Goal: Task Accomplishment & Management: Use online tool/utility

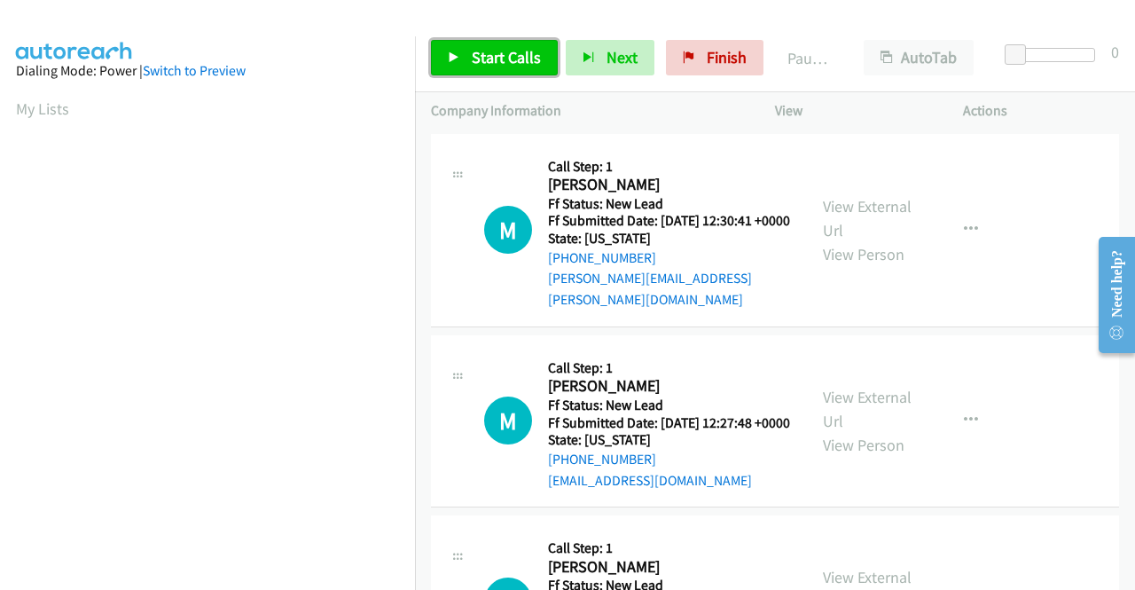
click at [470, 66] on link "Start Calls" at bounding box center [494, 57] width 127 height 35
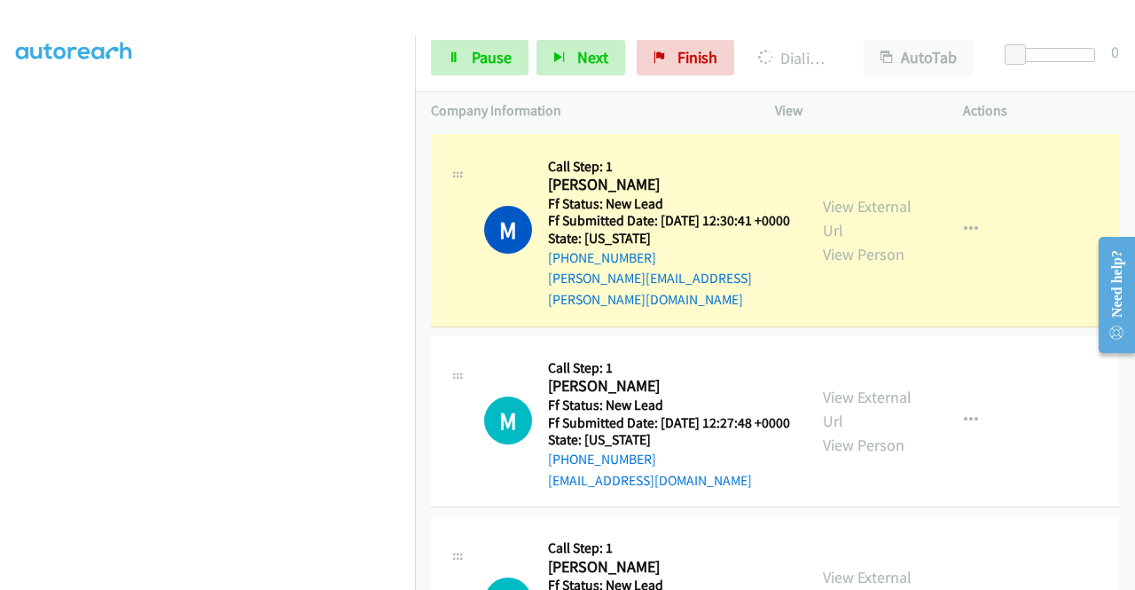
scroll to position [25, 0]
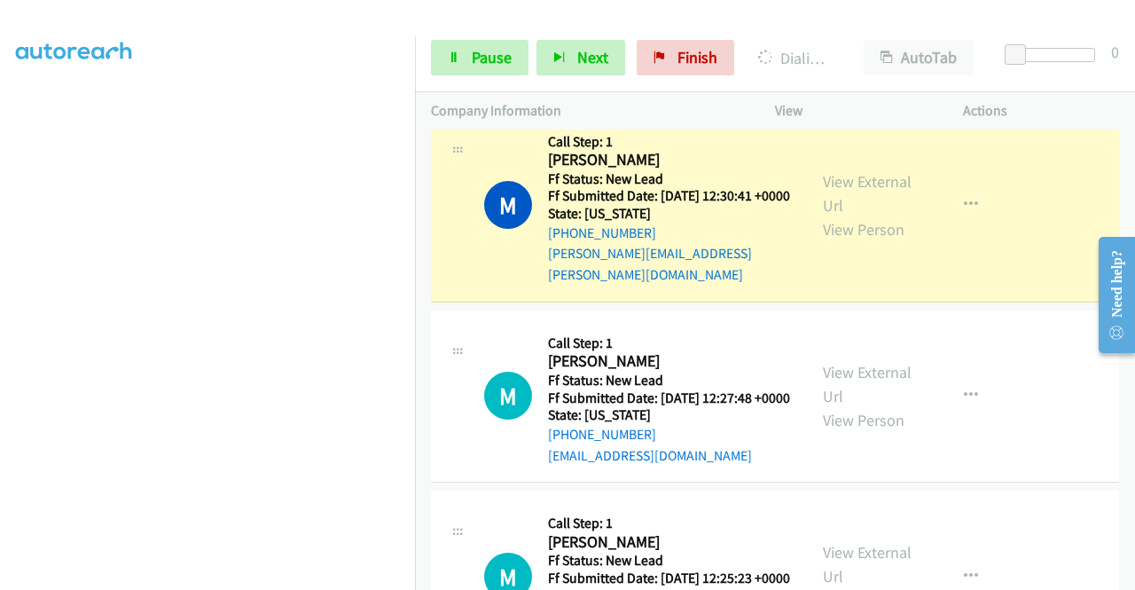
click at [858, 166] on div "View External Url View Person View External Url Email Schedule/Manage Callback …" at bounding box center [909, 205] width 204 height 161
click at [846, 173] on link "View External Url" at bounding box center [867, 193] width 89 height 44
click at [0, 364] on aside "Dialing Mode: Power | Switch to Preview My Lists" at bounding box center [207, 135] width 415 height 982
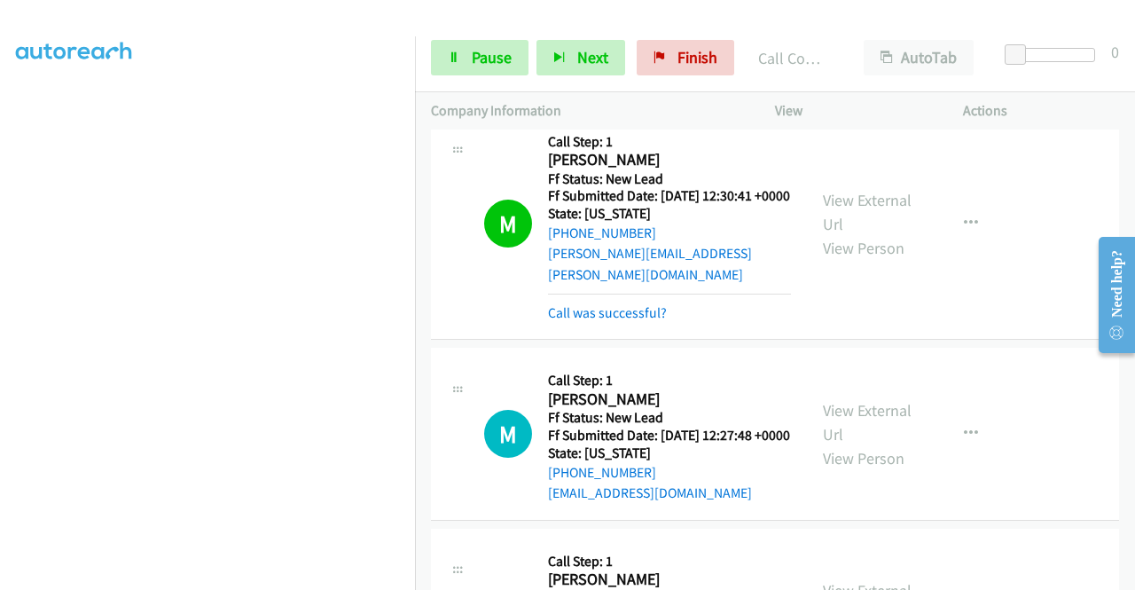
click at [452, 39] on div "Start Calls Pause Next Finish Call Completed AutoTab AutoTab 0" at bounding box center [775, 58] width 720 height 68
click at [450, 42] on link "Pause" at bounding box center [480, 57] width 98 height 35
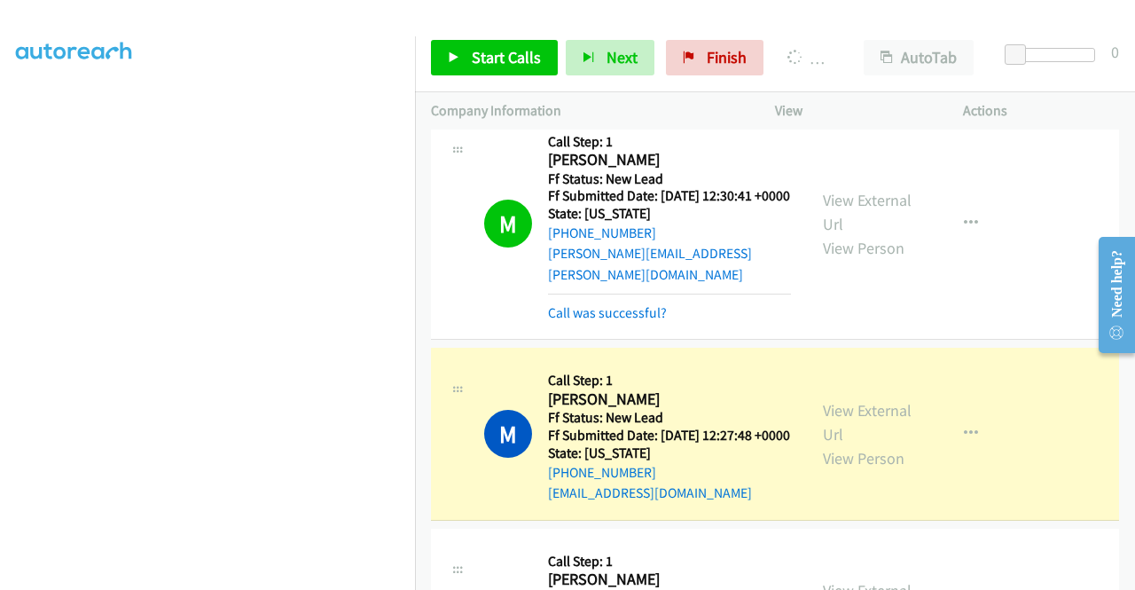
click at [0, 305] on aside "Dialing Mode: Power | Switch to Preview My Lists" at bounding box center [207, 135] width 415 height 982
click at [873, 423] on link "View External Url" at bounding box center [867, 422] width 89 height 44
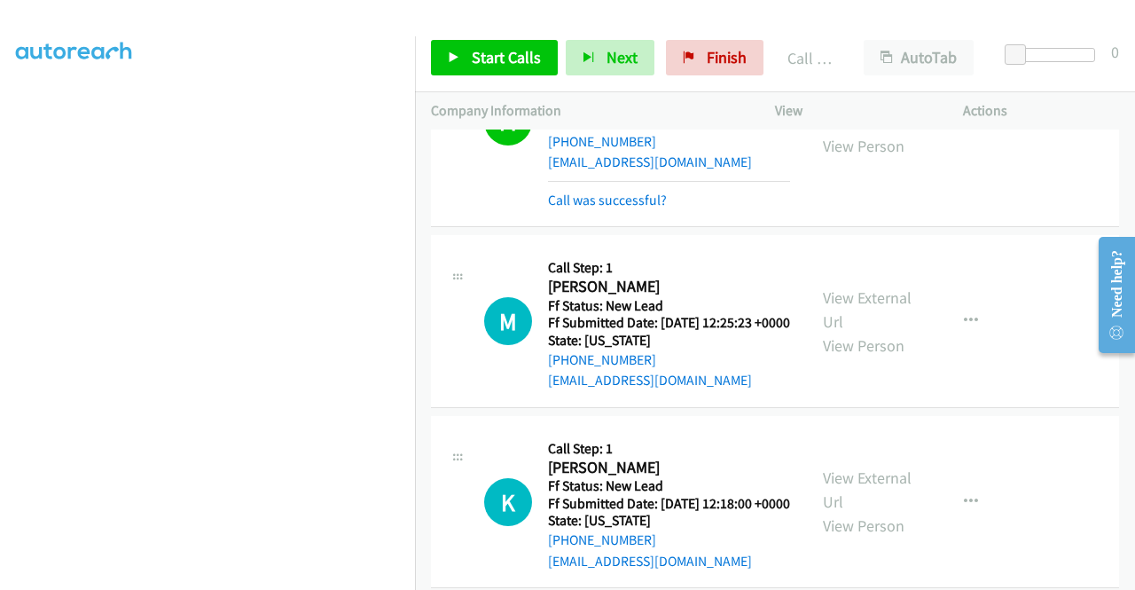
scroll to position [374, 0]
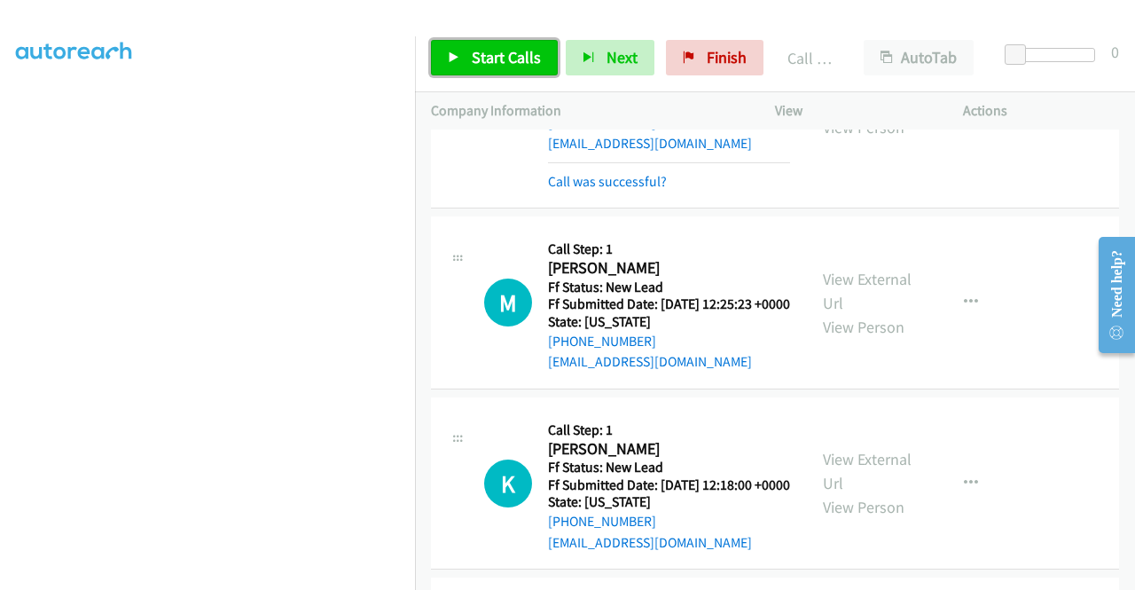
click at [467, 74] on link "Start Calls" at bounding box center [494, 57] width 127 height 35
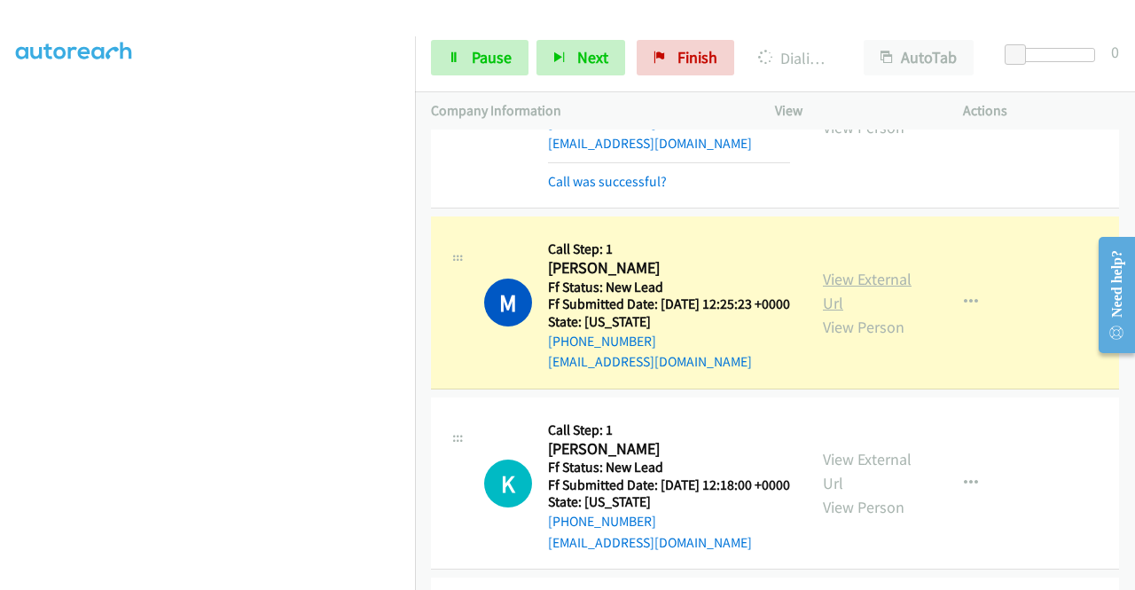
click at [864, 307] on link "View External Url" at bounding box center [867, 291] width 89 height 44
click at [0, 382] on aside "Dialing Mode: Power | Switch to Preview My Lists" at bounding box center [207, 135] width 415 height 982
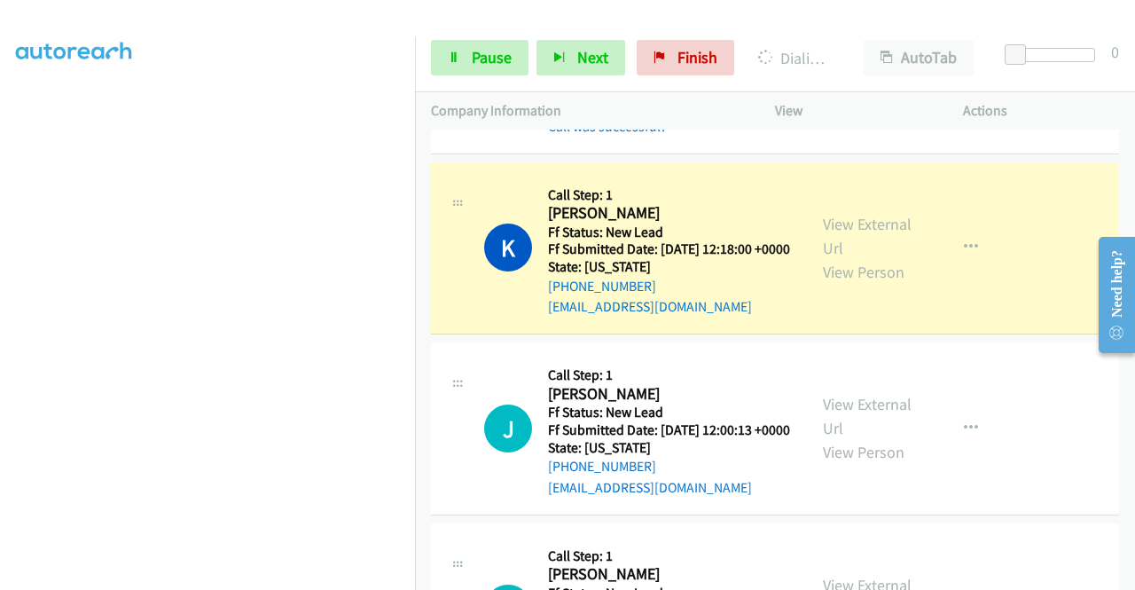
scroll to position [693, 0]
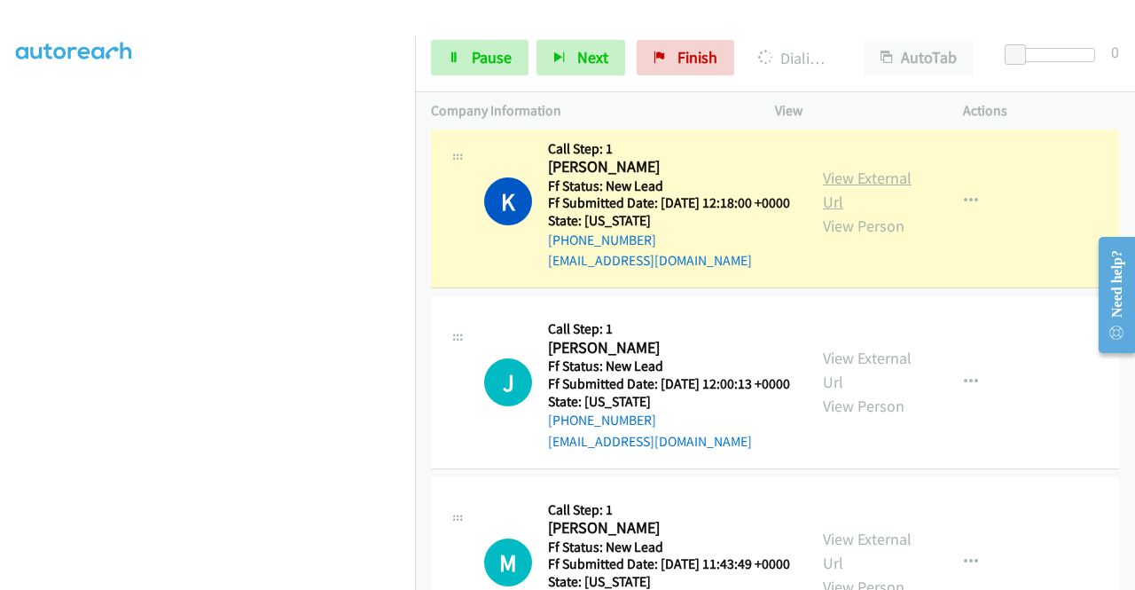
click at [823, 212] on link "View External Url" at bounding box center [867, 190] width 89 height 44
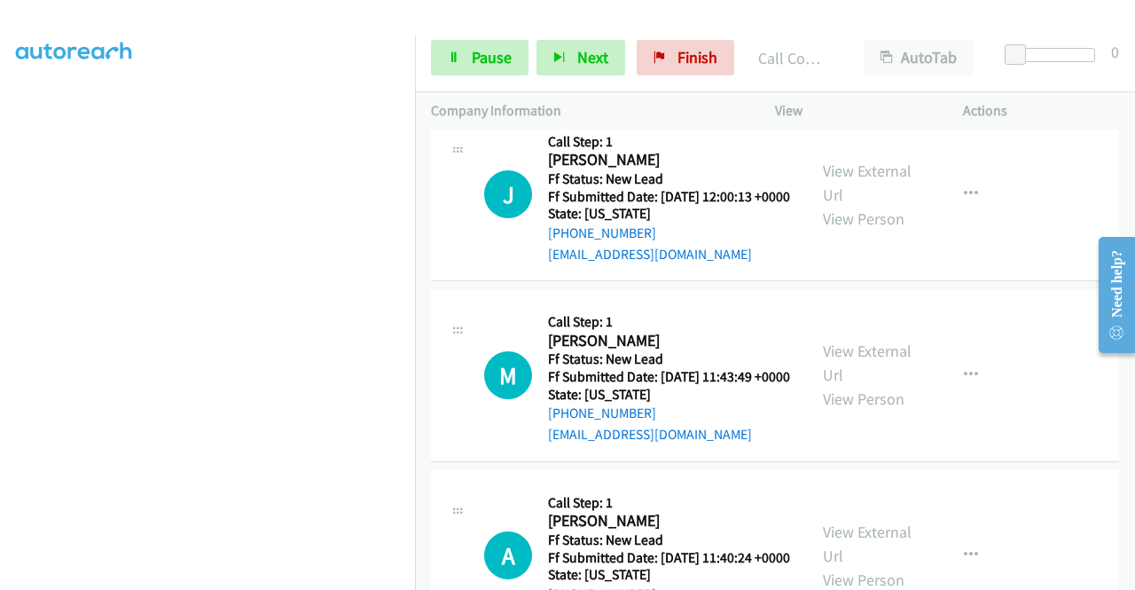
scroll to position [954, 0]
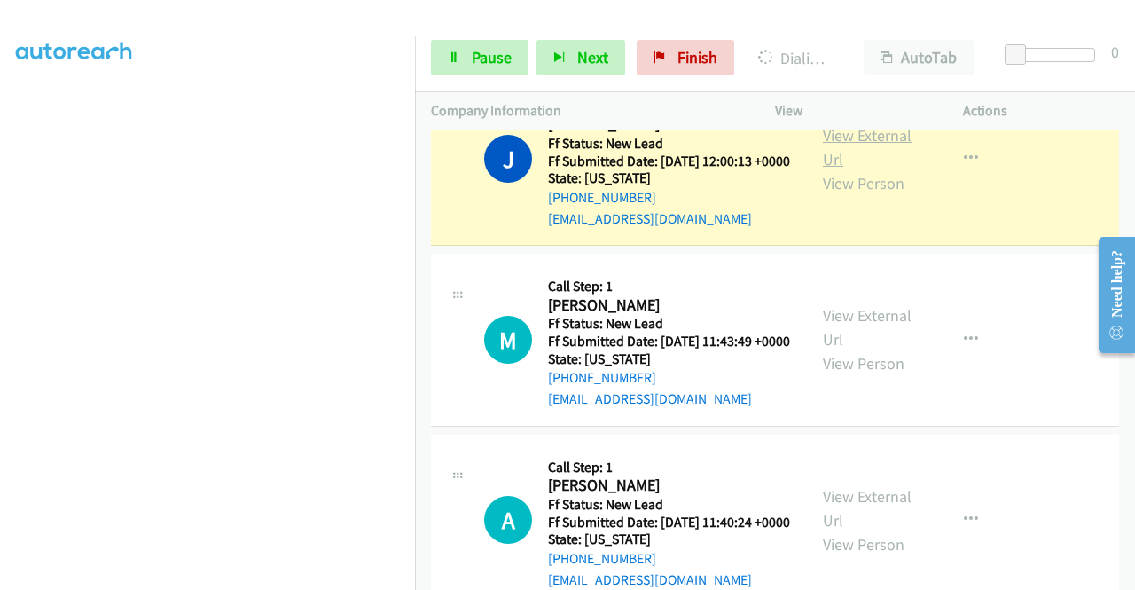
click at [838, 169] on link "View External Url" at bounding box center [867, 147] width 89 height 44
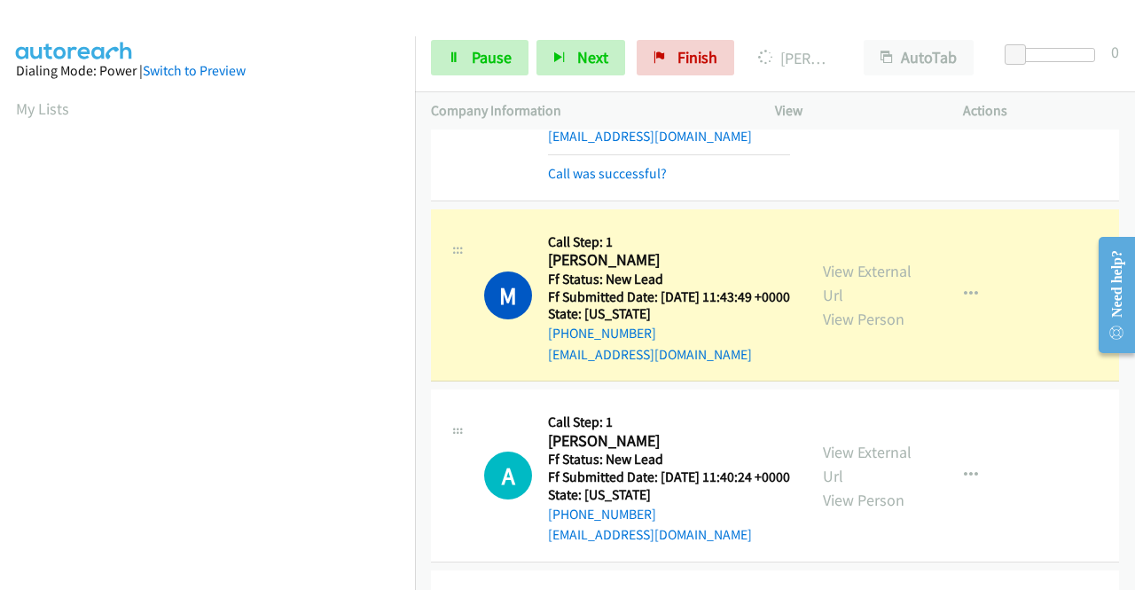
scroll to position [1108, 0]
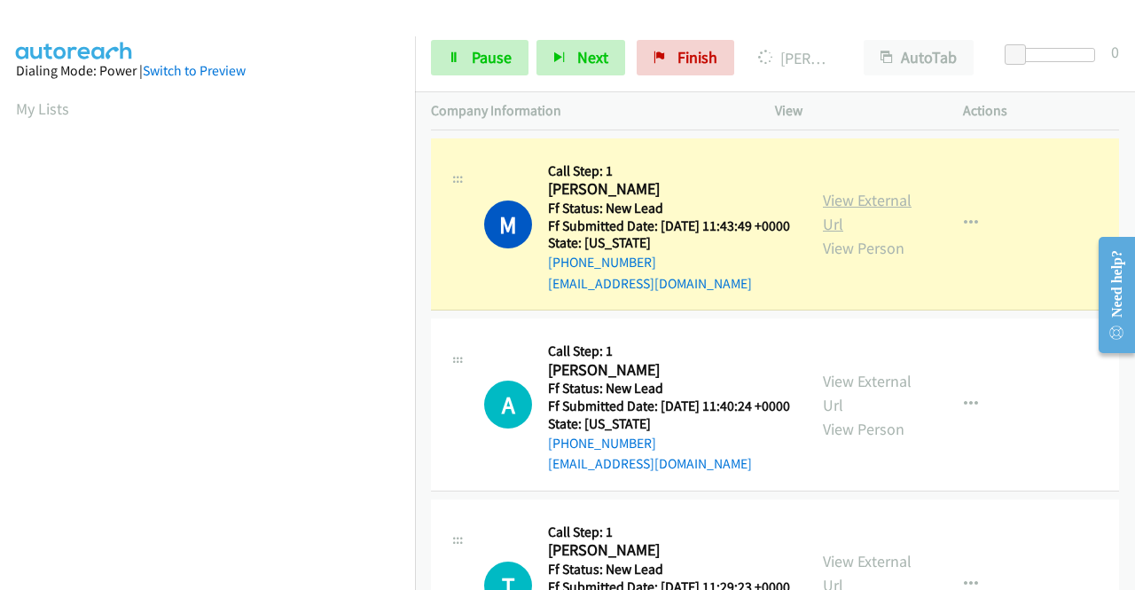
click at [848, 234] on link "View External Url" at bounding box center [867, 212] width 89 height 44
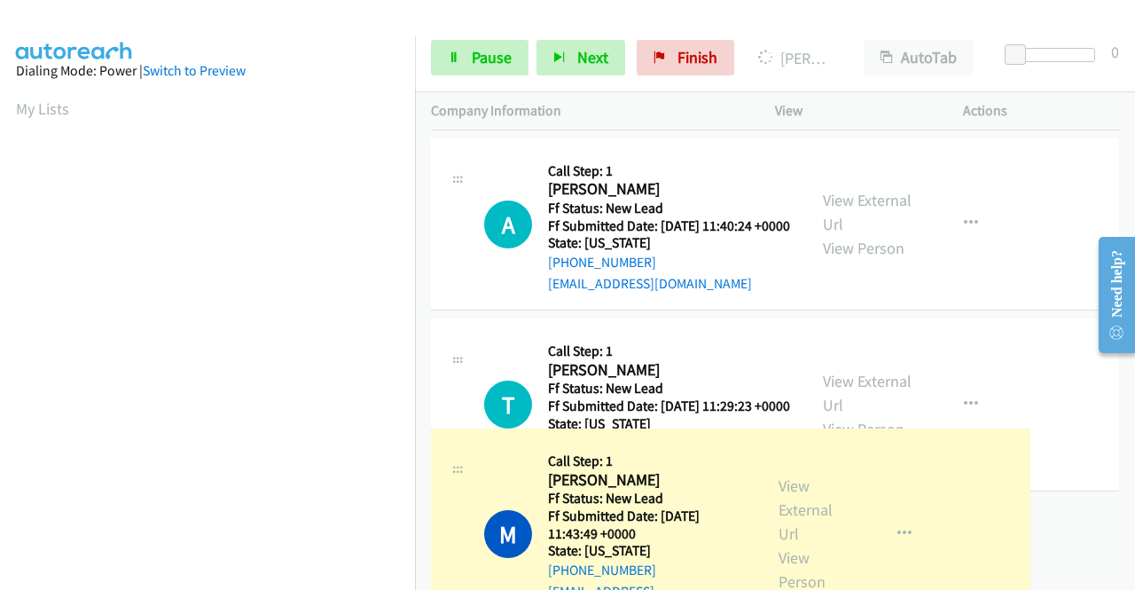
drag, startPoint x: 410, startPoint y: 427, endPoint x: 429, endPoint y: 568, distance: 142.3
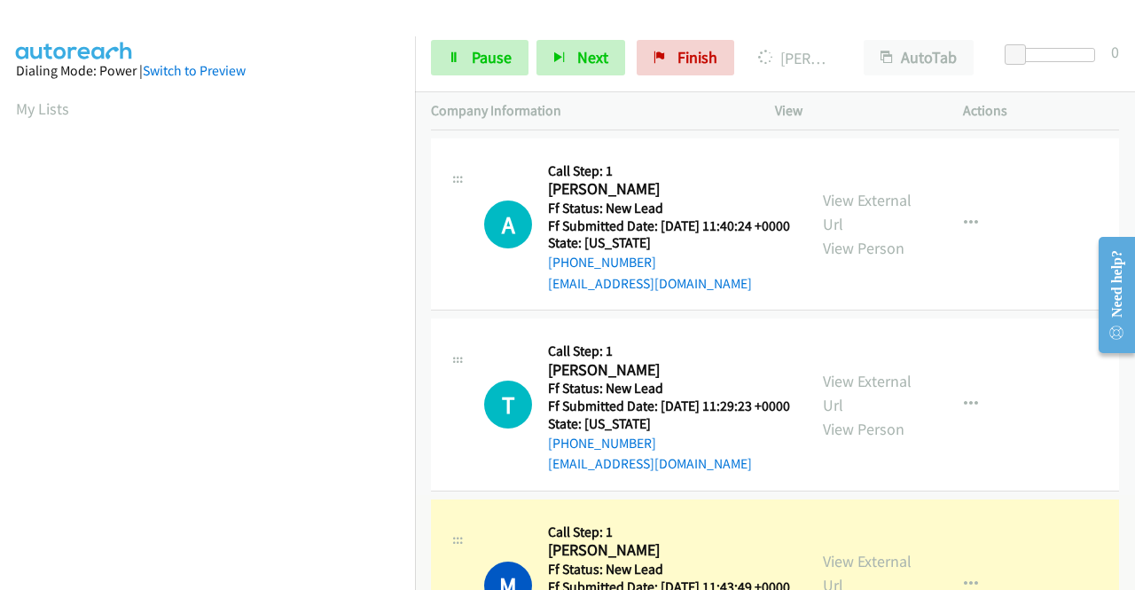
scroll to position [404, 0]
click at [415, 95] on nav "Dialing Mode: Power | Switch to Preview My Lists" at bounding box center [208, 331] width 416 height 590
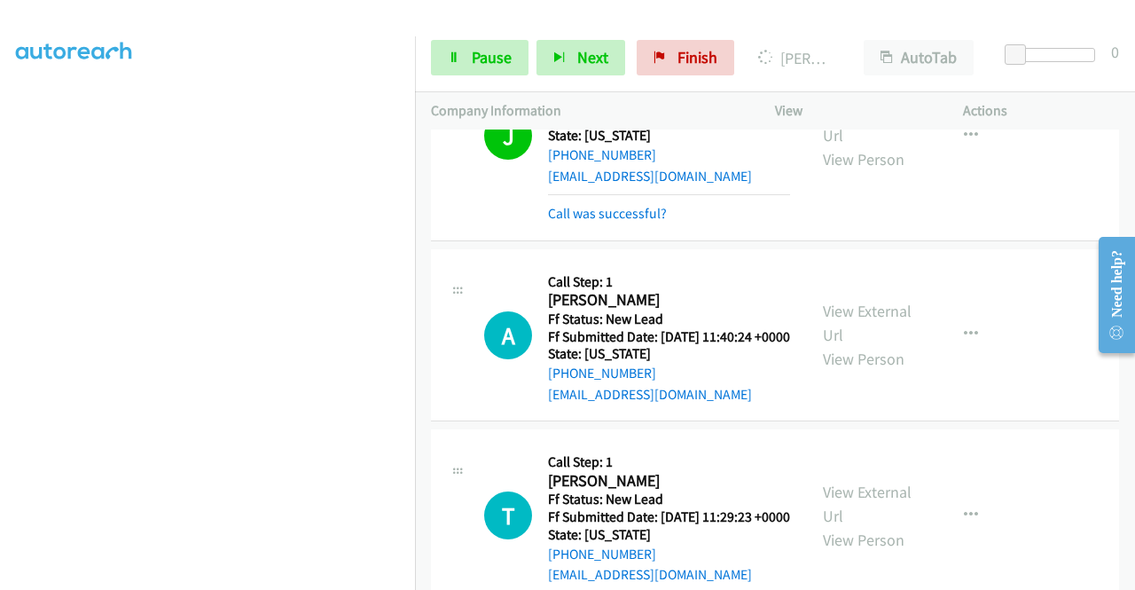
scroll to position [1330, 0]
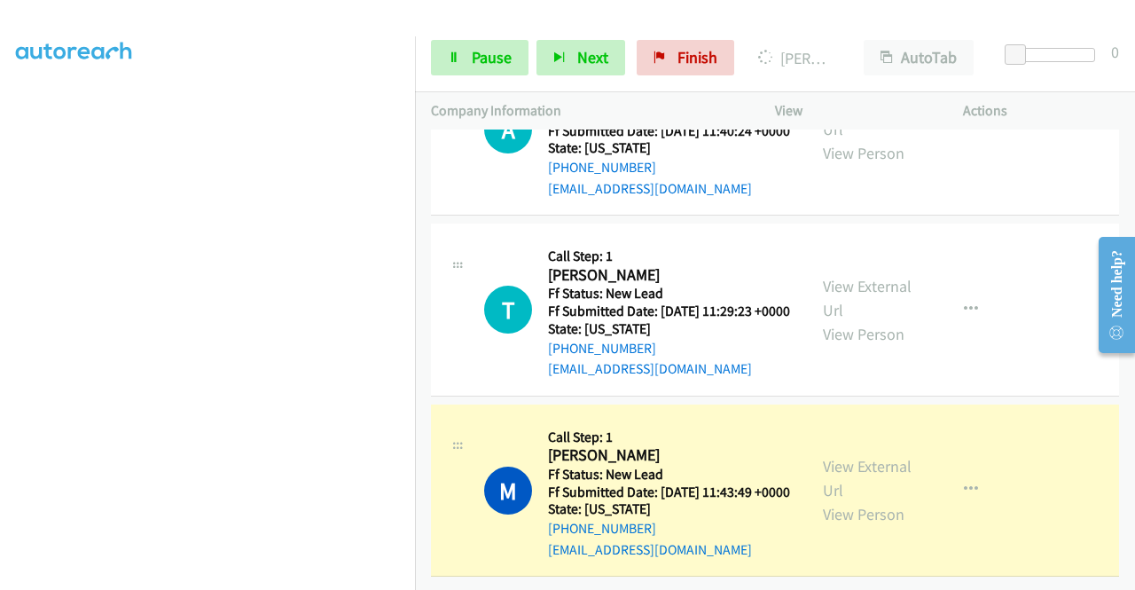
click at [457, 444] on icon at bounding box center [457, 448] width 21 height 9
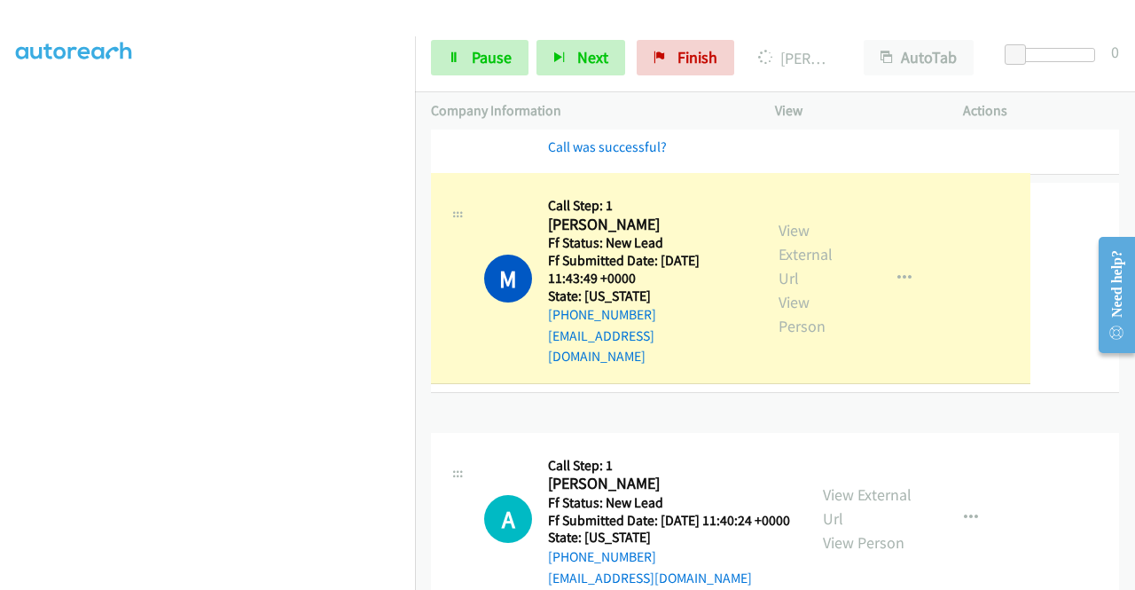
scroll to position [810, 0]
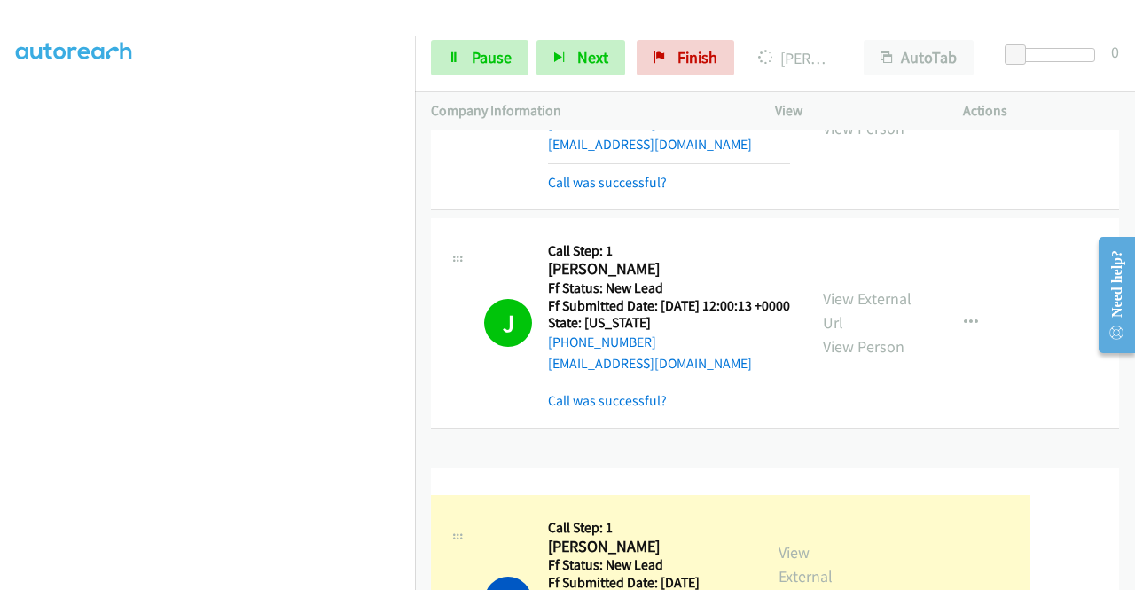
drag, startPoint x: 458, startPoint y: 413, endPoint x: 520, endPoint y: 531, distance: 133.3
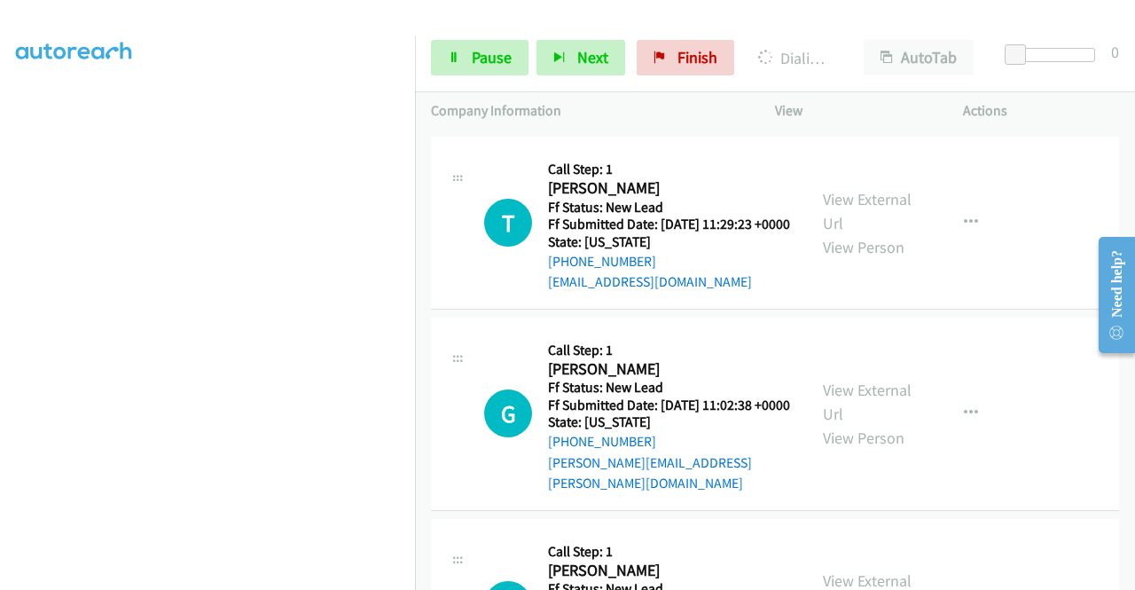
scroll to position [1366, 0]
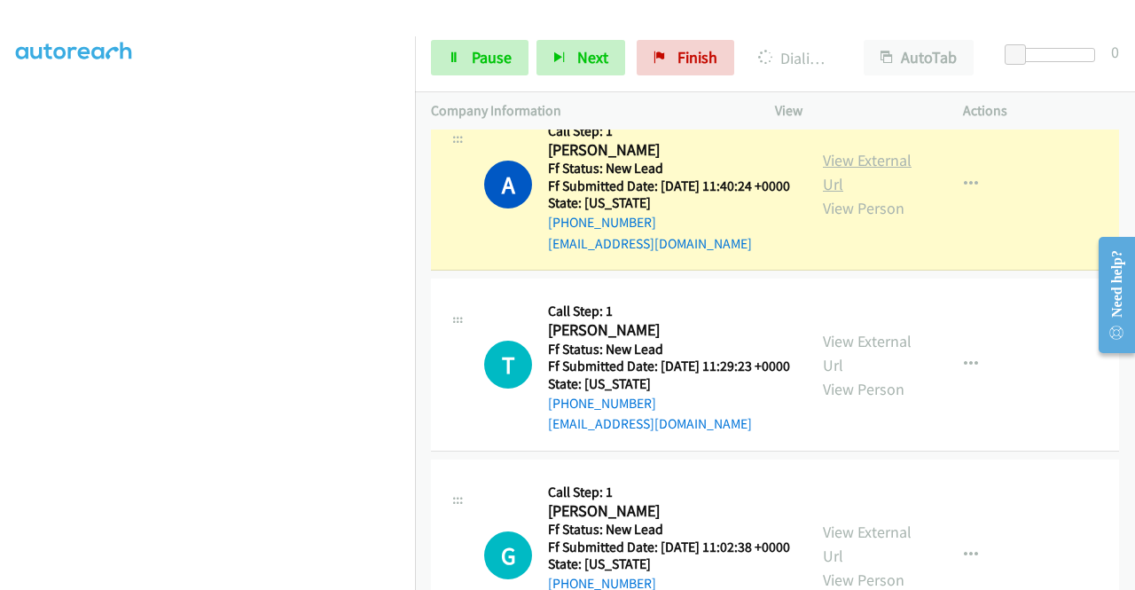
click at [860, 194] on link "View External Url" at bounding box center [867, 172] width 89 height 44
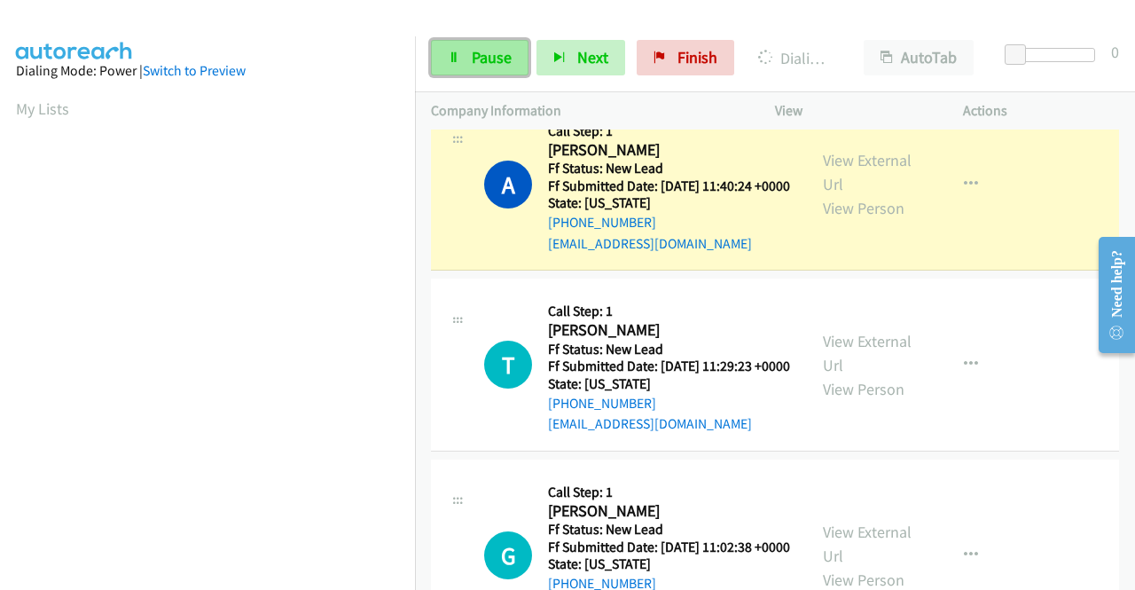
click at [479, 65] on span "Pause" at bounding box center [492, 57] width 40 height 20
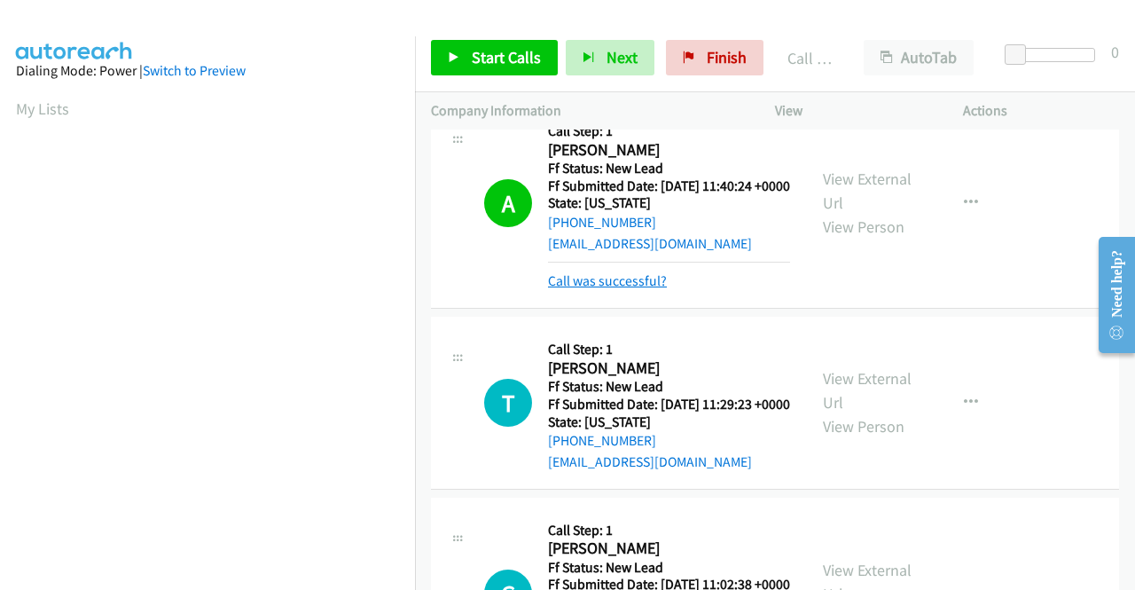
click at [644, 289] on link "Call was successful?" at bounding box center [607, 280] width 119 height 17
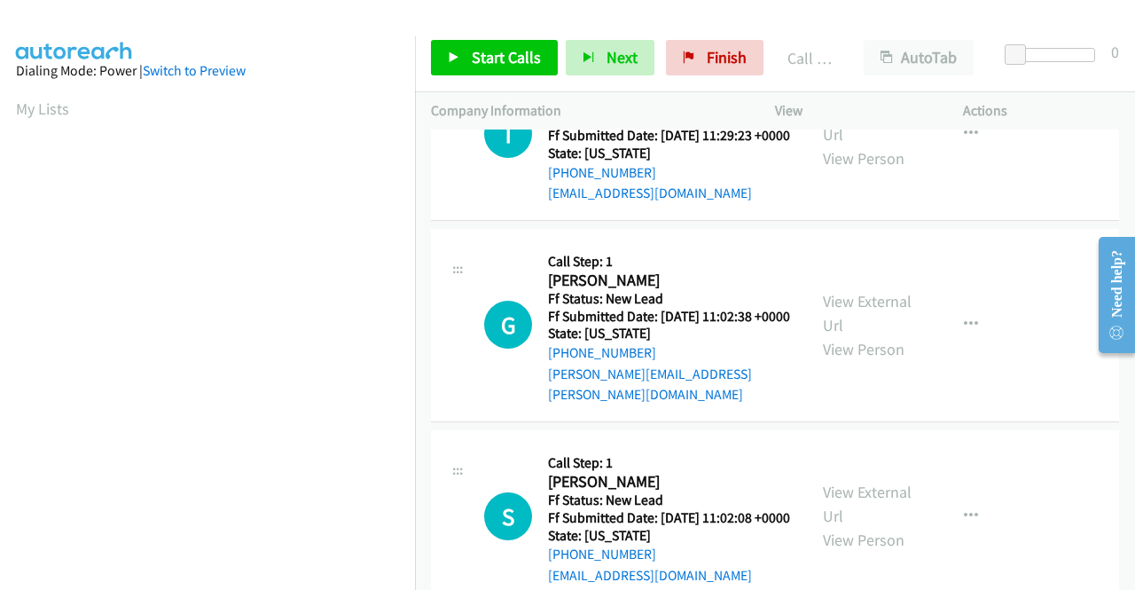
scroll to position [1601, 0]
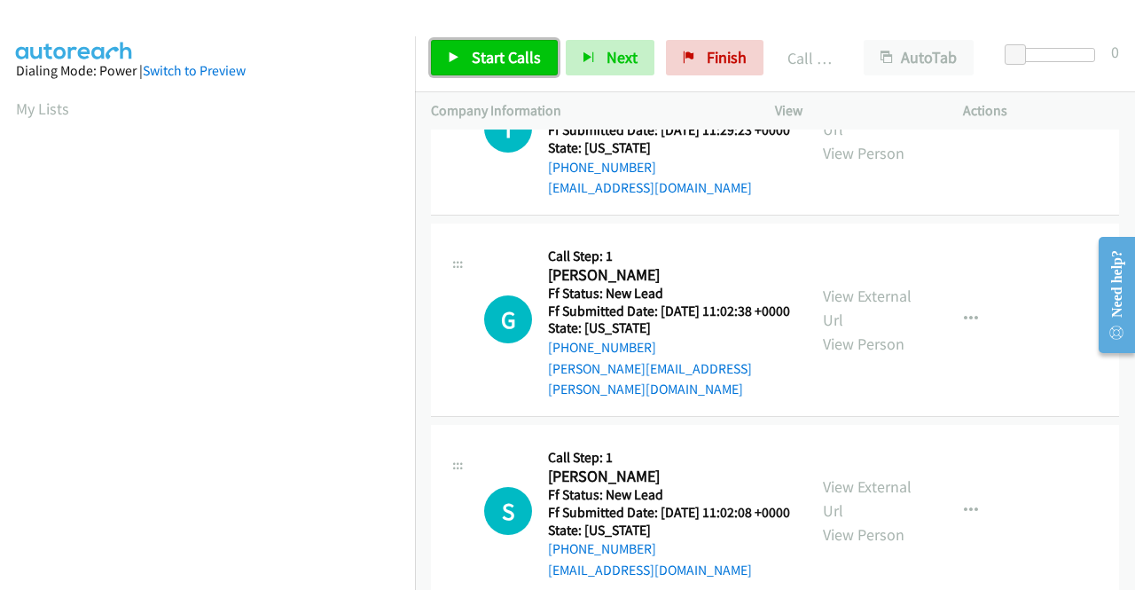
click at [476, 41] on link "Start Calls" at bounding box center [494, 57] width 127 height 35
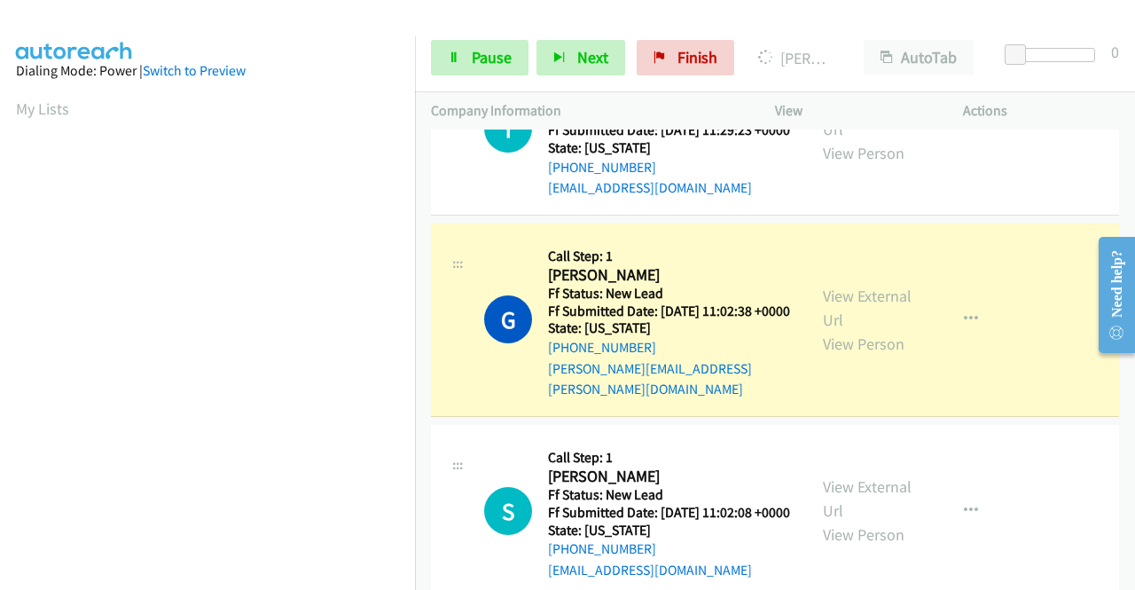
click at [836, 356] on div "View External Url View Person" at bounding box center [869, 320] width 92 height 72
click at [835, 330] on link "View External Url" at bounding box center [867, 308] width 89 height 44
click at [0, 232] on aside "Dialing Mode: Power | Switch to Preview My Lists" at bounding box center [207, 135] width 415 height 982
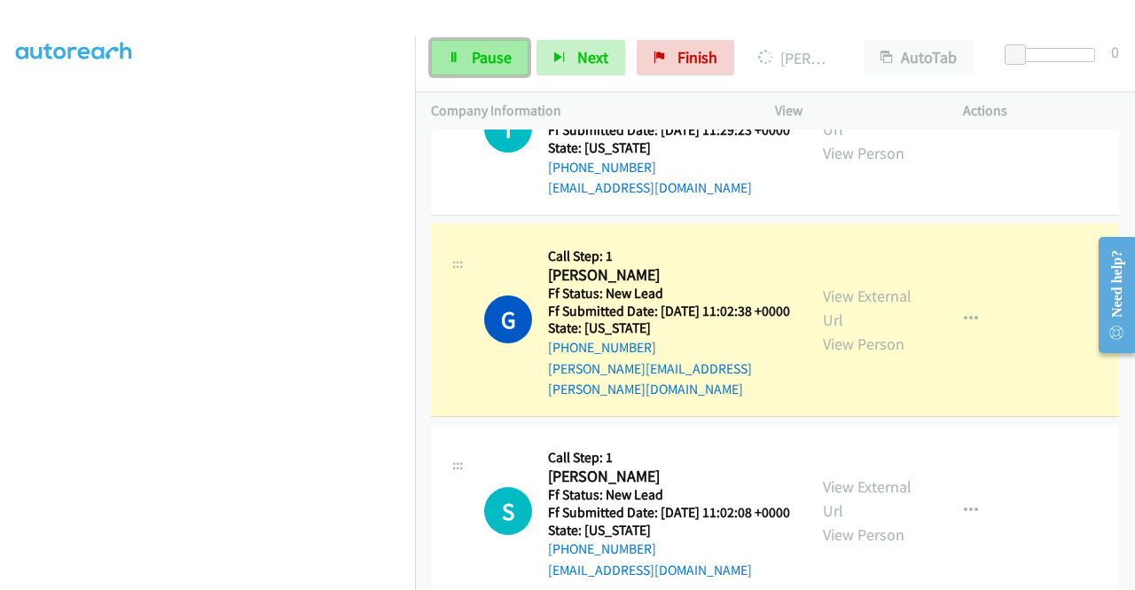
click at [460, 54] on link "Pause" at bounding box center [480, 57] width 98 height 35
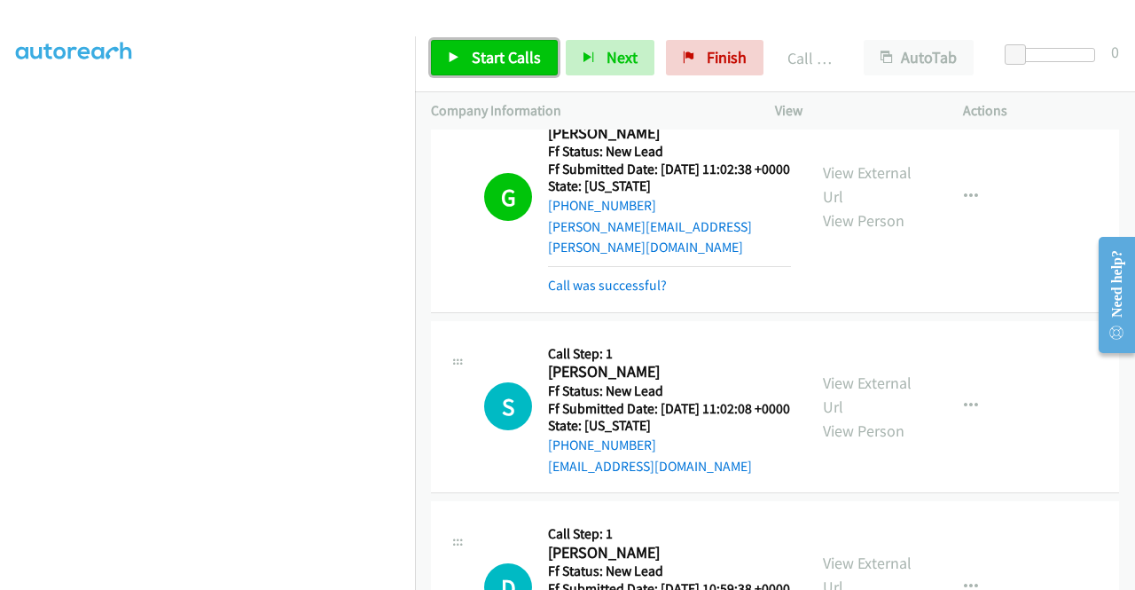
click at [458, 58] on icon at bounding box center [454, 58] width 12 height 12
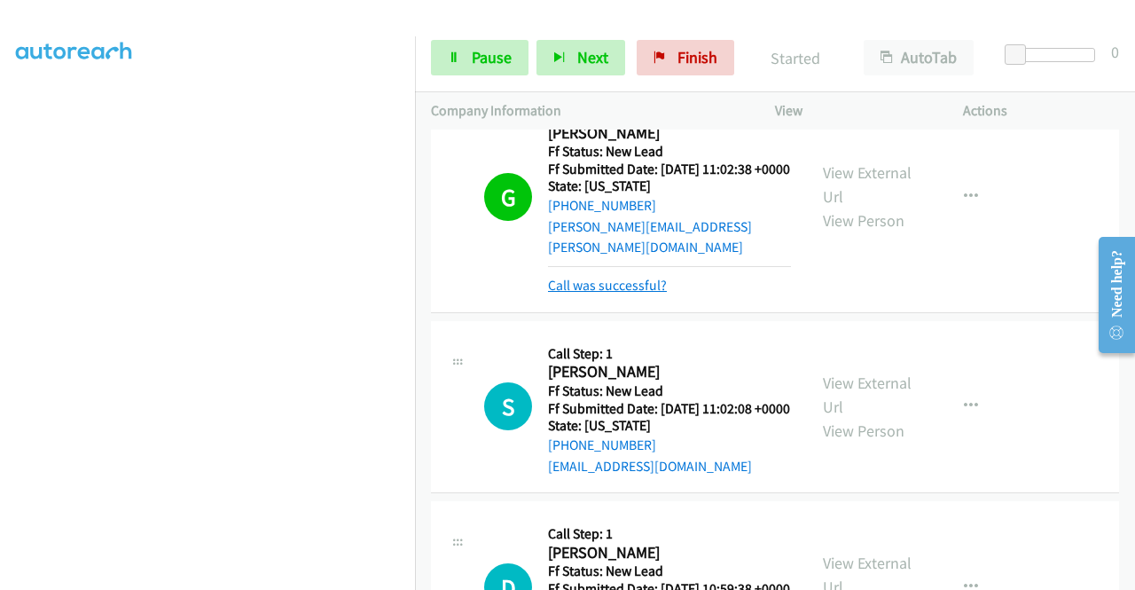
click at [632, 294] on link "Call was successful?" at bounding box center [607, 285] width 119 height 17
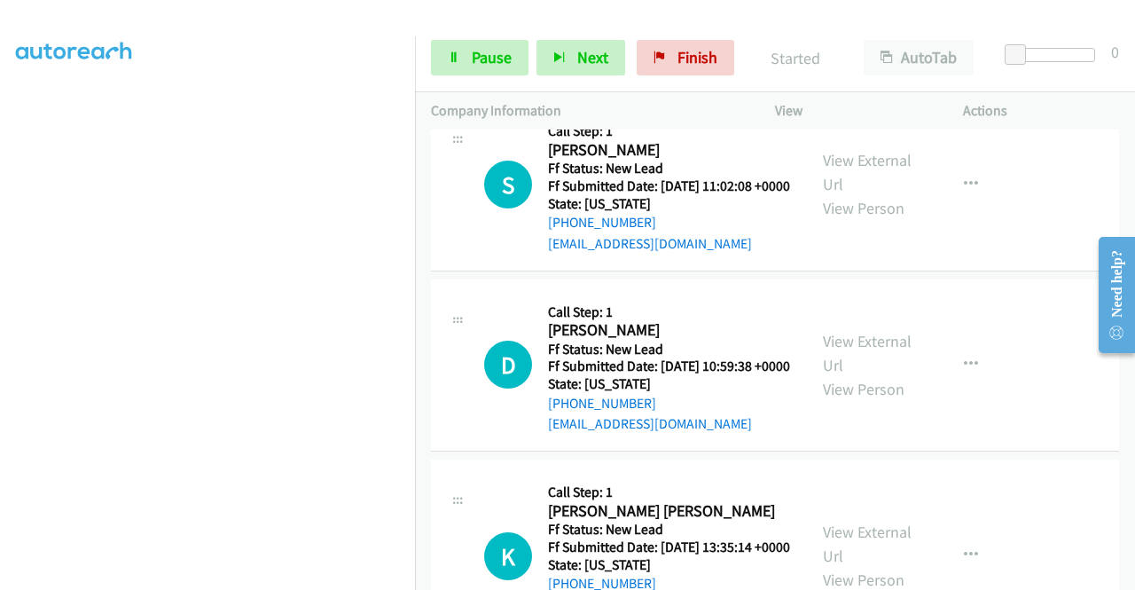
scroll to position [1945, 0]
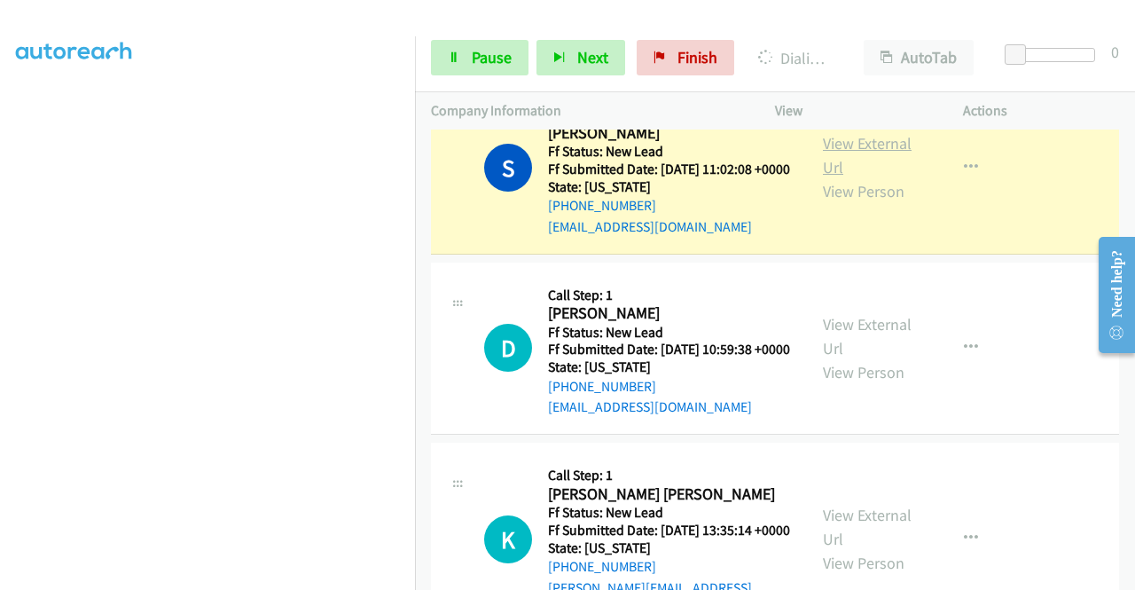
click at [881, 177] on link "View External Url" at bounding box center [867, 155] width 89 height 44
drag, startPoint x: 0, startPoint y: 215, endPoint x: 24, endPoint y: 219, distance: 24.3
click at [0, 215] on aside "Dialing Mode: Power | Switch to Preview My Lists" at bounding box center [207, 135] width 415 height 982
click at [474, 56] on span "Pause" at bounding box center [492, 57] width 40 height 20
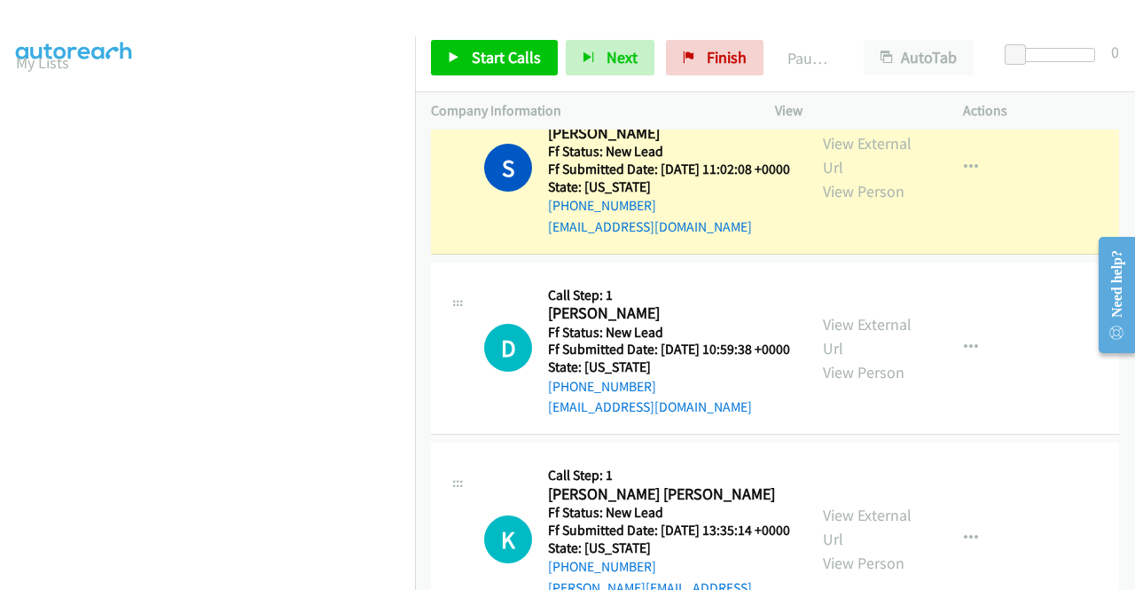
scroll to position [42, 0]
drag, startPoint x: 415, startPoint y: 144, endPoint x: 412, endPoint y: 236, distance: 92.3
click at [412, 236] on nav "Dialing Mode: Power | Switch to Preview My Lists" at bounding box center [208, 331] width 416 height 590
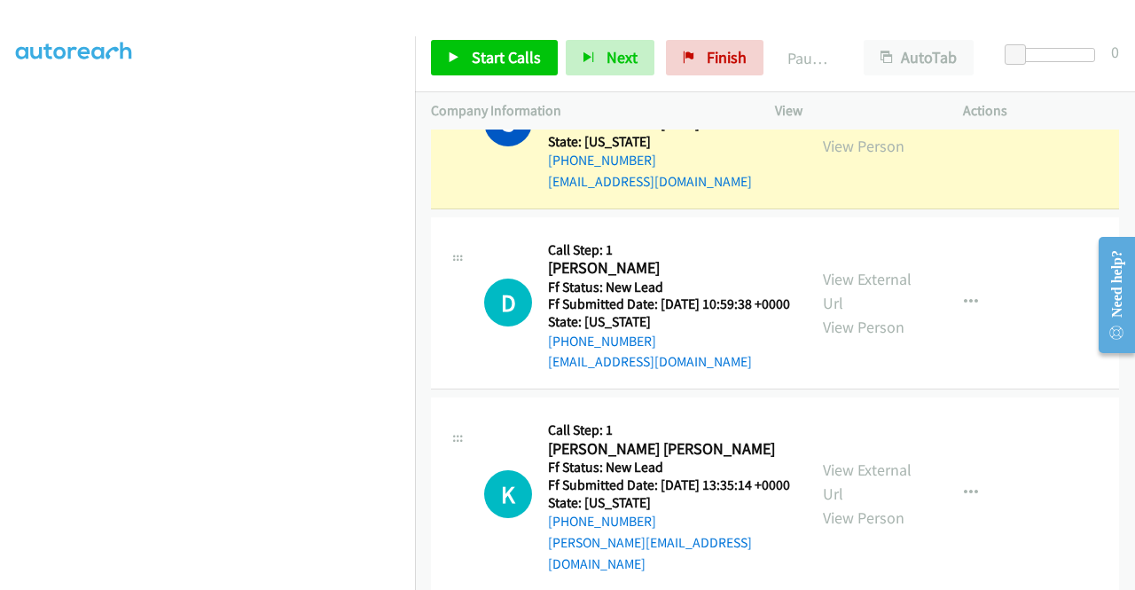
scroll to position [404, 0]
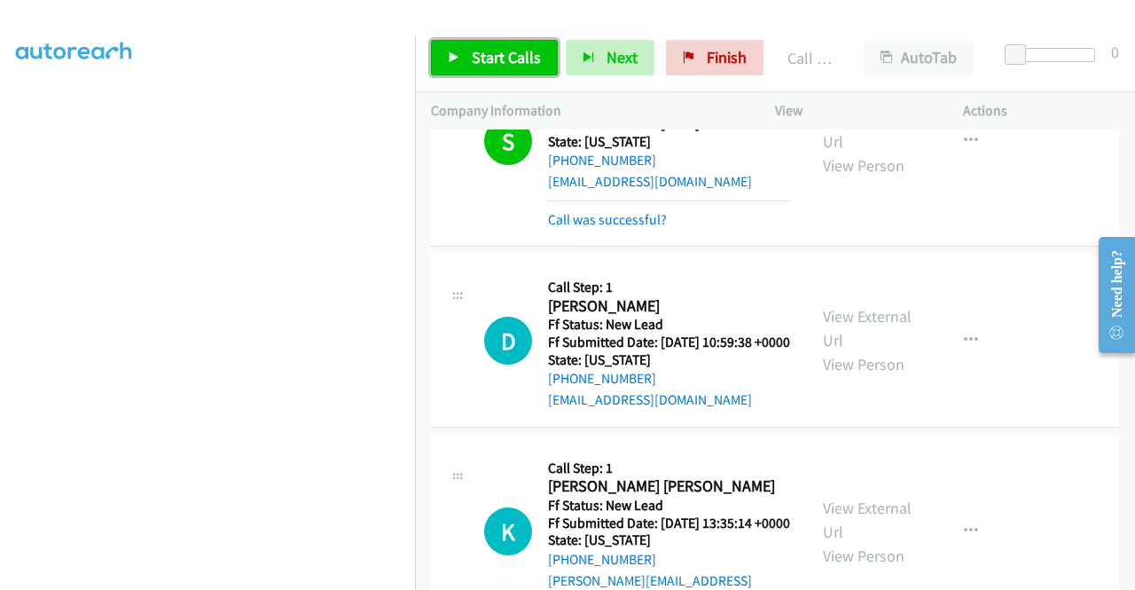
click at [500, 52] on span "Start Calls" at bounding box center [506, 57] width 69 height 20
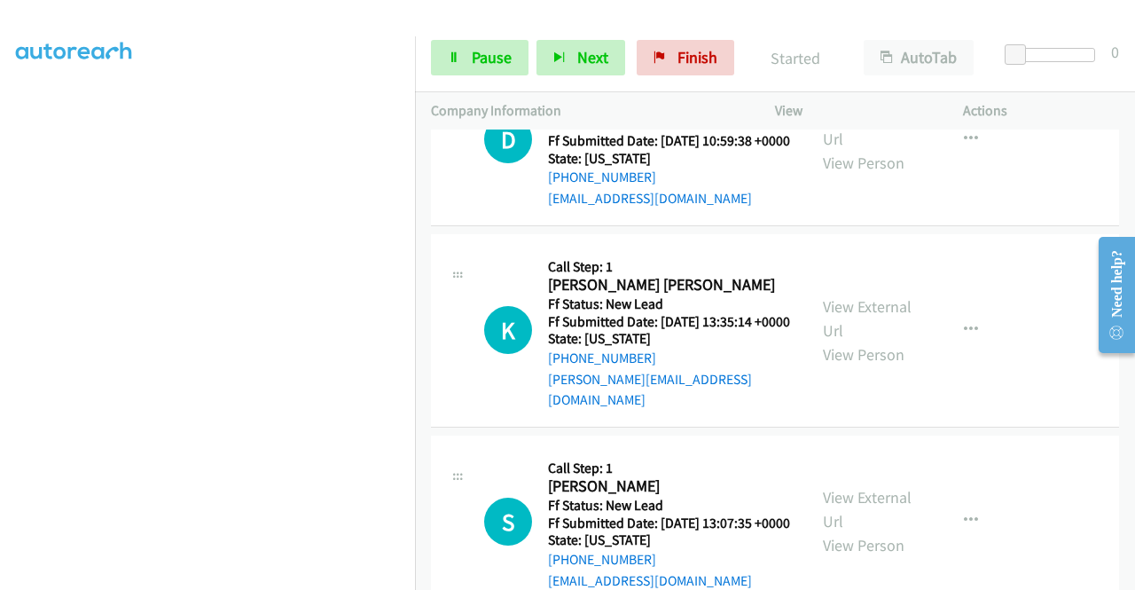
scroll to position [2226, 0]
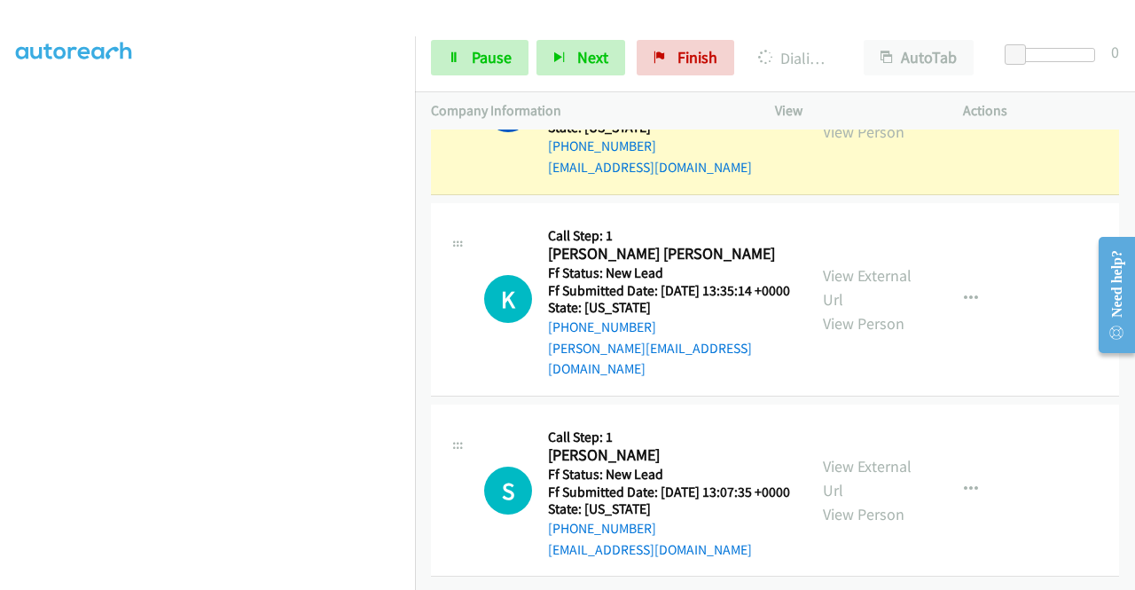
click at [866, 118] on link "View External Url" at bounding box center [867, 96] width 89 height 44
click at [0, 261] on aside "Dialing Mode: Power | Switch to Preview My Lists" at bounding box center [207, 135] width 415 height 982
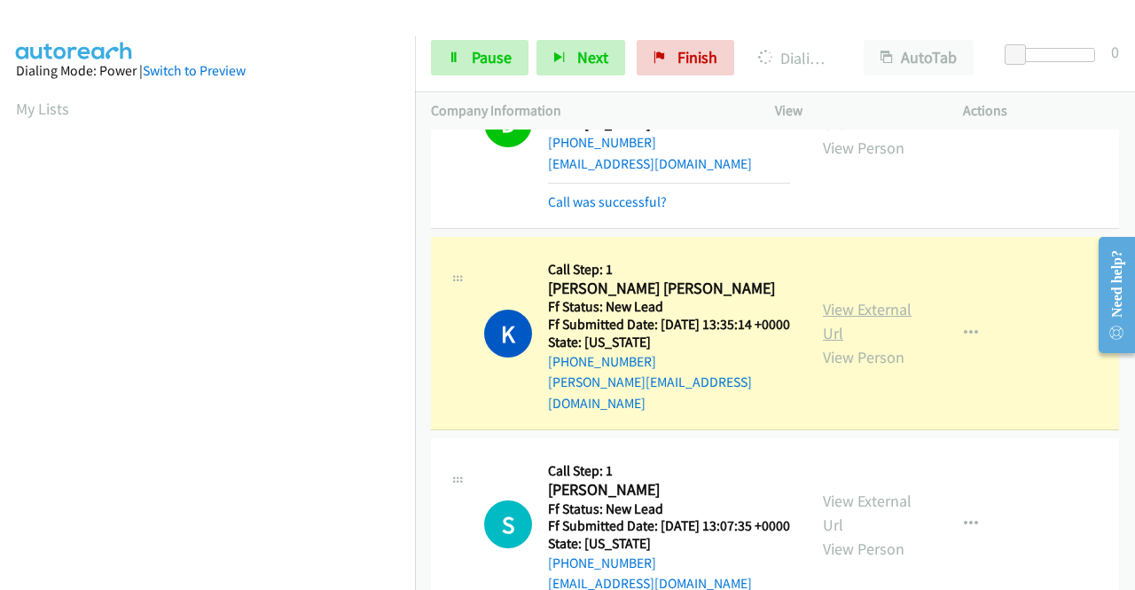
click at [834, 343] on link "View External Url" at bounding box center [867, 321] width 89 height 44
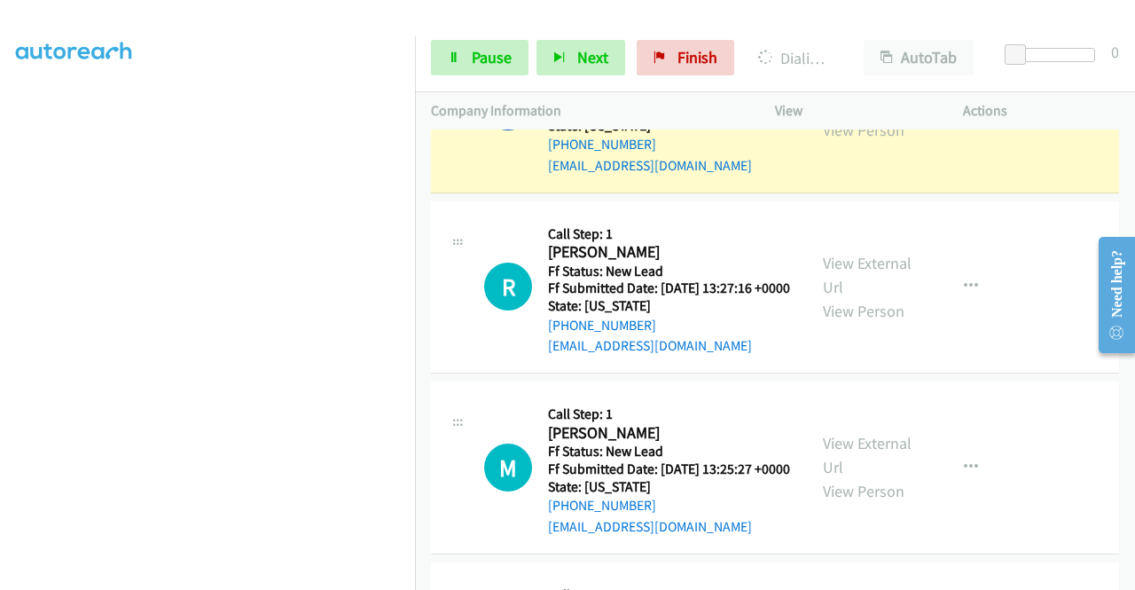
scroll to position [2716, 0]
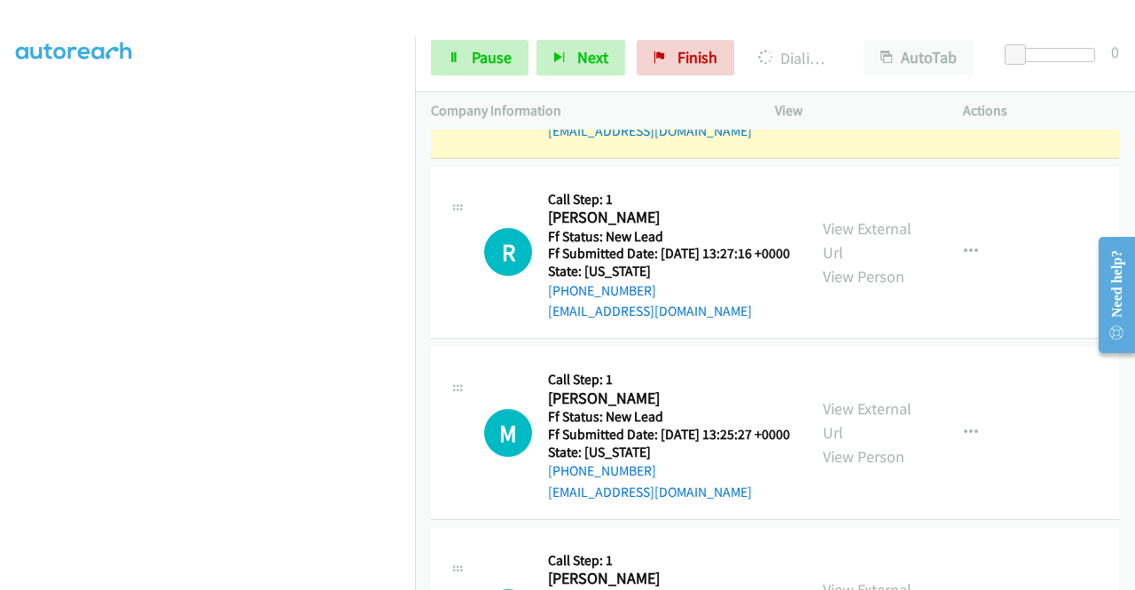
click at [860, 82] on link "View External Url" at bounding box center [867, 59] width 89 height 44
click at [459, 59] on icon at bounding box center [454, 58] width 12 height 12
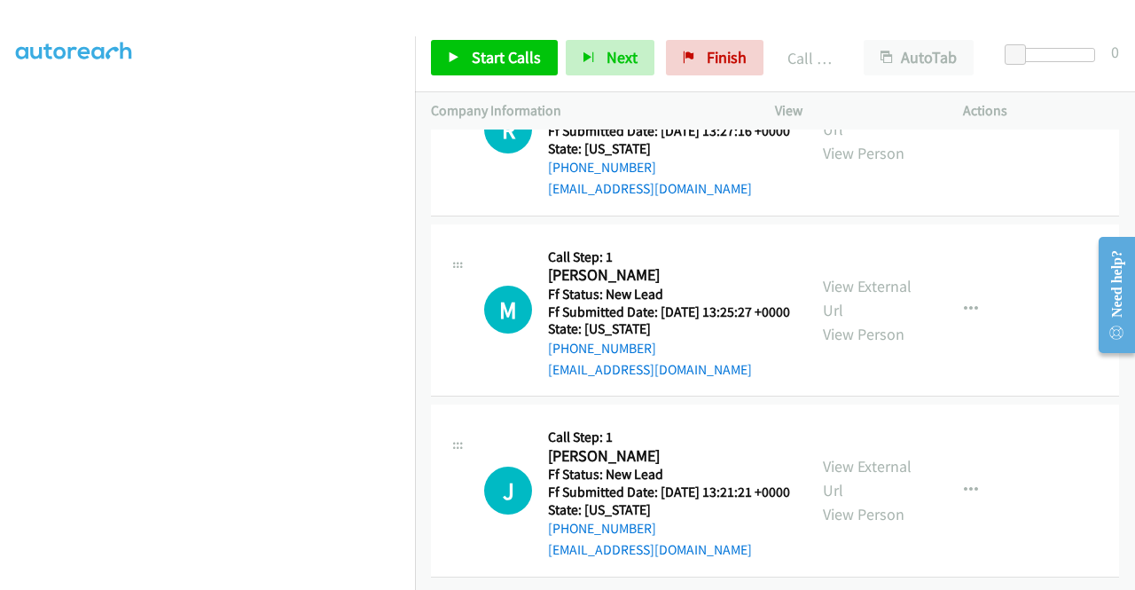
scroll to position [2951, 0]
click at [512, 63] on span "Start Calls" at bounding box center [506, 57] width 69 height 20
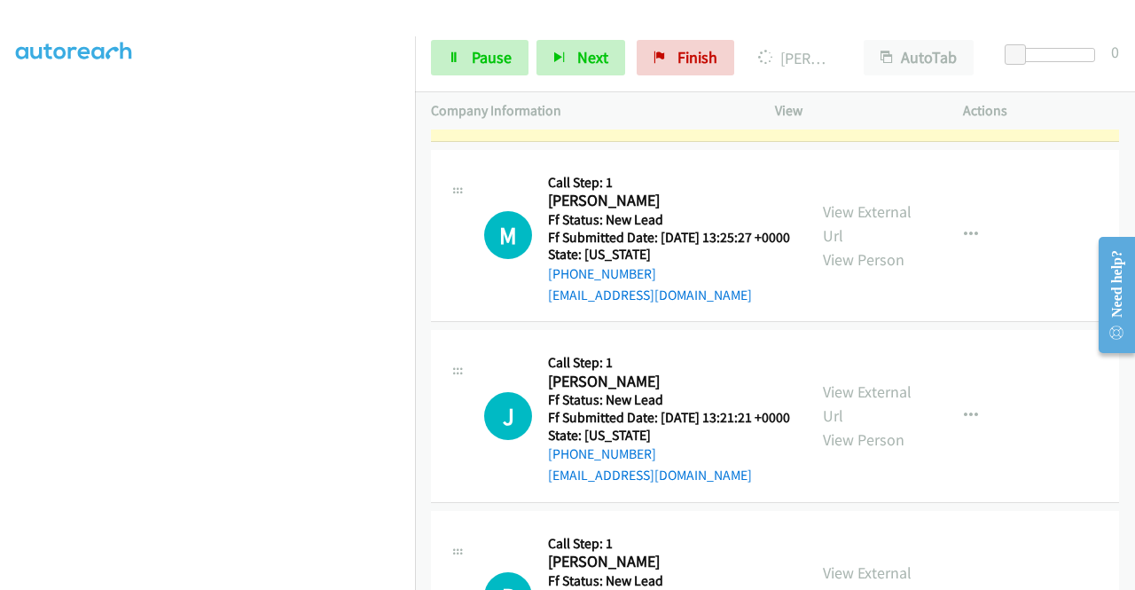
click at [845, 90] on div "View External Url View Person" at bounding box center [869, 55] width 92 height 72
click at [842, 90] on div "View External Url View Person" at bounding box center [869, 55] width 92 height 72
click at [832, 65] on link "View External Url" at bounding box center [867, 42] width 89 height 44
click at [0, 283] on aside "Dialing Mode: Power | Switch to Preview My Lists" at bounding box center [207, 150] width 415 height 982
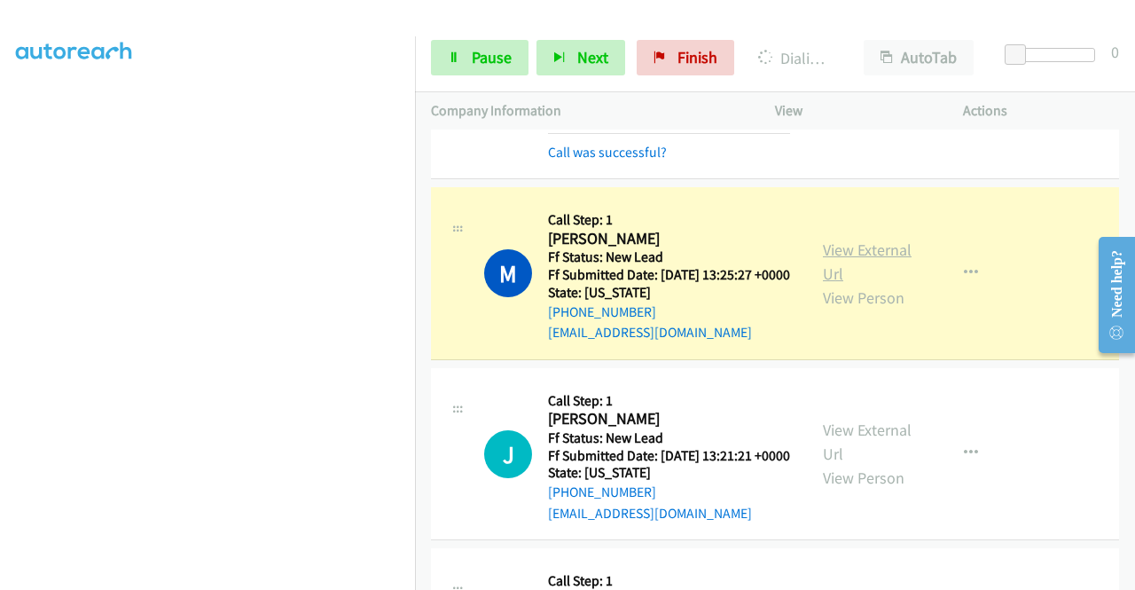
click at [849, 284] on link "View External Url" at bounding box center [867, 261] width 89 height 44
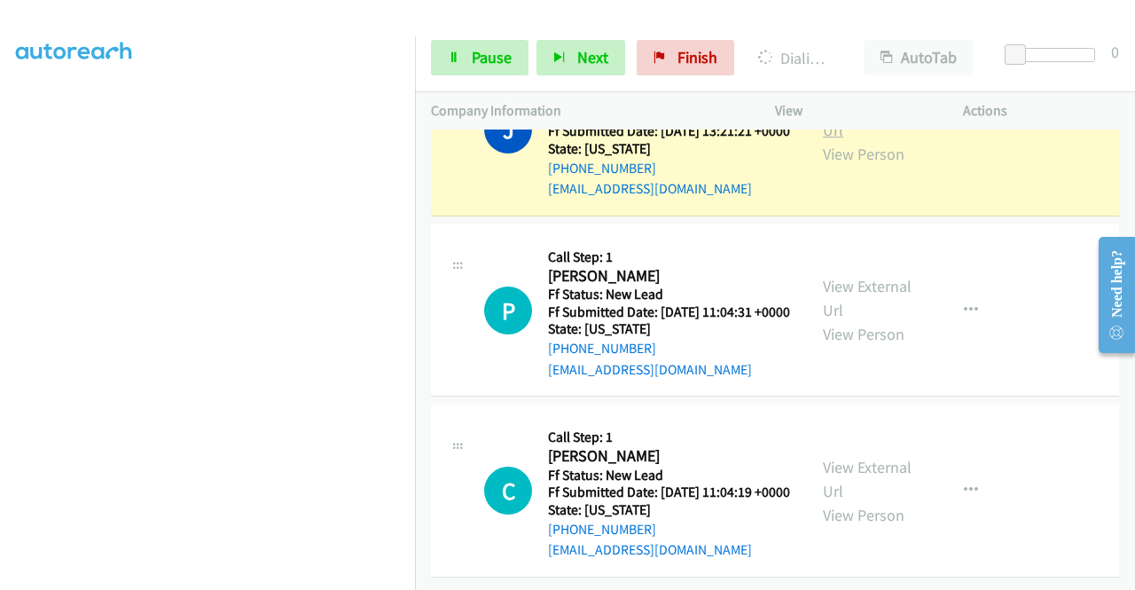
click at [883, 140] on link "View External Url" at bounding box center [867, 118] width 89 height 44
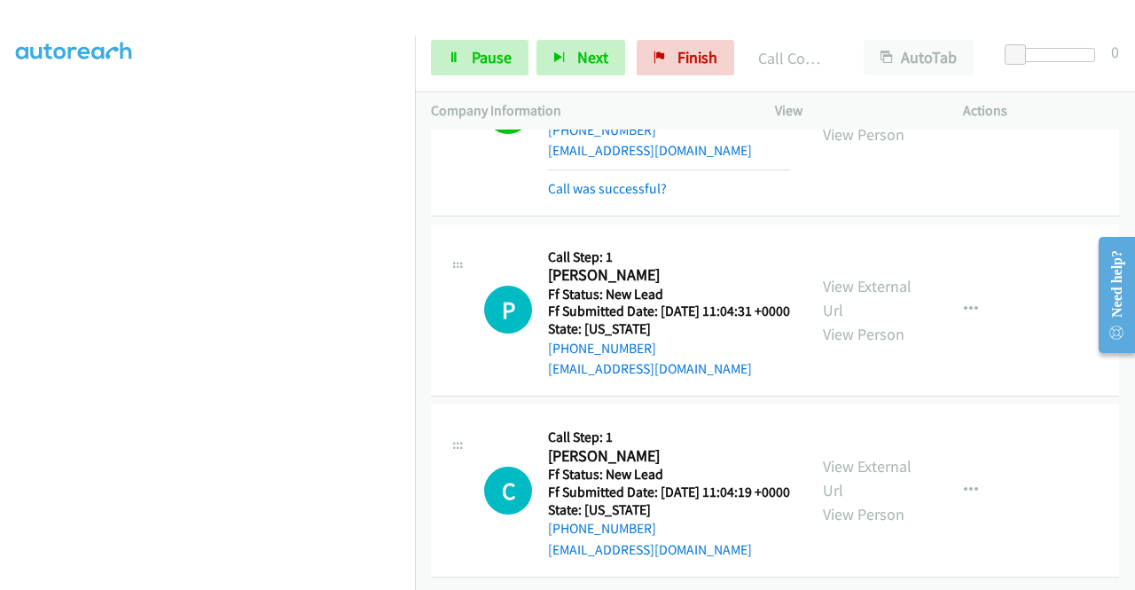
scroll to position [3606, 0]
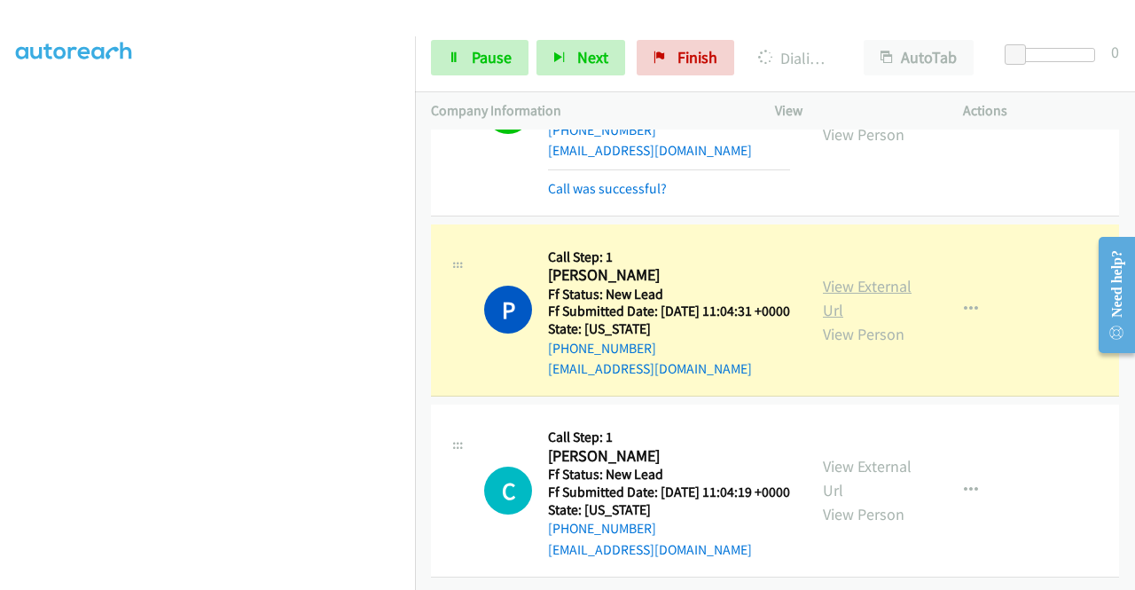
click at [866, 276] on link "View External Url" at bounding box center [867, 298] width 89 height 44
click at [466, 38] on div "Start Calls Pause Next Finish Dialing Peter Hawkins AutoTab AutoTab 0" at bounding box center [775, 58] width 720 height 68
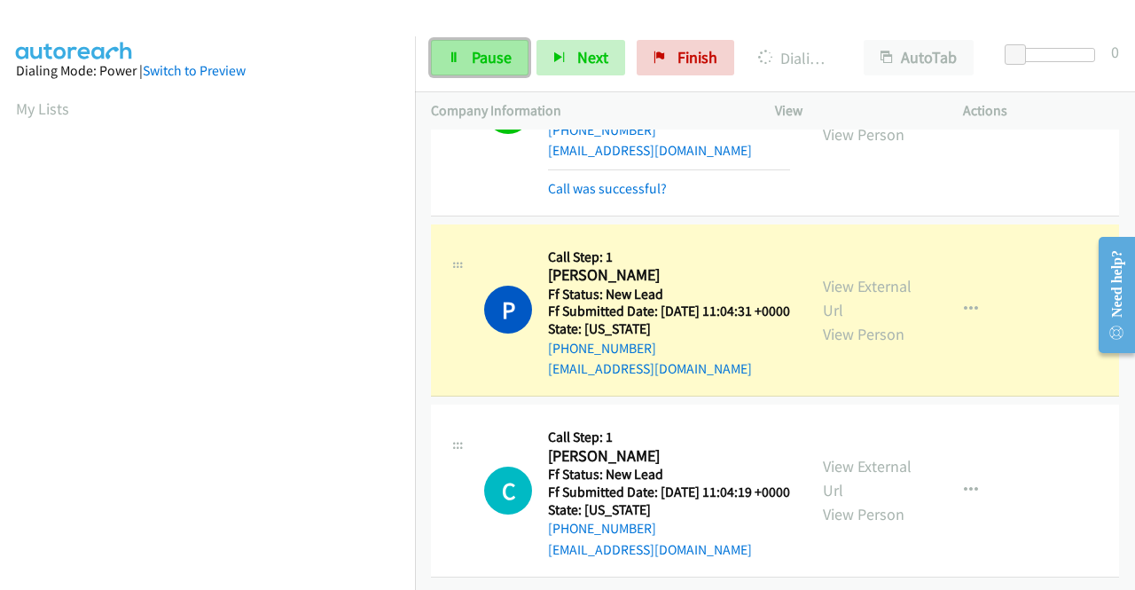
click at [457, 52] on icon at bounding box center [454, 58] width 12 height 12
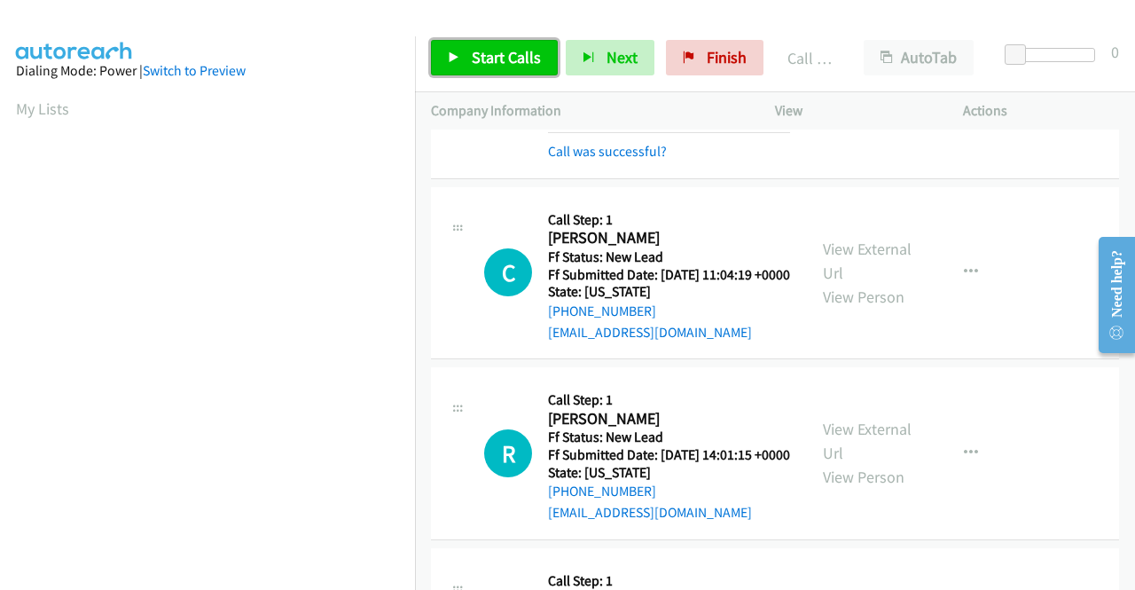
click at [518, 70] on link "Start Calls" at bounding box center [494, 57] width 127 height 35
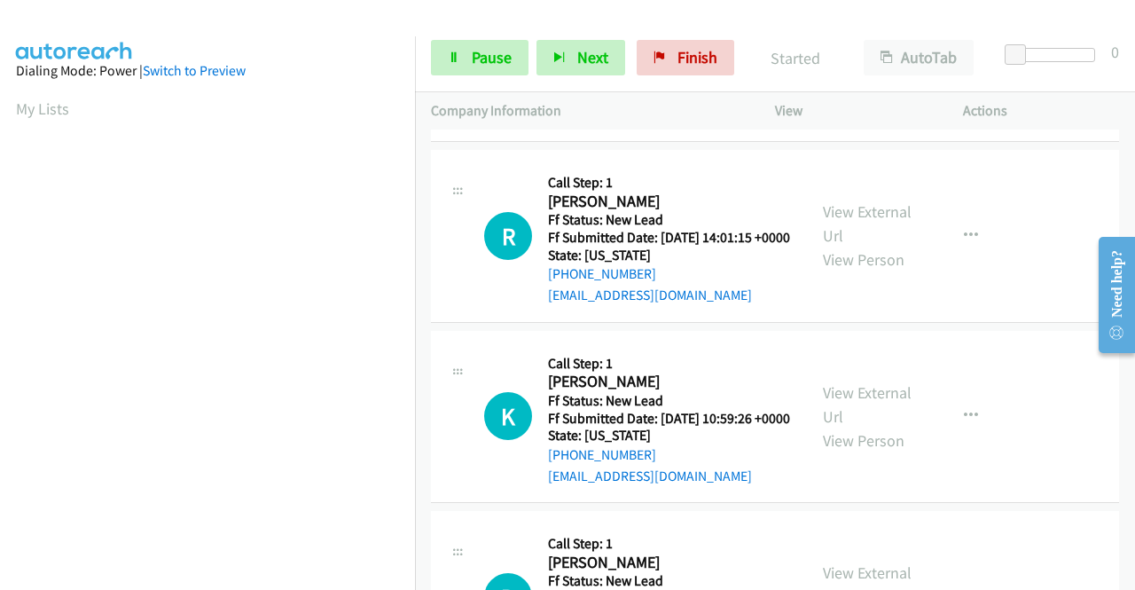
scroll to position [3831, 0]
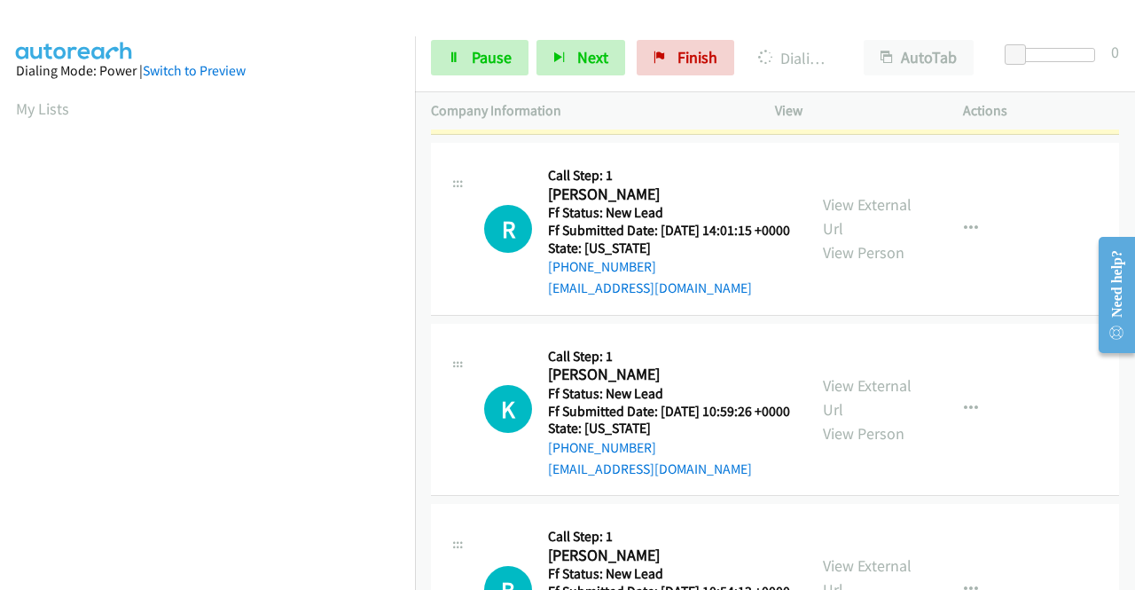
click at [882, 59] on link "View External Url" at bounding box center [867, 36] width 89 height 44
click at [0, 263] on aside "Dialing Mode: Power | Switch to Preview My Lists" at bounding box center [207, 135] width 415 height 982
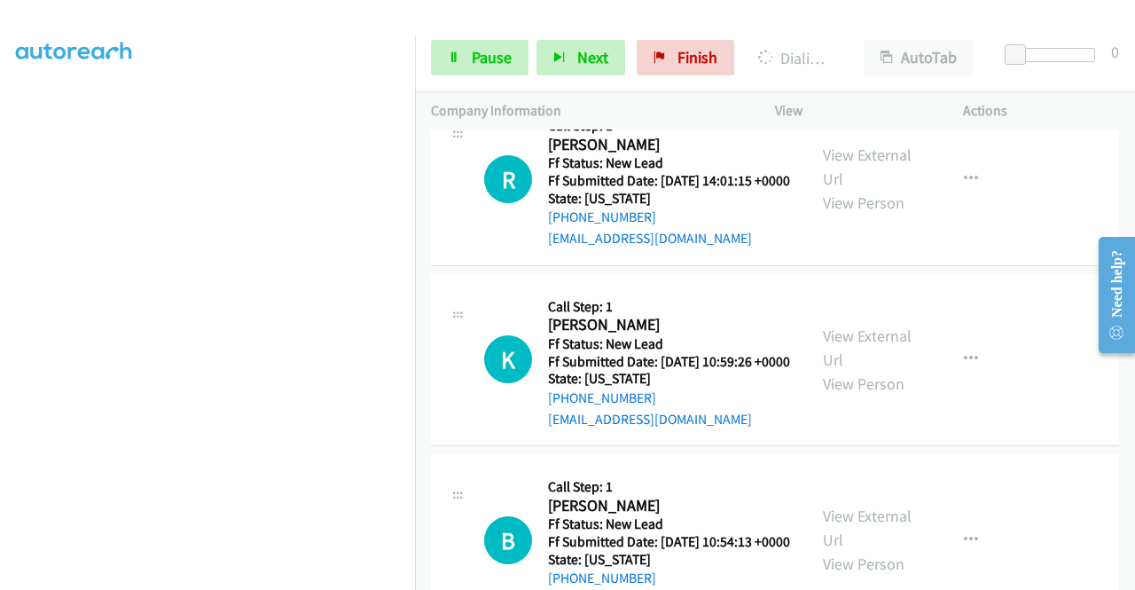
scroll to position [3902, 0]
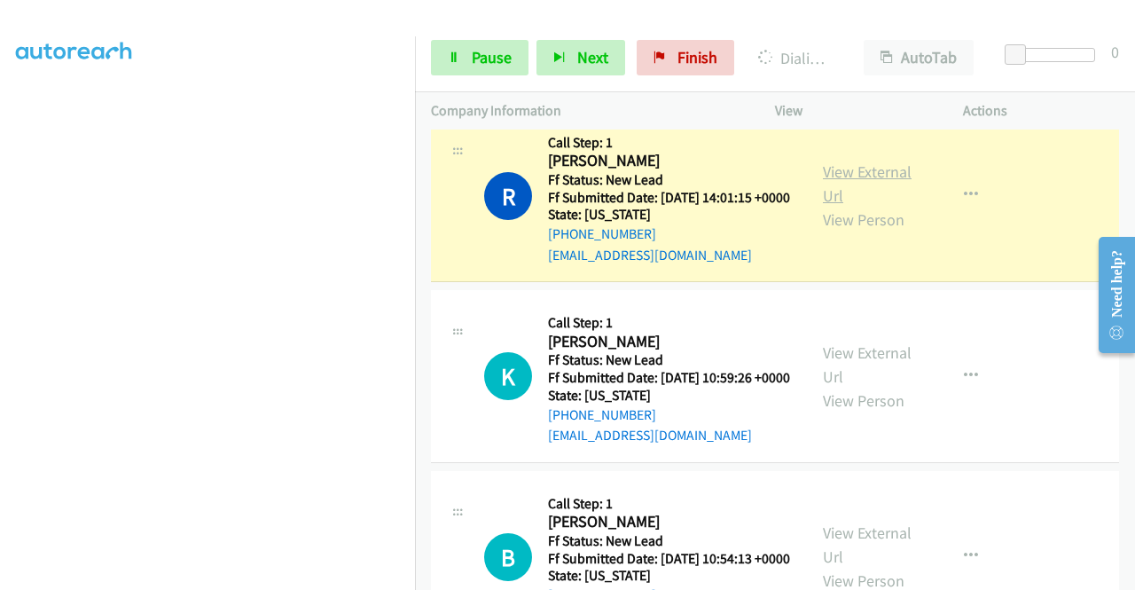
click at [866, 206] on link "View External Url" at bounding box center [867, 183] width 89 height 44
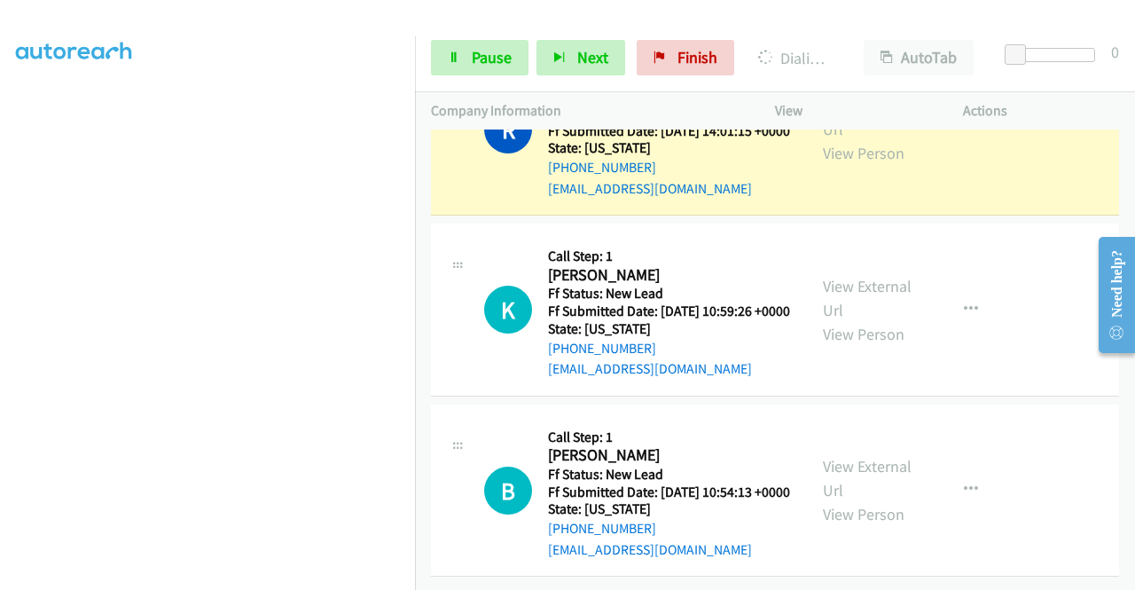
scroll to position [404, 0]
click at [467, 54] on link "Pause" at bounding box center [480, 57] width 98 height 35
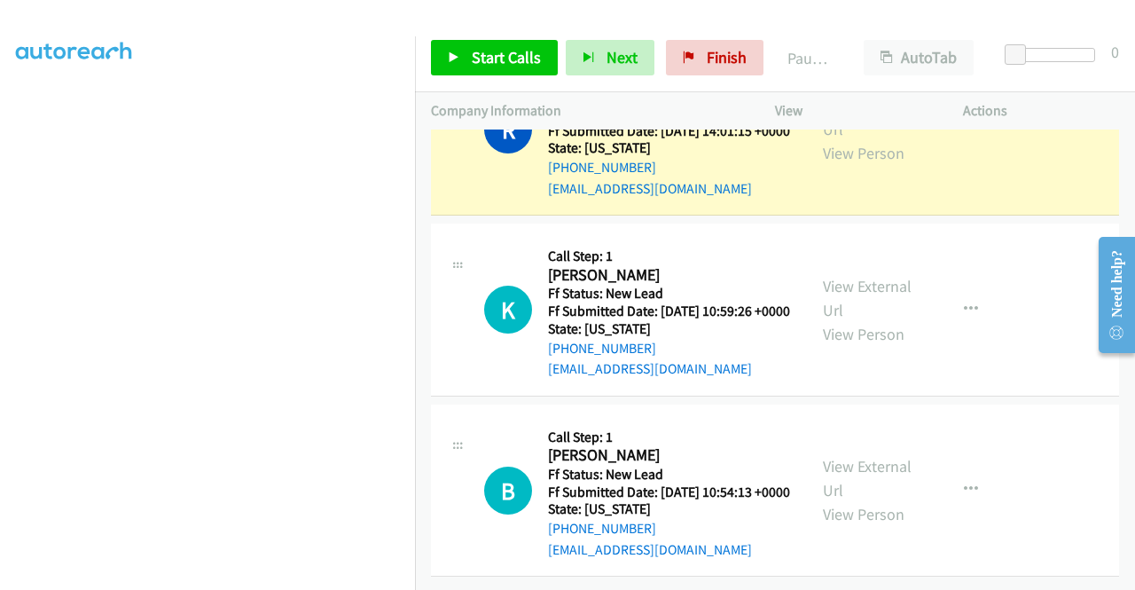
scroll to position [0, 0]
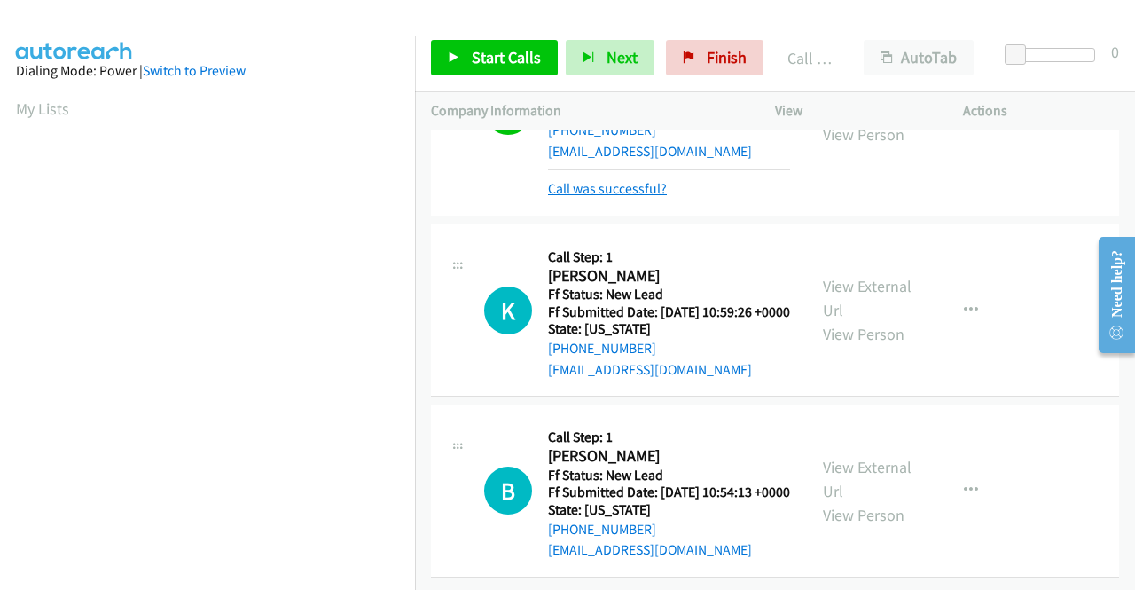
click at [617, 197] on link "Call was successful?" at bounding box center [607, 188] width 119 height 17
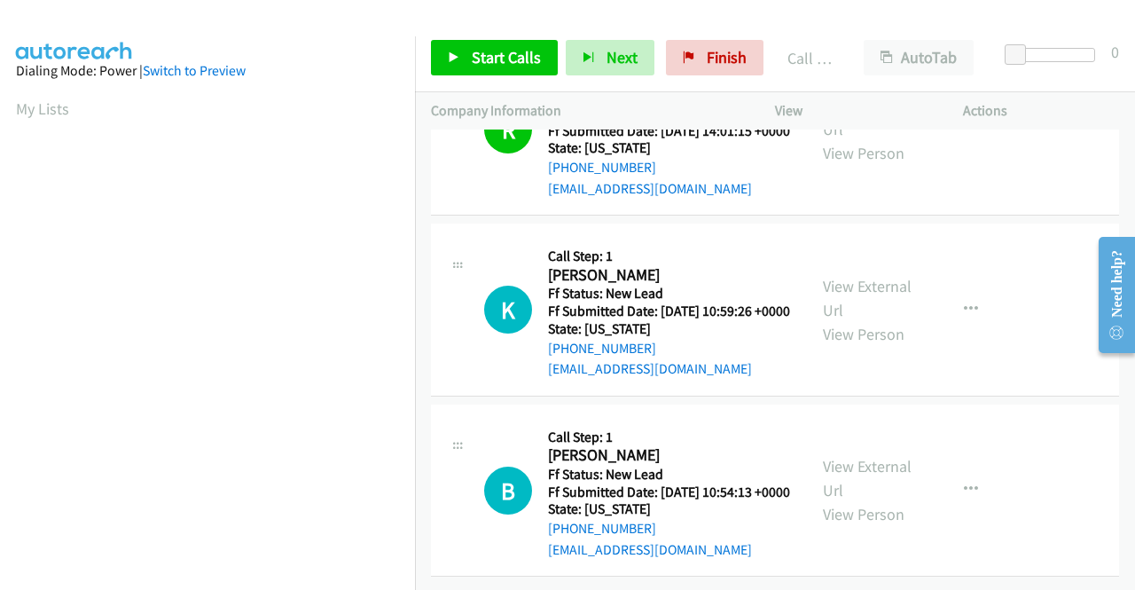
scroll to position [4274, 0]
click at [486, 59] on span "Start Calls" at bounding box center [506, 57] width 69 height 20
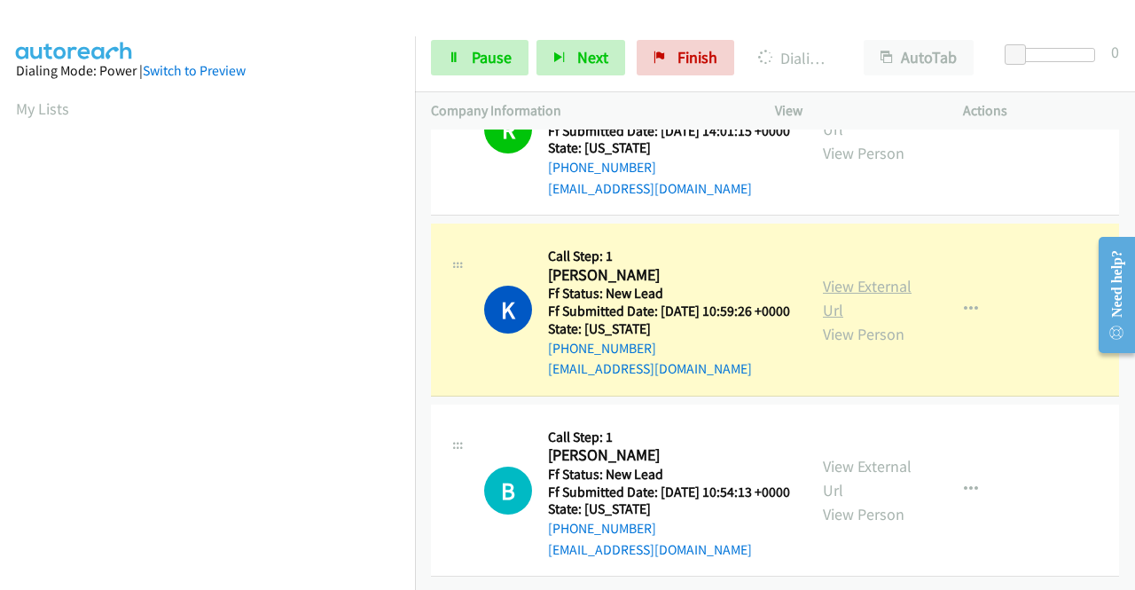
click at [837, 276] on link "View External Url" at bounding box center [867, 298] width 89 height 44
click at [0, 153] on aside "Dialing Mode: Power | Switch to Preview My Lists" at bounding box center [207, 135] width 415 height 982
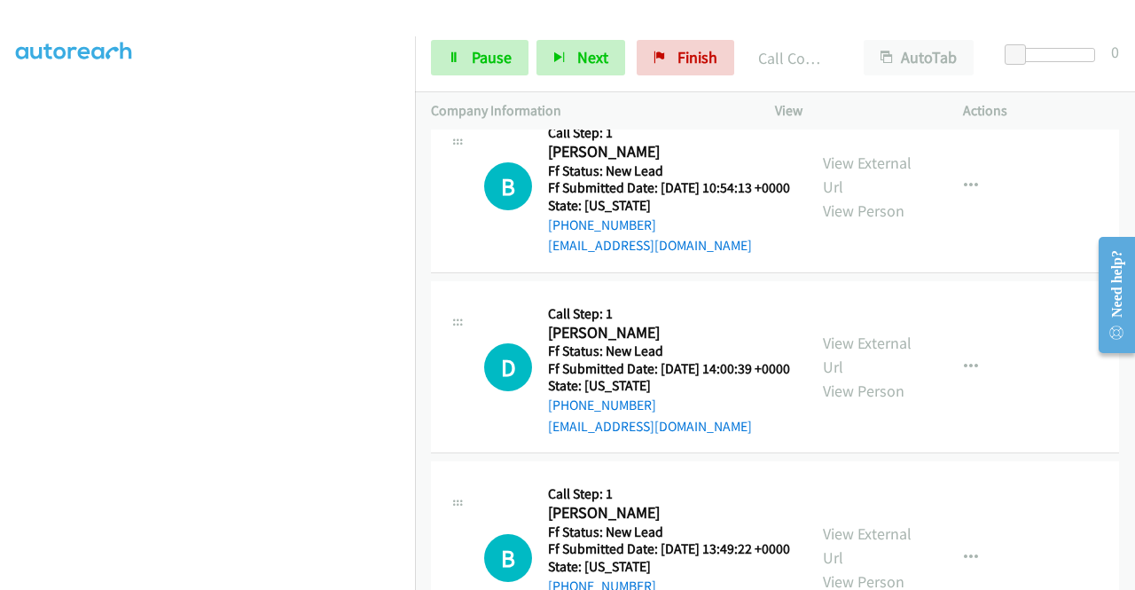
scroll to position [4345, 0]
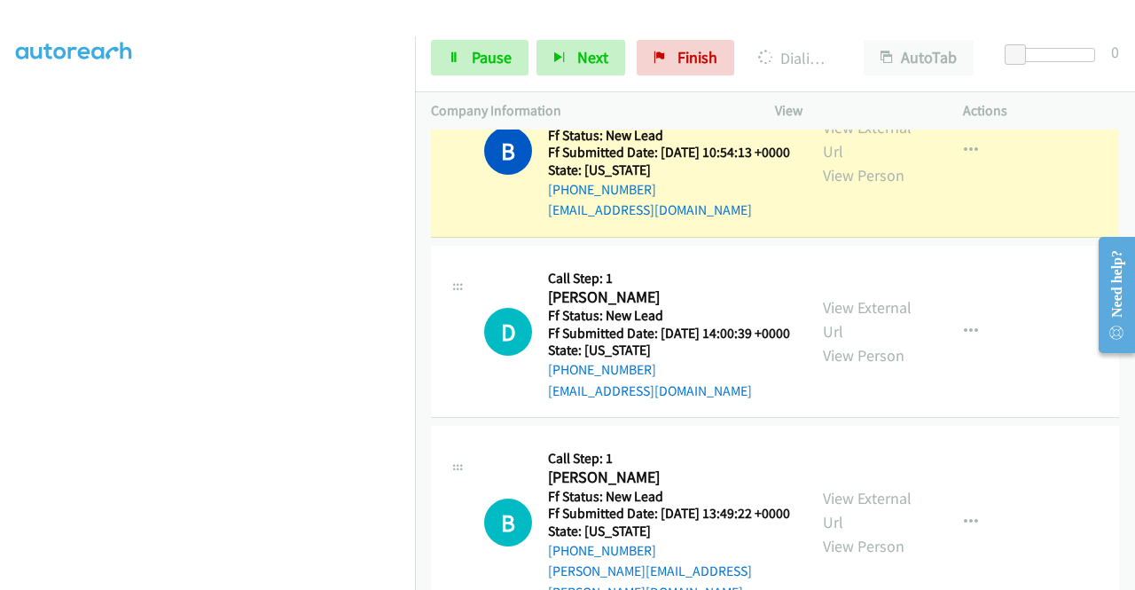
click at [823, 187] on div "View External Url View Person" at bounding box center [869, 151] width 92 height 72
click at [839, 161] on link "View External Url" at bounding box center [867, 139] width 89 height 44
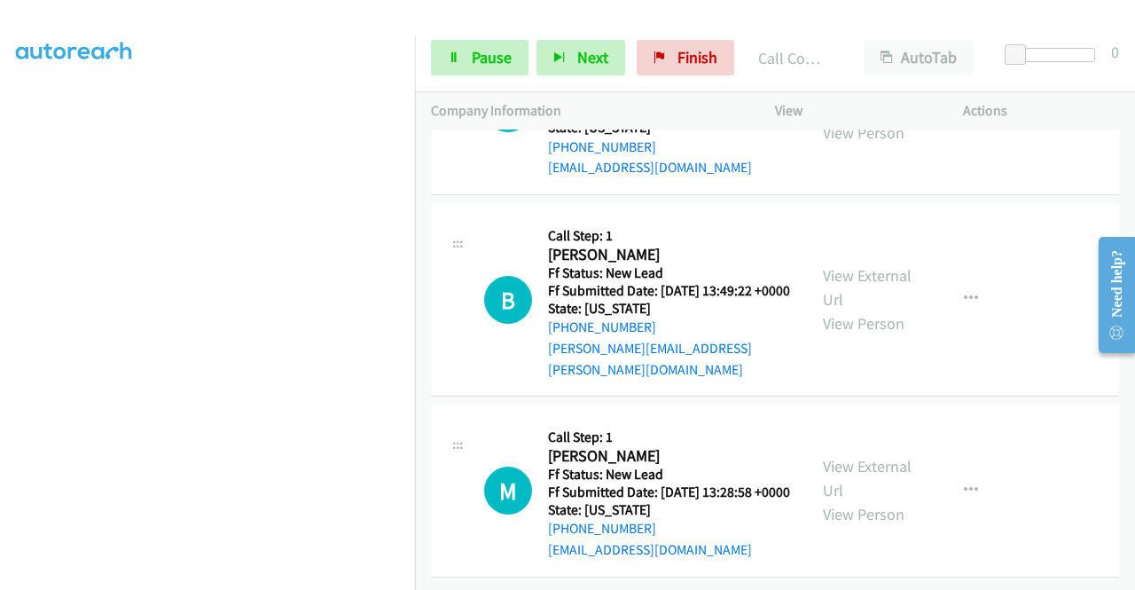
scroll to position [4700, 0]
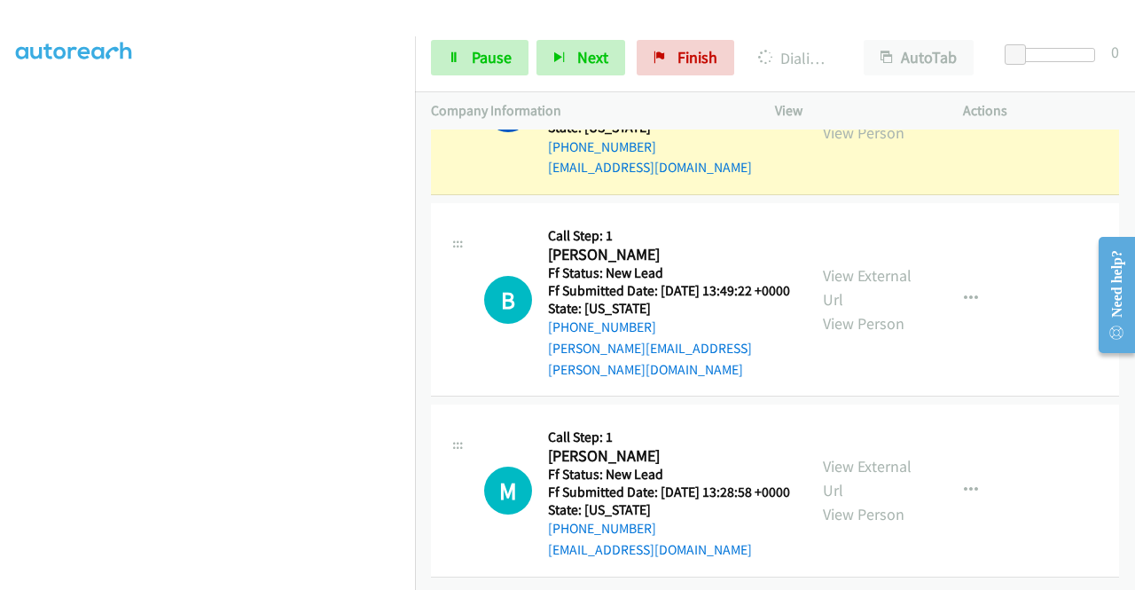
click at [862, 119] on link "View External Url" at bounding box center [867, 96] width 89 height 44
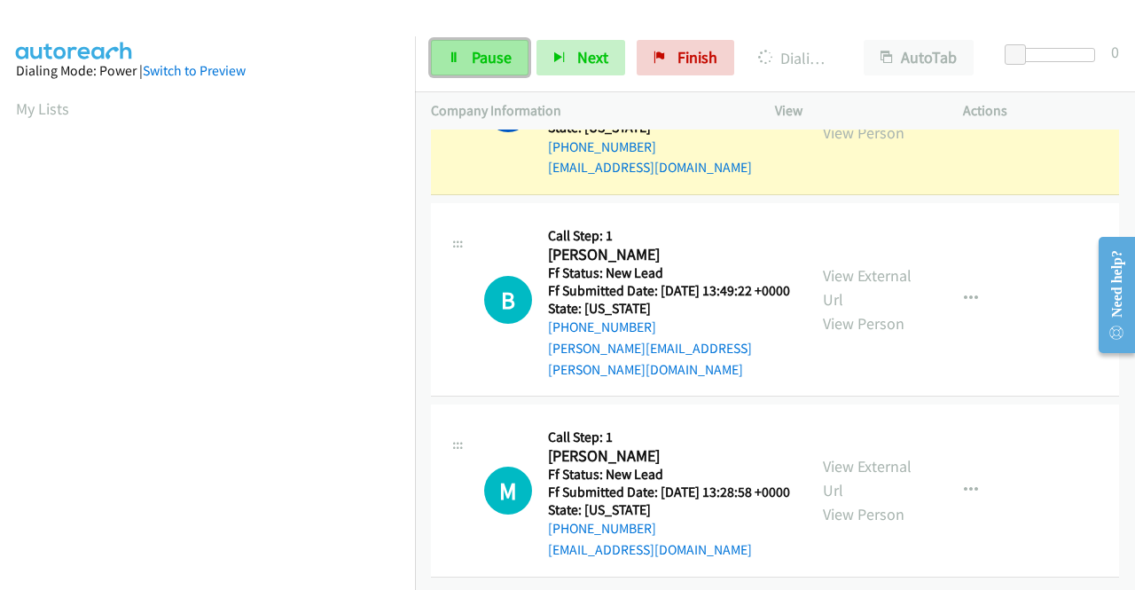
click at [472, 52] on span "Pause" at bounding box center [492, 57] width 40 height 20
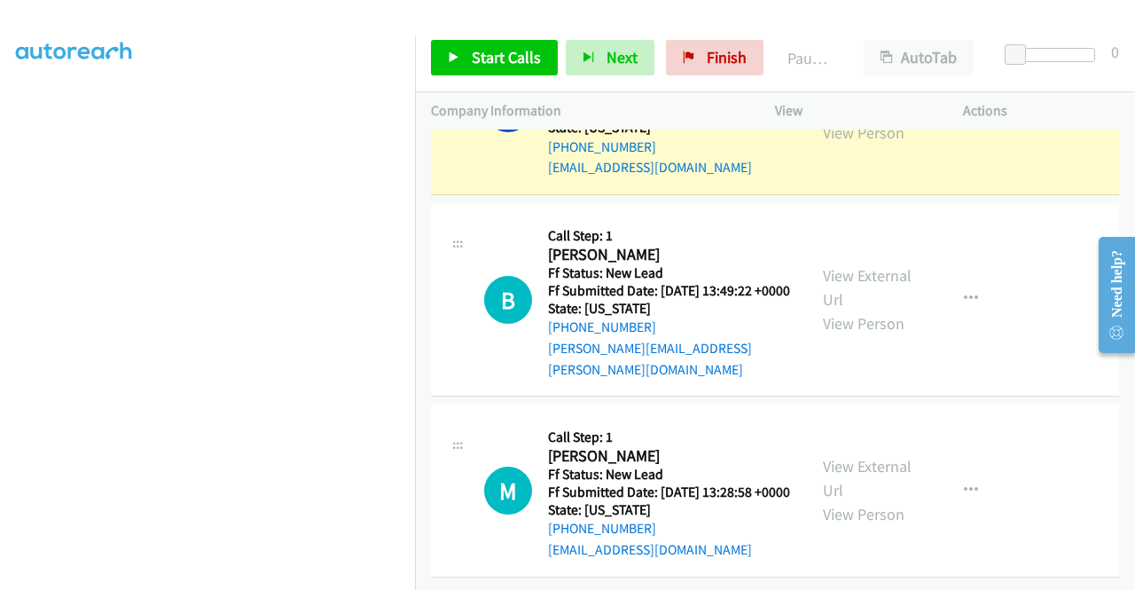
scroll to position [364, 0]
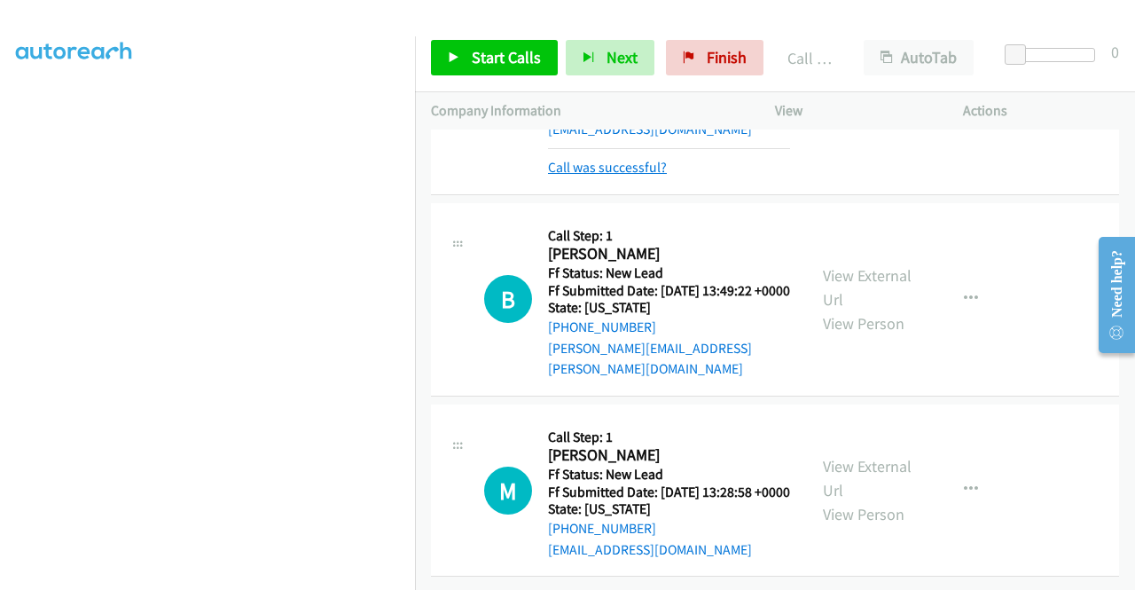
click at [578, 176] on link "Call was successful?" at bounding box center [607, 167] width 119 height 17
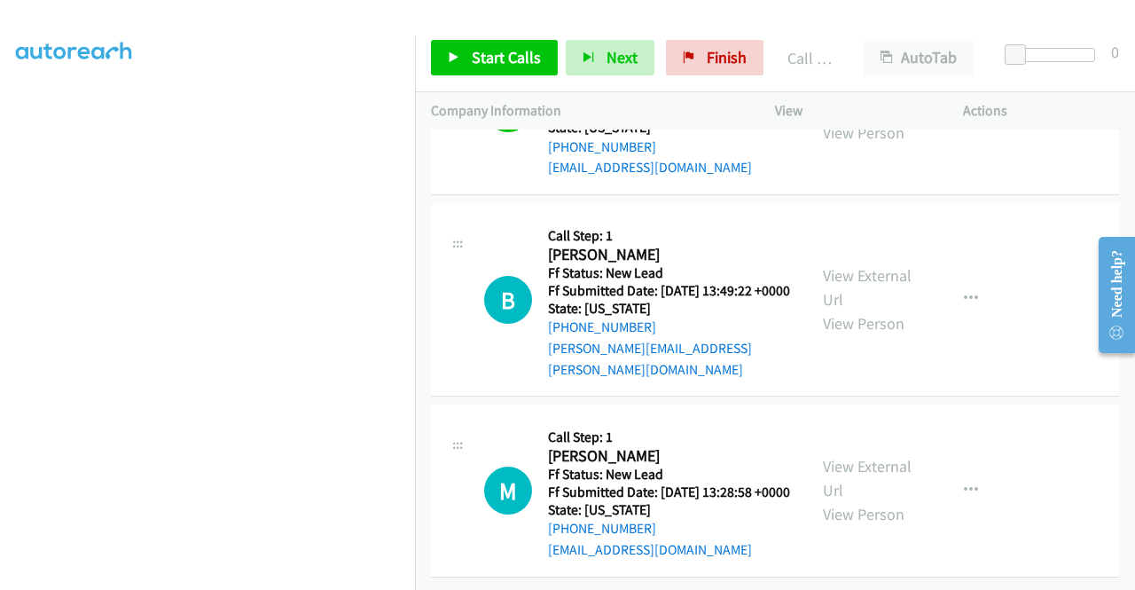
click at [969, 126] on button "button" at bounding box center [971, 107] width 48 height 35
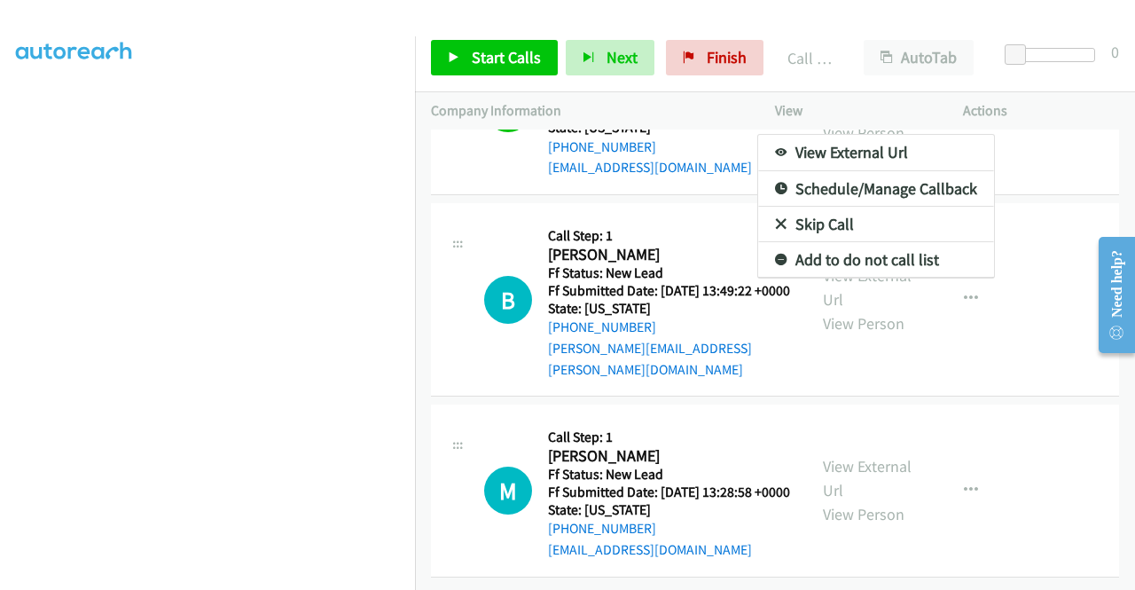
click at [851, 278] on link "Add to do not call list" at bounding box center [876, 259] width 236 height 35
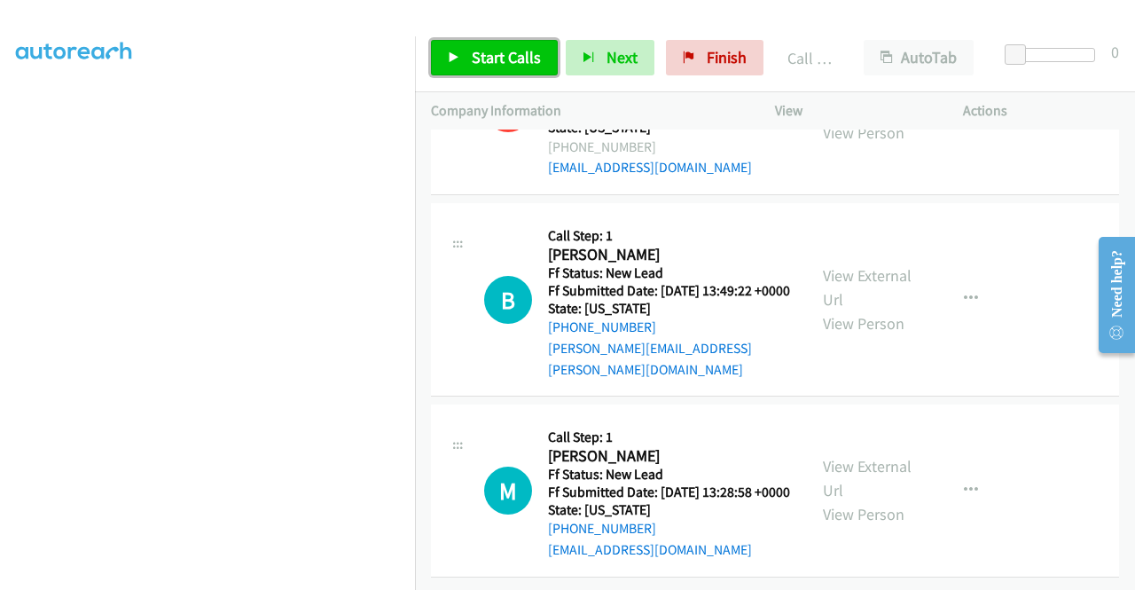
click at [466, 65] on link "Start Calls" at bounding box center [494, 57] width 127 height 35
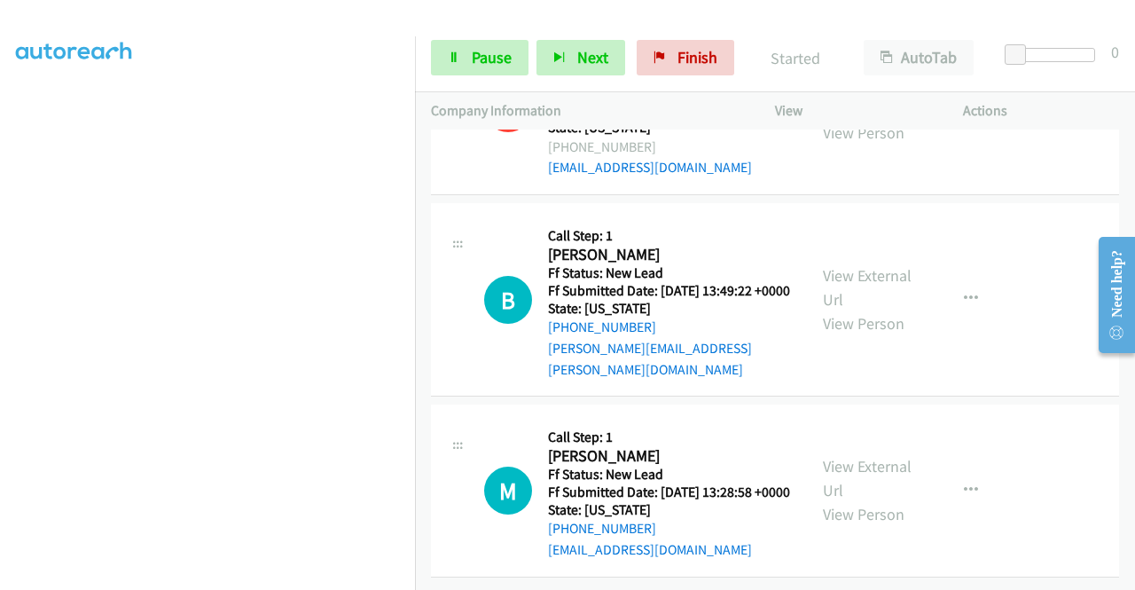
scroll to position [4942, 0]
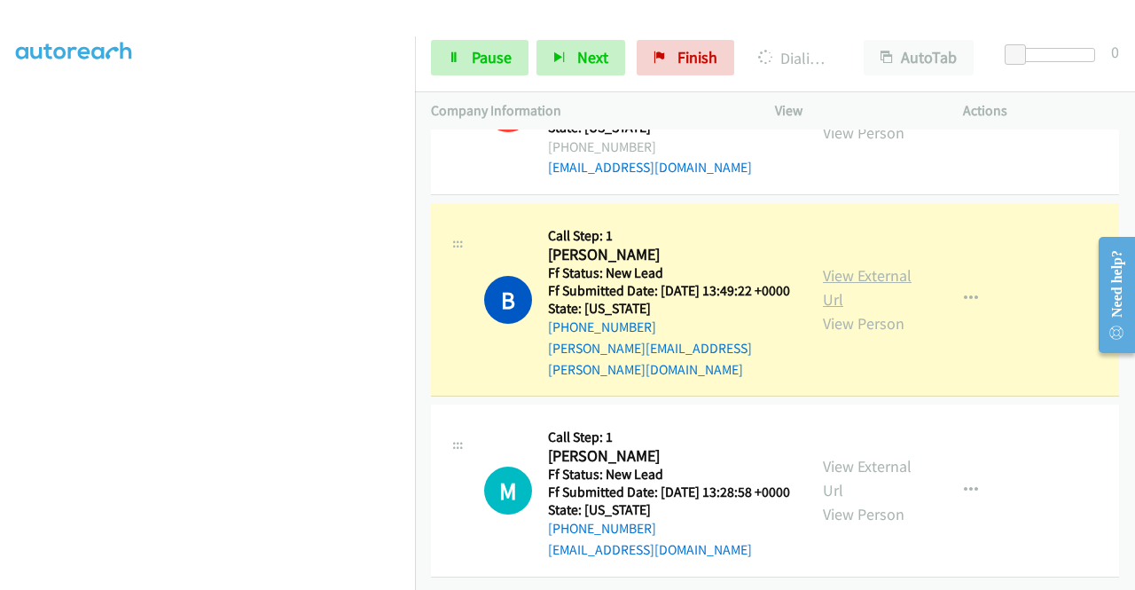
click at [862, 265] on link "View External Url" at bounding box center [867, 287] width 89 height 44
click at [0, 232] on aside "Dialing Mode: Power | Switch to Preview My Lists" at bounding box center [207, 164] width 415 height 982
click at [449, 69] on link "Pause" at bounding box center [480, 57] width 98 height 35
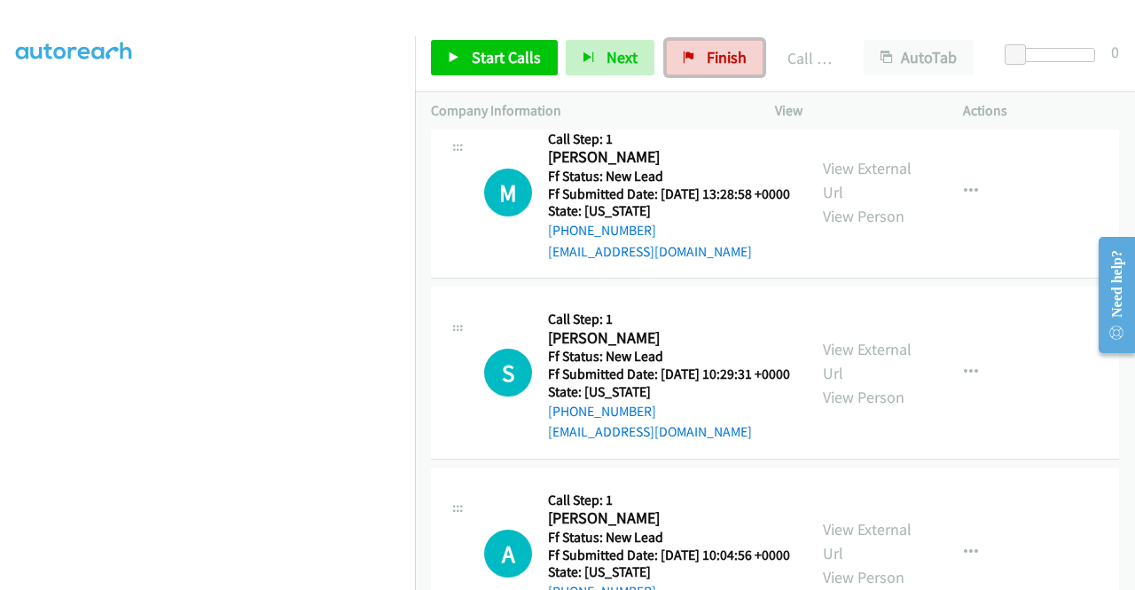
click at [741, 55] on link "Finish" at bounding box center [715, 57] width 98 height 35
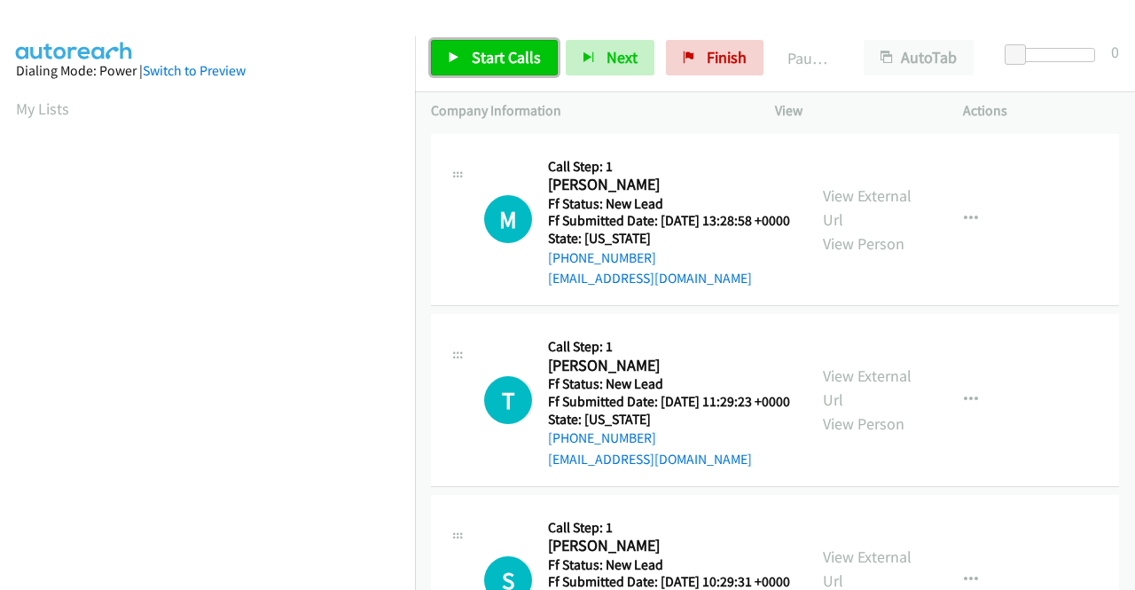
click at [518, 70] on link "Start Calls" at bounding box center [494, 57] width 127 height 35
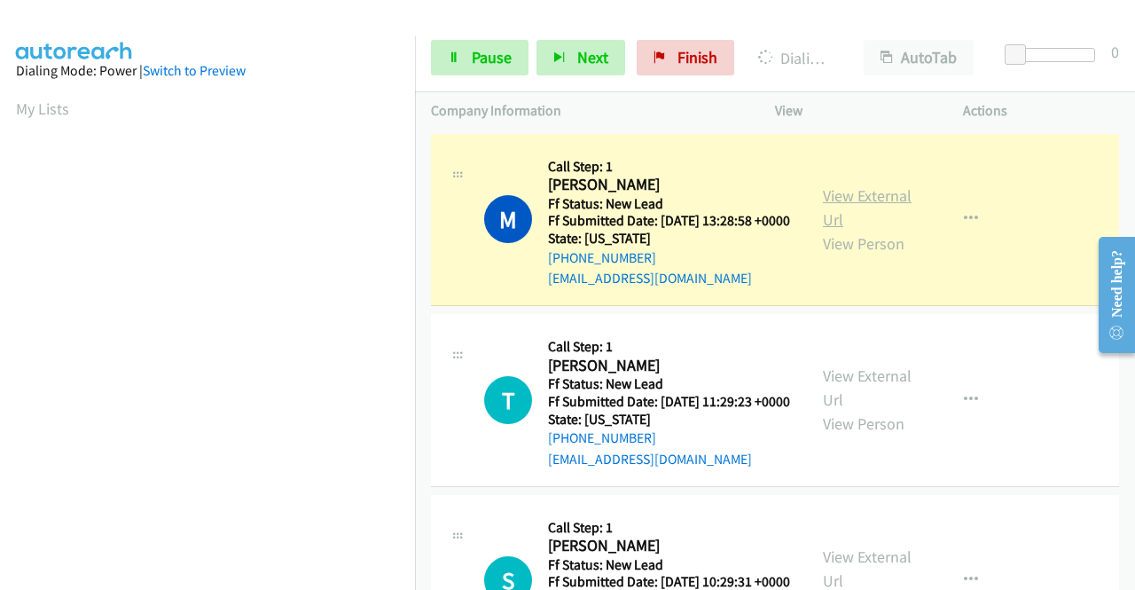
click at [851, 207] on link "View External Url" at bounding box center [867, 207] width 89 height 44
click at [0, 217] on aside "Dialing Mode: Power | Switch to Preview My Lists" at bounding box center [207, 527] width 415 height 982
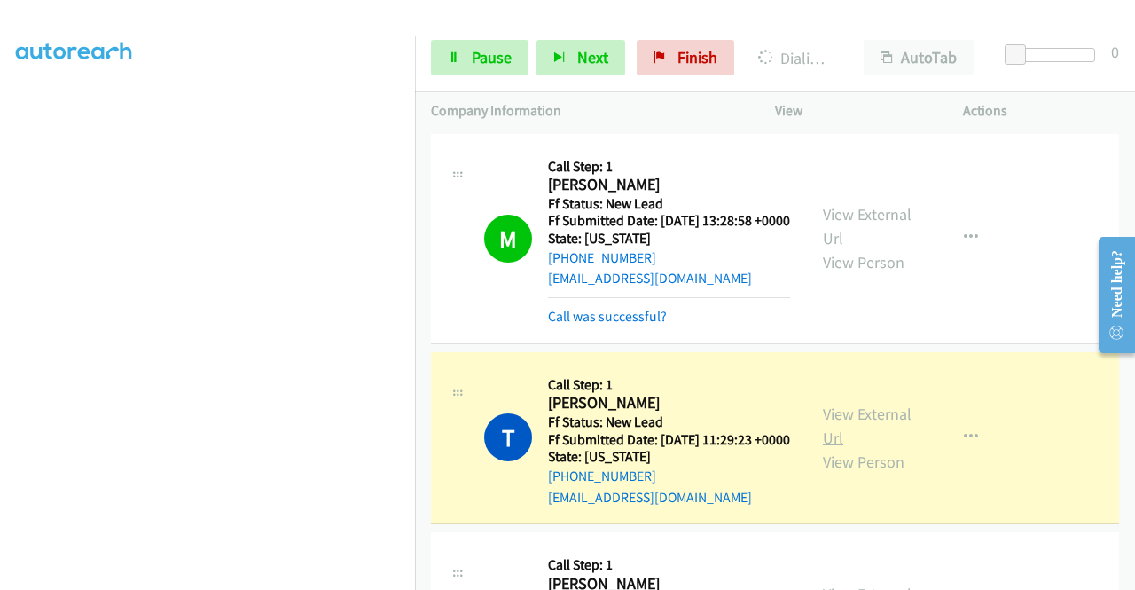
click at [835, 444] on link "View External Url" at bounding box center [867, 425] width 89 height 44
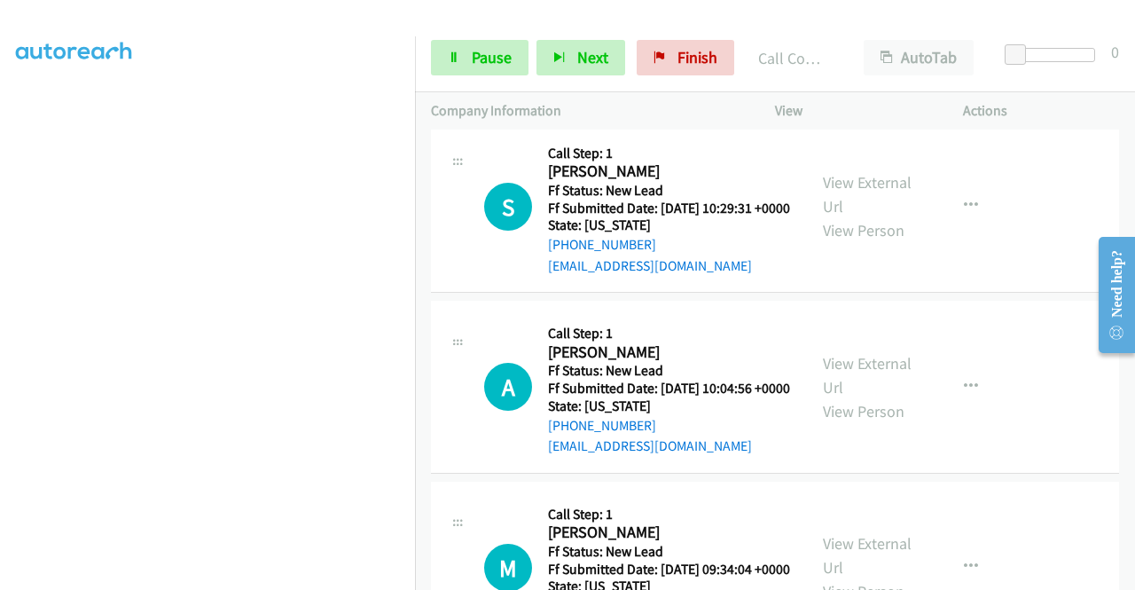
scroll to position [460, 0]
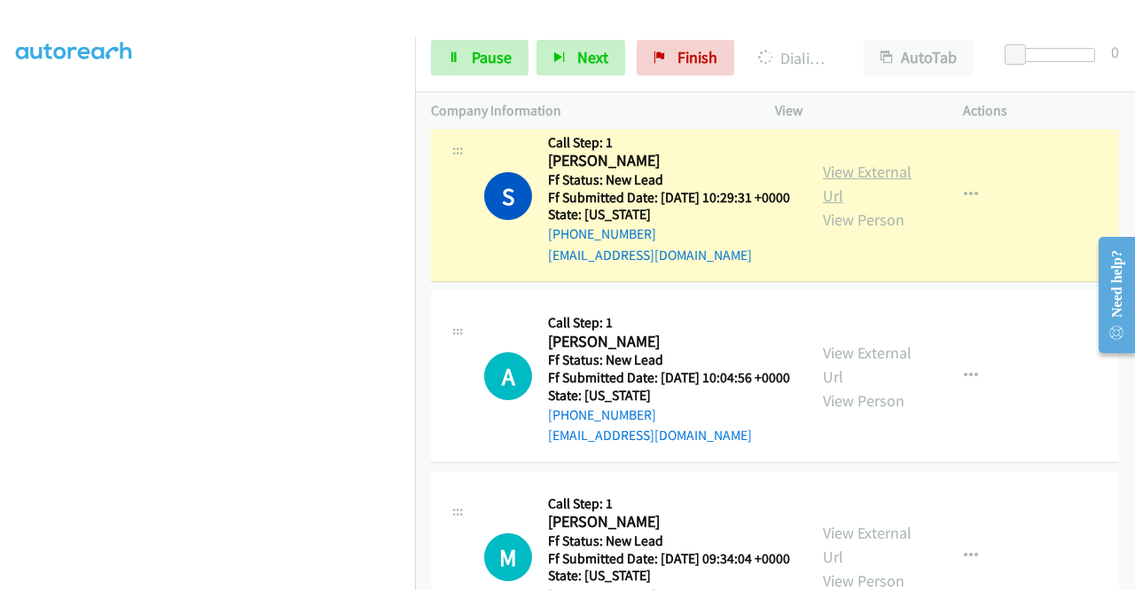
click at [849, 206] on link "View External Url" at bounding box center [867, 183] width 89 height 44
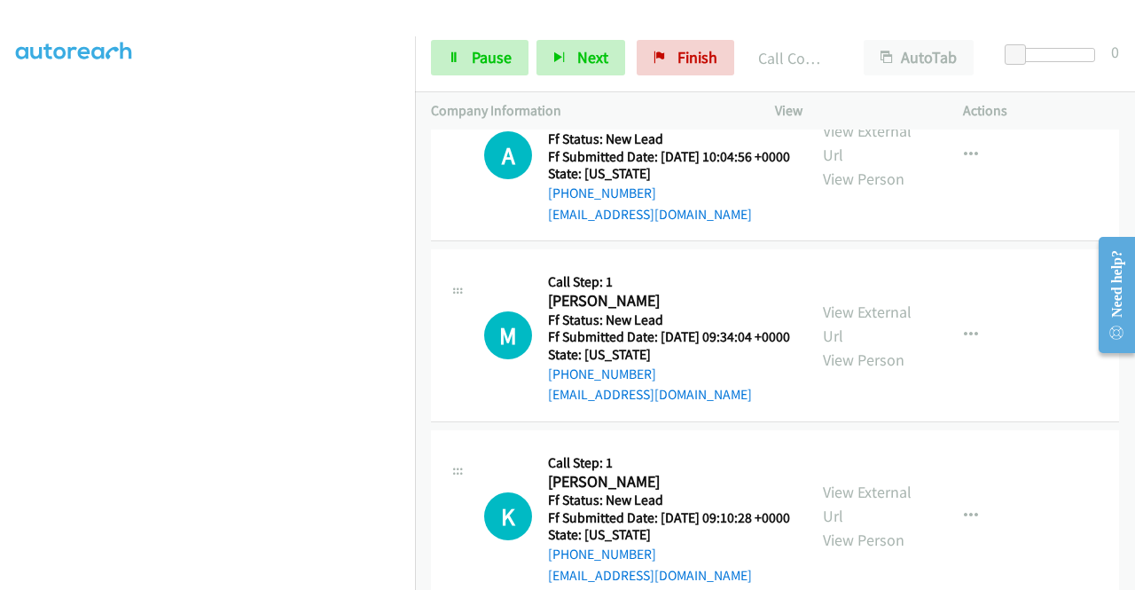
scroll to position [714, 0]
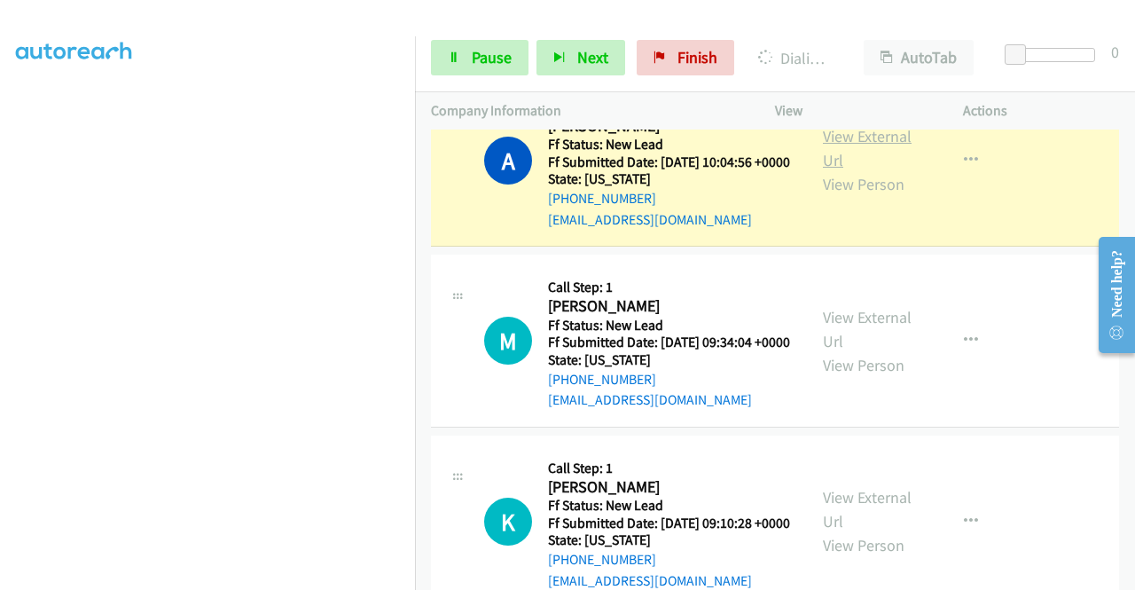
click at [874, 170] on link "View External Url" at bounding box center [867, 148] width 89 height 44
click at [476, 69] on link "Pause" at bounding box center [480, 57] width 98 height 35
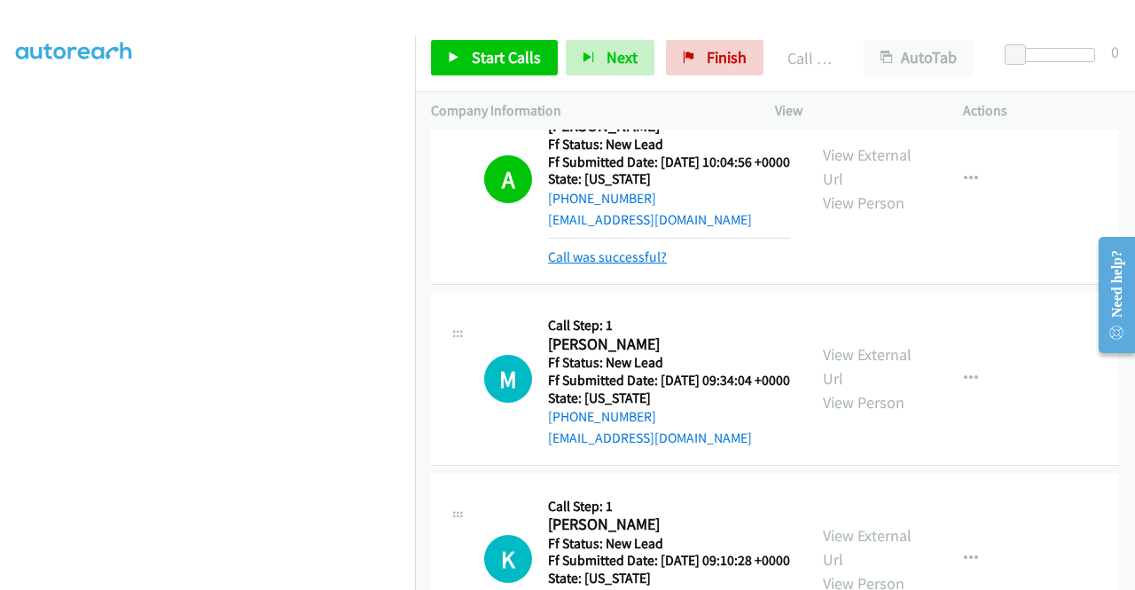
click at [646, 265] on link "Call was successful?" at bounding box center [607, 256] width 119 height 17
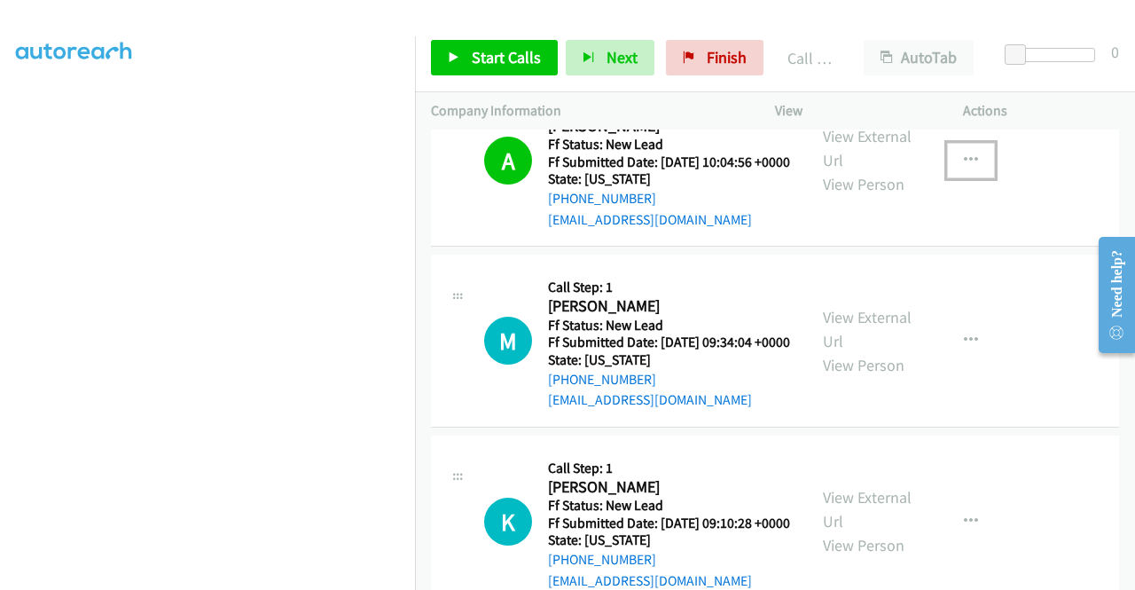
click at [949, 178] on button "button" at bounding box center [971, 160] width 48 height 35
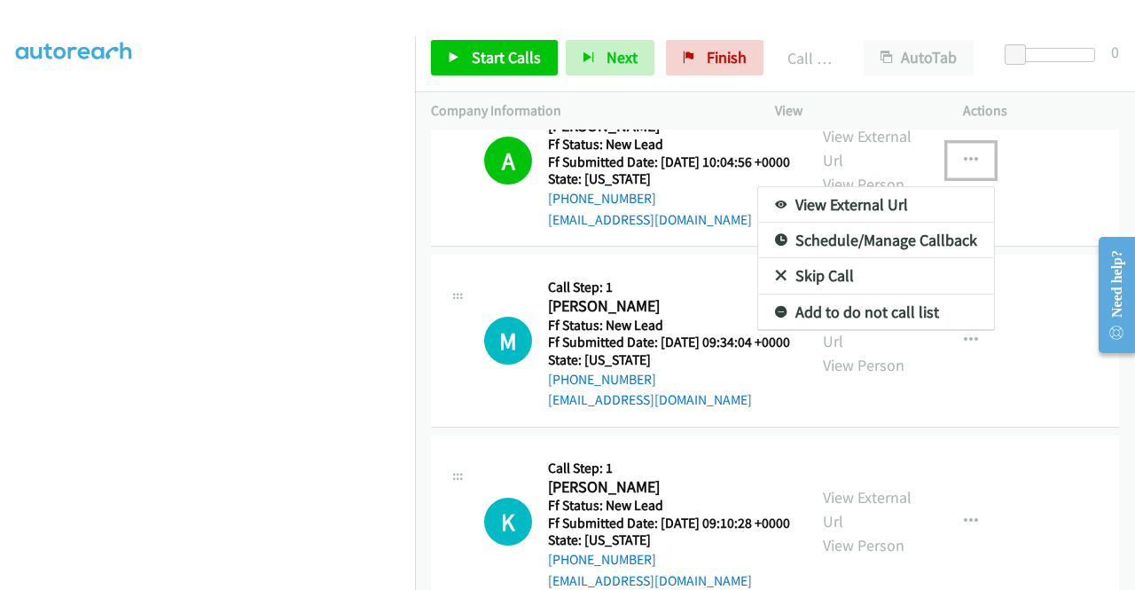
click at [861, 330] on link "Add to do not call list" at bounding box center [876, 311] width 236 height 35
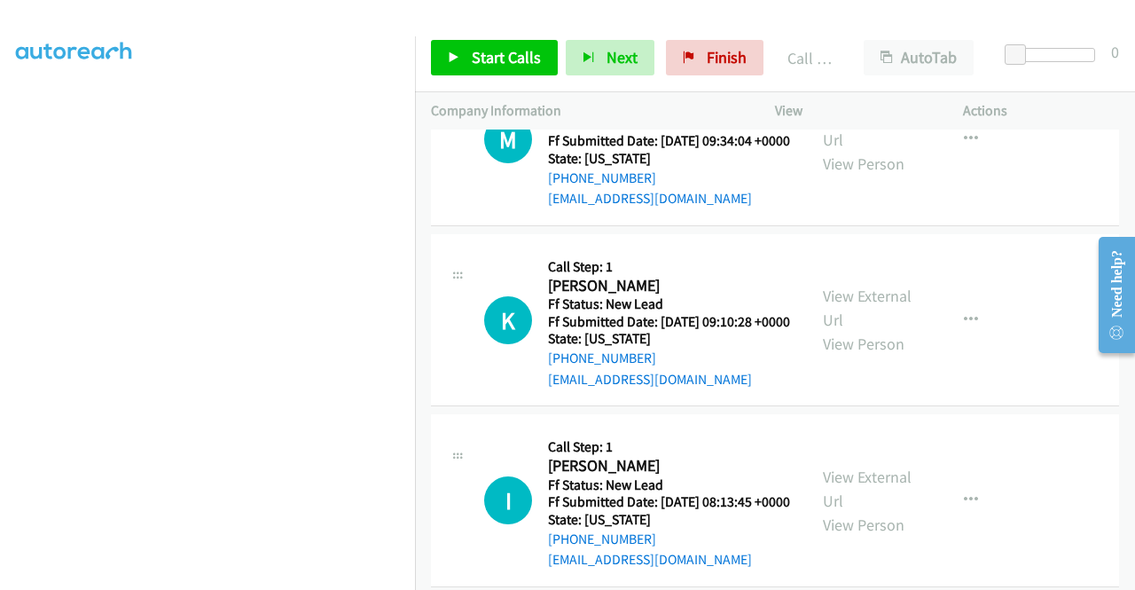
scroll to position [962, 0]
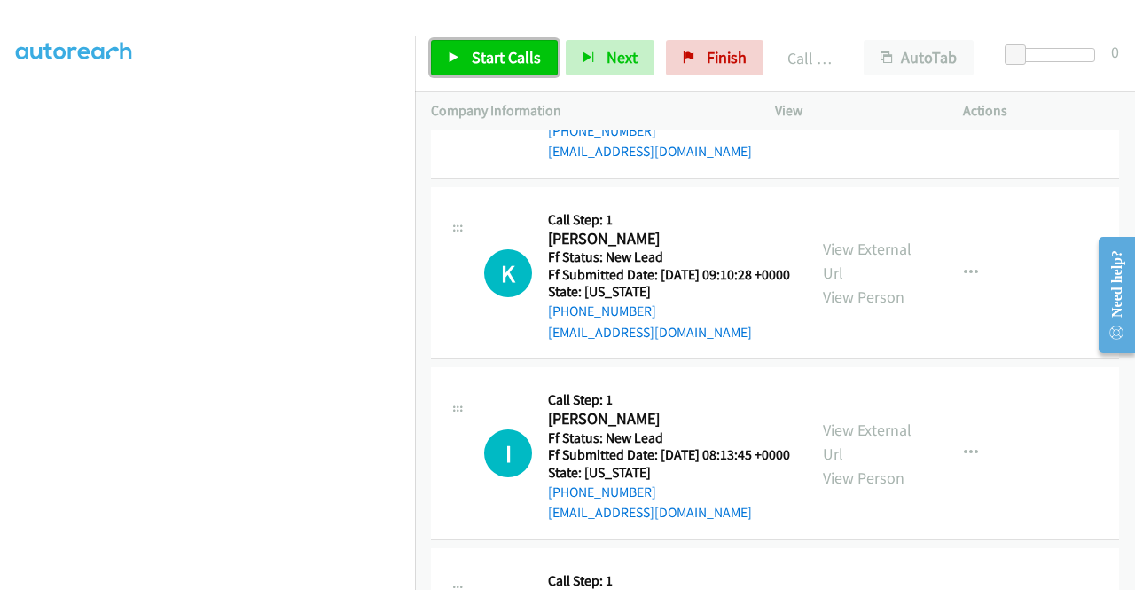
click at [482, 61] on span "Start Calls" at bounding box center [506, 57] width 69 height 20
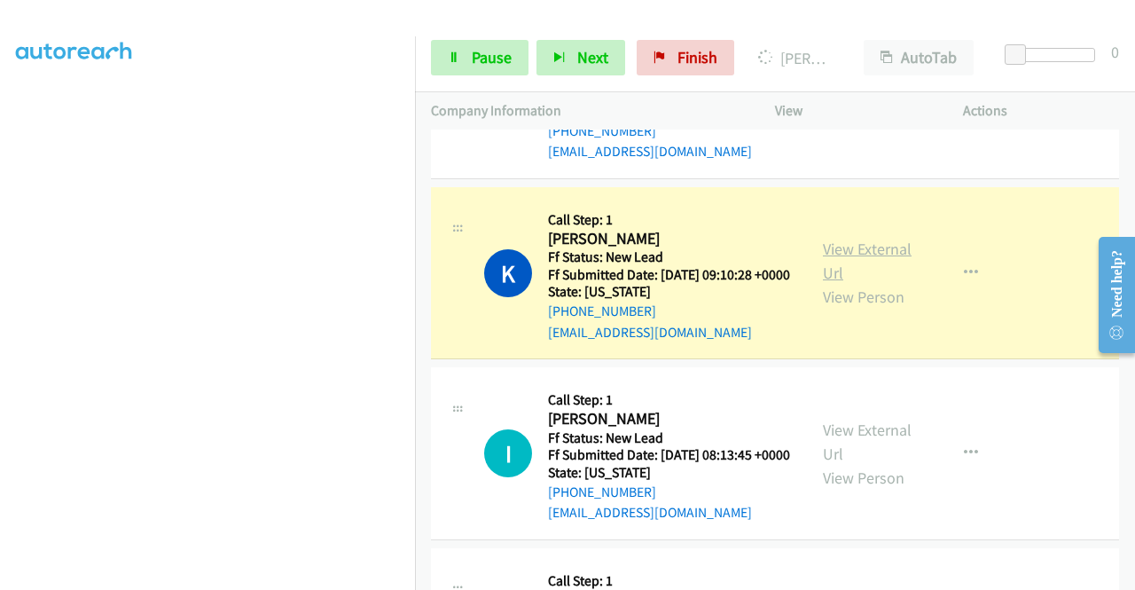
click at [848, 283] on link "View External Url" at bounding box center [867, 261] width 89 height 44
click at [0, 219] on aside "Dialing Mode: Power | Switch to Preview My Lists" at bounding box center [207, 135] width 415 height 982
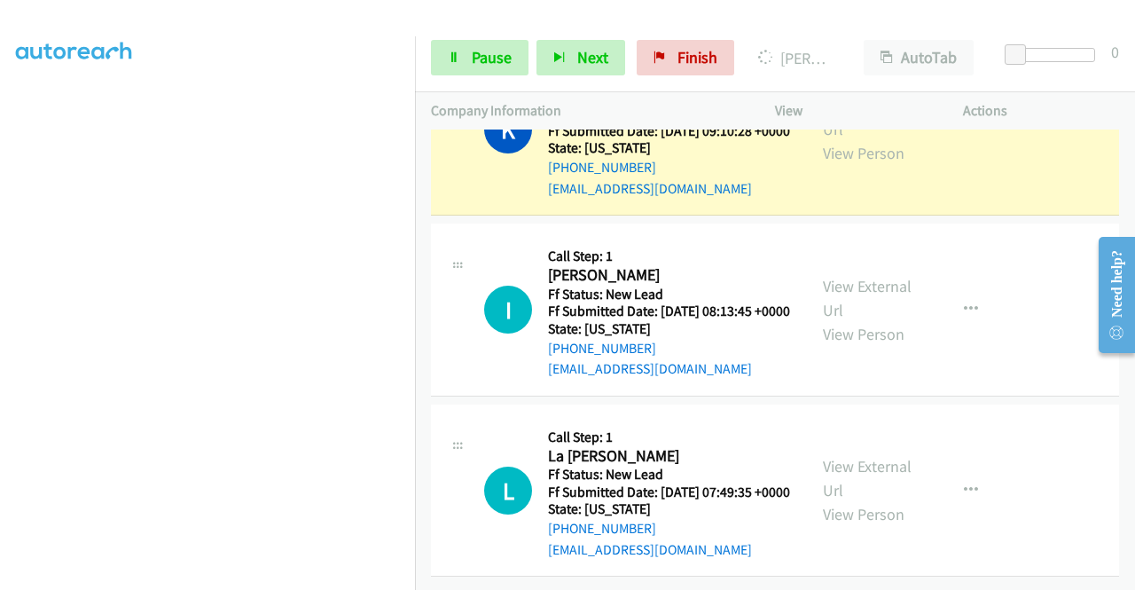
scroll to position [1256, 0]
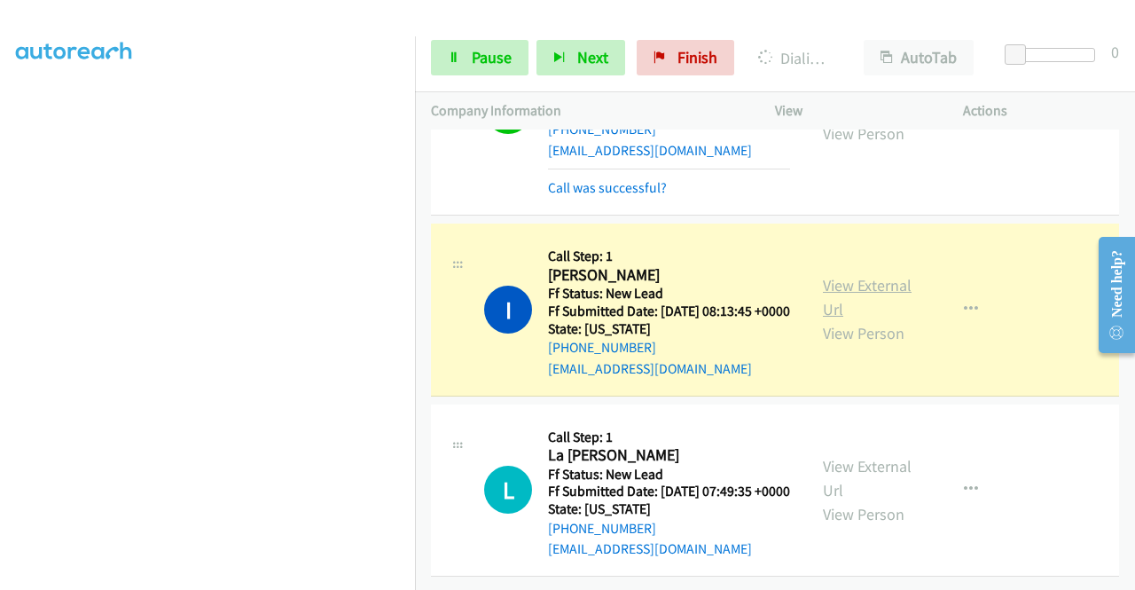
click at [829, 285] on link "View External Url" at bounding box center [867, 297] width 89 height 44
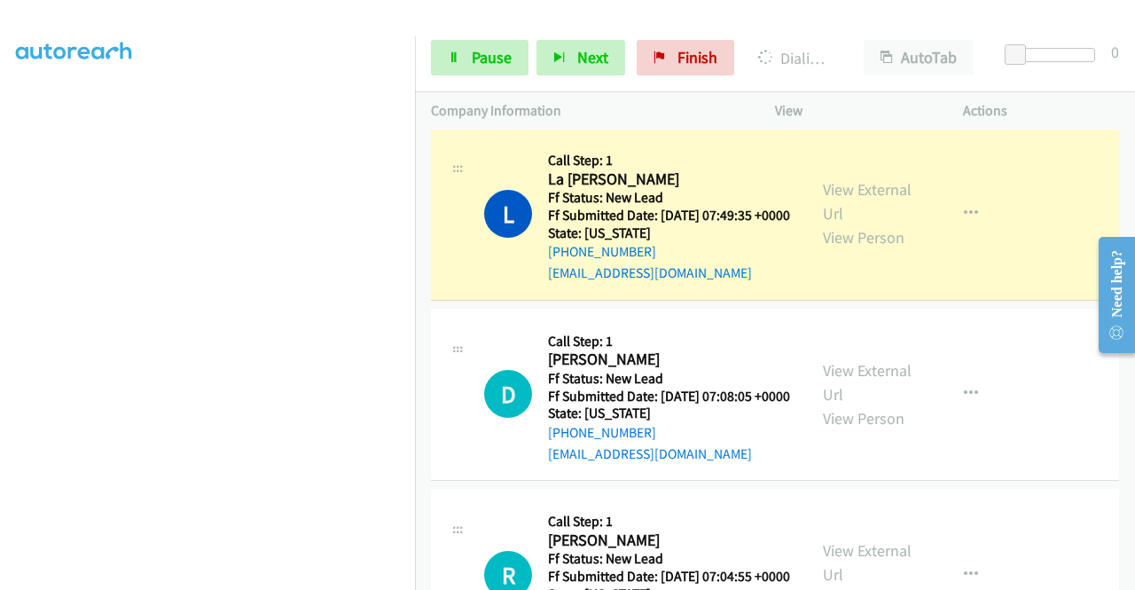
scroll to position [1600, 0]
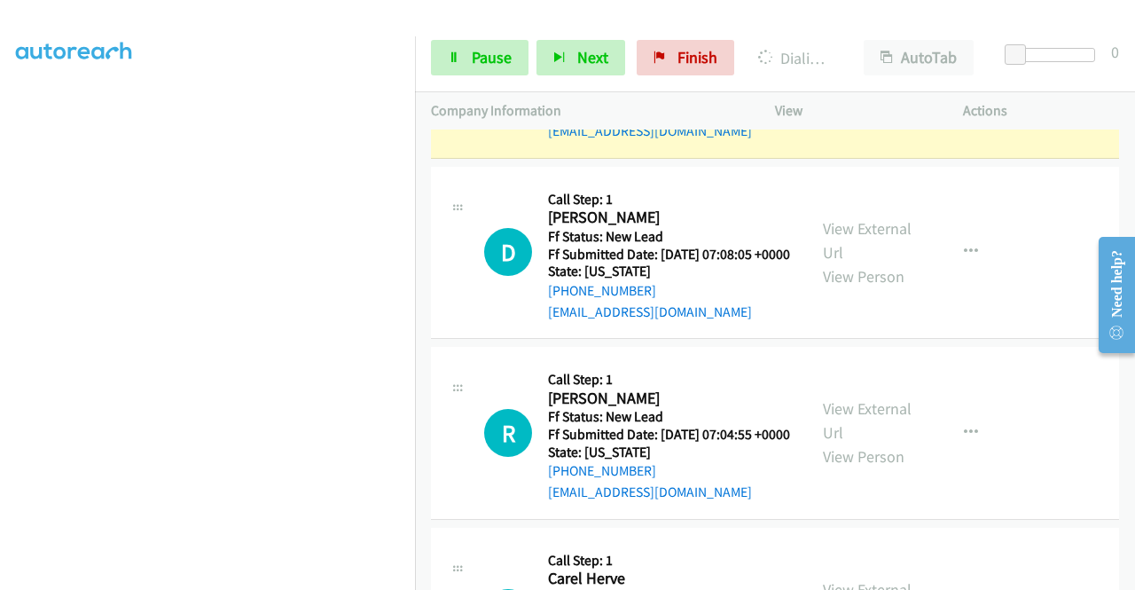
click at [870, 82] on link "View External Url" at bounding box center [867, 59] width 89 height 44
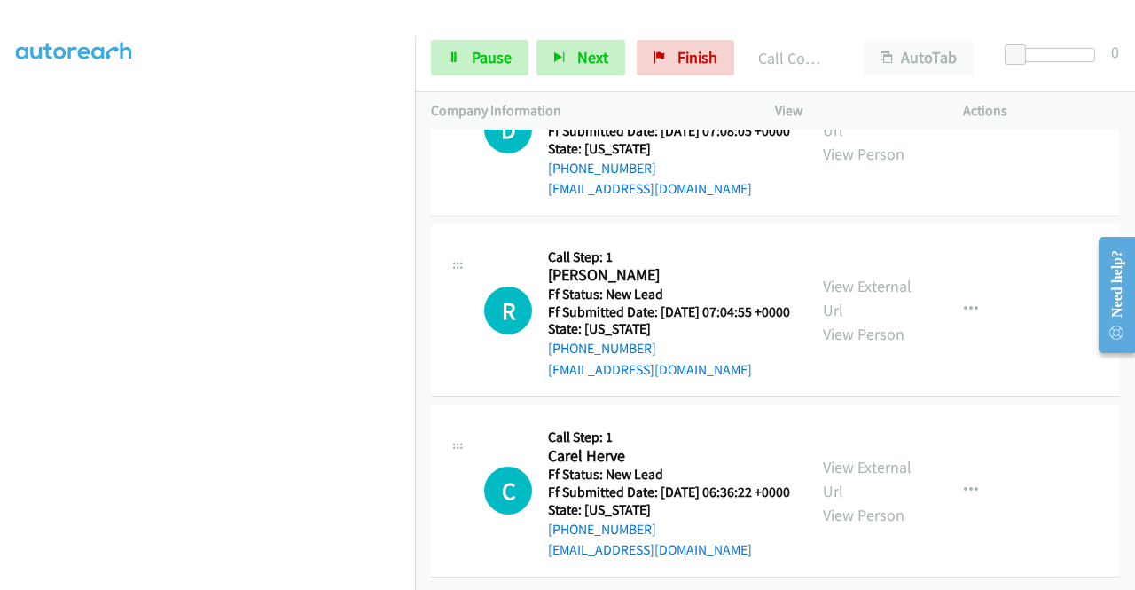
scroll to position [1813, 0]
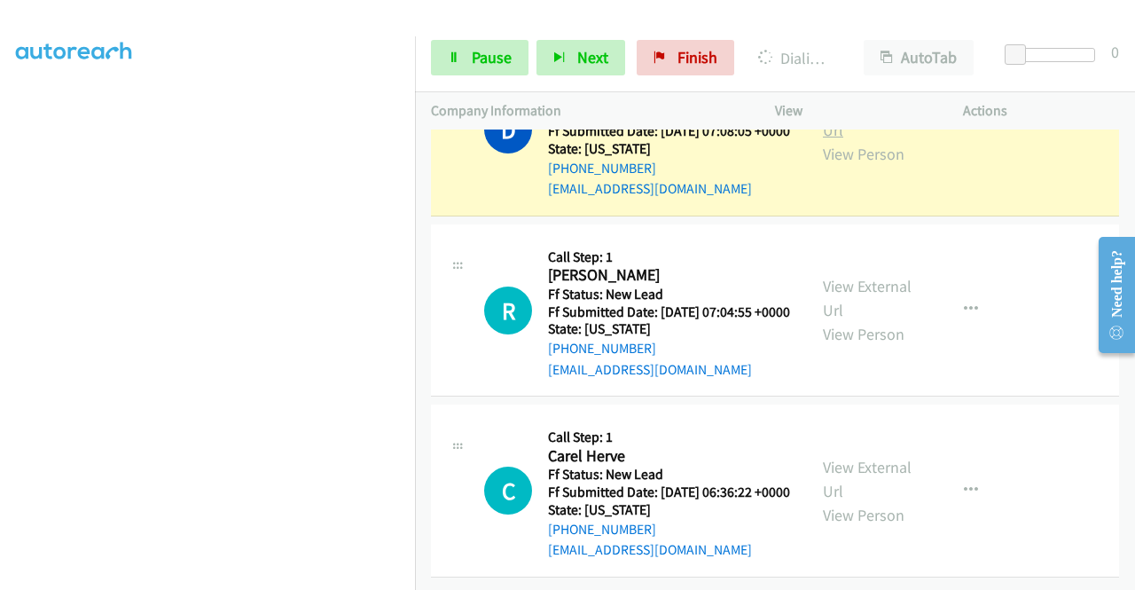
click at [823, 140] on link "View External Url" at bounding box center [867, 118] width 89 height 44
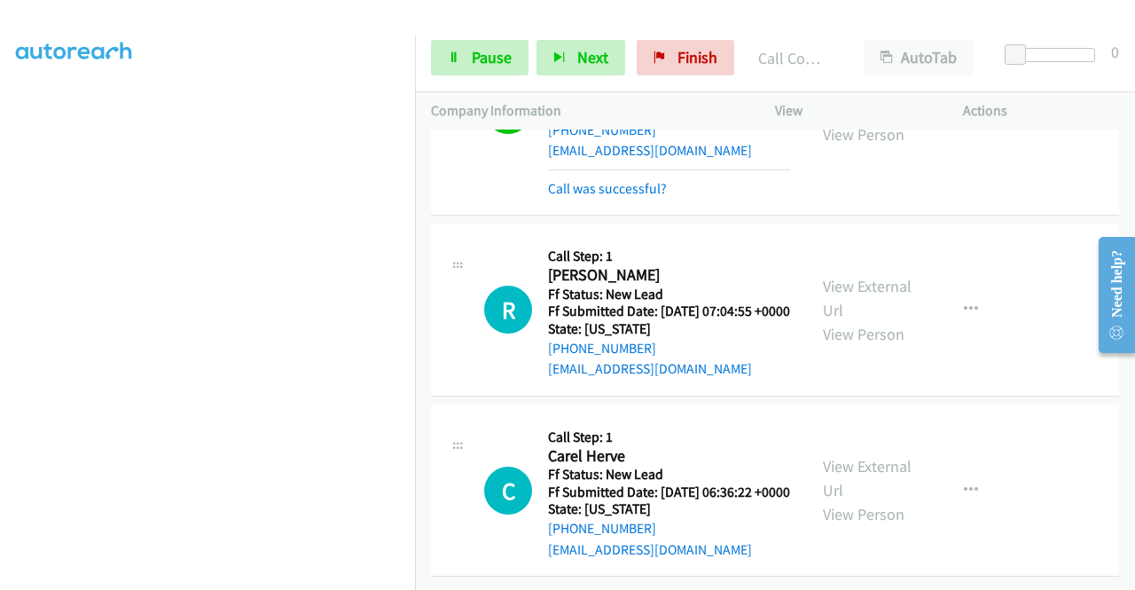
scroll to position [1998, 0]
click at [491, 56] on span "Pause" at bounding box center [492, 57] width 40 height 20
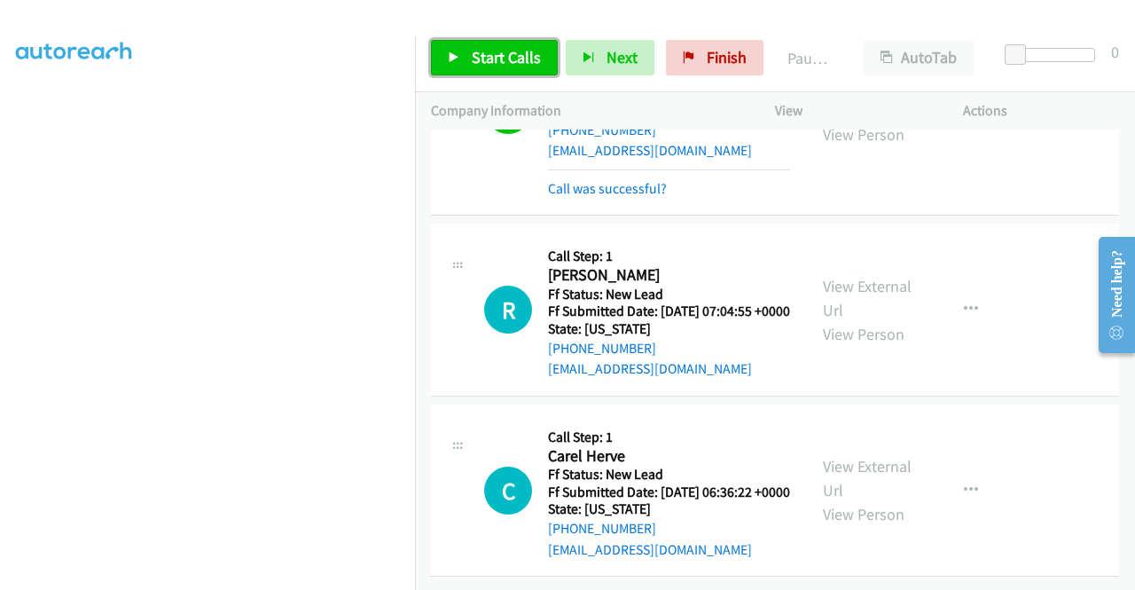
click at [491, 56] on span "Start Calls" at bounding box center [506, 57] width 69 height 20
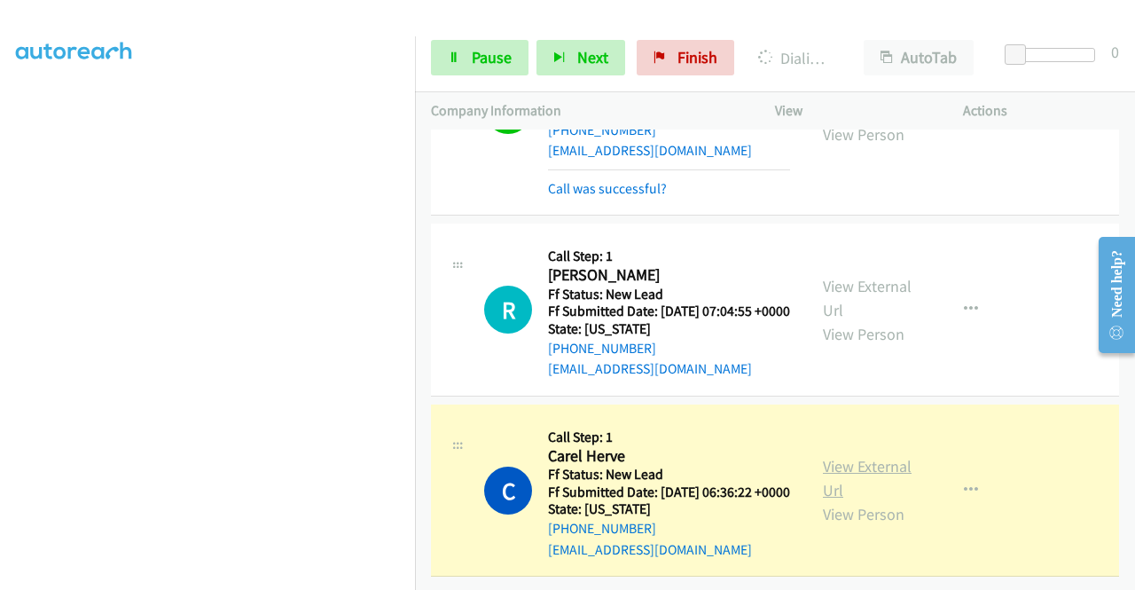
click at [880, 456] on link "View External Url" at bounding box center [867, 478] width 89 height 44
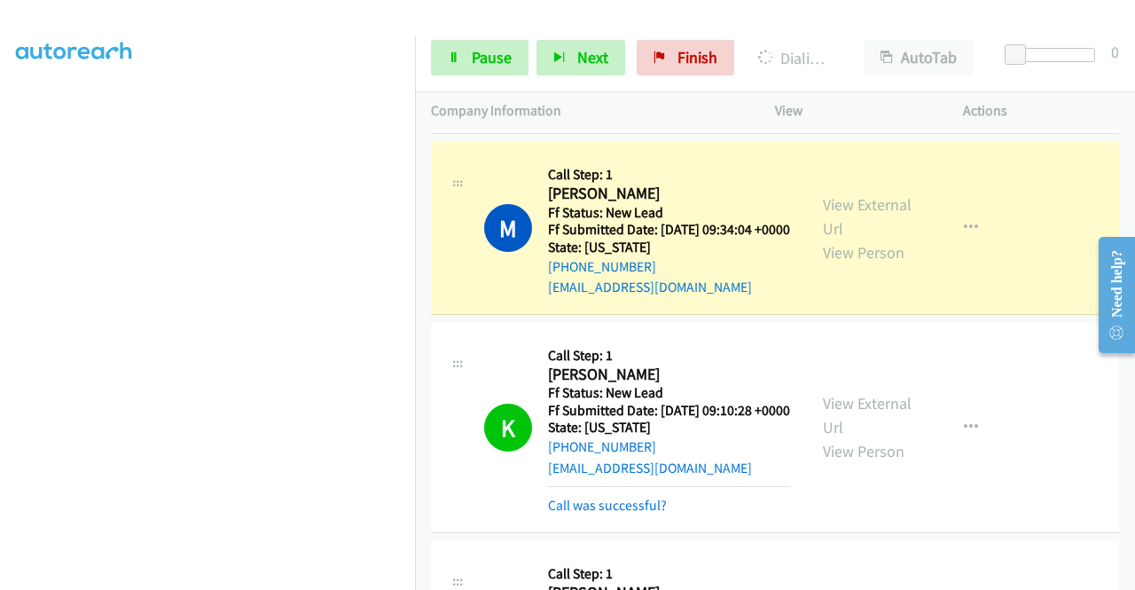
scroll to position [774, 0]
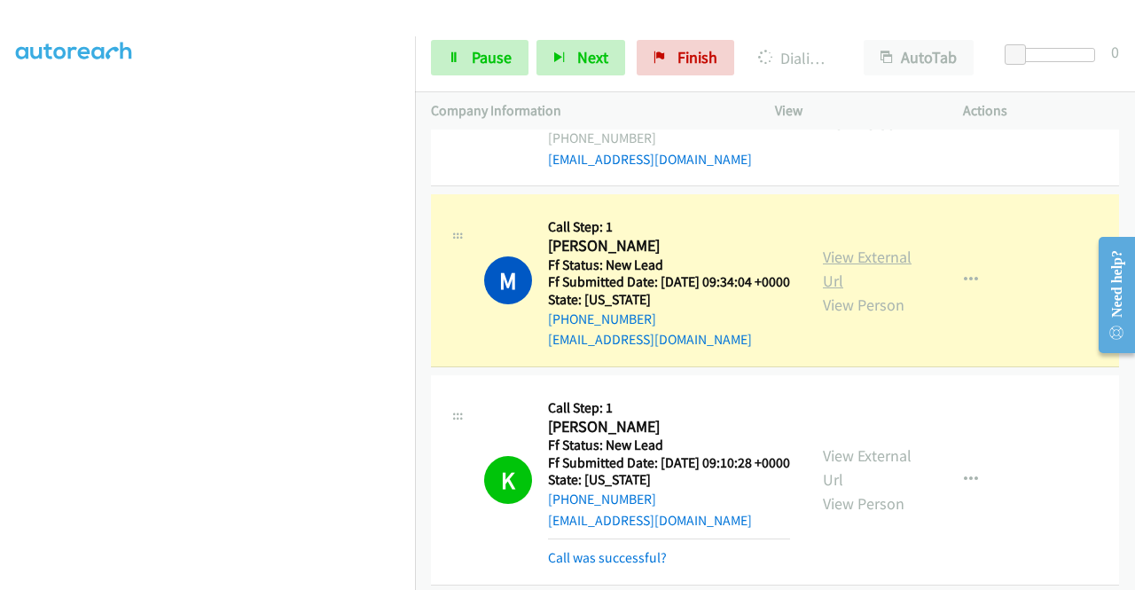
click at [837, 291] on link "View External Url" at bounding box center [867, 269] width 89 height 44
click at [415, 247] on nav "Dialing Mode: Power | Switch to Preview My Lists" at bounding box center [208, 331] width 416 height 590
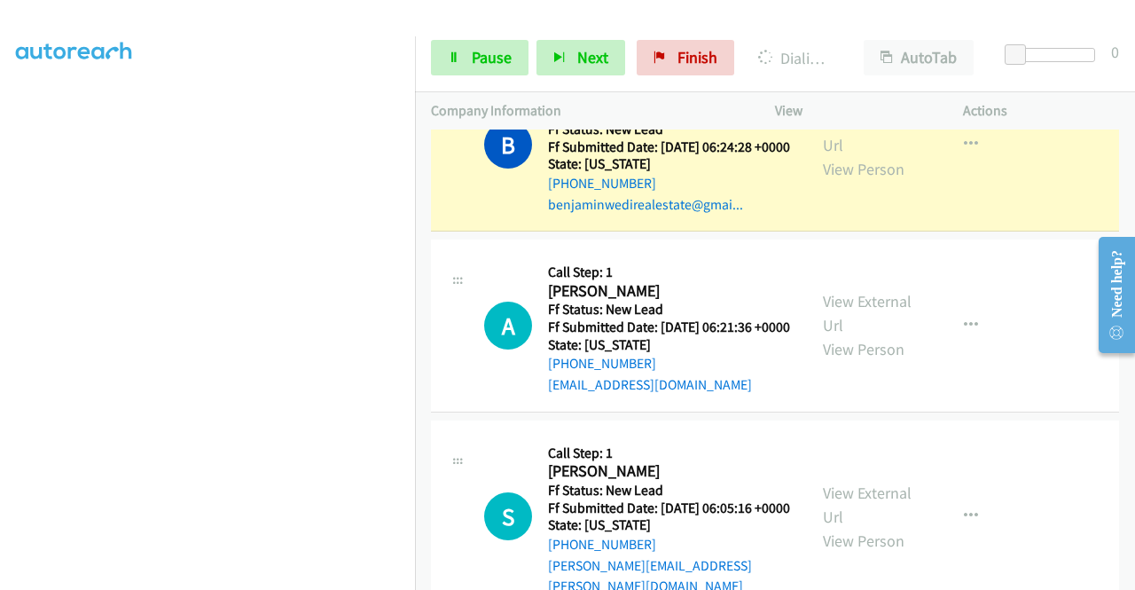
scroll to position [2404, 0]
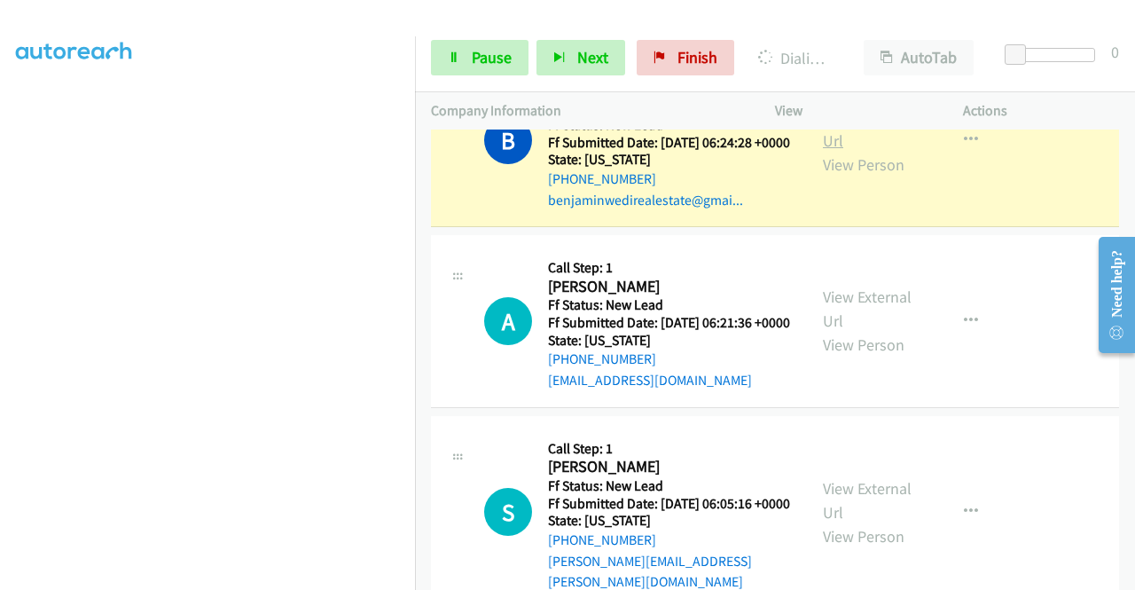
click at [871, 151] on link "View External Url" at bounding box center [867, 128] width 89 height 44
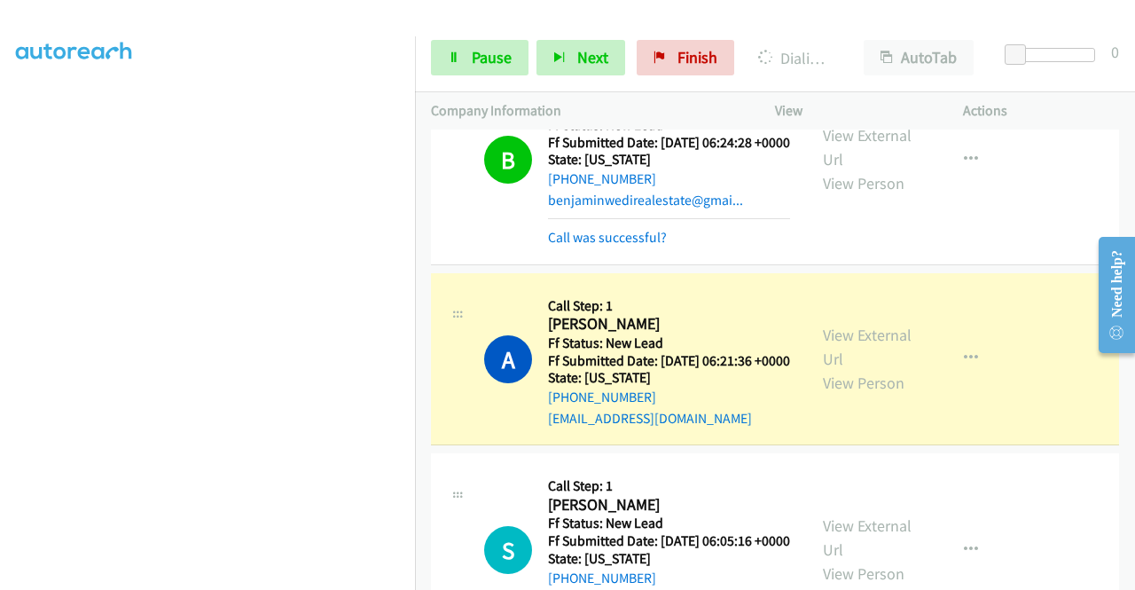
click at [1131, 582] on div "+1 415-964-1034 Call failed - Please reload the list and try again The Callbar …" at bounding box center [775, 359] width 720 height 460
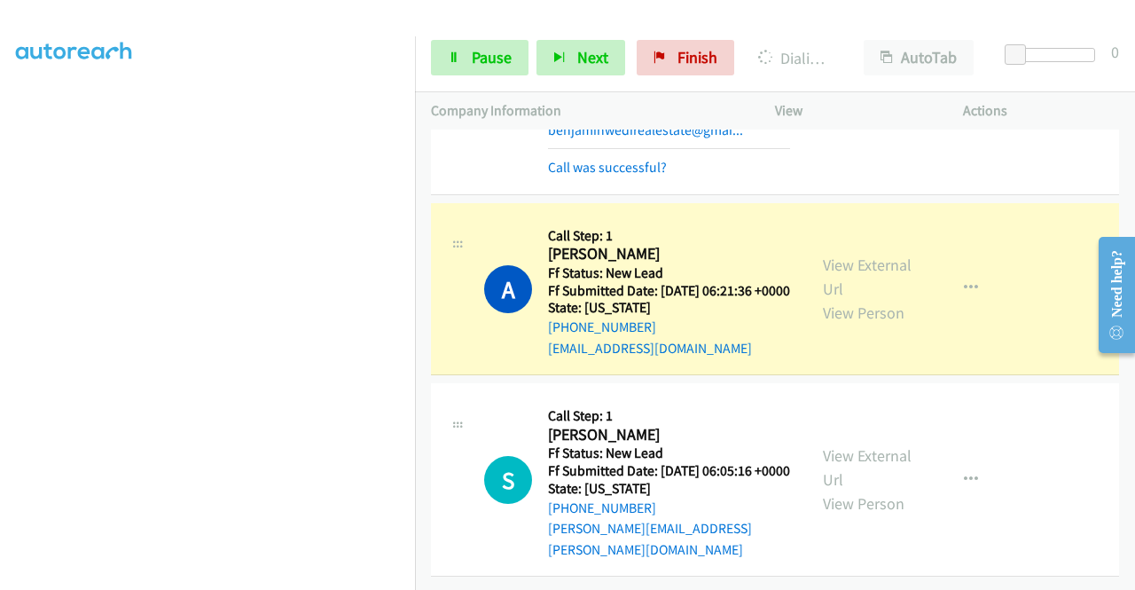
scroll to position [2703, 0]
click at [876, 254] on link "View External Url" at bounding box center [867, 276] width 89 height 44
click at [484, 57] on span "Pause" at bounding box center [492, 57] width 40 height 20
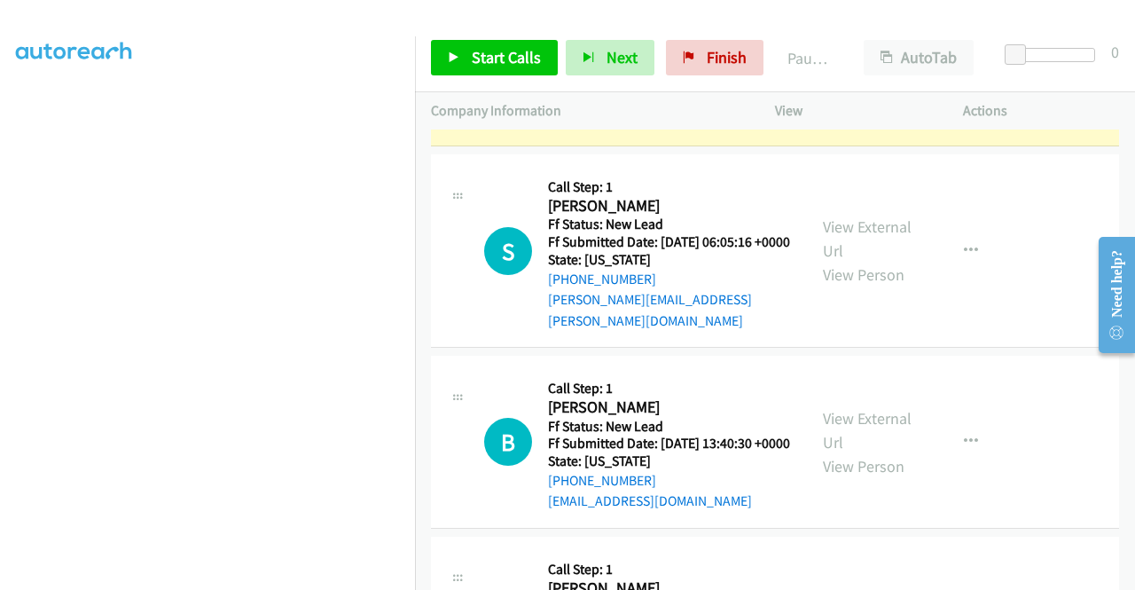
click at [0, 262] on aside "Dialing Mode: Power | Switch to Preview My Lists" at bounding box center [207, 135] width 415 height 982
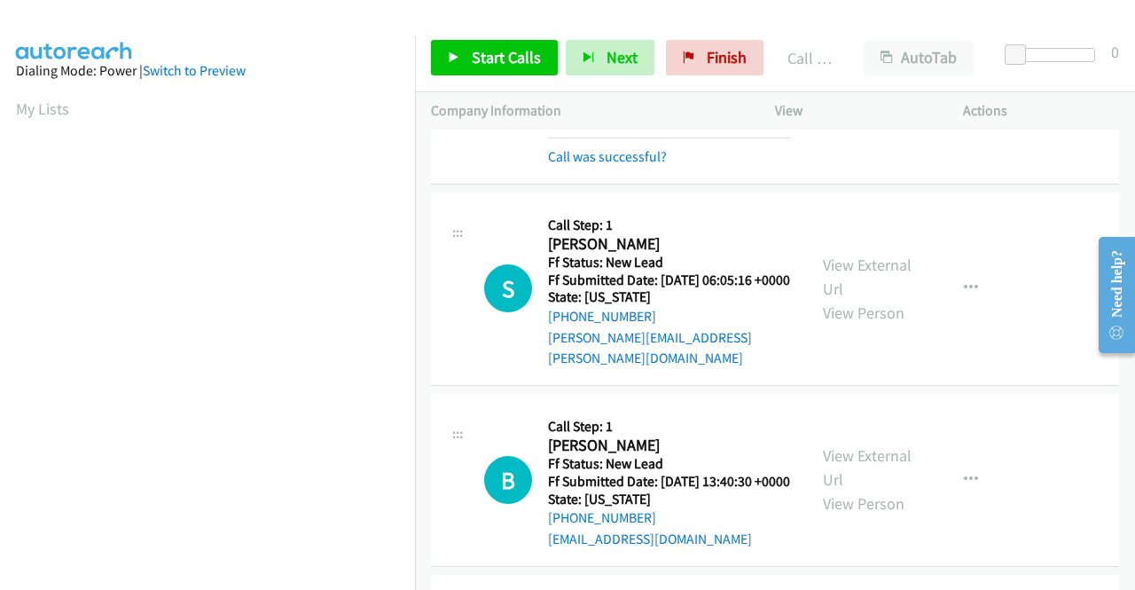
drag, startPoint x: 538, startPoint y: 107, endPoint x: 511, endPoint y: 54, distance: 59.9
click at [536, 100] on p "Company Information" at bounding box center [587, 110] width 312 height 21
click at [503, 42] on link "Start Calls" at bounding box center [494, 57] width 127 height 35
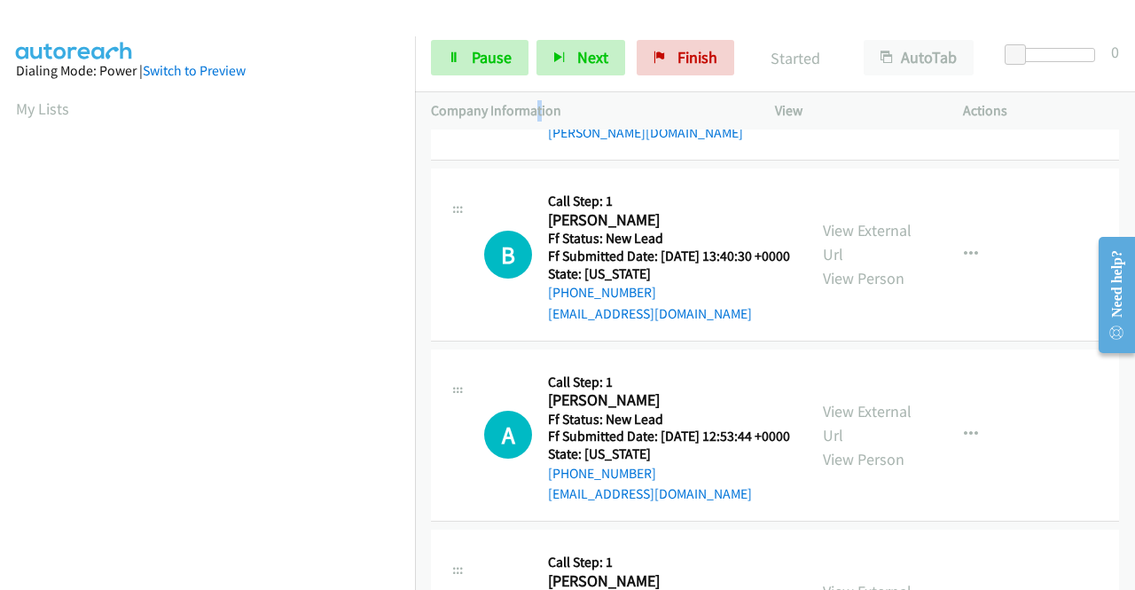
scroll to position [2964, 0]
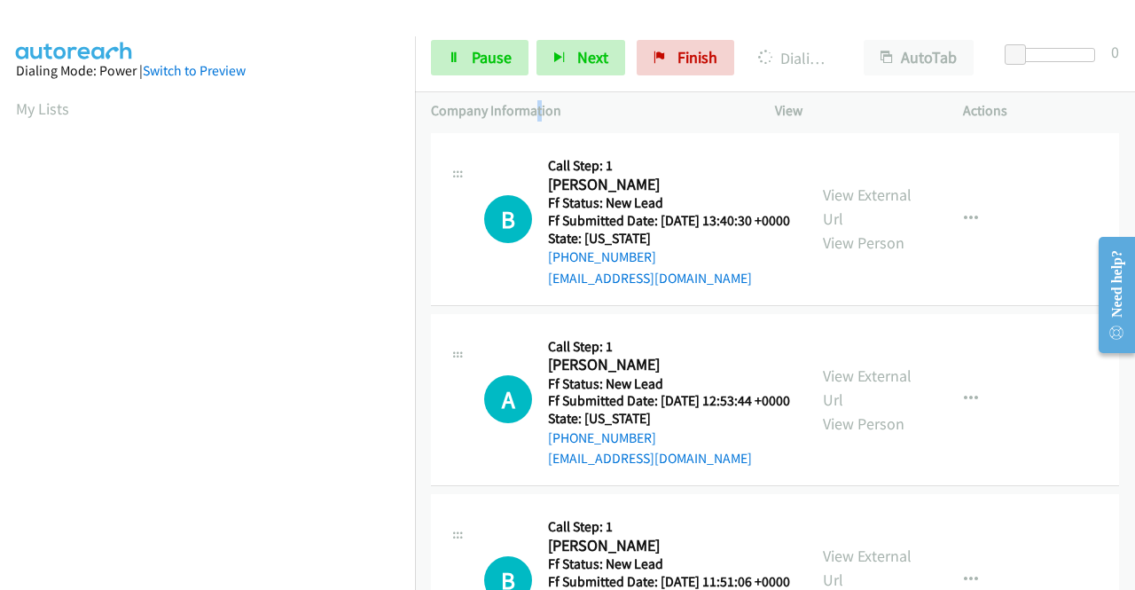
click at [849, 38] on link "View External Url" at bounding box center [867, 16] width 89 height 44
click at [0, 253] on aside "Dialing Mode: Power | Switch to Preview My Lists" at bounding box center [207, 527] width 415 height 982
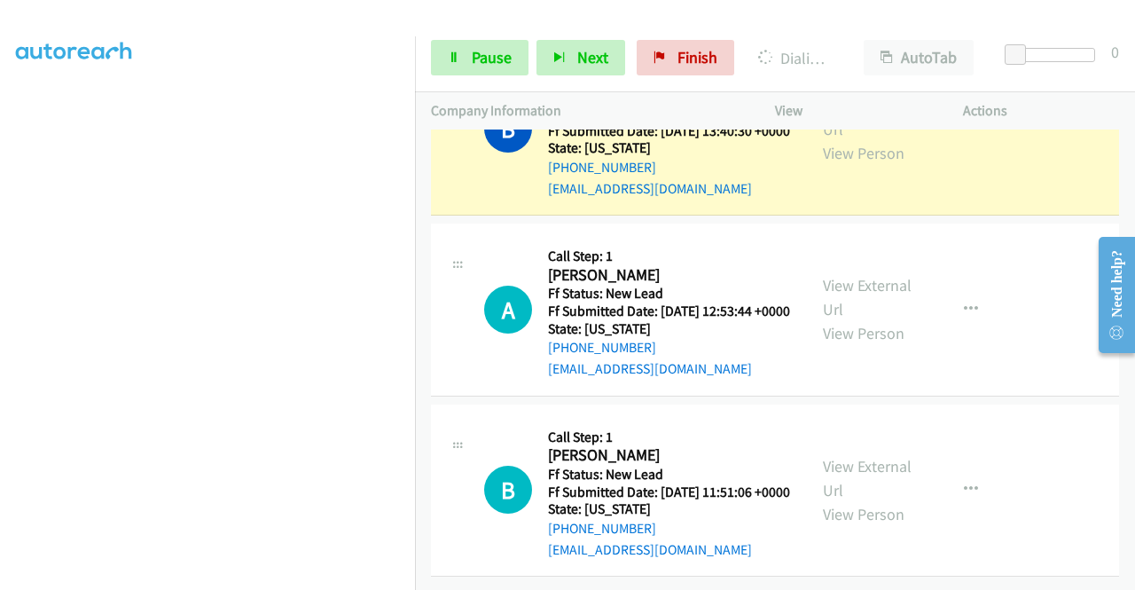
scroll to position [3235, 0]
click at [846, 139] on link "View External Url" at bounding box center [867, 117] width 89 height 44
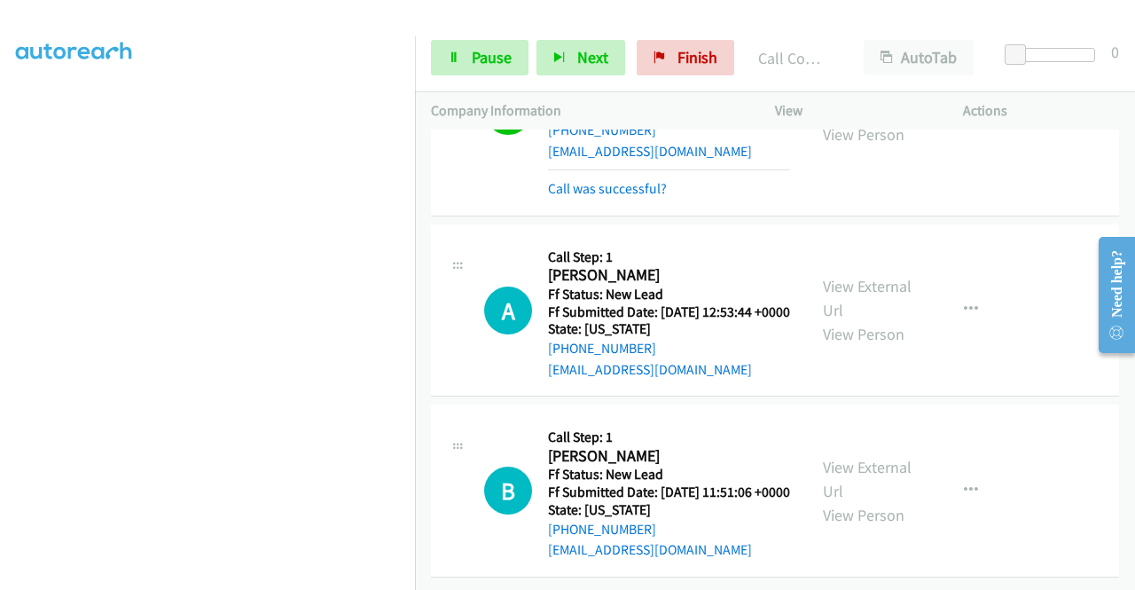
scroll to position [3409, 0]
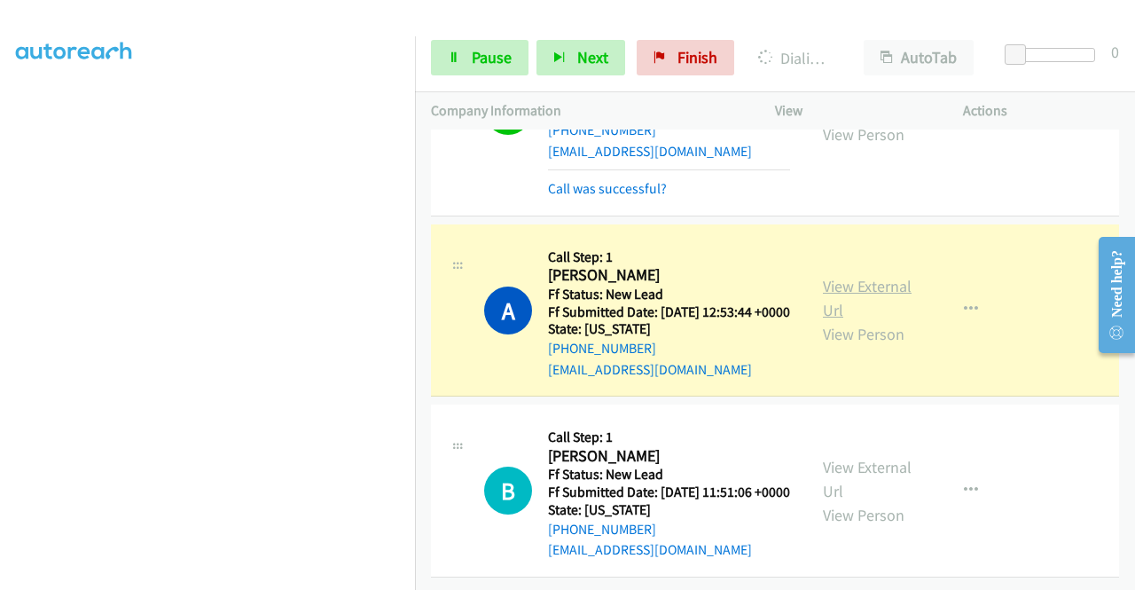
click at [876, 276] on link "View External Url" at bounding box center [867, 298] width 89 height 44
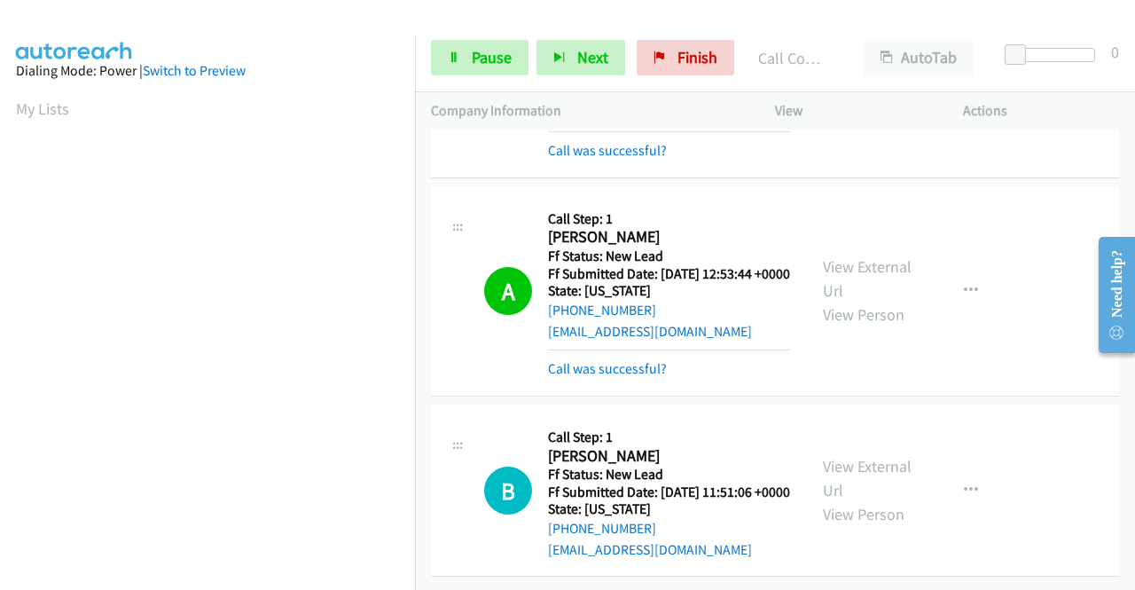
scroll to position [3458, 0]
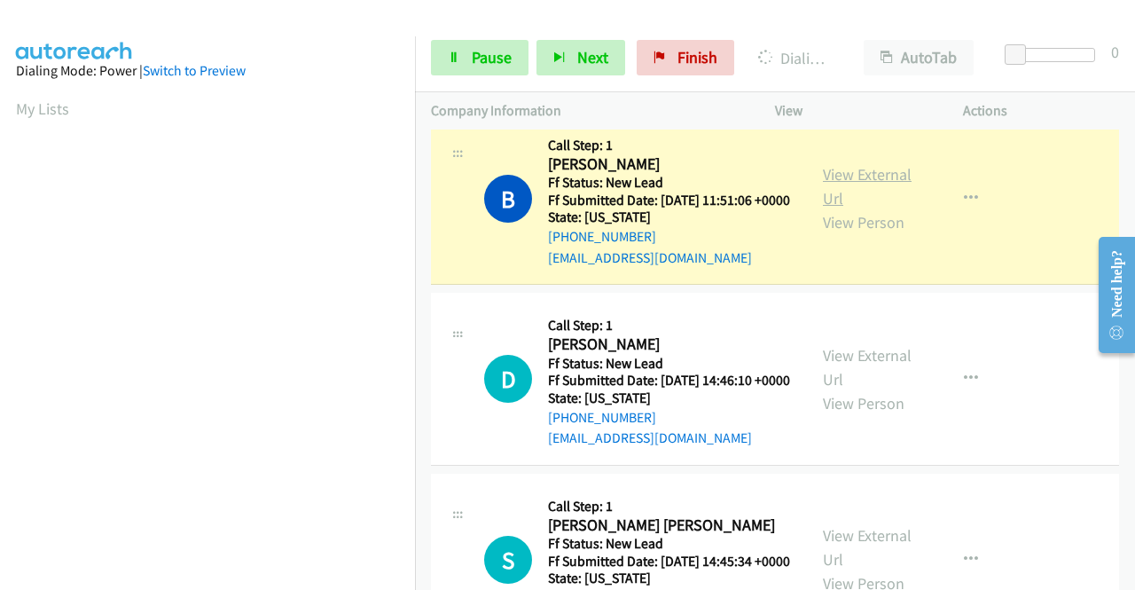
click at [867, 208] on link "View External Url" at bounding box center [867, 186] width 89 height 44
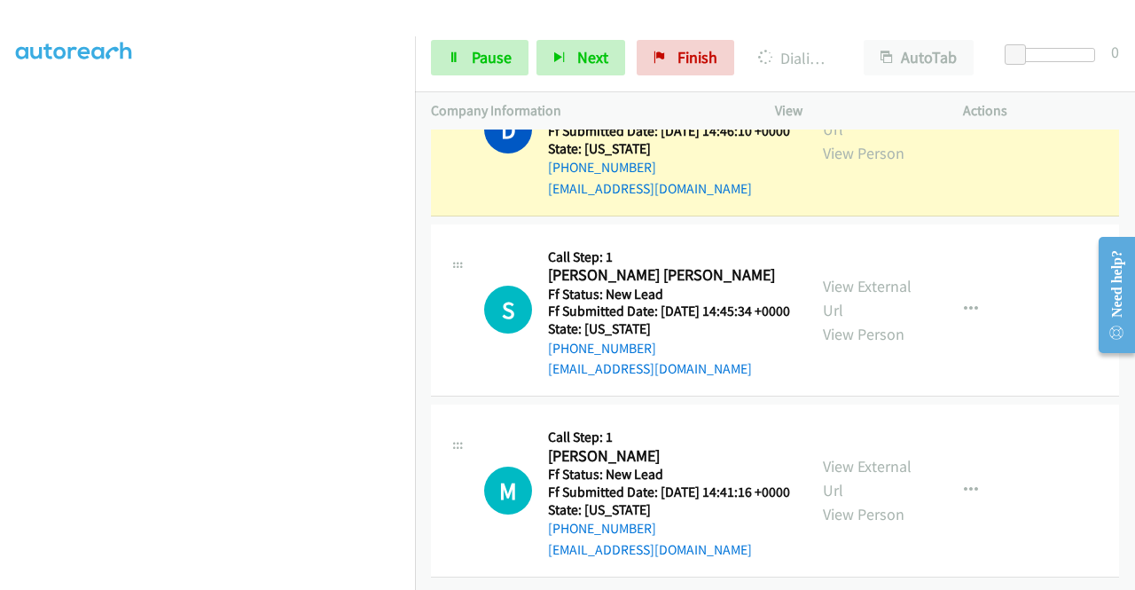
scroll to position [3905, 0]
click at [865, 139] on link "View External Url" at bounding box center [867, 117] width 89 height 44
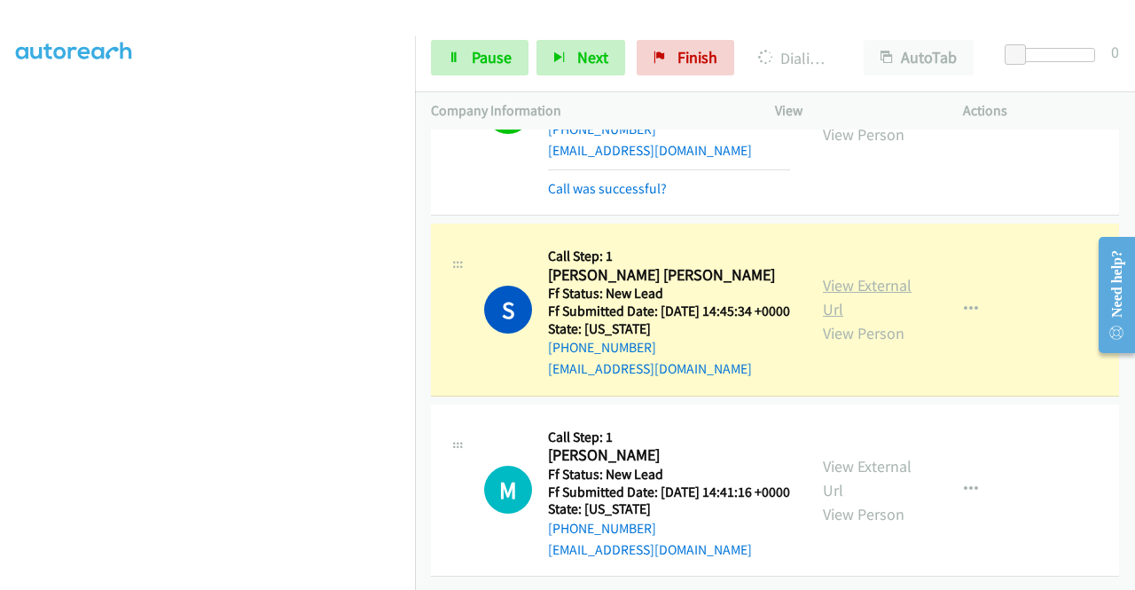
click at [904, 319] on link "View External Url" at bounding box center [867, 297] width 89 height 44
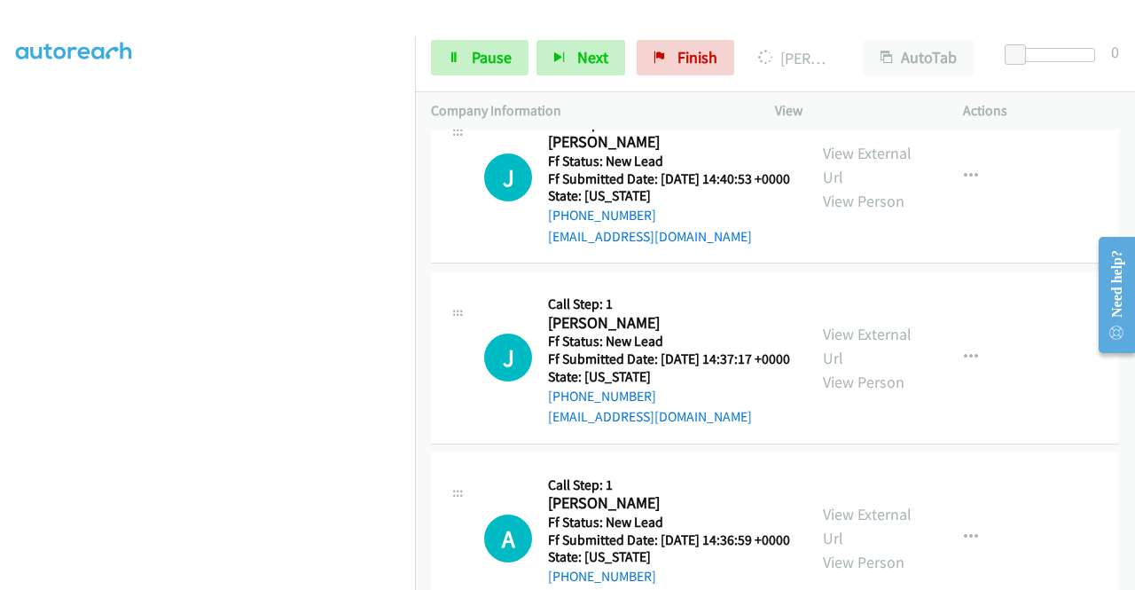
scroll to position [4410, 0]
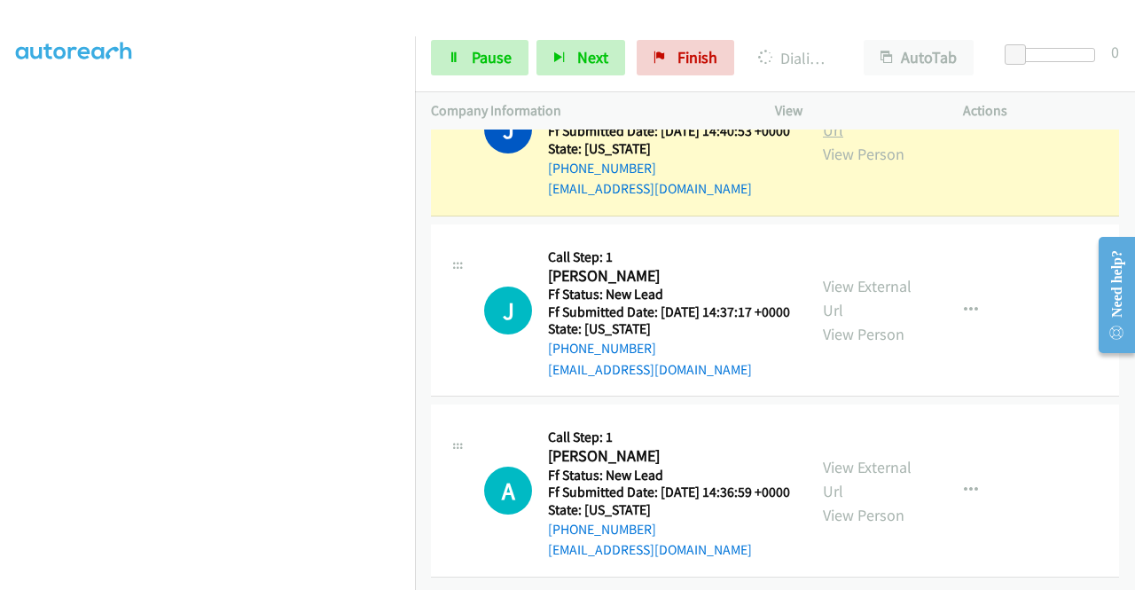
click at [858, 140] on link "View External Url" at bounding box center [867, 118] width 89 height 44
click at [479, 59] on span "Pause" at bounding box center [492, 57] width 40 height 20
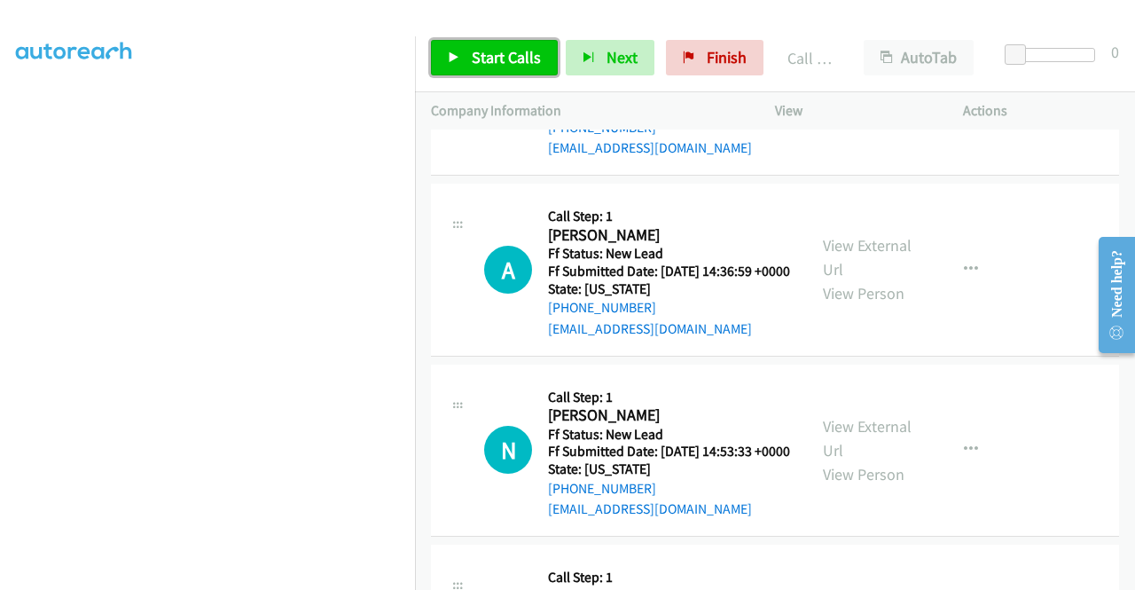
click at [508, 67] on span "Start Calls" at bounding box center [506, 57] width 69 height 20
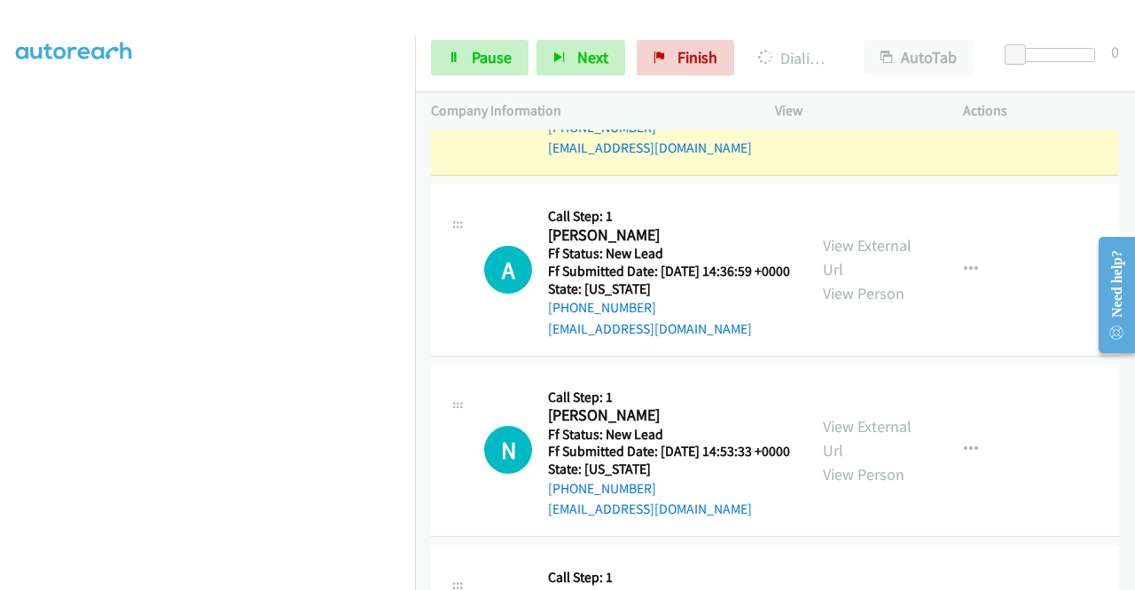
click at [835, 99] on link "View External Url" at bounding box center [867, 77] width 89 height 44
click at [482, 53] on span "Pause" at bounding box center [492, 57] width 40 height 20
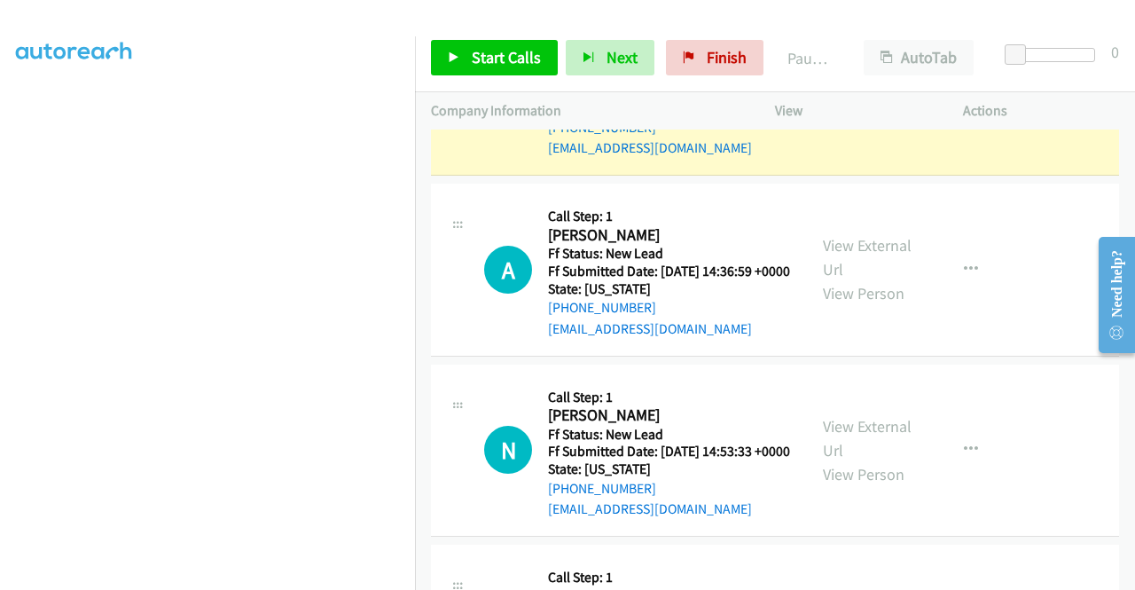
scroll to position [0, 0]
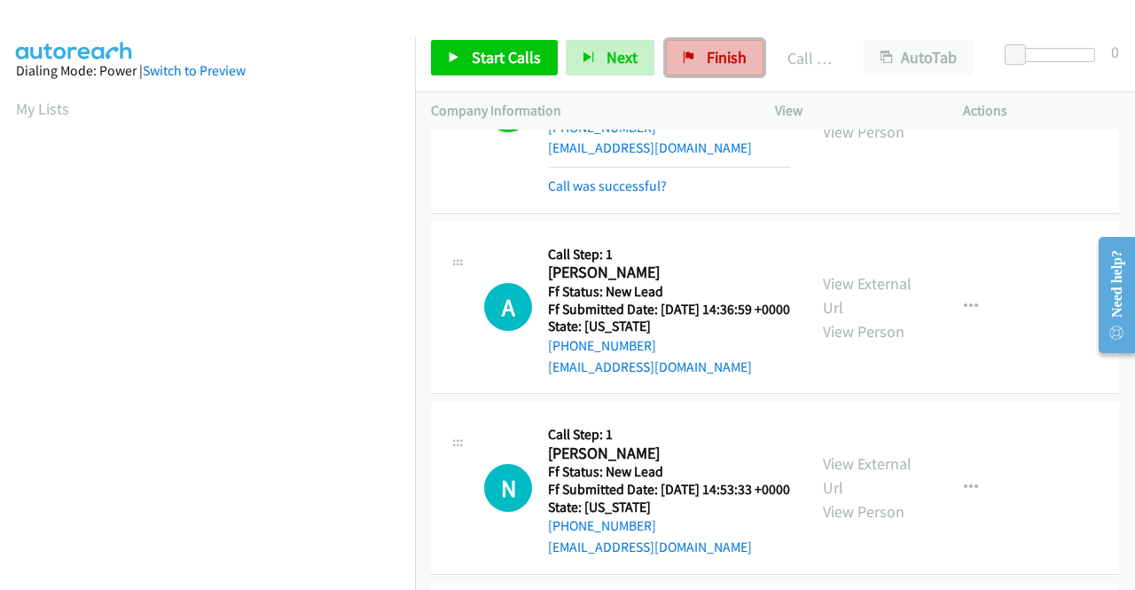
click at [693, 73] on link "Finish" at bounding box center [715, 57] width 98 height 35
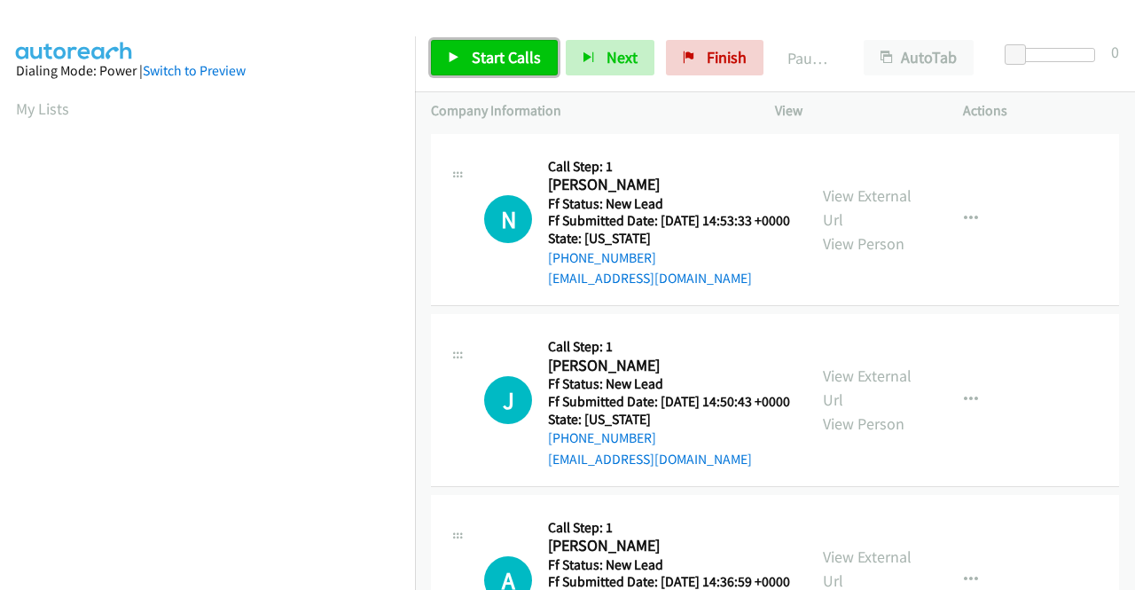
click at [479, 62] on span "Start Calls" at bounding box center [506, 57] width 69 height 20
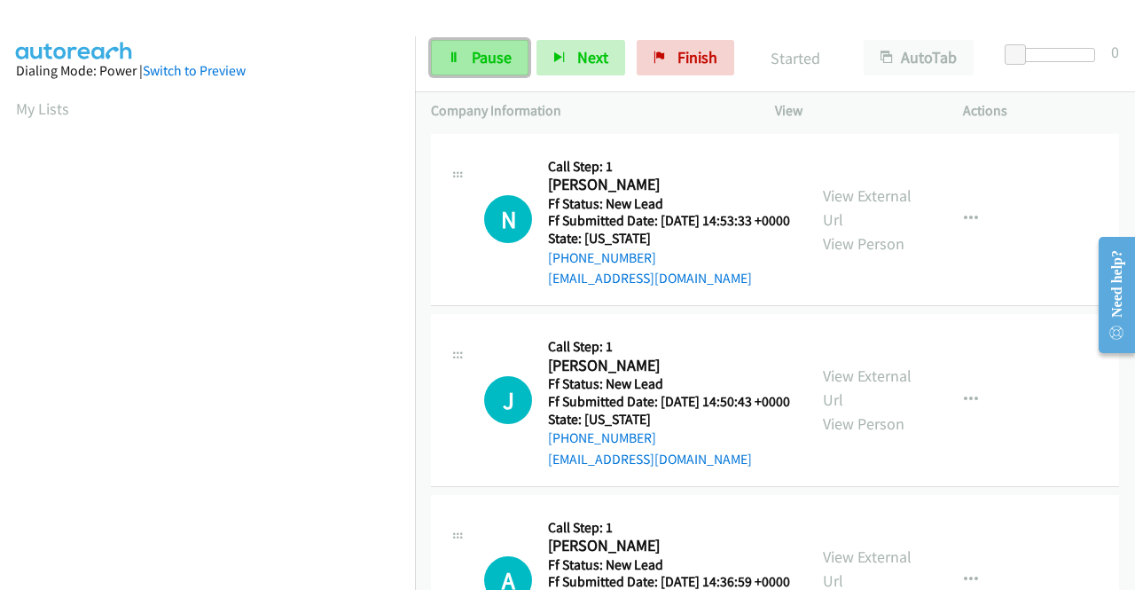
click at [477, 58] on span "Pause" at bounding box center [492, 57] width 40 height 20
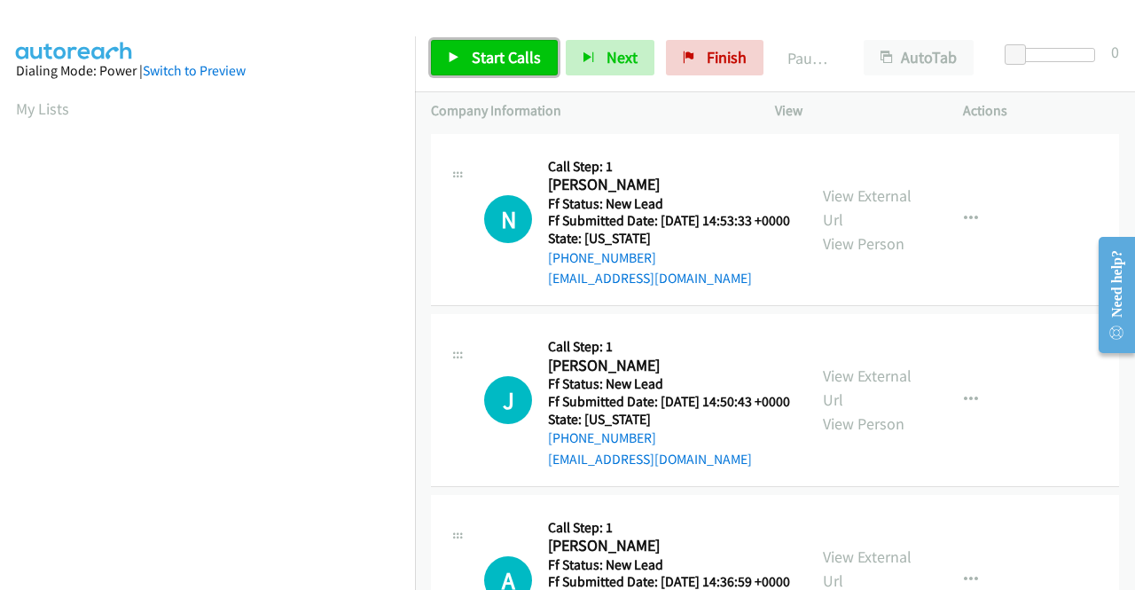
click at [477, 58] on span "Start Calls" at bounding box center [506, 57] width 69 height 20
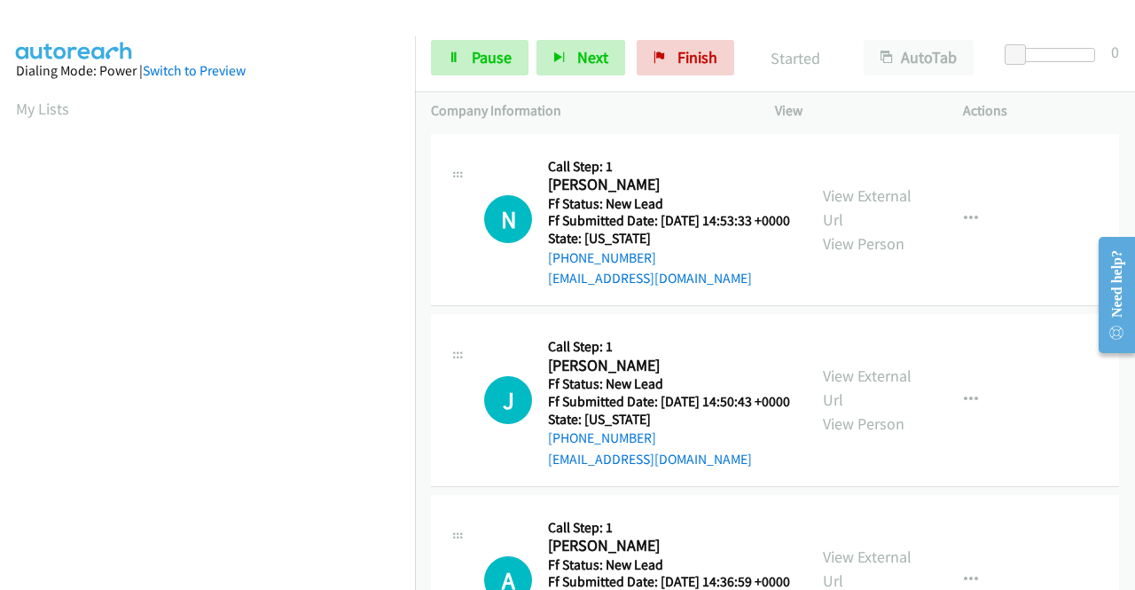
scroll to position [151, 0]
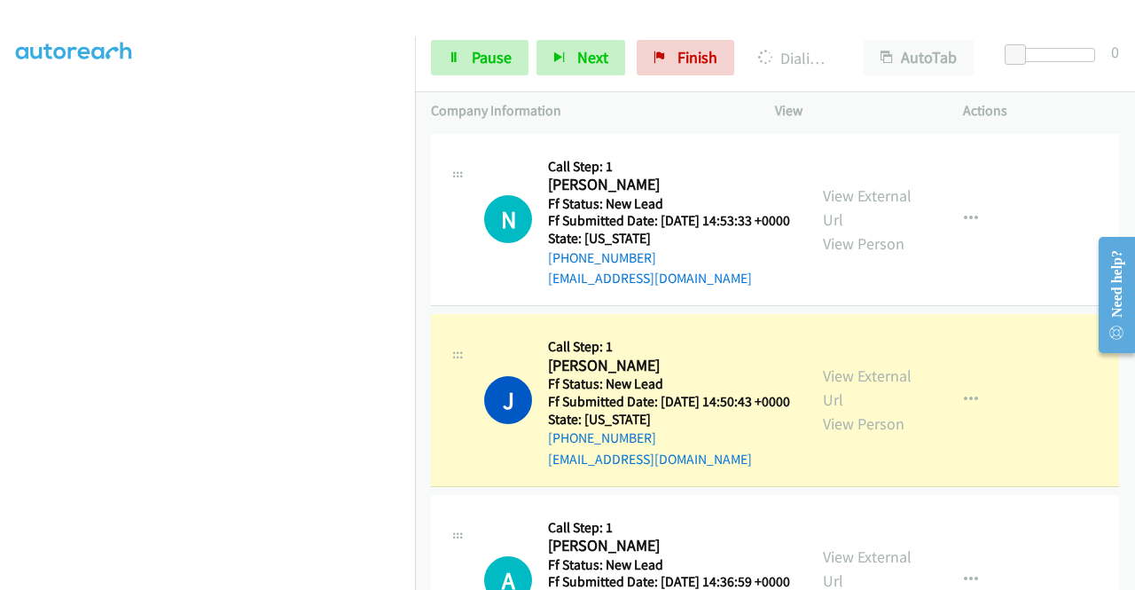
click at [823, 384] on div "View External Url View Person View External Url Email Schedule/Manage Callback …" at bounding box center [909, 400] width 204 height 140
click at [841, 405] on link "View External Url" at bounding box center [867, 387] width 89 height 44
click at [0, 303] on aside "Dialing Mode: Power | Switch to Preview My Lists" at bounding box center [207, 135] width 415 height 982
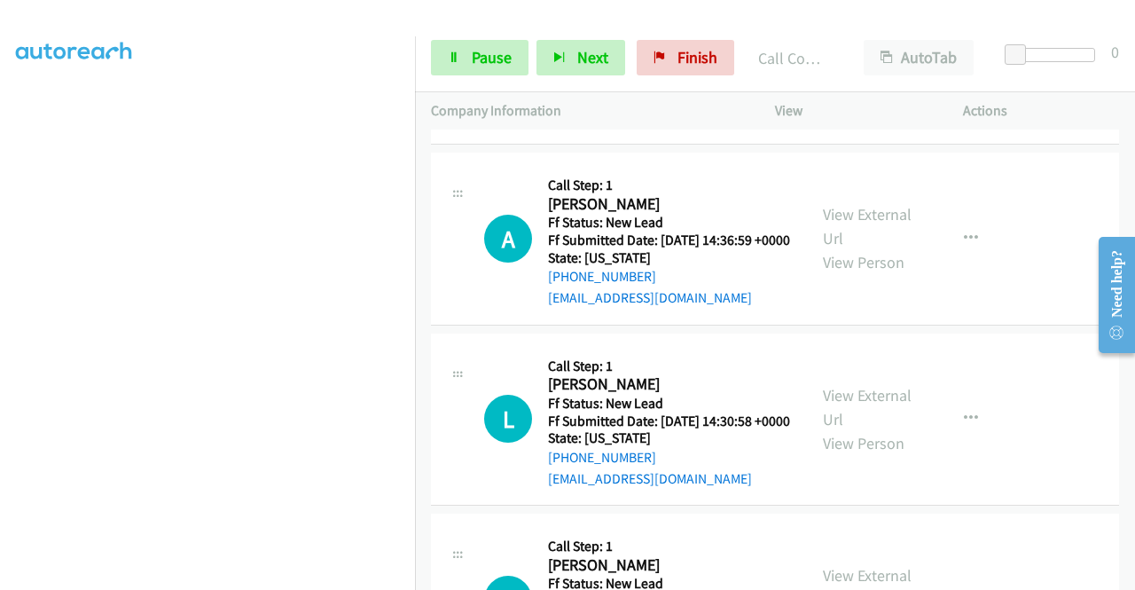
scroll to position [413, 0]
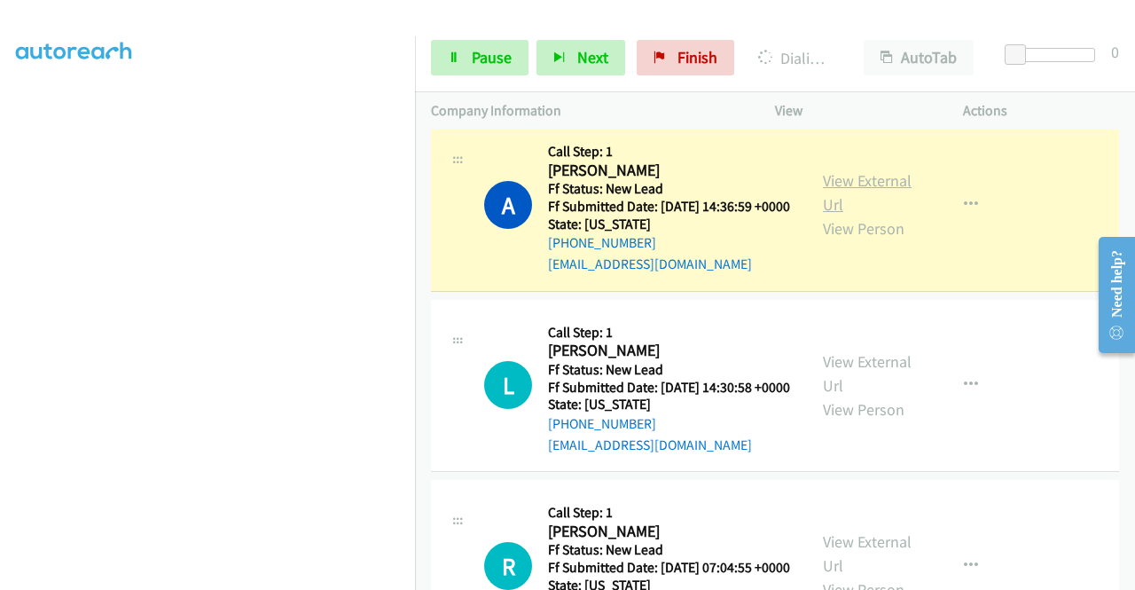
click at [831, 215] on link "View External Url" at bounding box center [867, 192] width 89 height 44
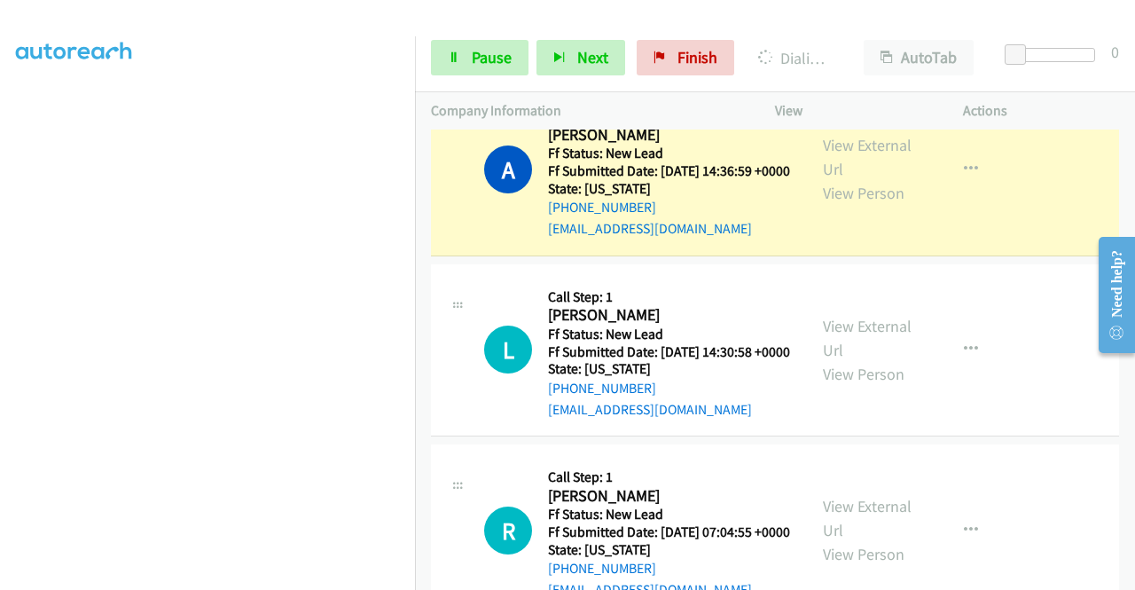
scroll to position [484, 0]
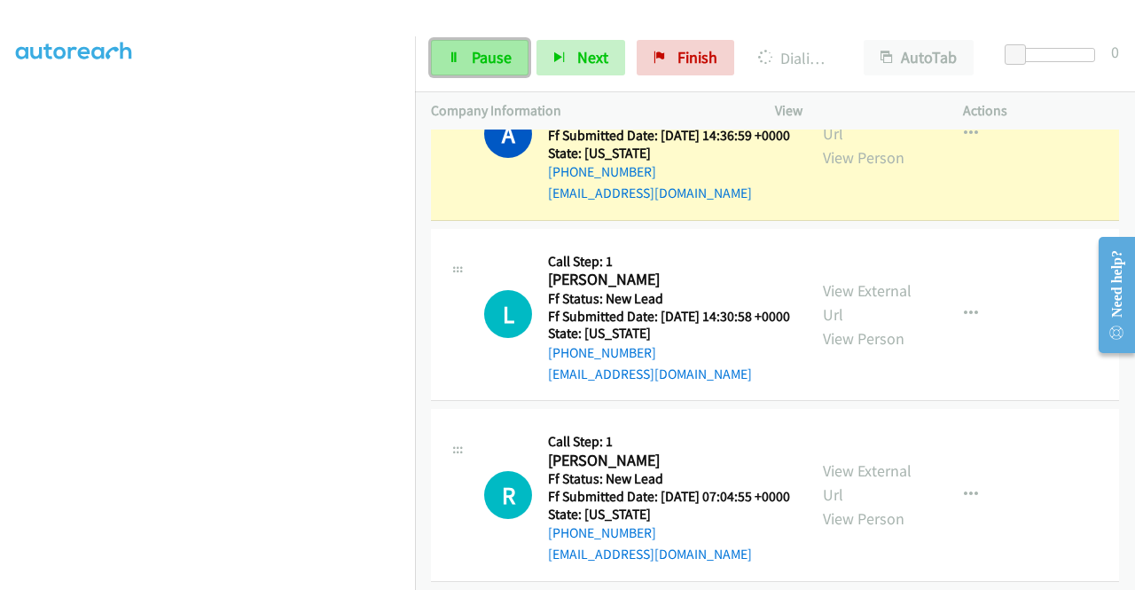
click at [452, 54] on icon at bounding box center [454, 58] width 12 height 12
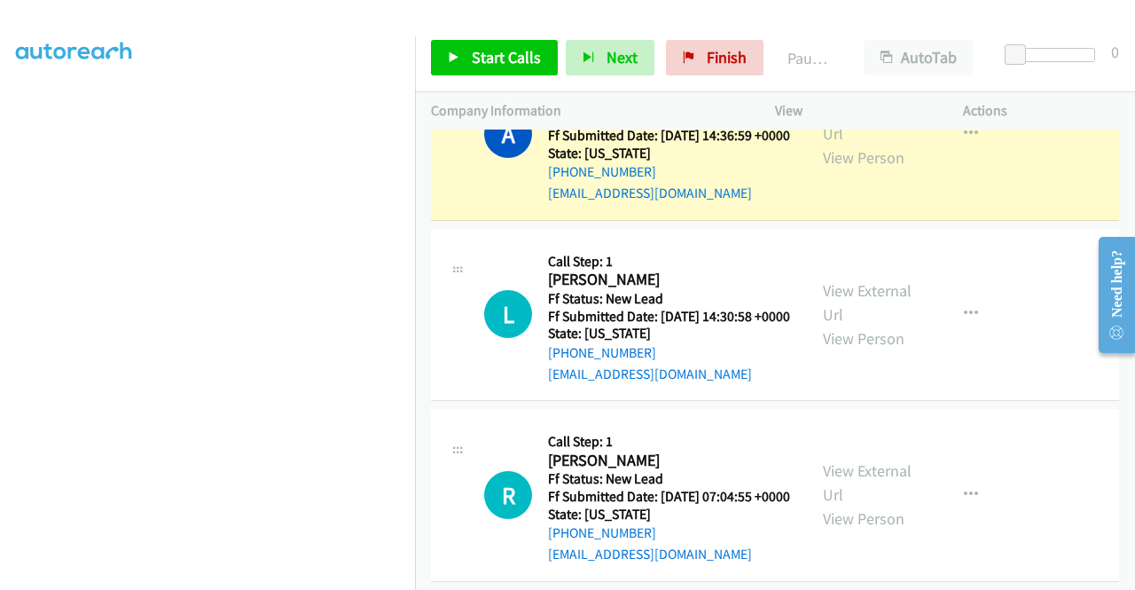
scroll to position [0, 0]
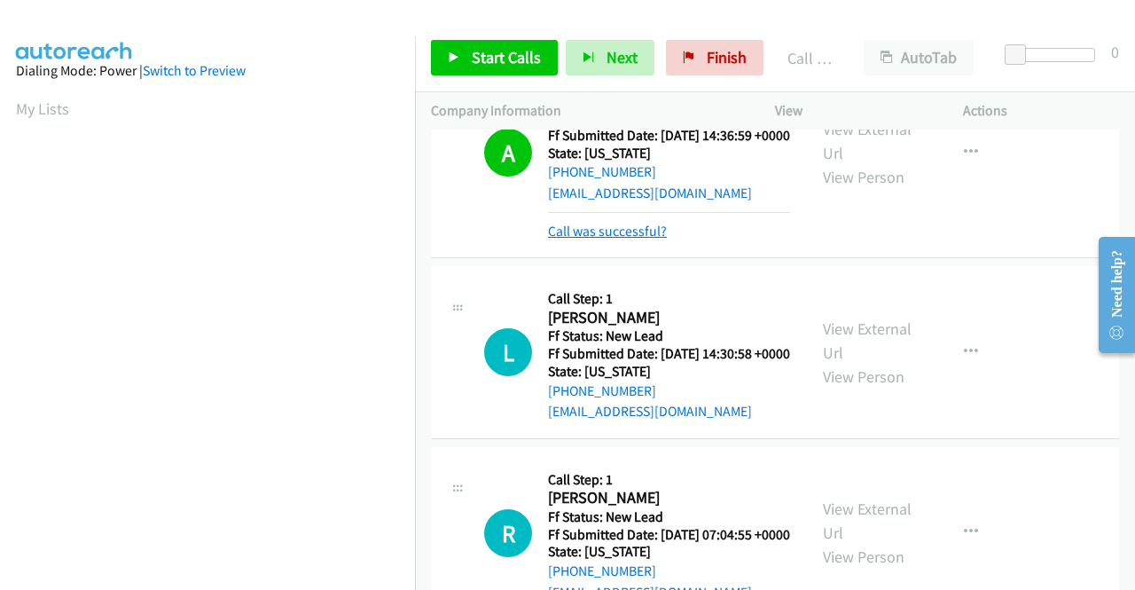
click at [623, 239] on link "Call was successful?" at bounding box center [607, 231] width 119 height 17
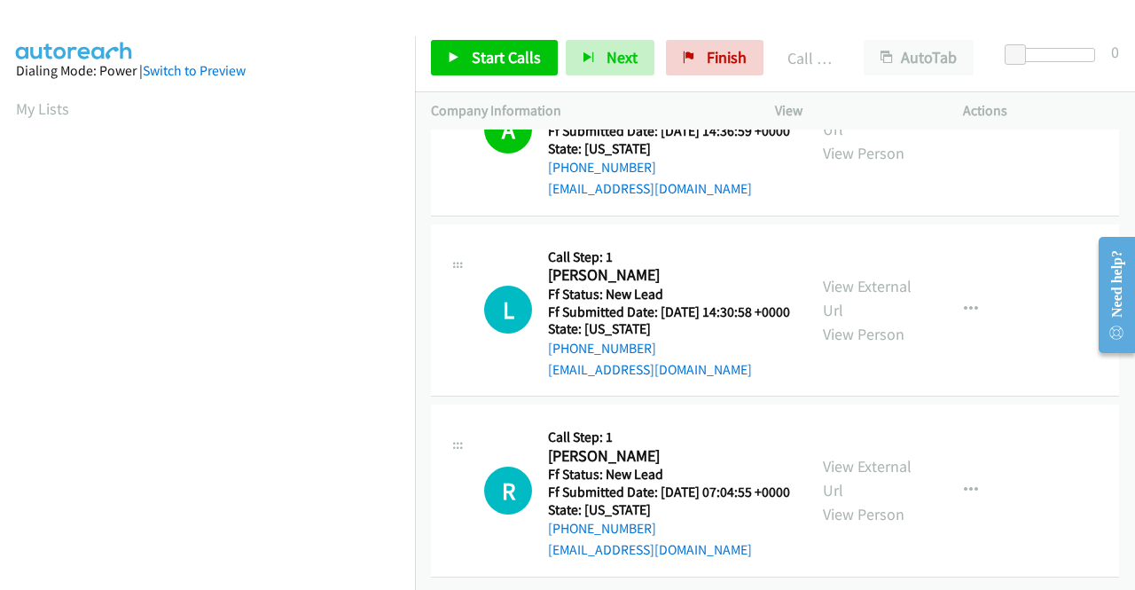
scroll to position [587, 0]
click at [511, 61] on span "Start Calls" at bounding box center [506, 57] width 69 height 20
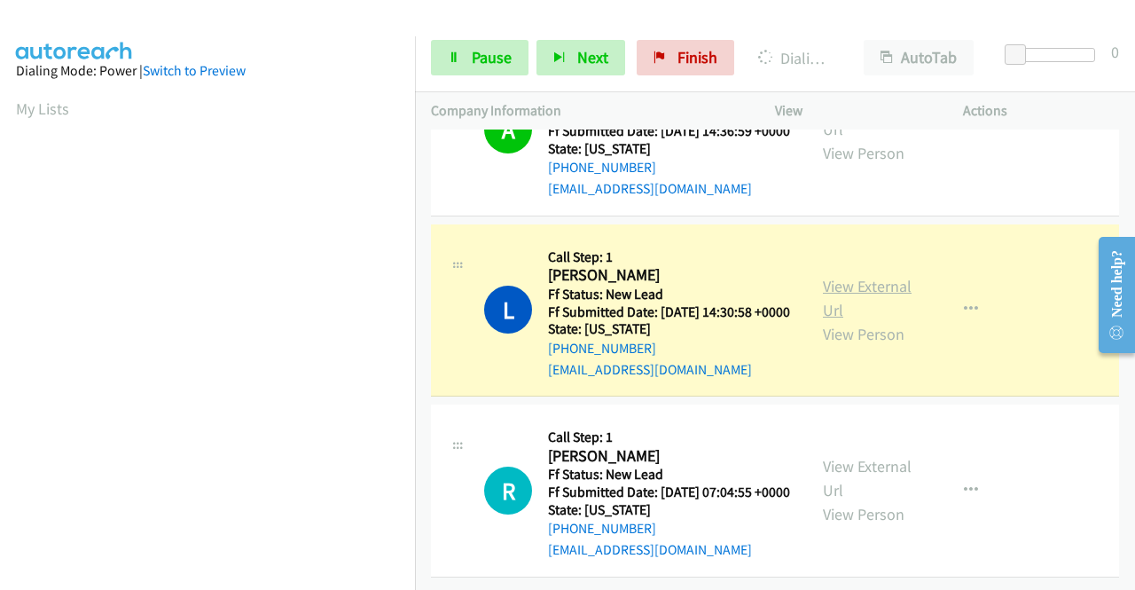
click at [878, 276] on link "View External Url" at bounding box center [867, 298] width 89 height 44
click at [395, 575] on aside "Dialing Mode: Power | Switch to Preview My Lists" at bounding box center [207, 135] width 415 height 982
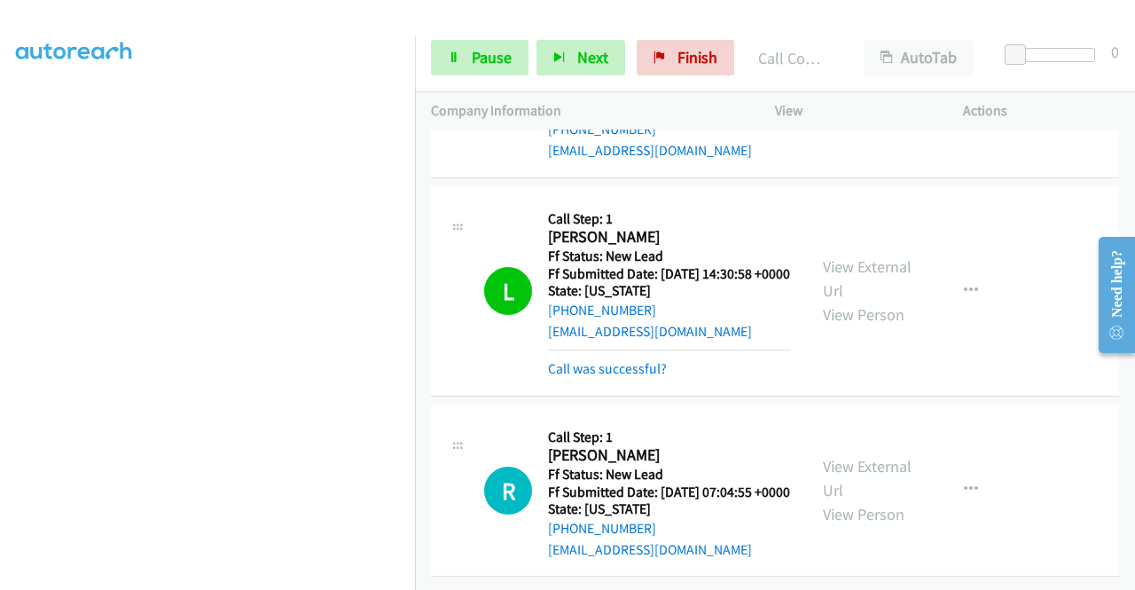
scroll to position [622, 0]
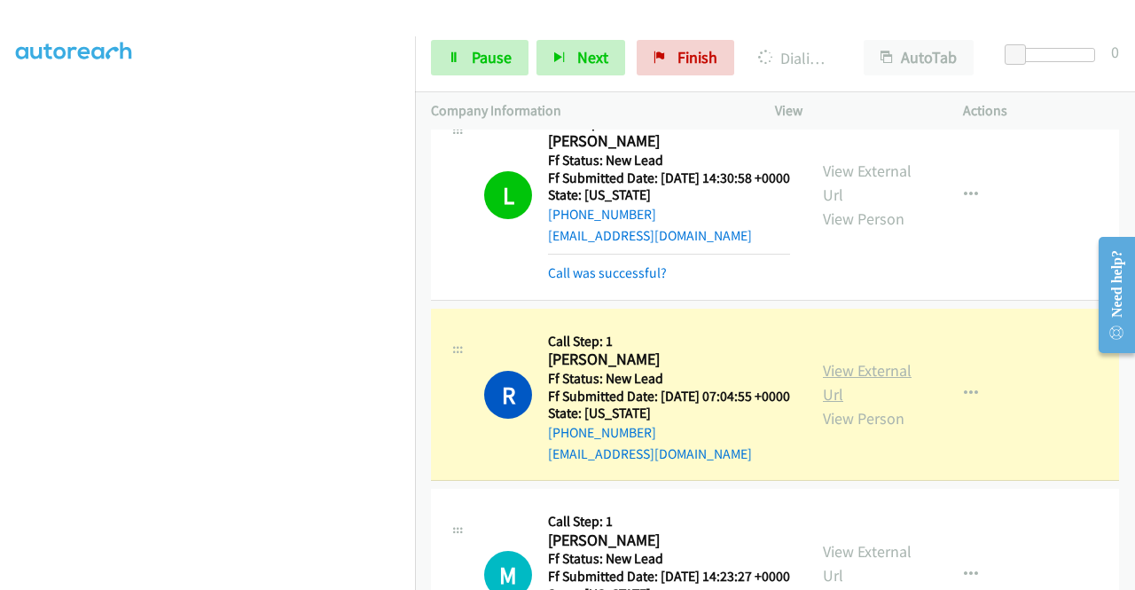
click at [857, 404] on link "View External Url" at bounding box center [867, 382] width 89 height 44
click at [0, 298] on aside "Dialing Mode: Power | Switch to Preview My Lists" at bounding box center [207, 135] width 415 height 982
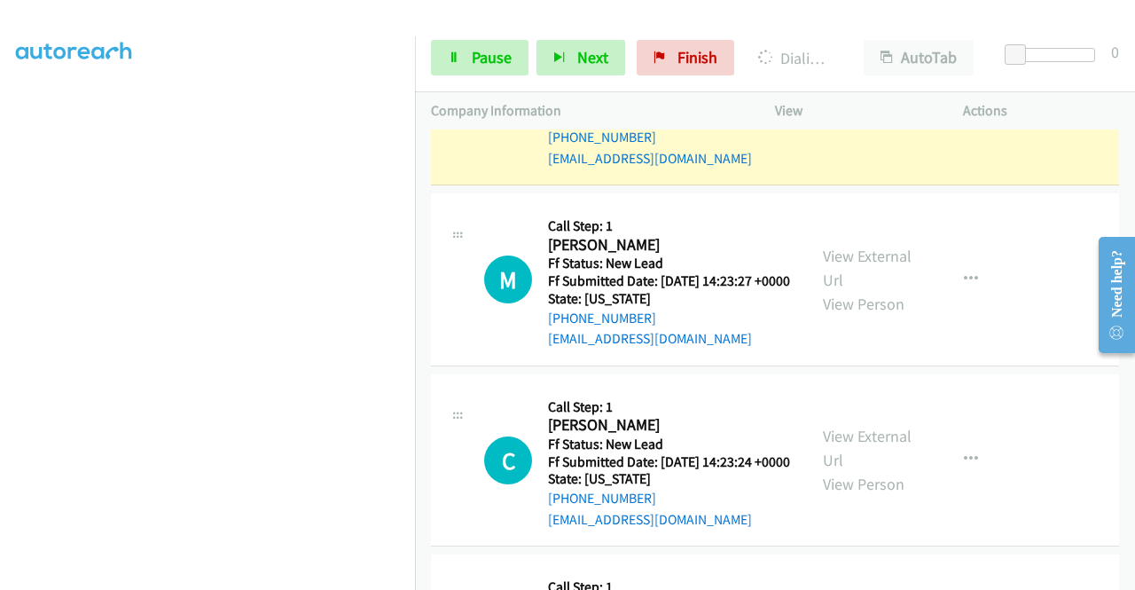
scroll to position [930, 0]
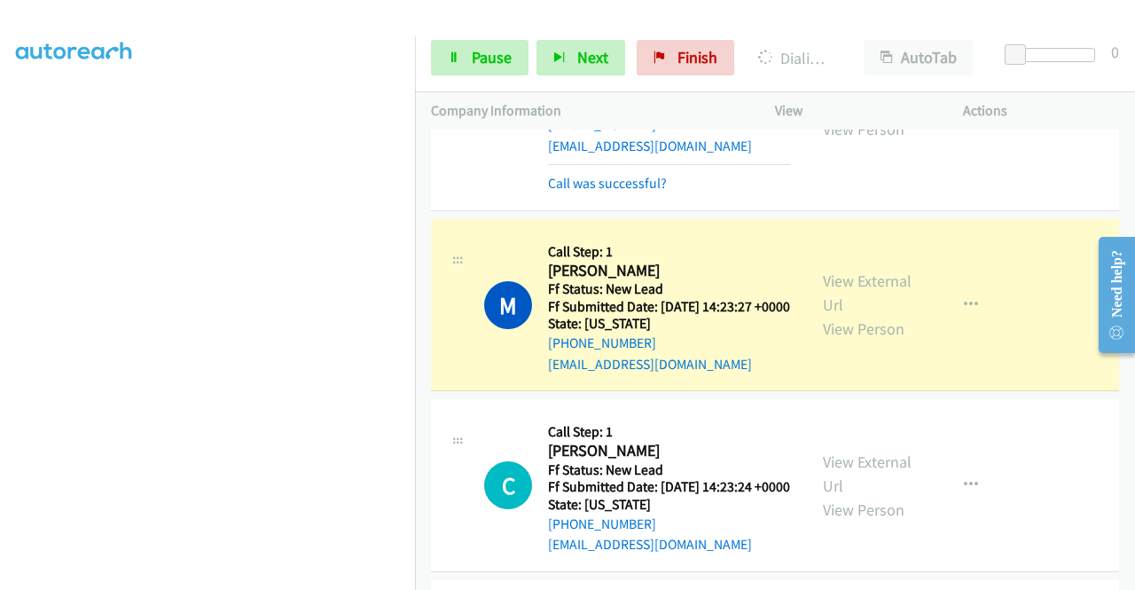
click at [839, 341] on div "View External Url View Person" at bounding box center [869, 305] width 92 height 72
click at [834, 315] on link "View External Url" at bounding box center [867, 292] width 89 height 44
click at [472, 74] on link "Pause" at bounding box center [480, 57] width 98 height 35
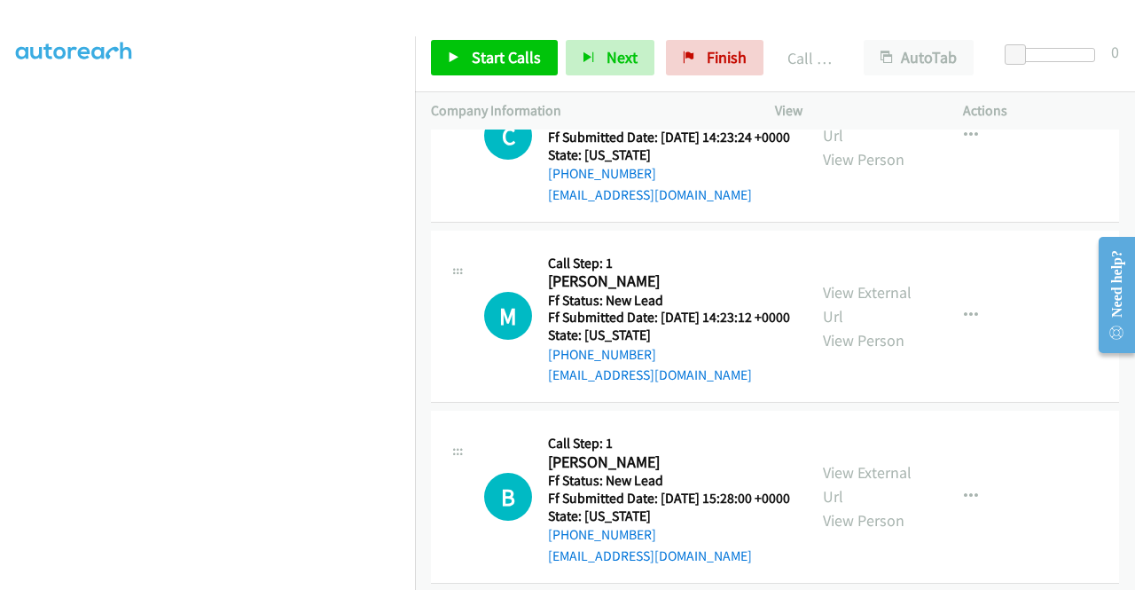
scroll to position [1321, 0]
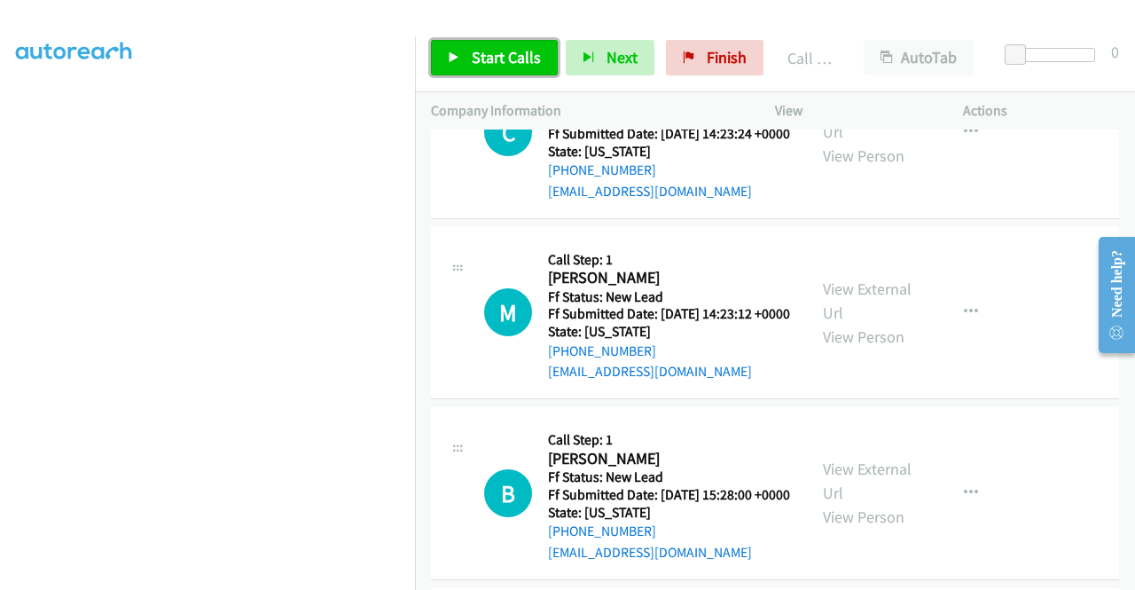
click at [535, 52] on span "Start Calls" at bounding box center [506, 57] width 69 height 20
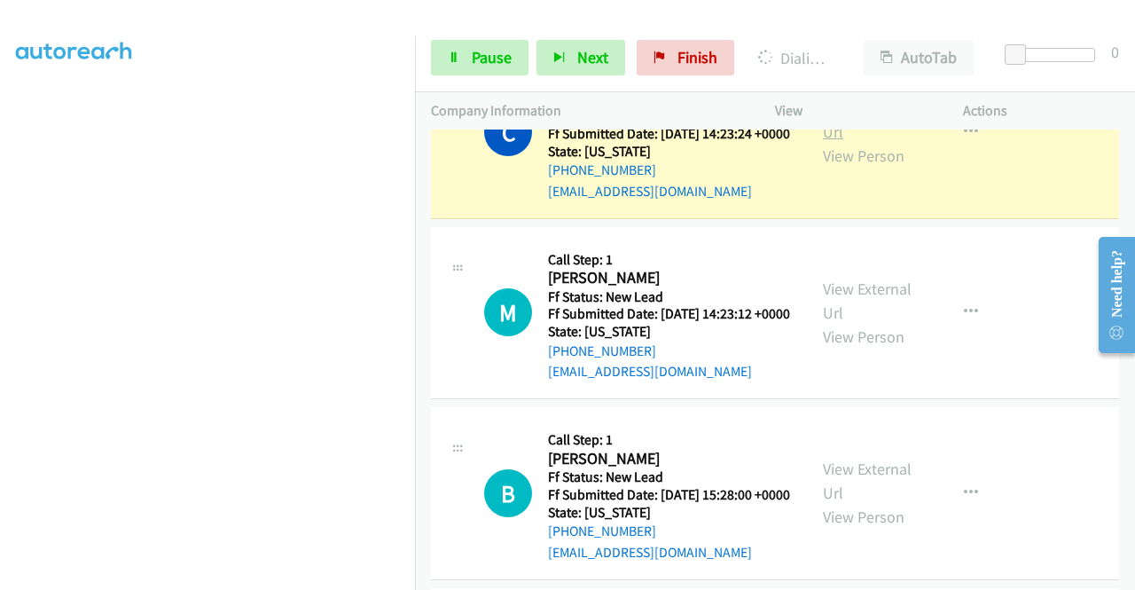
click at [839, 142] on link "View External Url" at bounding box center [867, 120] width 89 height 44
click at [0, 295] on aside "Dialing Mode: Power | Switch to Preview My Lists" at bounding box center [207, 135] width 415 height 982
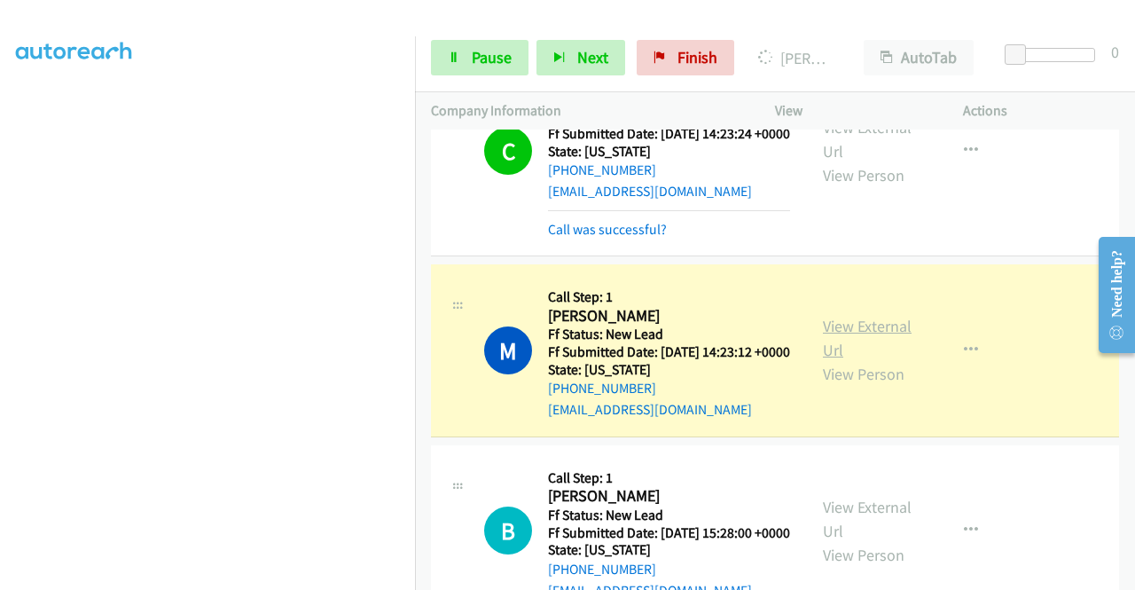
click at [833, 360] on link "View External Url" at bounding box center [867, 338] width 89 height 44
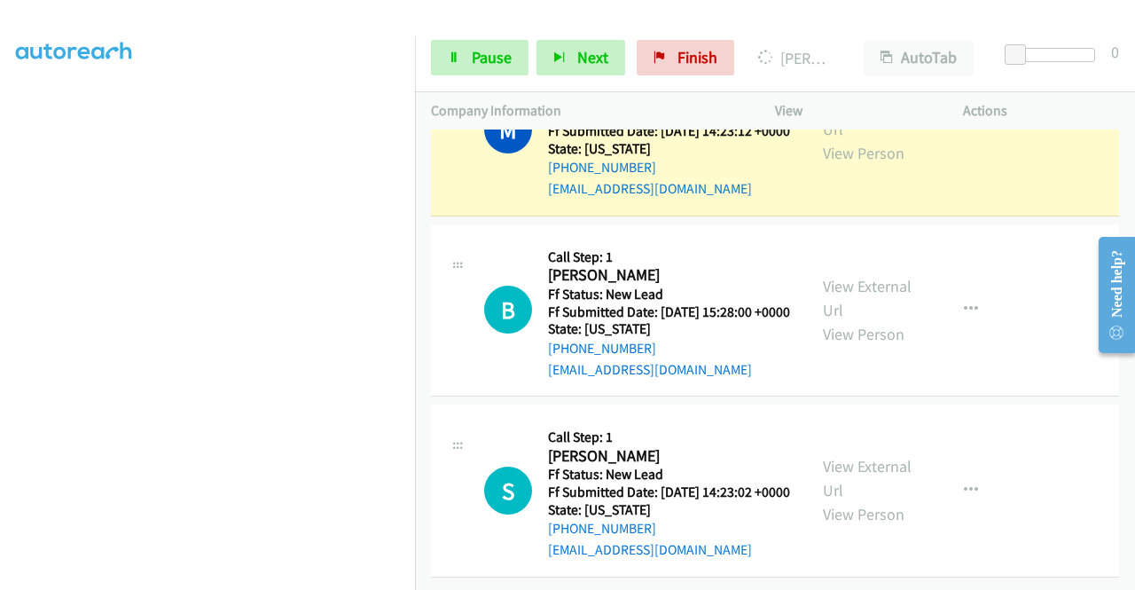
scroll to position [1570, 0]
click at [480, 49] on span "Pause" at bounding box center [492, 57] width 40 height 20
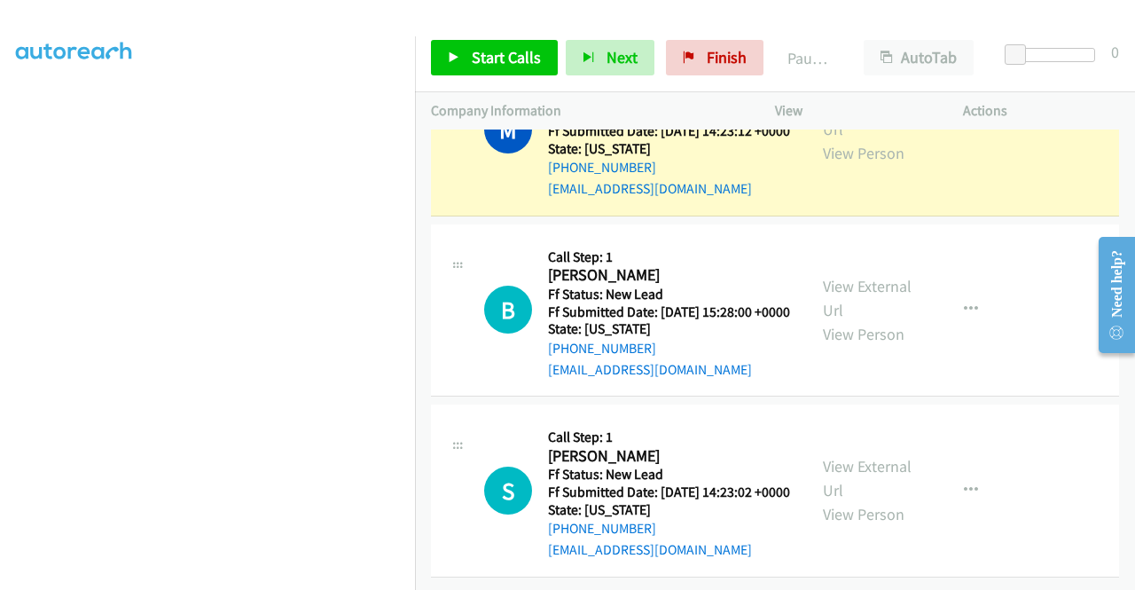
scroll to position [0, 0]
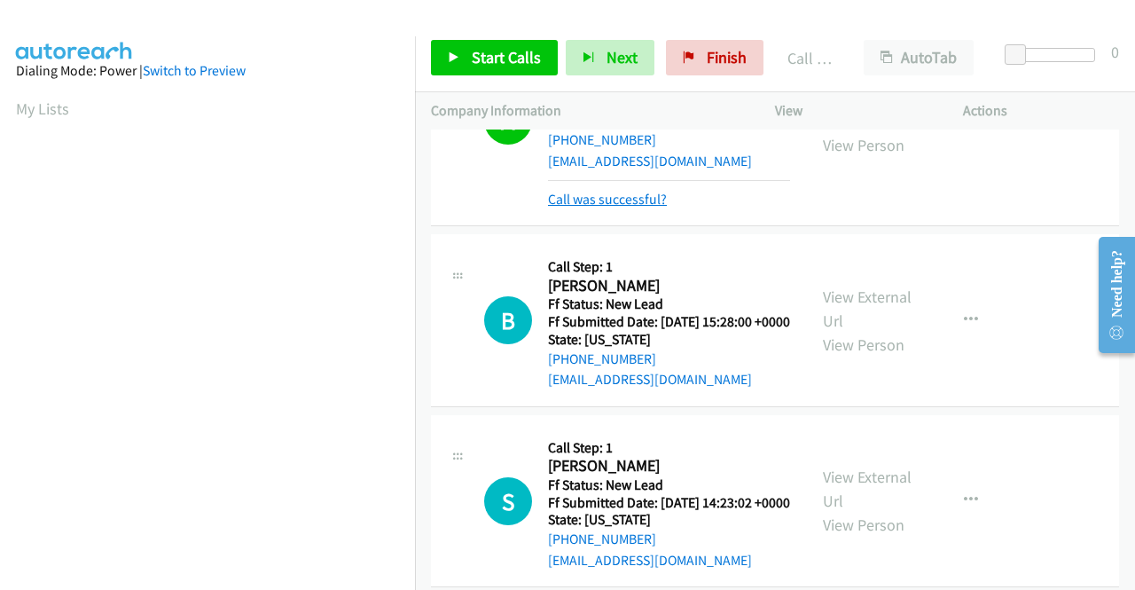
click at [620, 207] on link "Call was successful?" at bounding box center [607, 199] width 119 height 17
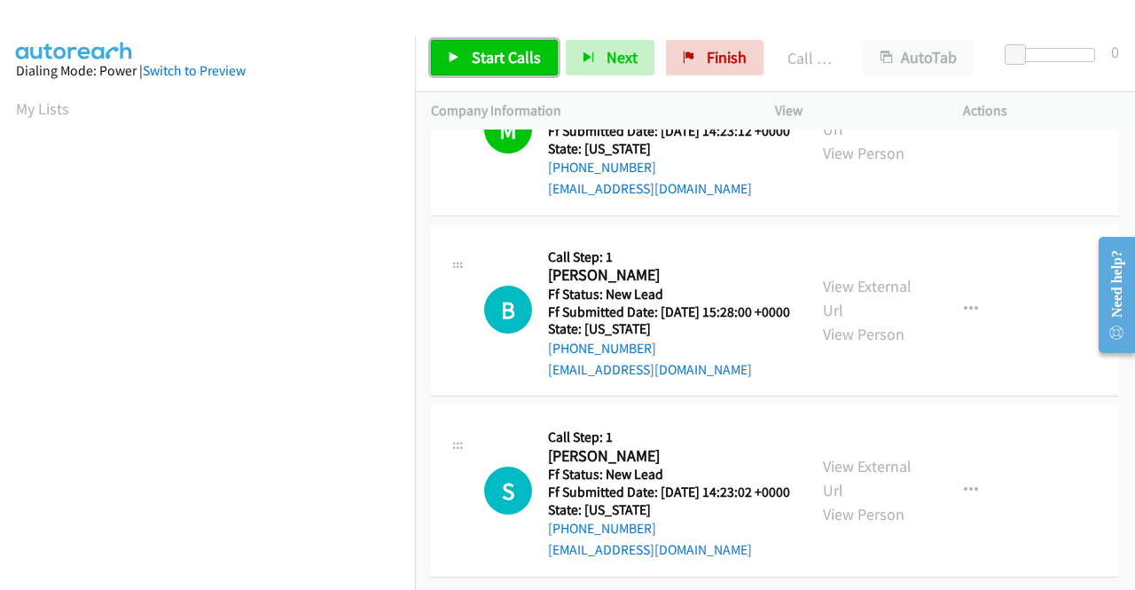
click at [495, 62] on span "Start Calls" at bounding box center [506, 57] width 69 height 20
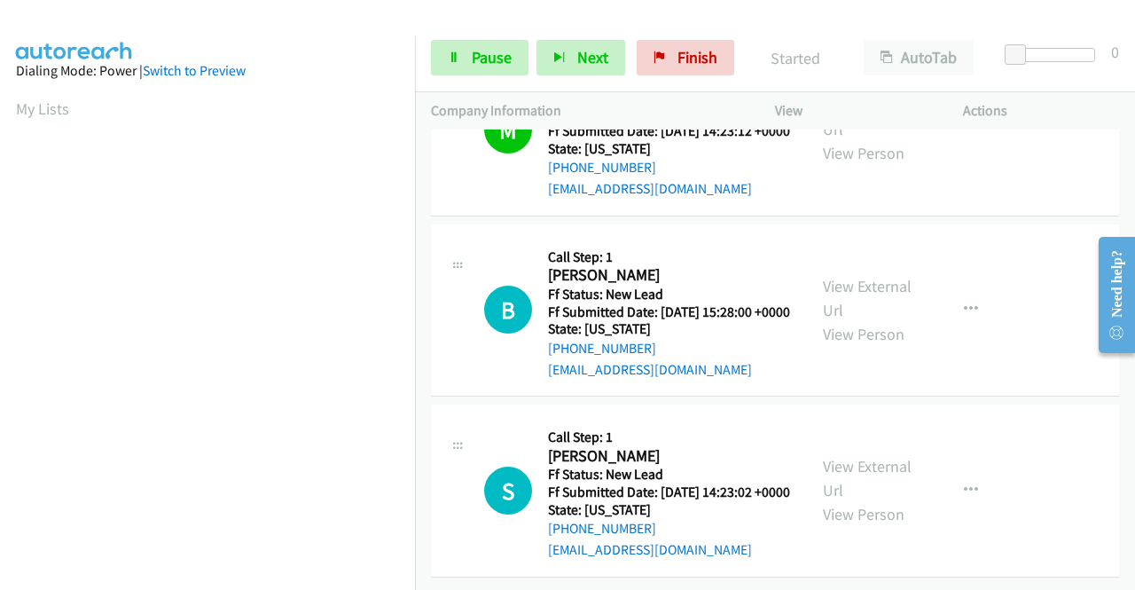
scroll to position [1726, 0]
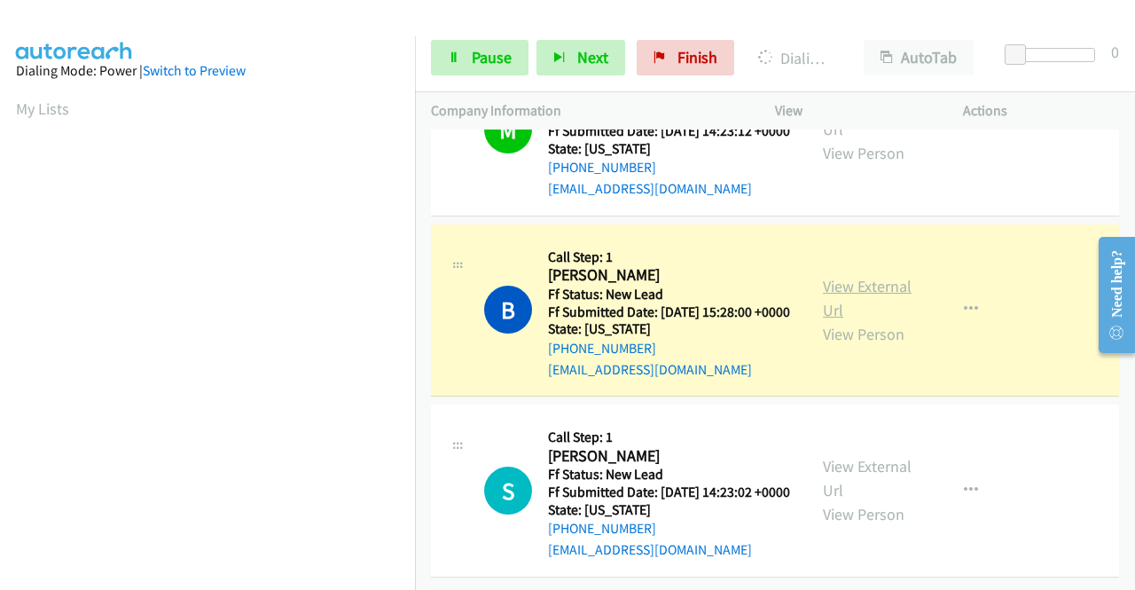
click at [848, 276] on link "View External Url" at bounding box center [867, 298] width 89 height 44
click at [0, 299] on aside "Dialing Mode: Power | Switch to Preview My Lists" at bounding box center [207, 135] width 415 height 982
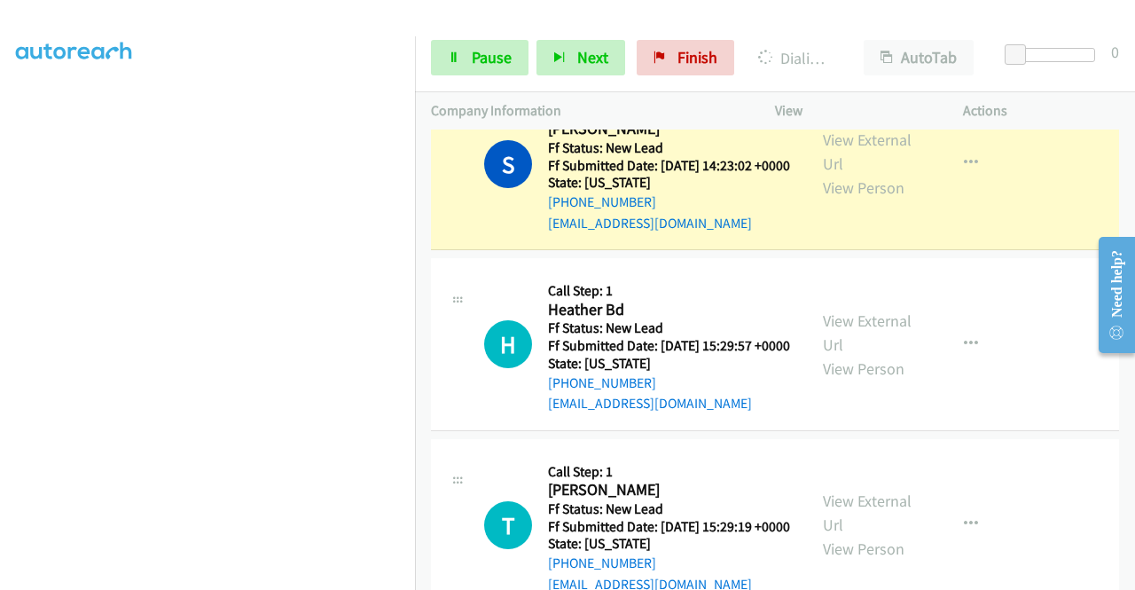
scroll to position [1982, 0]
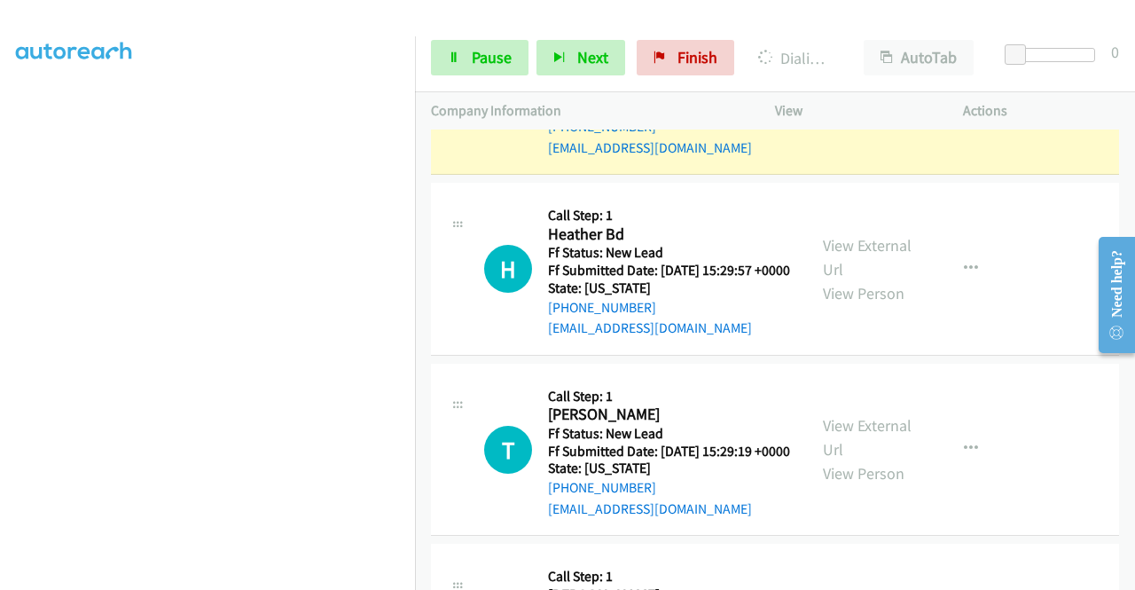
click at [858, 98] on link "View External Url" at bounding box center [867, 76] width 89 height 44
click at [476, 45] on link "Pause" at bounding box center [480, 57] width 98 height 35
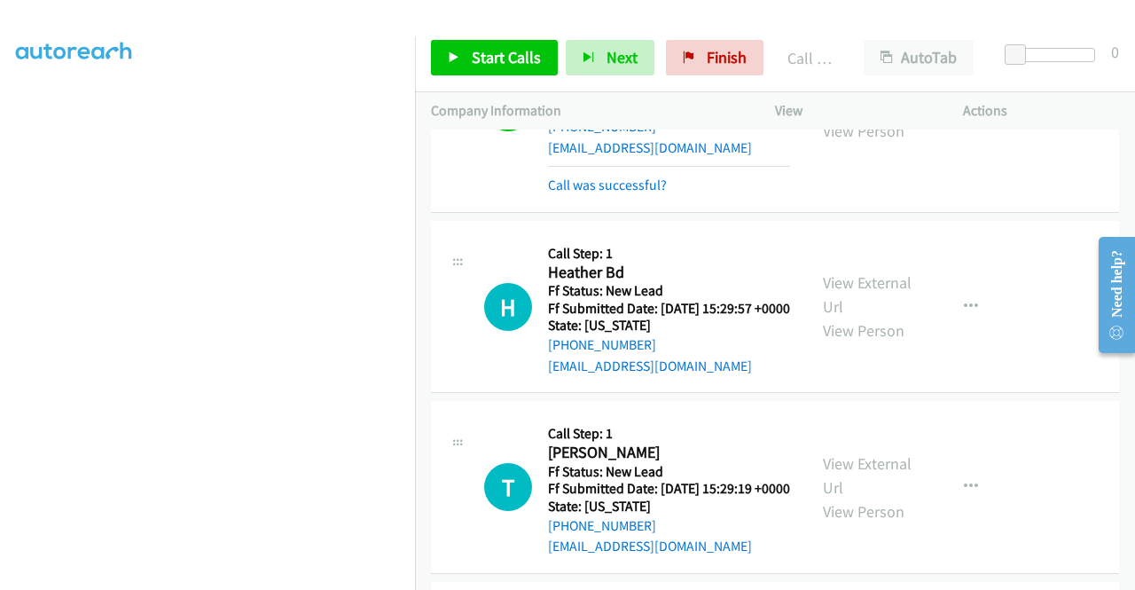
click at [418, 59] on div "Start Calls Pause Next Finish Call Completed AutoTab AutoTab 0" at bounding box center [775, 58] width 720 height 68
click at [447, 58] on link "Start Calls" at bounding box center [494, 57] width 127 height 35
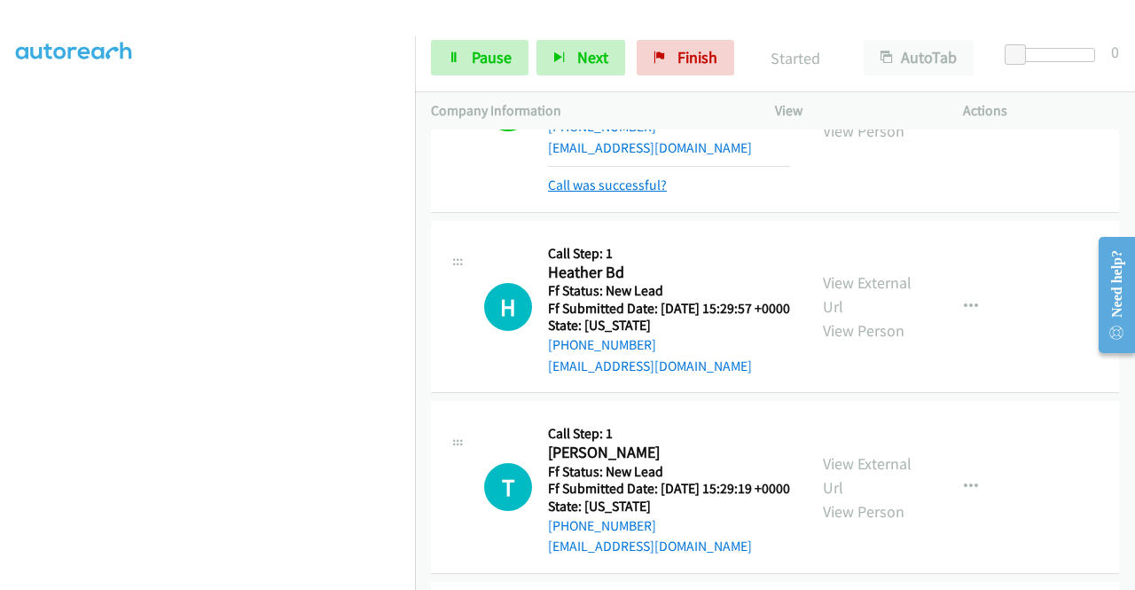
click at [607, 193] on link "Call was successful?" at bounding box center [607, 184] width 119 height 17
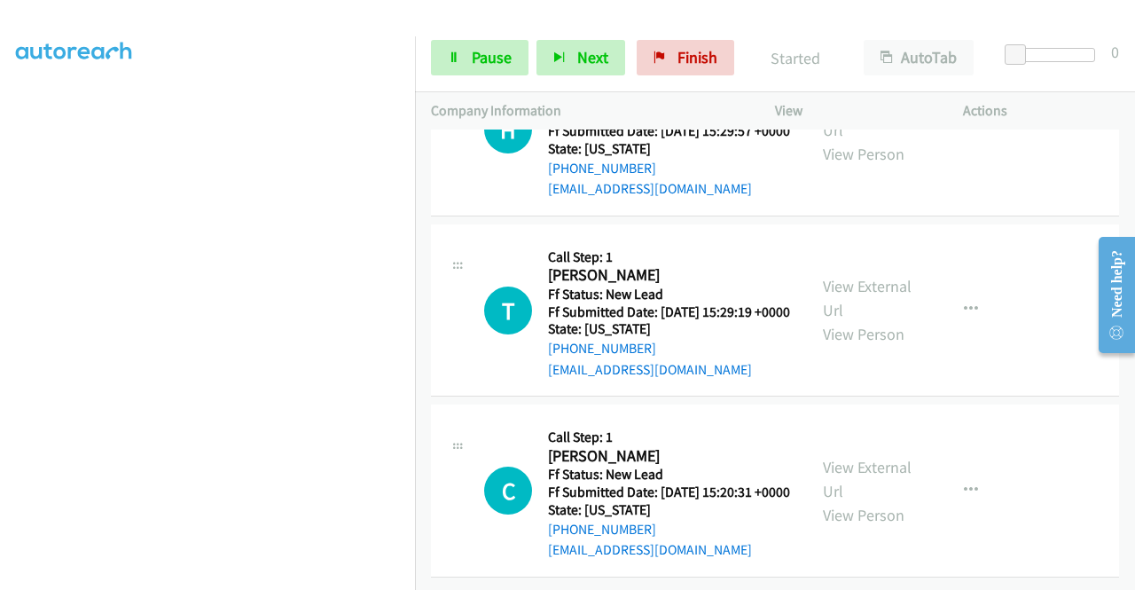
scroll to position [2183, 0]
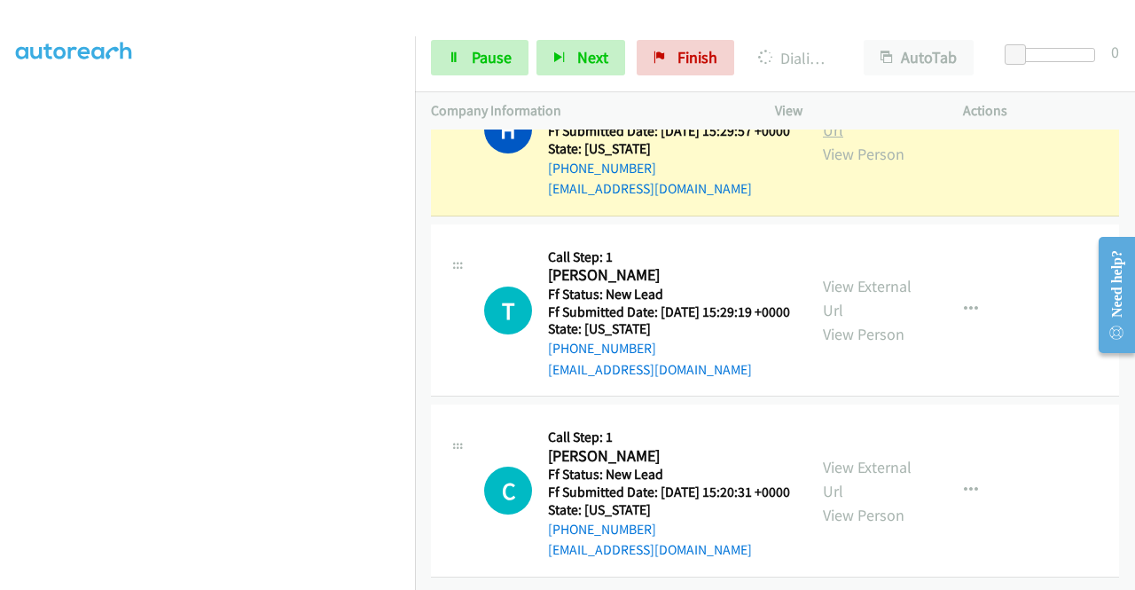
click at [873, 140] on link "View External Url" at bounding box center [867, 118] width 89 height 44
click at [0, 302] on aside "Dialing Mode: Power | Switch to Preview My Lists" at bounding box center [207, 135] width 415 height 982
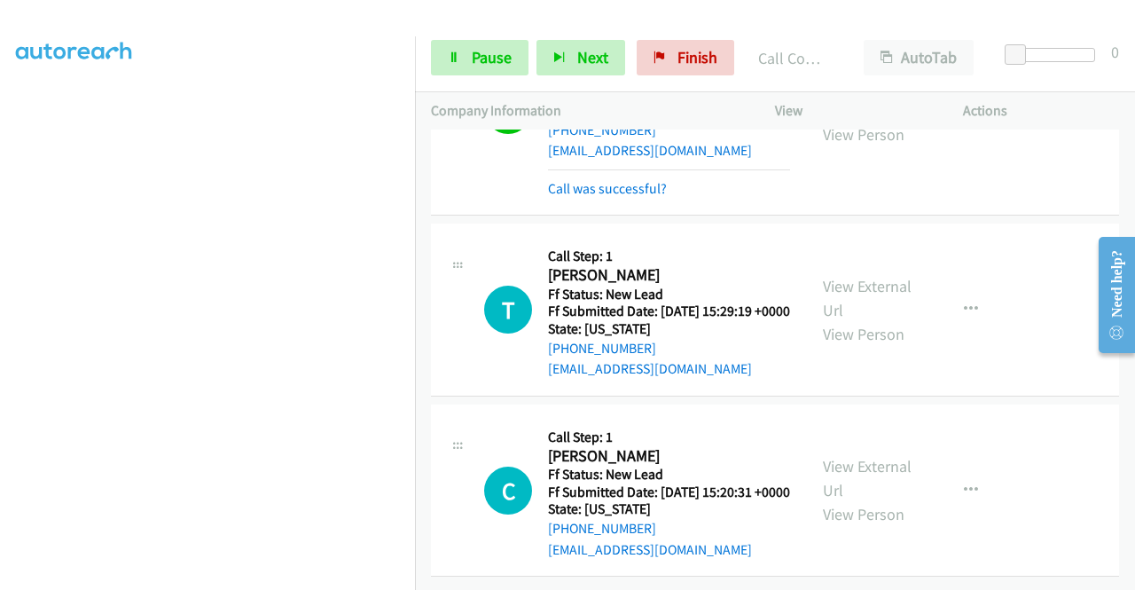
scroll to position [2393, 0]
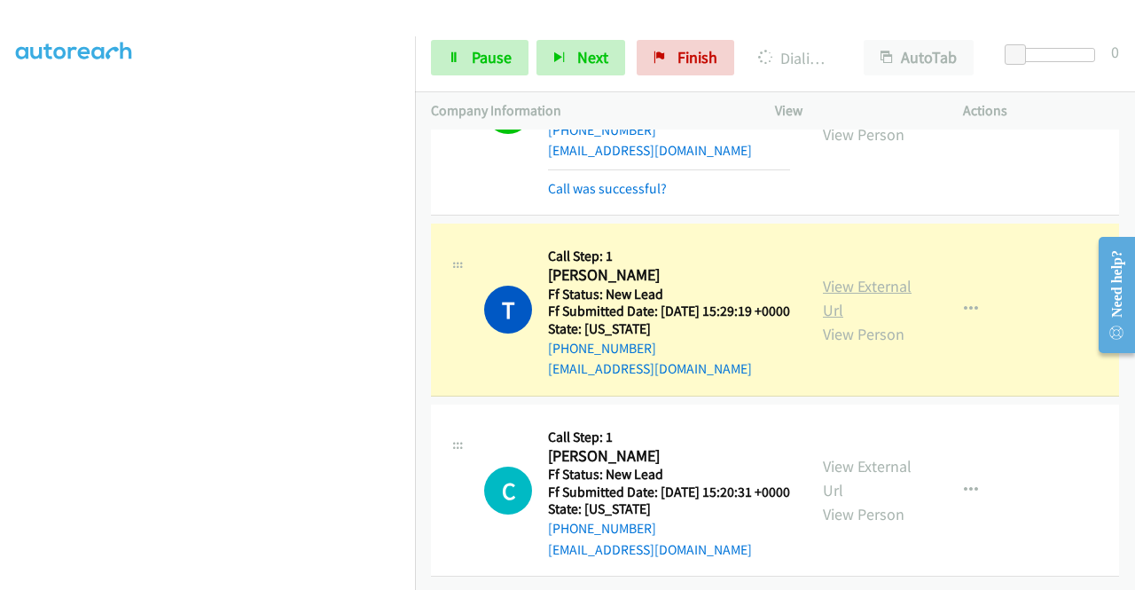
click at [837, 276] on link "View External Url" at bounding box center [867, 298] width 89 height 44
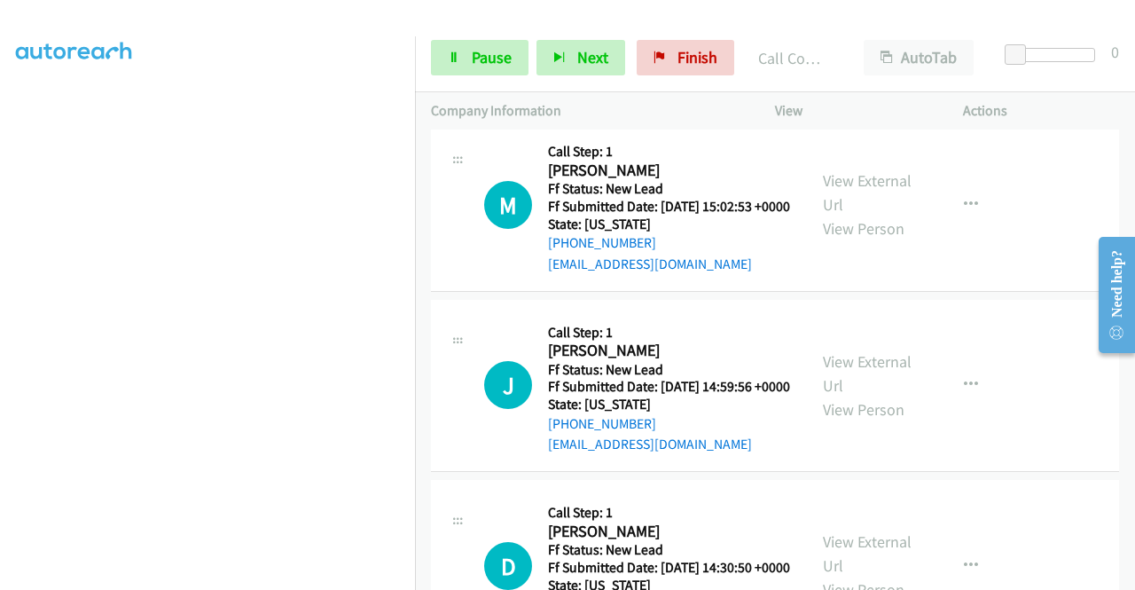
scroll to position [2667, 0]
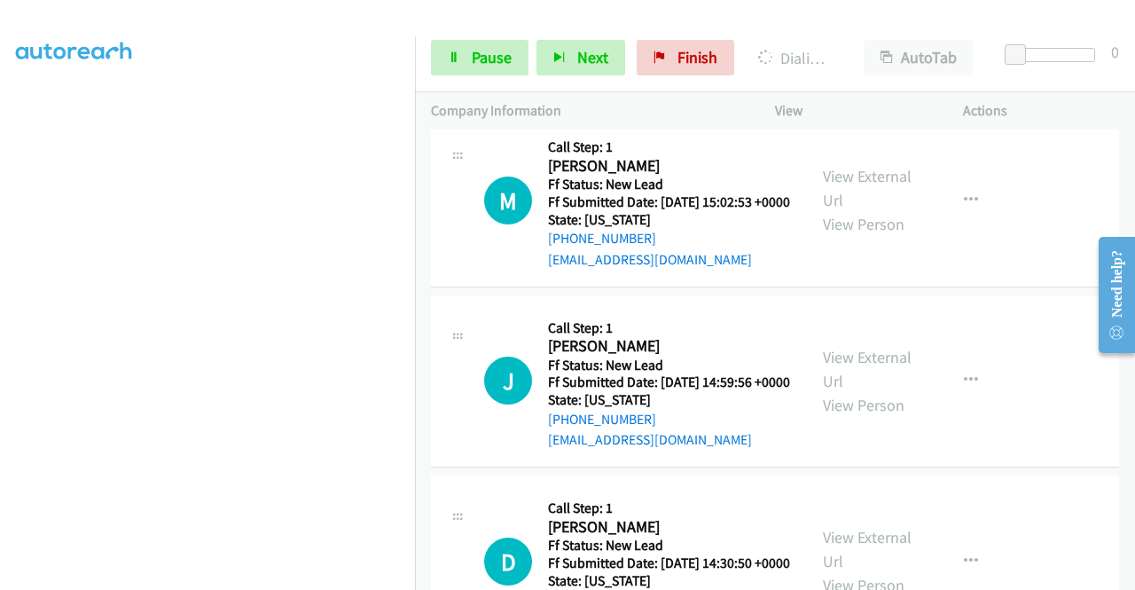
click at [833, 30] on link "View External Url" at bounding box center [867, 8] width 89 height 44
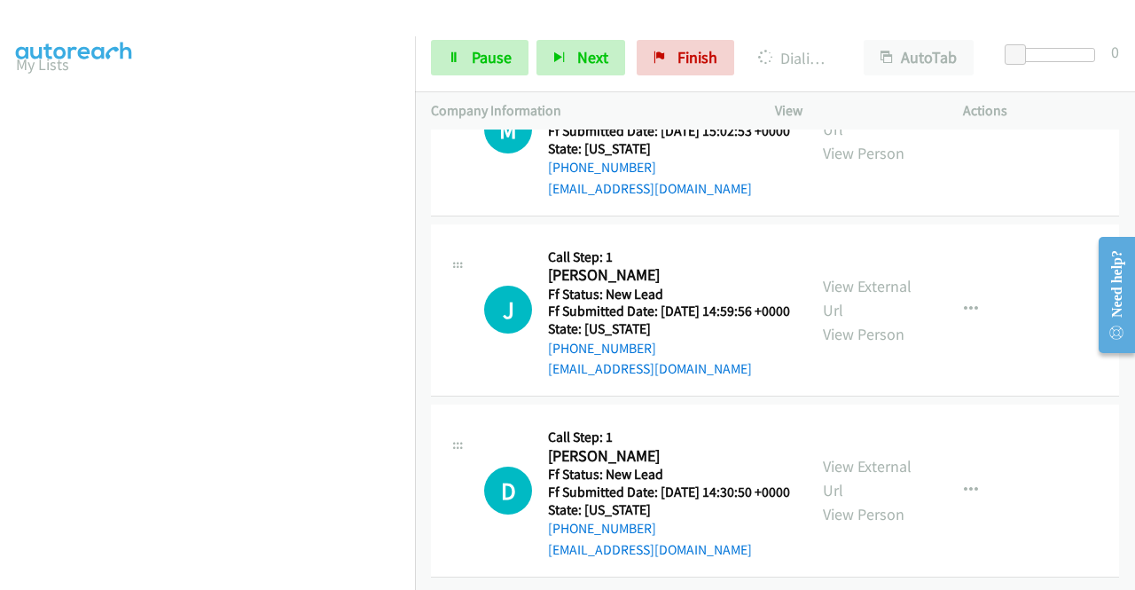
scroll to position [2868, 0]
click at [879, 139] on link "View External Url" at bounding box center [867, 117] width 89 height 44
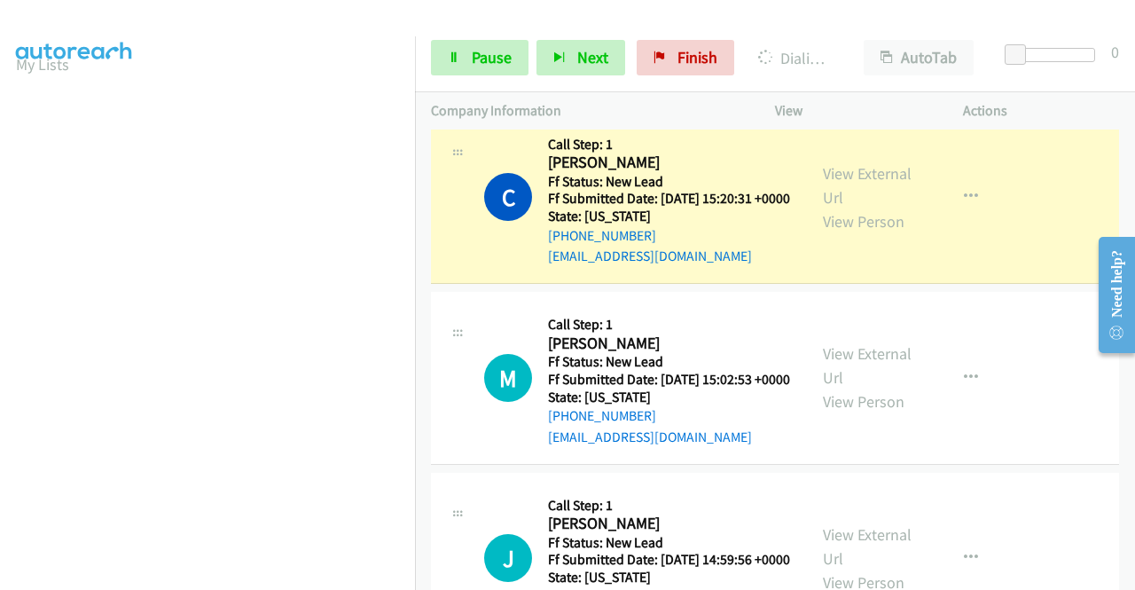
scroll to position [2534, 0]
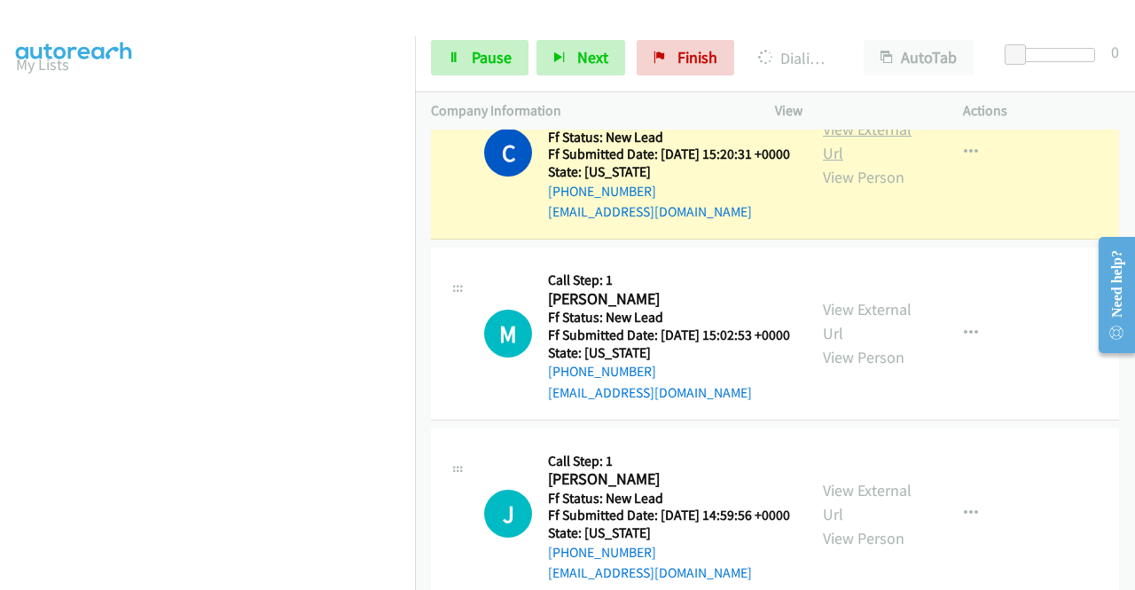
click at [843, 163] on link "View External Url" at bounding box center [867, 141] width 89 height 44
click at [437, 49] on link "Pause" at bounding box center [480, 57] width 98 height 35
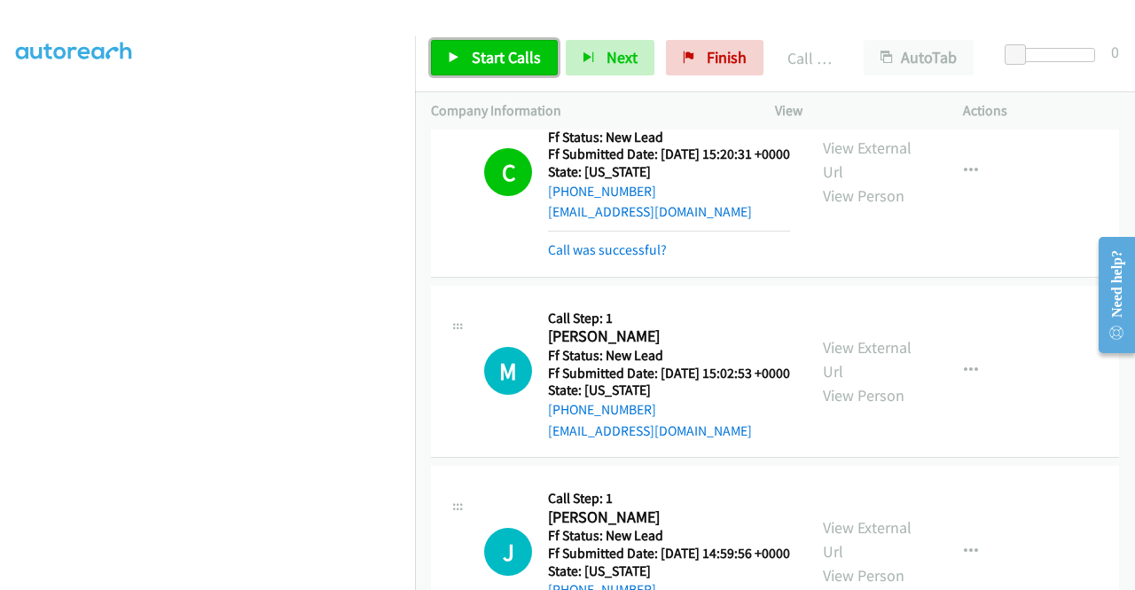
click at [445, 70] on link "Start Calls" at bounding box center [494, 57] width 127 height 35
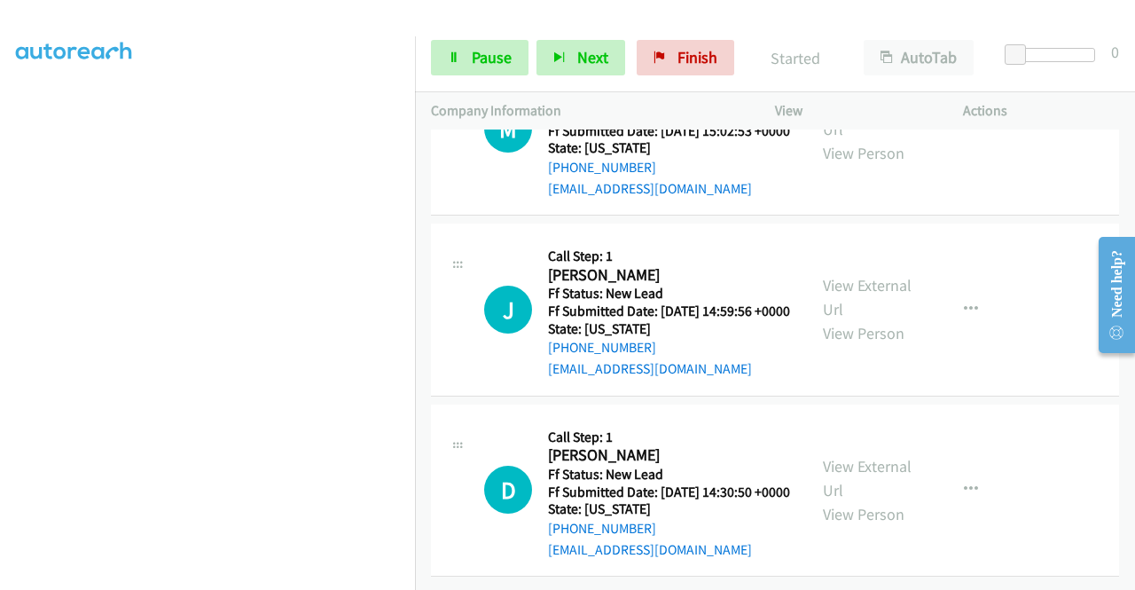
scroll to position [2966, 0]
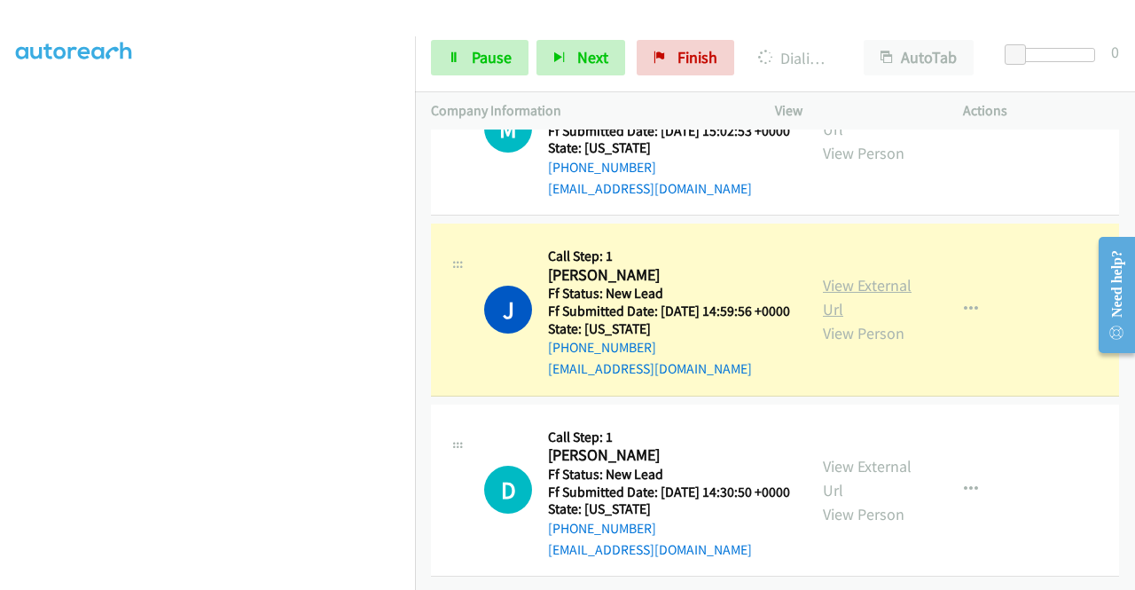
click at [855, 319] on link "View External Url" at bounding box center [867, 297] width 89 height 44
click at [0, 294] on aside "Dialing Mode: Power | Switch to Preview My Lists" at bounding box center [207, 135] width 415 height 982
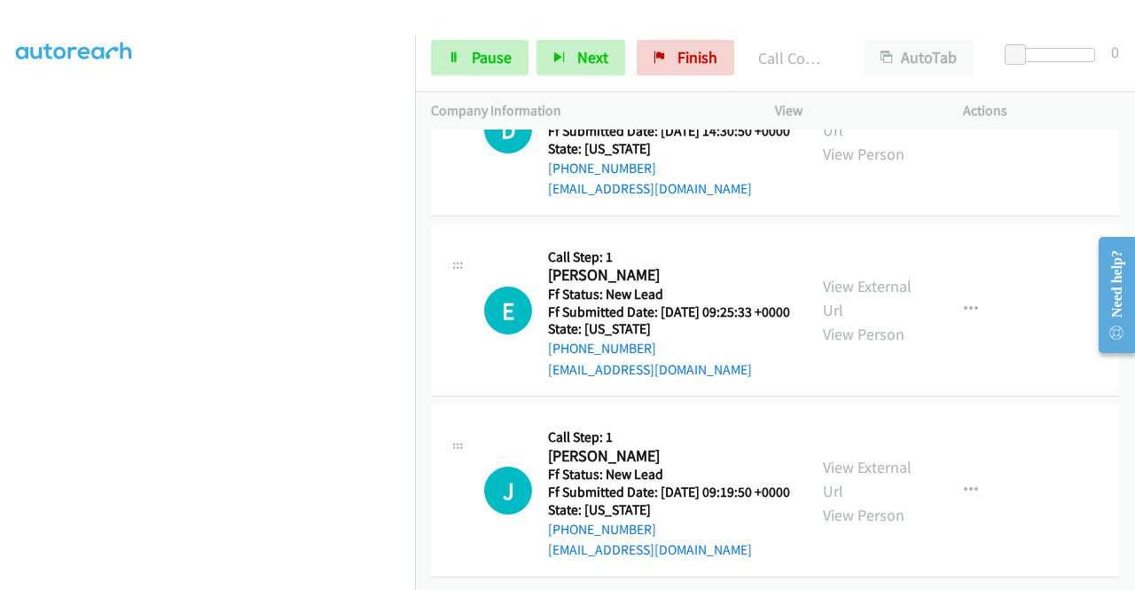
scroll to position [3345, 0]
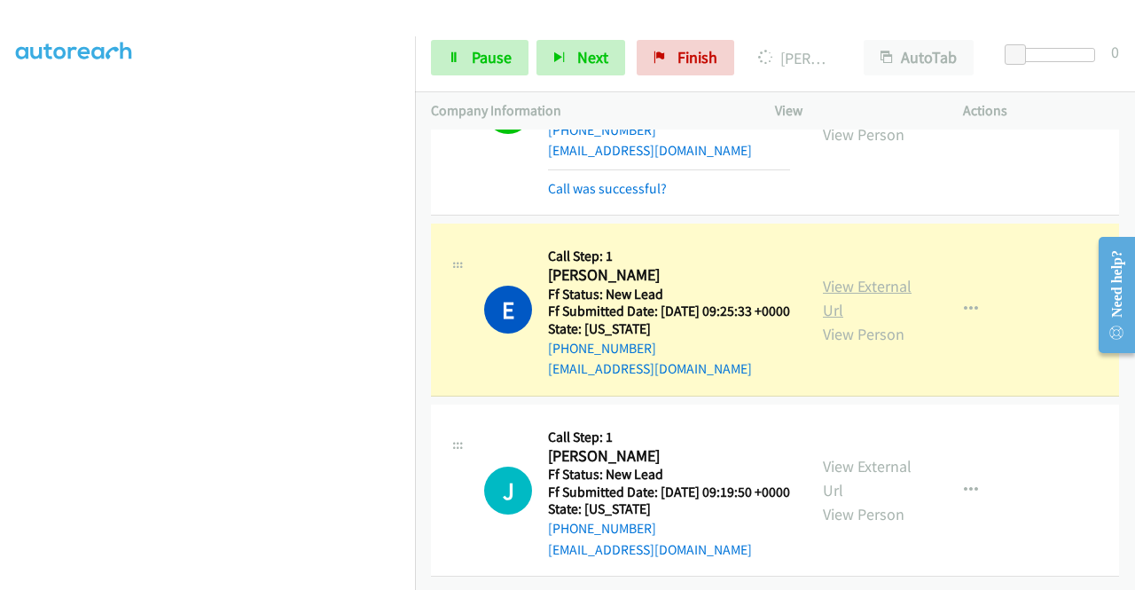
click at [843, 320] on link "View External Url" at bounding box center [867, 298] width 89 height 44
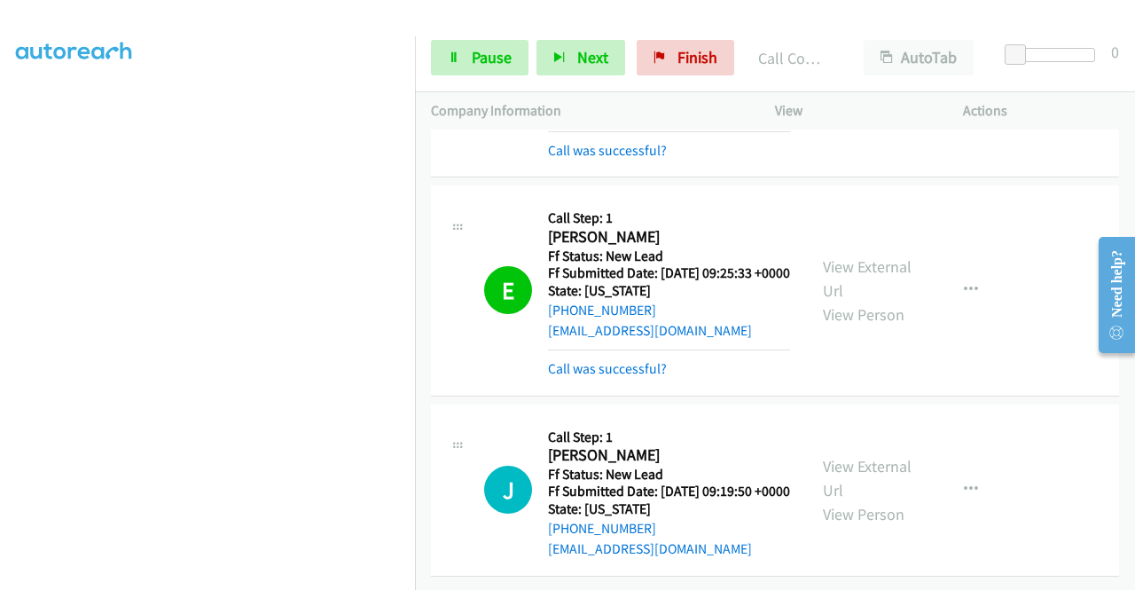
scroll to position [3568, 0]
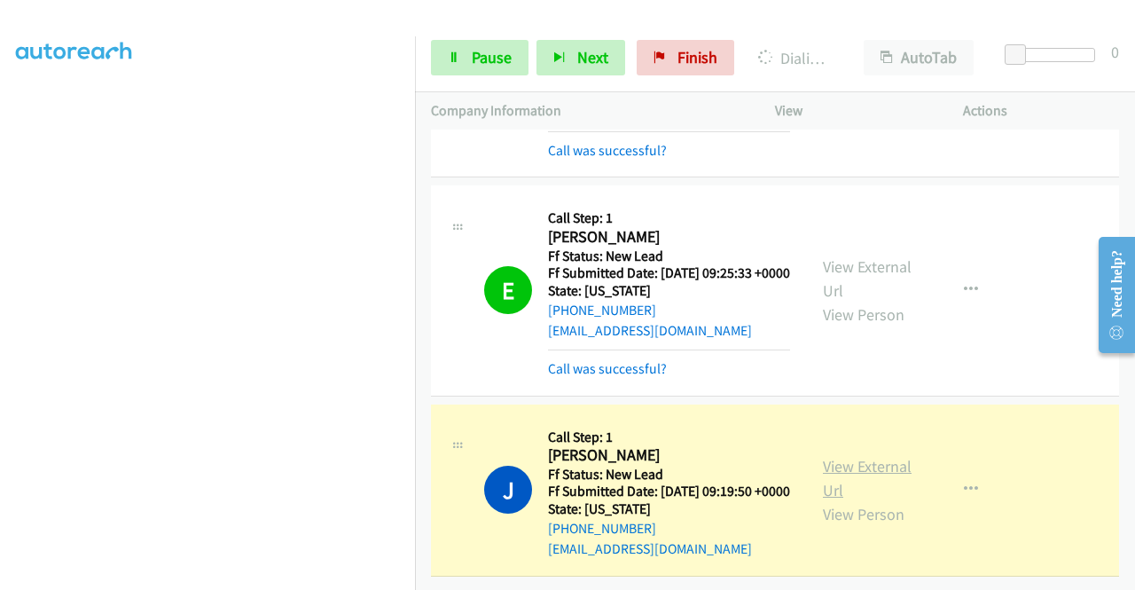
click at [853, 456] on link "View External Url" at bounding box center [867, 478] width 89 height 44
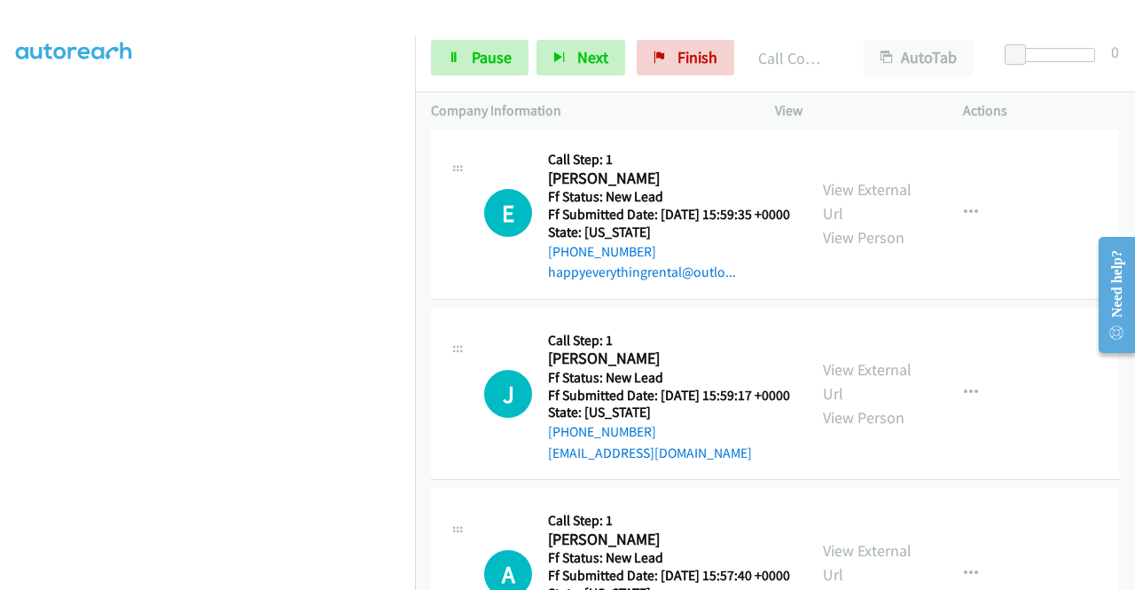
scroll to position [3821, 0]
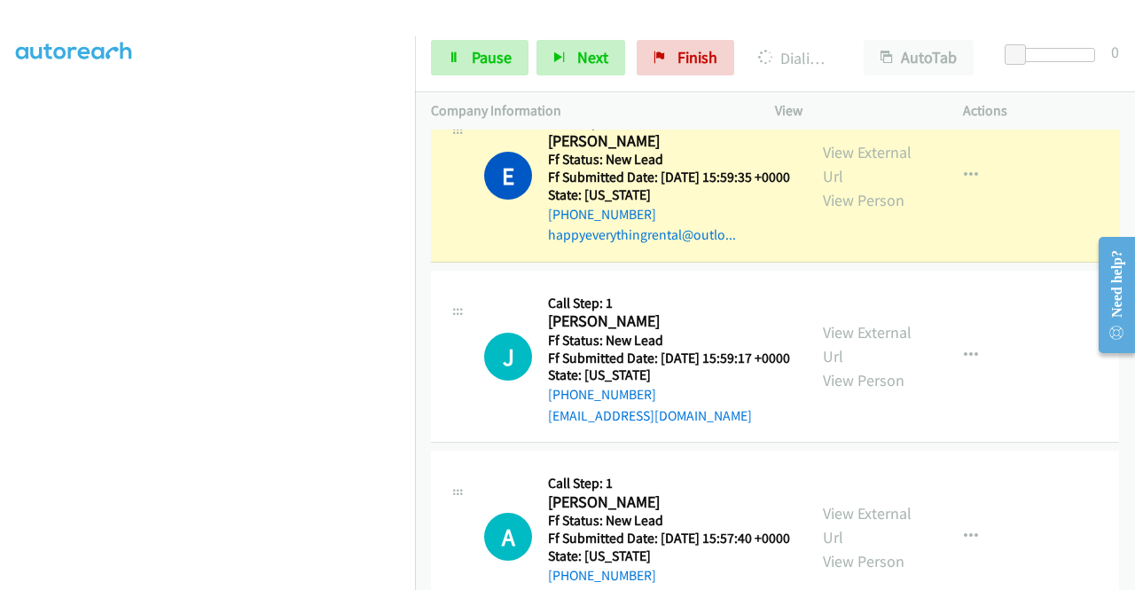
drag, startPoint x: 899, startPoint y: 460, endPoint x: 752, endPoint y: 423, distance: 151.8
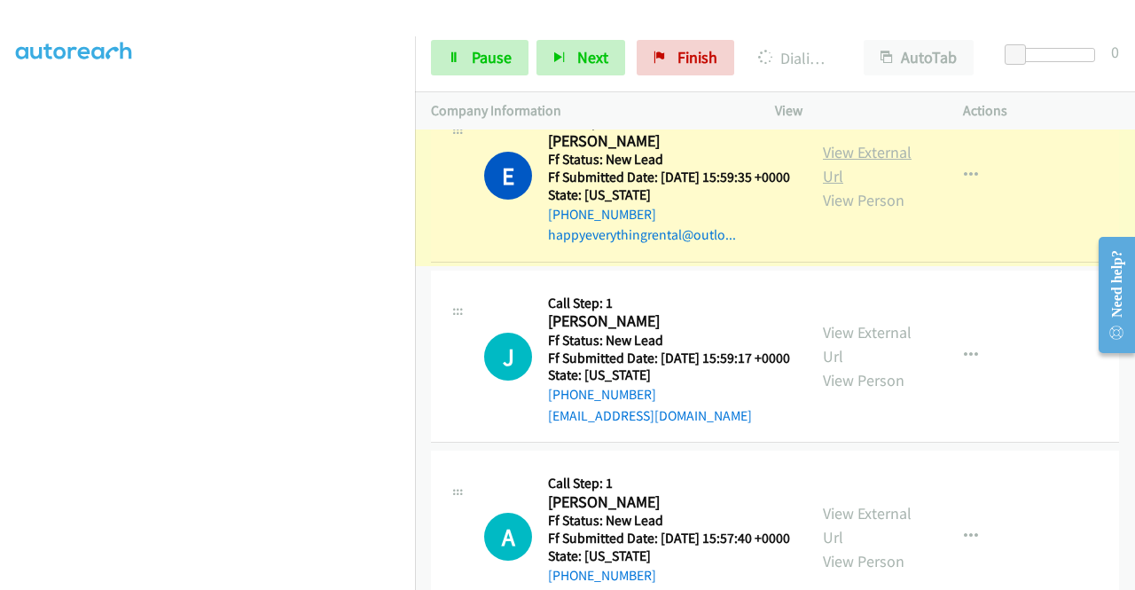
click at [823, 186] on link "View External Url" at bounding box center [867, 164] width 89 height 44
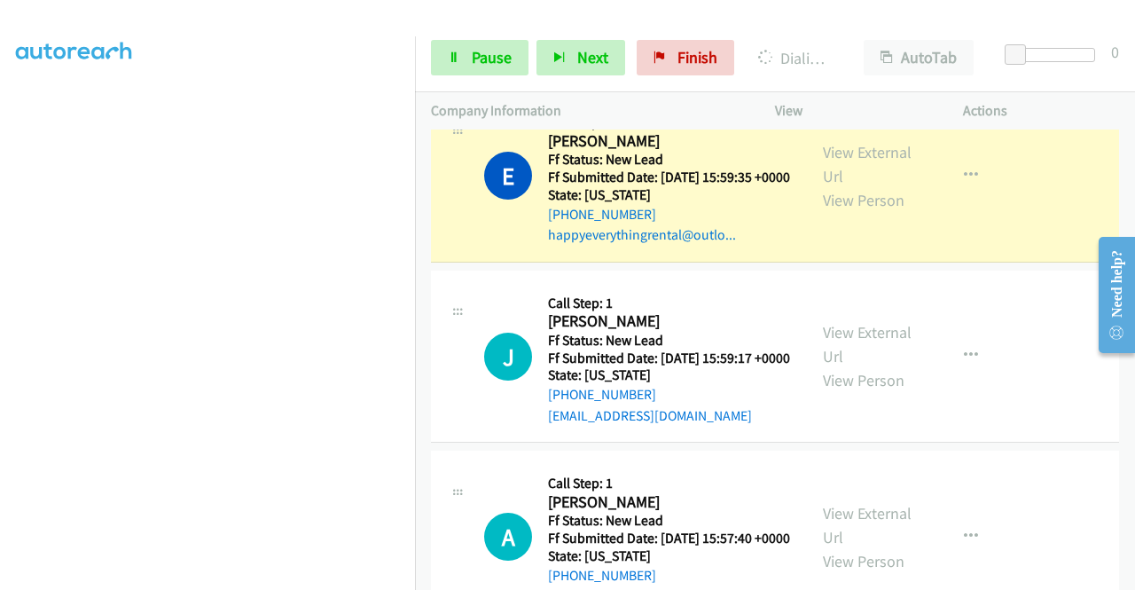
scroll to position [0, 0]
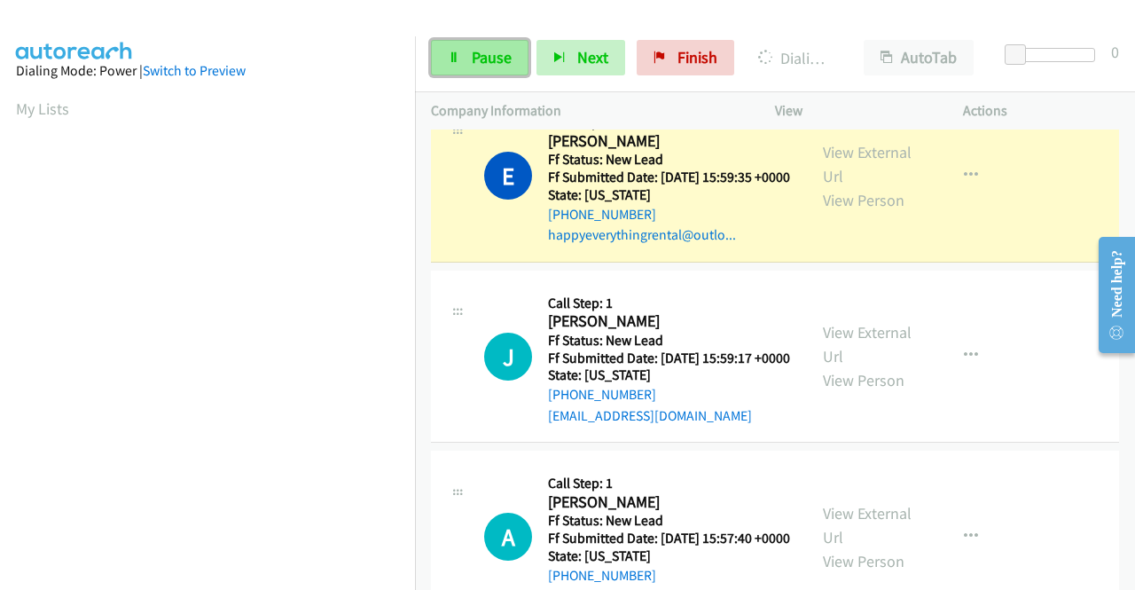
drag, startPoint x: 466, startPoint y: 56, endPoint x: 437, endPoint y: 63, distance: 30.1
click at [437, 63] on link "Pause" at bounding box center [480, 57] width 98 height 35
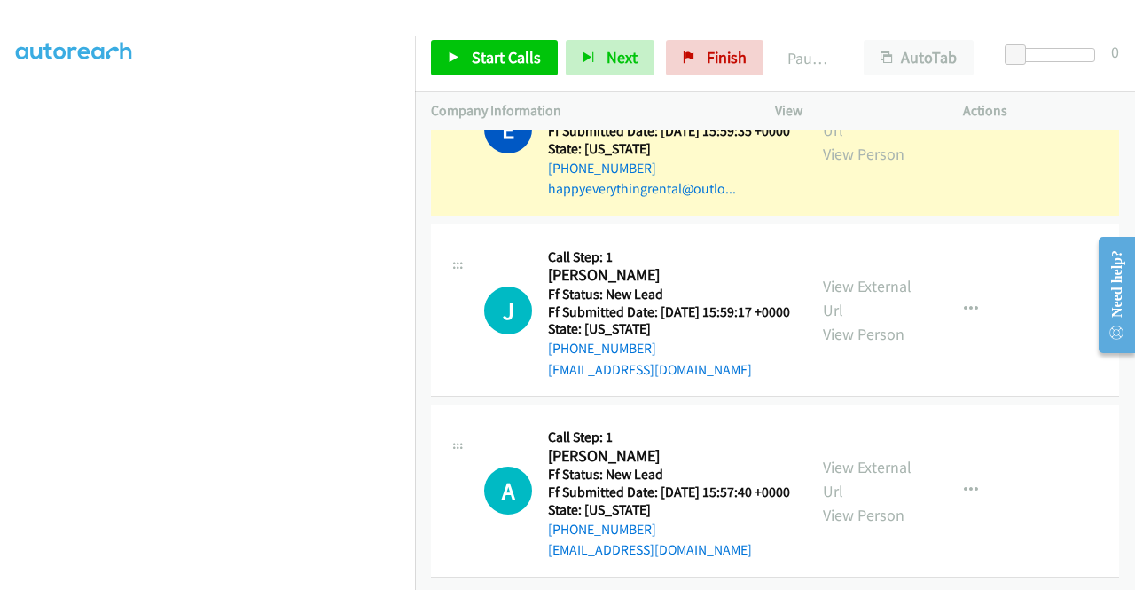
scroll to position [379, 0]
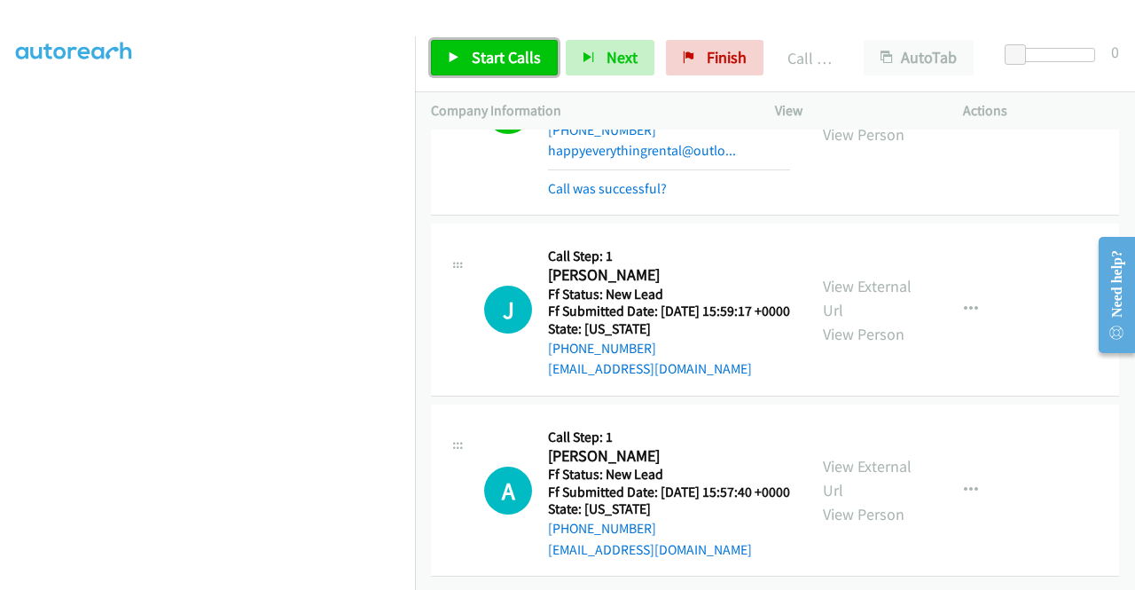
click at [465, 66] on link "Start Calls" at bounding box center [494, 57] width 127 height 35
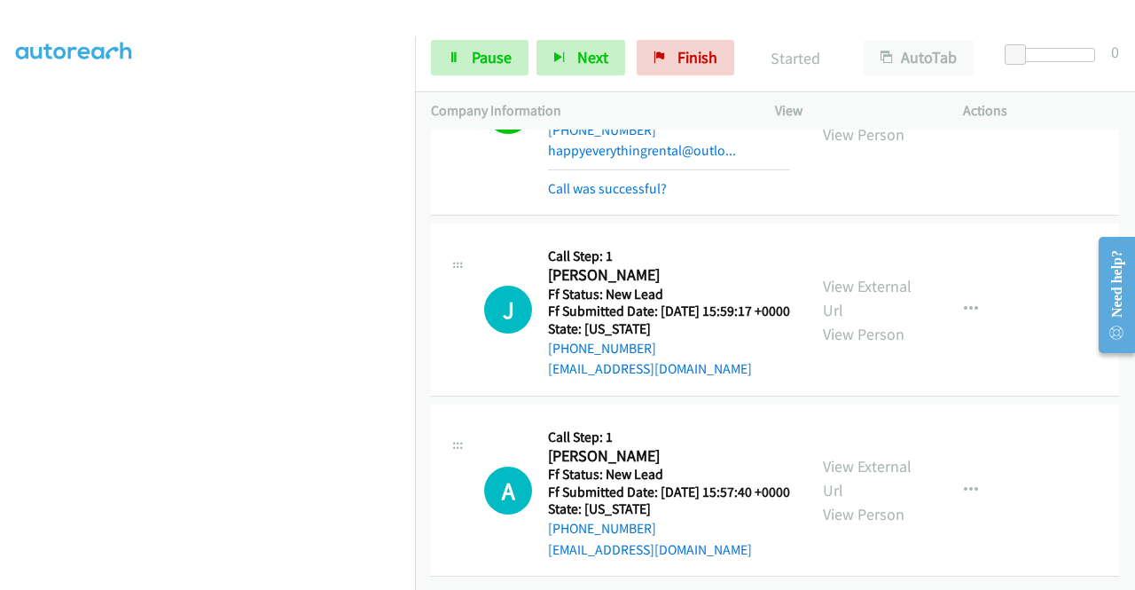
scroll to position [4274, 0]
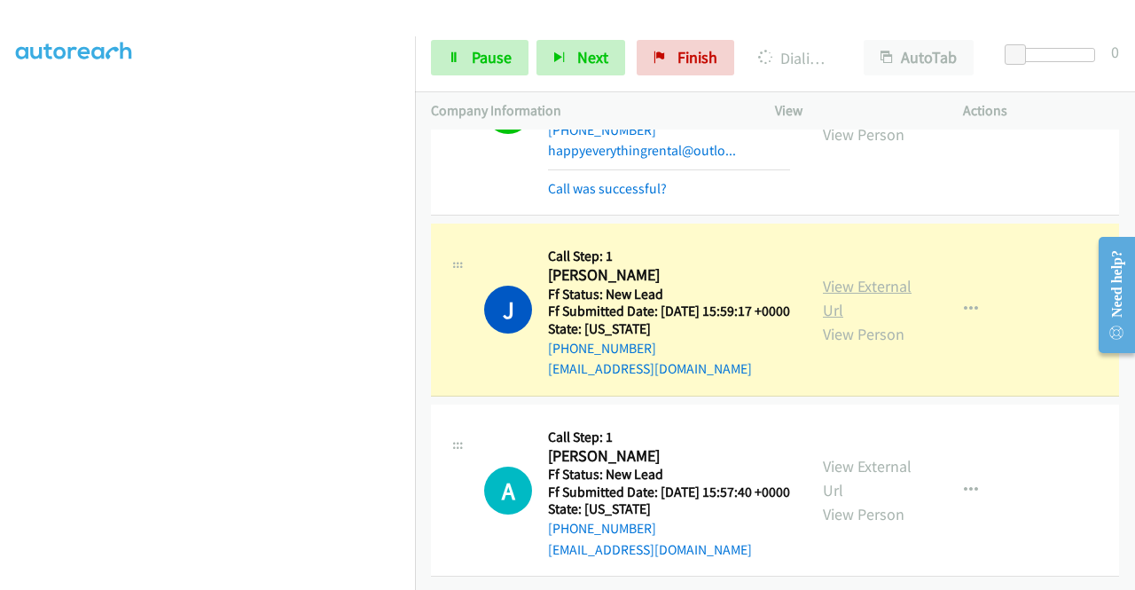
click at [869, 276] on link "View External Url" at bounding box center [867, 298] width 89 height 44
click at [0, 223] on aside "Dialing Mode: Power | Switch to Preview My Lists" at bounding box center [207, 149] width 415 height 982
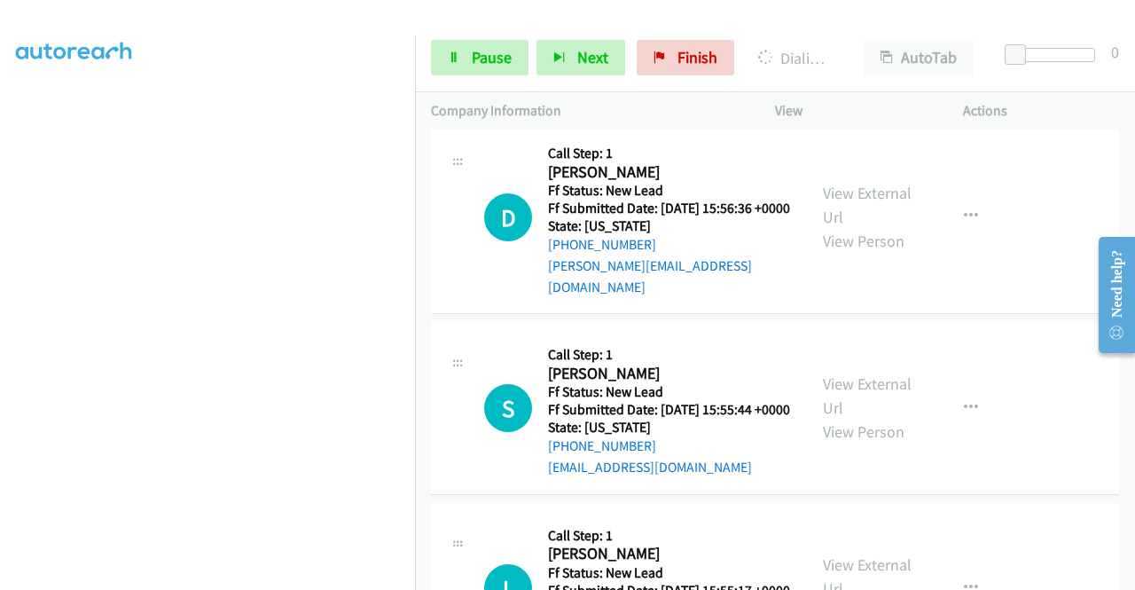
scroll to position [4537, 0]
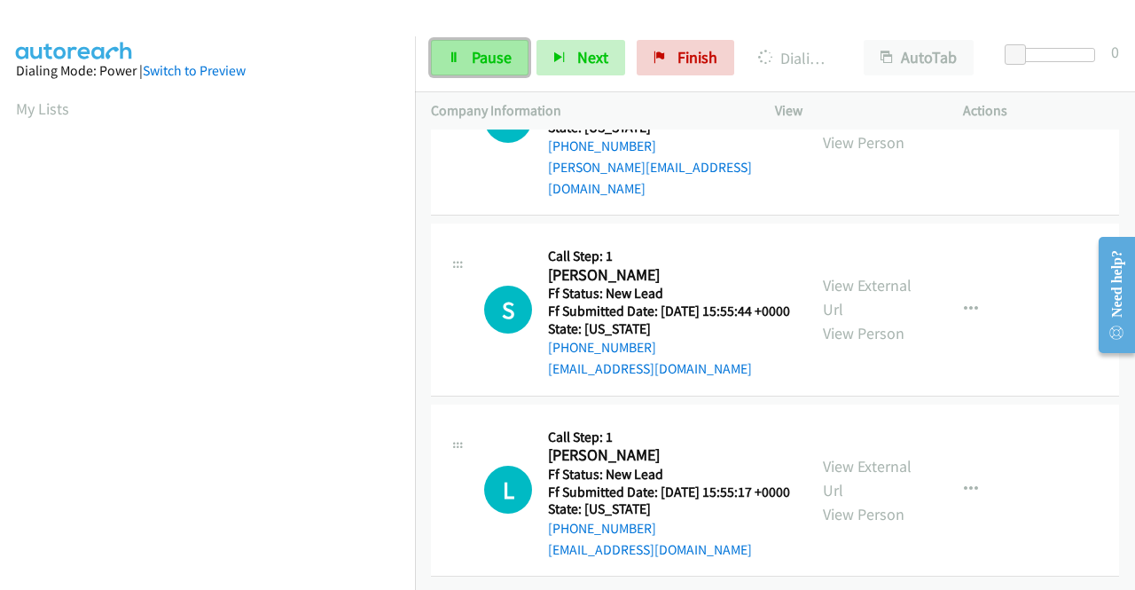
click at [489, 45] on link "Pause" at bounding box center [480, 57] width 98 height 35
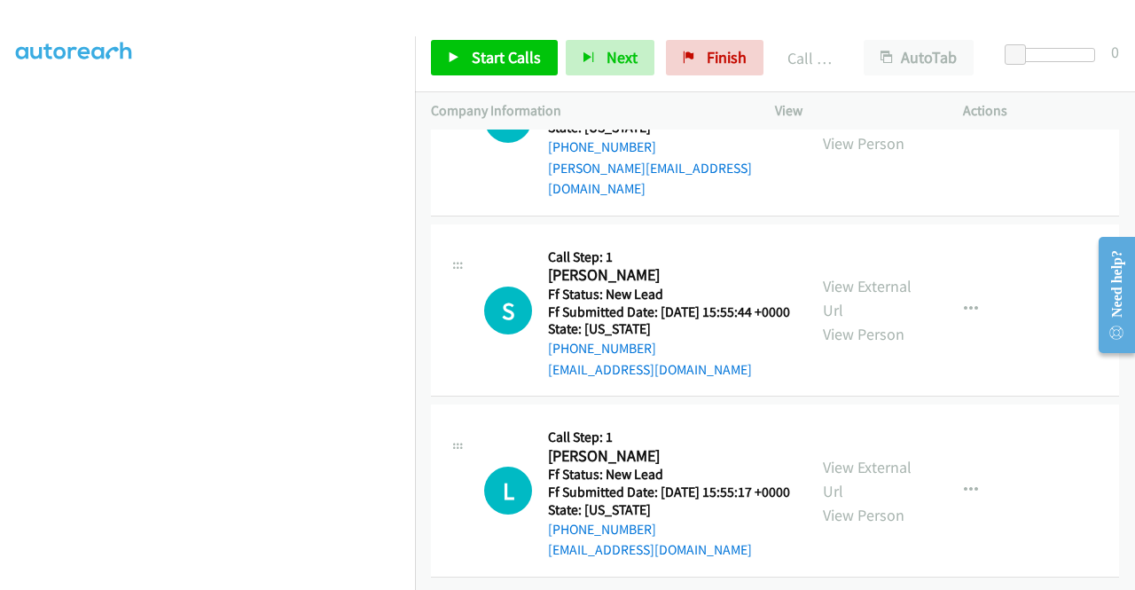
scroll to position [4739, 0]
click at [512, 63] on span "Start Calls" at bounding box center [506, 57] width 69 height 20
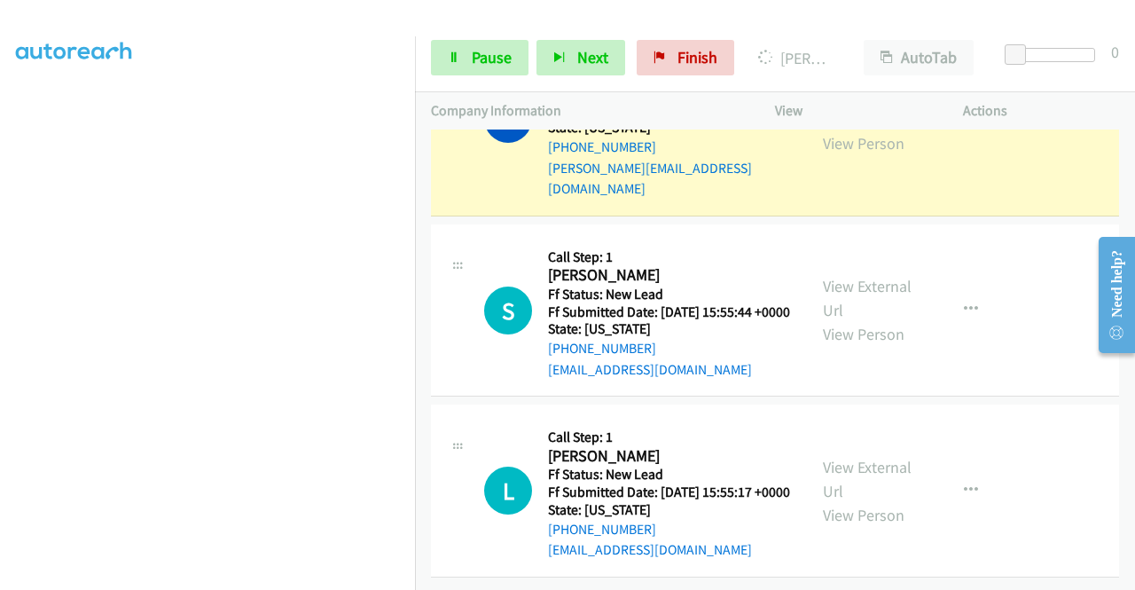
click at [856, 200] on div "View External Url View Person View External Url Email Schedule/Manage Callback …" at bounding box center [909, 119] width 204 height 161
click at [843, 129] on link "View External Url" at bounding box center [867, 107] width 89 height 44
click at [0, 283] on aside "Dialing Mode: Power | Switch to Preview My Lists" at bounding box center [207, 135] width 415 height 982
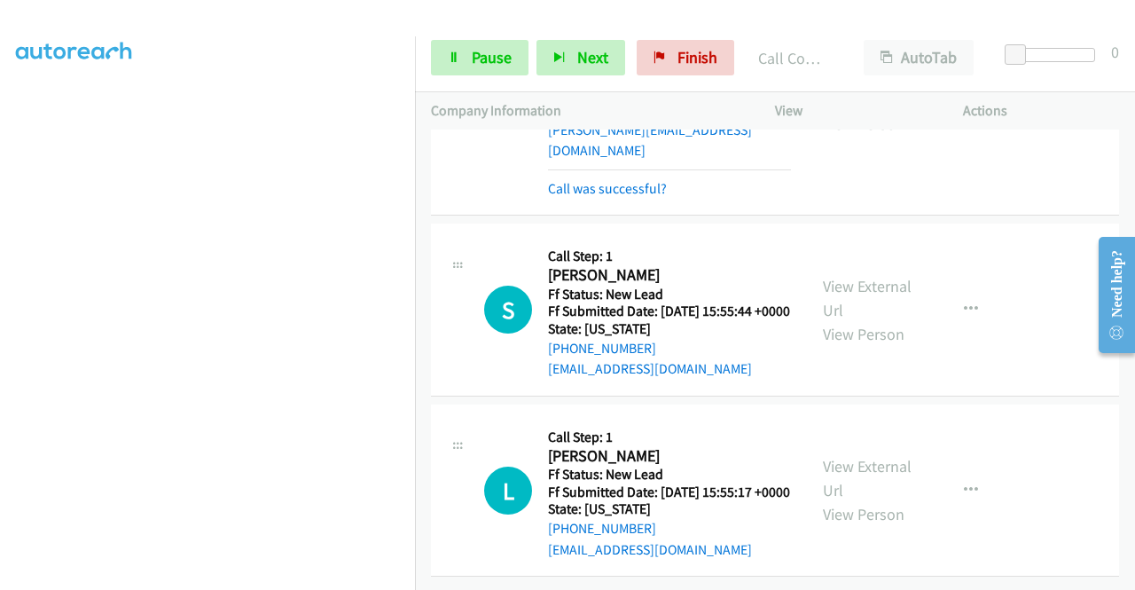
scroll to position [4980, 0]
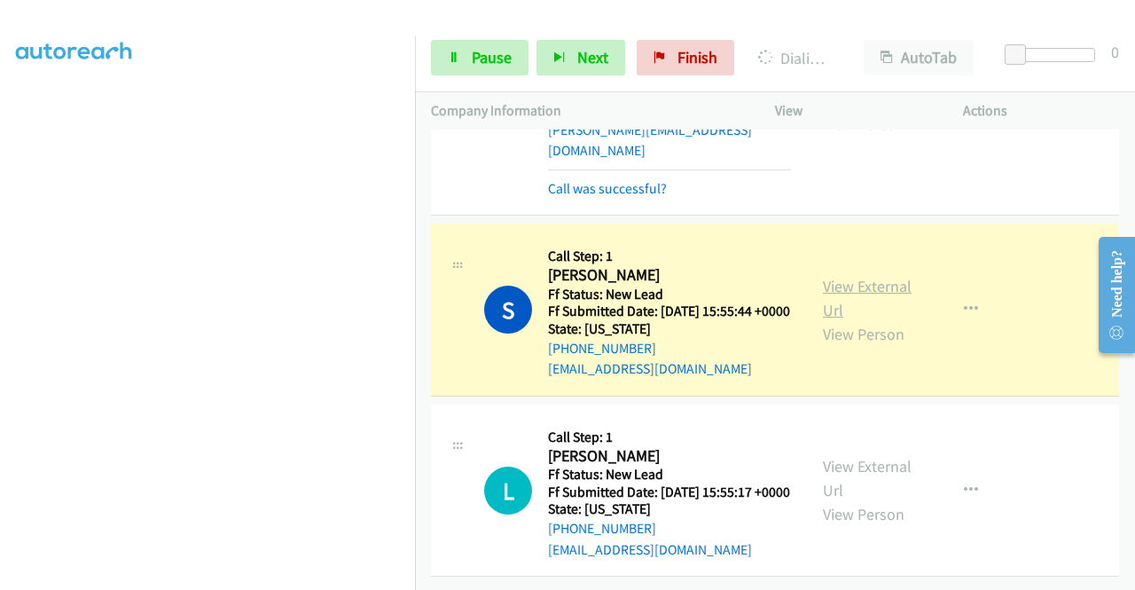
click at [866, 276] on link "View External Url" at bounding box center [867, 298] width 89 height 44
click at [475, 75] on div "Start Calls Pause Next Finish Dialing Serge Rizov AutoTab AutoTab 0" at bounding box center [775, 58] width 720 height 68
click at [474, 74] on link "Pause" at bounding box center [480, 57] width 98 height 35
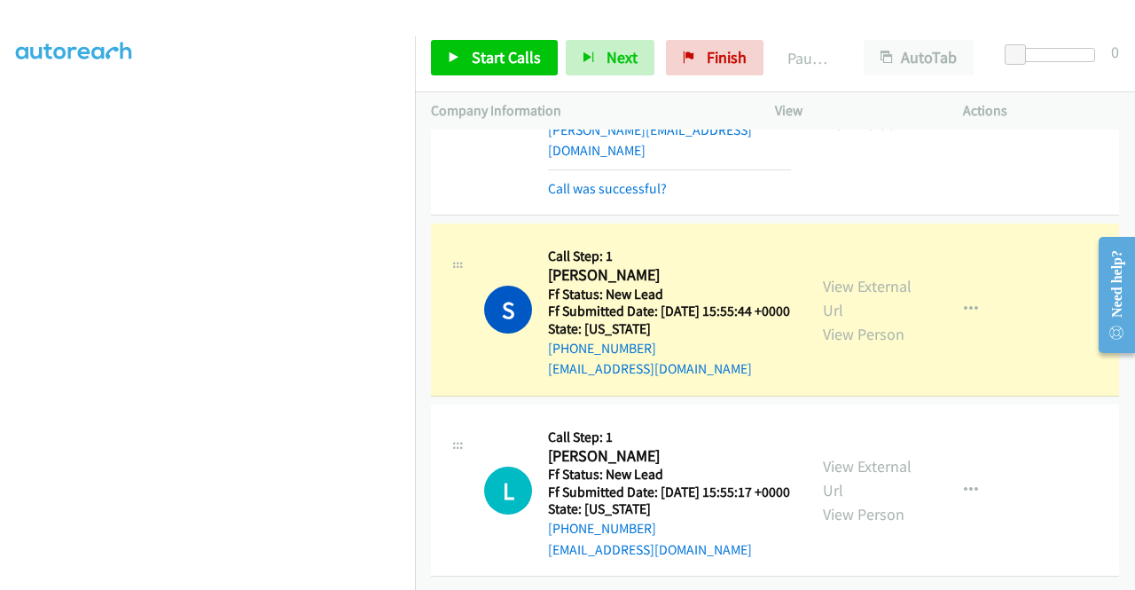
scroll to position [4980, 0]
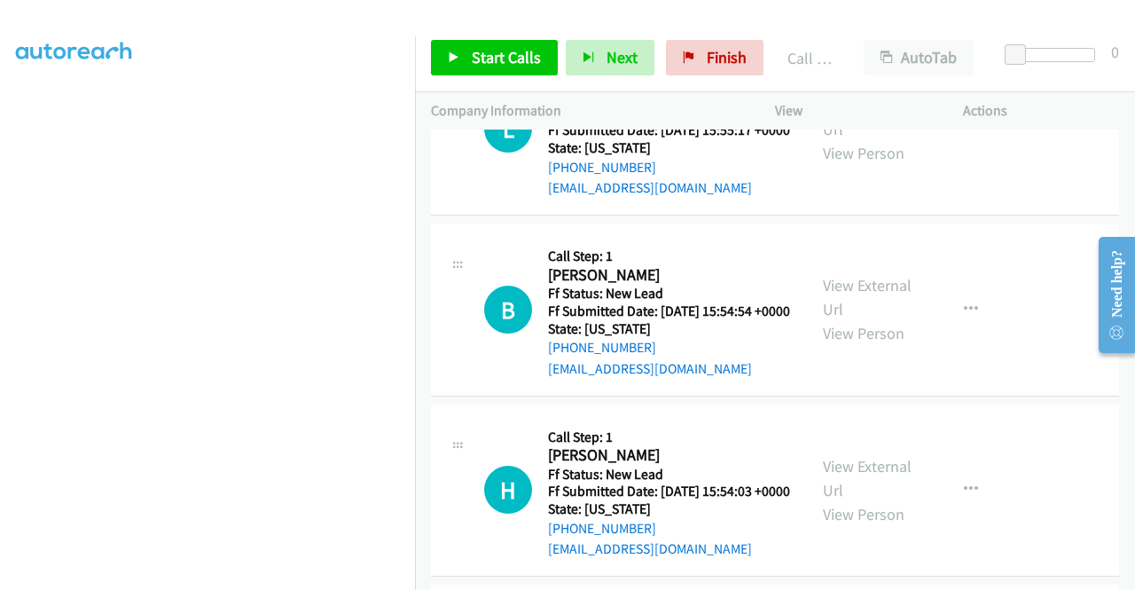
click at [603, 16] on link "Call was successful?" at bounding box center [607, 7] width 119 height 17
click at [544, 83] on div "Start Calls Pause Next Finish Call Completed AutoTab AutoTab 0" at bounding box center [775, 58] width 720 height 68
click at [544, 77] on div "Start Calls Pause Next Finish Call Completed AutoTab AutoTab 0" at bounding box center [775, 58] width 720 height 68
click at [529, 64] on span "Start Calls" at bounding box center [506, 57] width 69 height 20
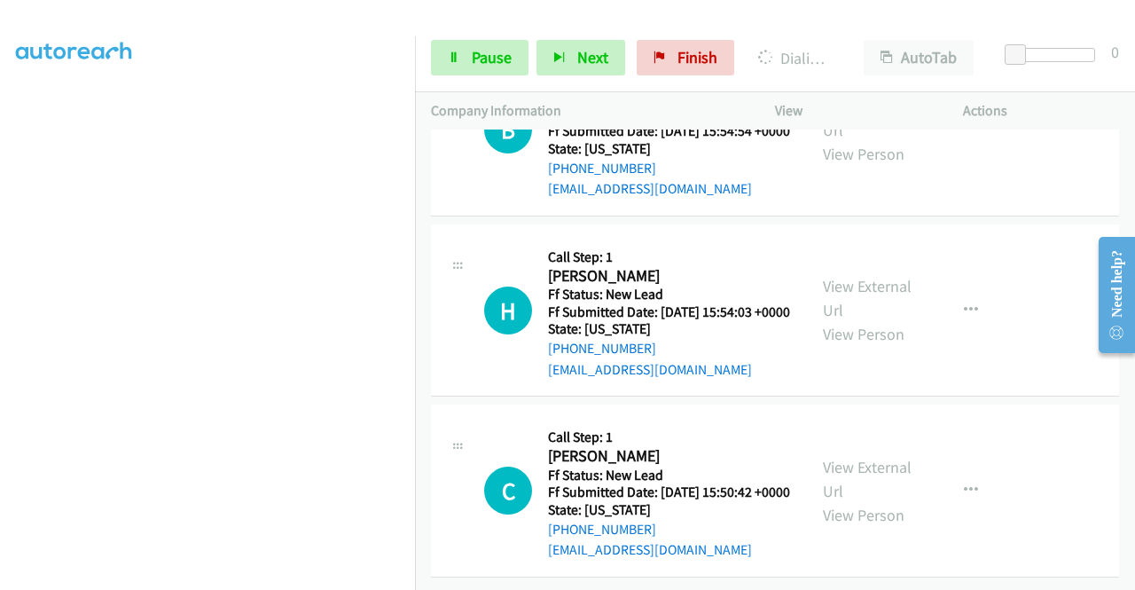
click at [0, 313] on aside "Dialing Mode: Power | Switch to Preview My Lists" at bounding box center [207, 135] width 415 height 982
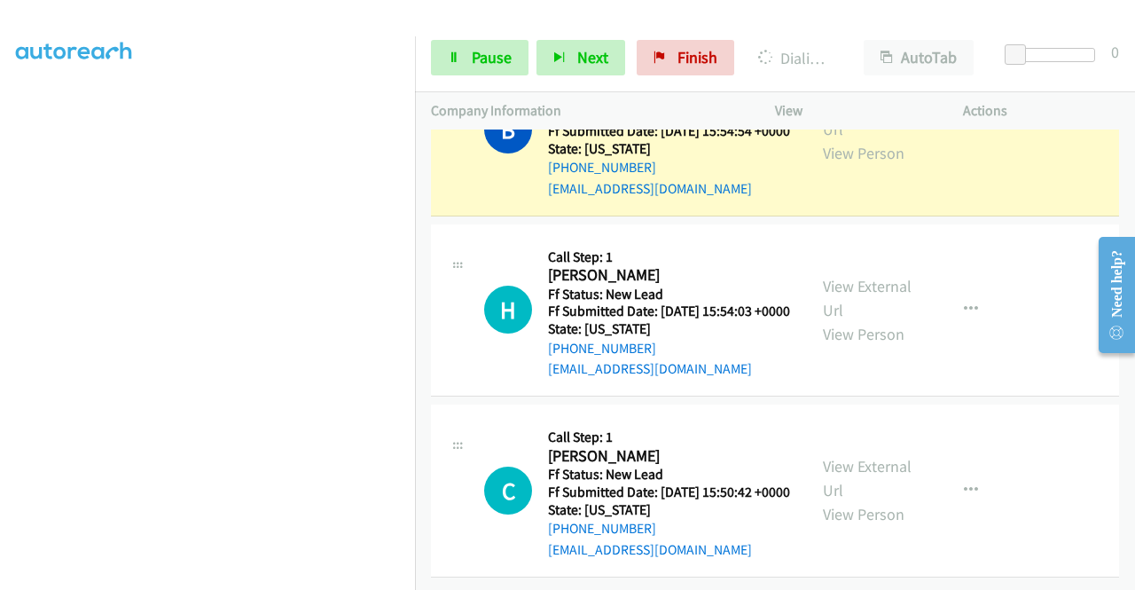
scroll to position [5465, 0]
click at [472, 52] on span "Pause" at bounding box center [492, 57] width 40 height 20
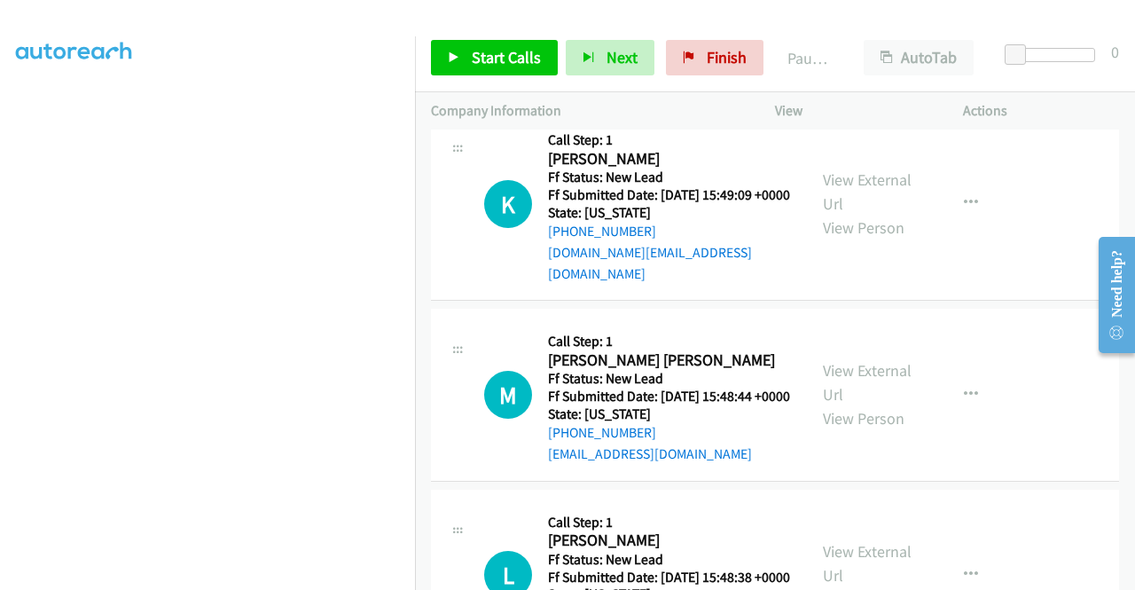
scroll to position [5275, 0]
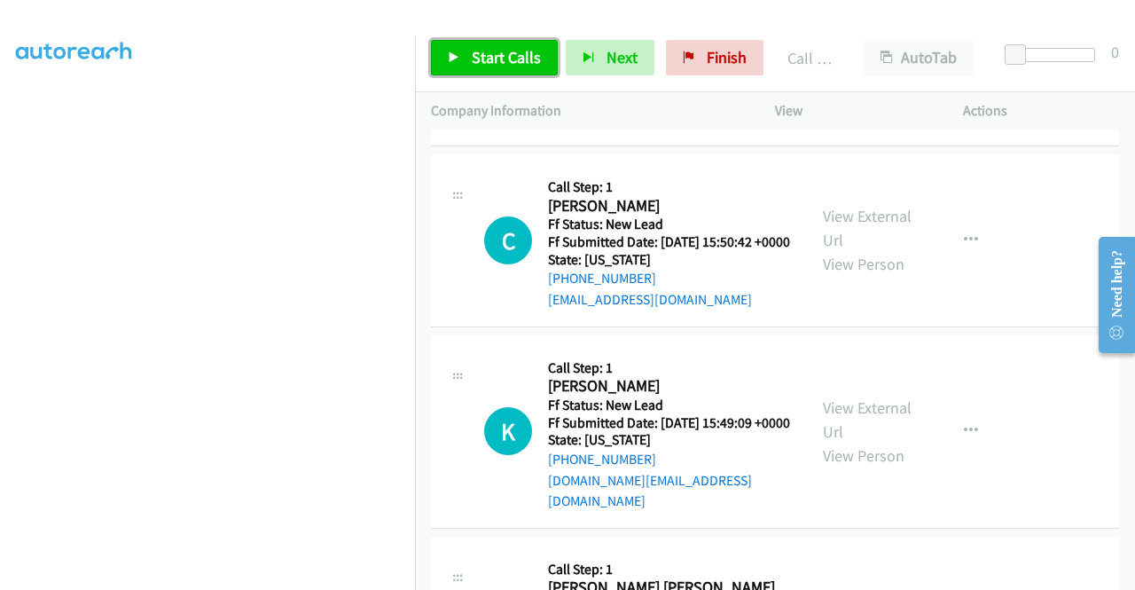
click at [486, 54] on span "Start Calls" at bounding box center [506, 57] width 69 height 20
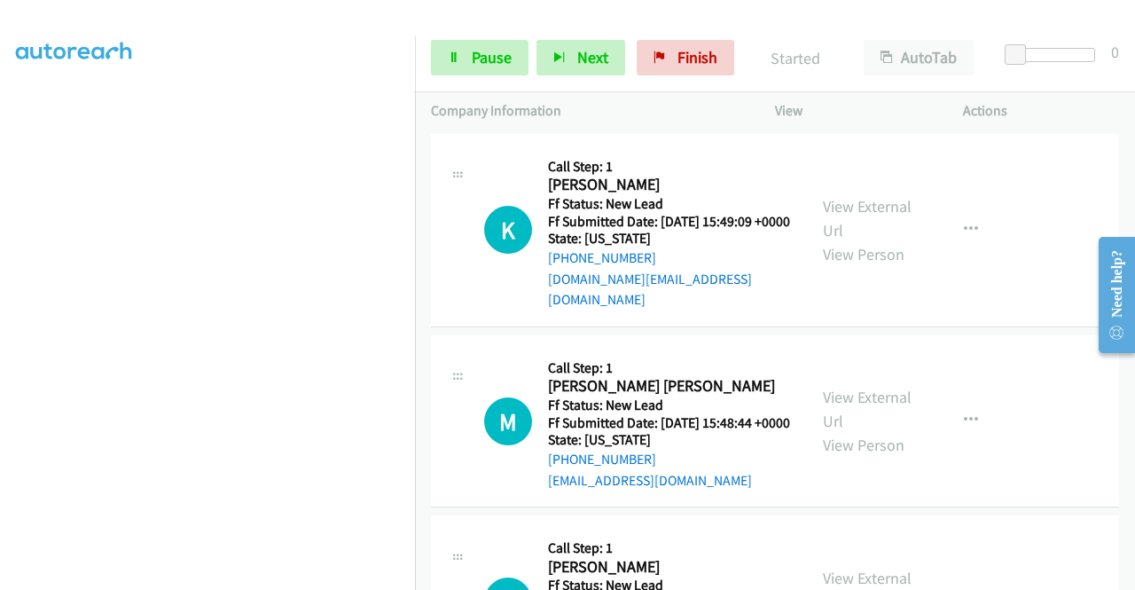
scroll to position [5512, 0]
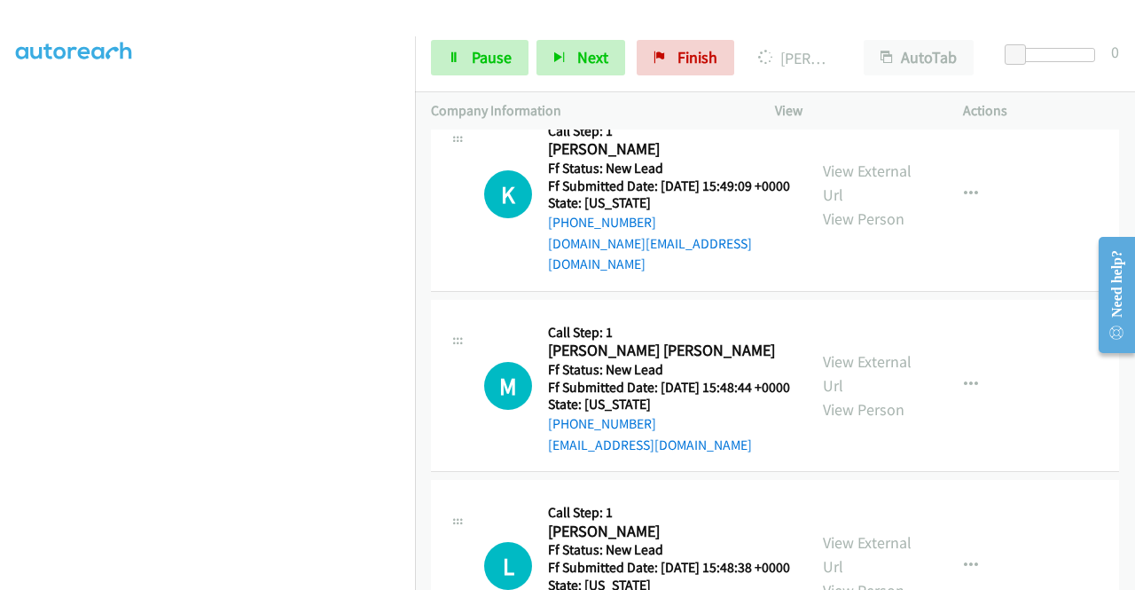
click at [0, 230] on aside "Dialing Mode: Power | Switch to Preview My Lists" at bounding box center [207, 135] width 415 height 982
click at [433, 57] on link "Pause" at bounding box center [480, 57] width 98 height 35
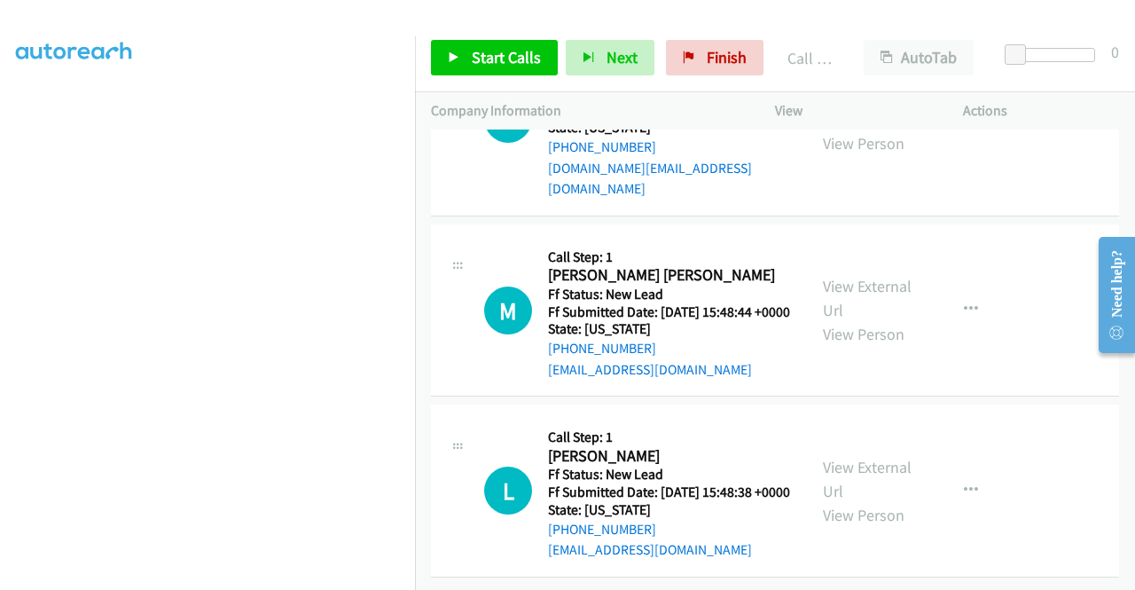
scroll to position [5683, 0]
click at [510, 52] on span "Start Calls" at bounding box center [506, 57] width 69 height 20
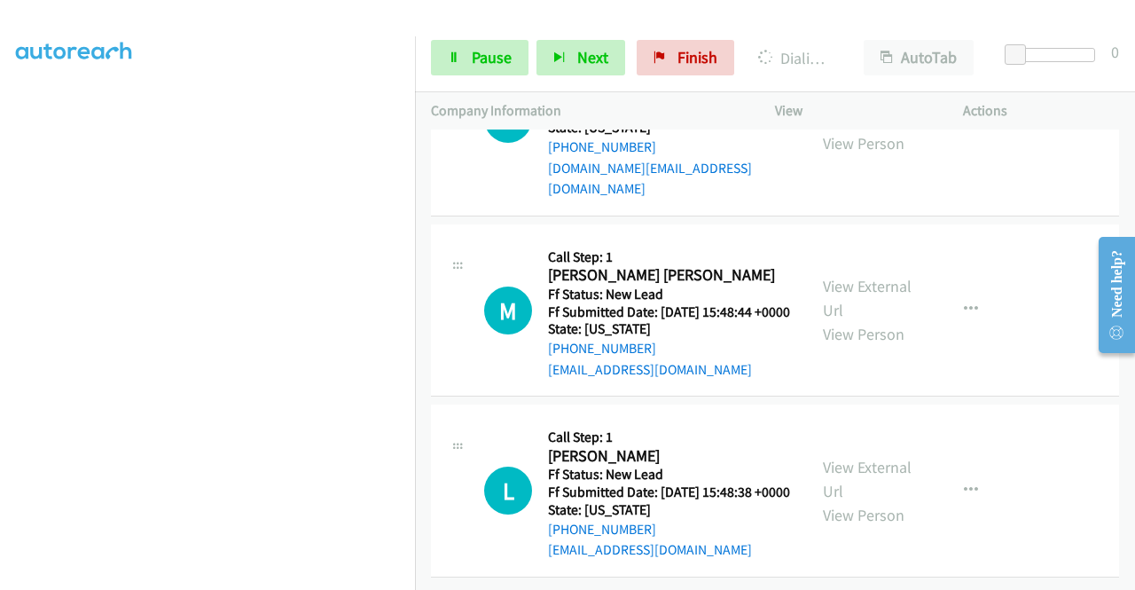
click at [0, 290] on aside "Dialing Mode: Power | Switch to Preview My Lists" at bounding box center [207, 135] width 415 height 982
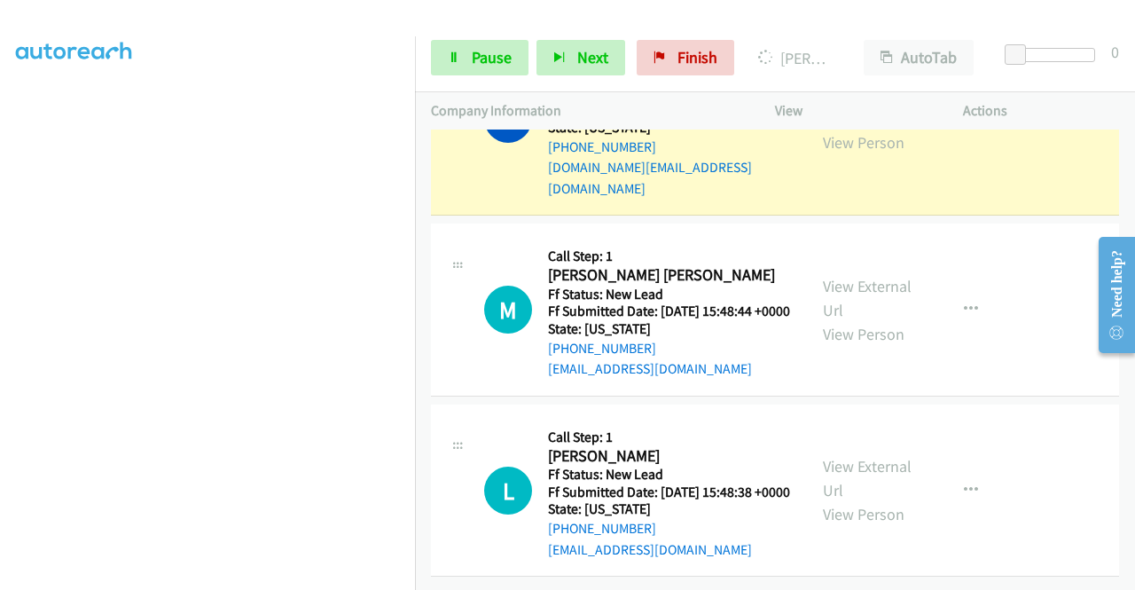
click at [831, 129] on link "View External Url" at bounding box center [867, 106] width 89 height 44
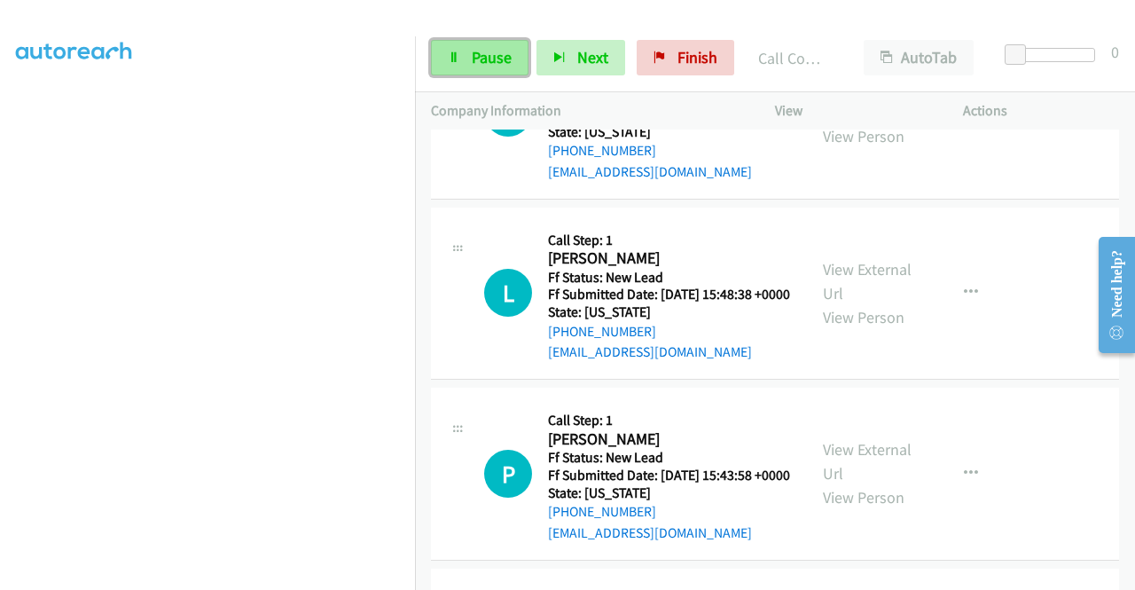
click at [514, 58] on link "Pause" at bounding box center [480, 57] width 98 height 35
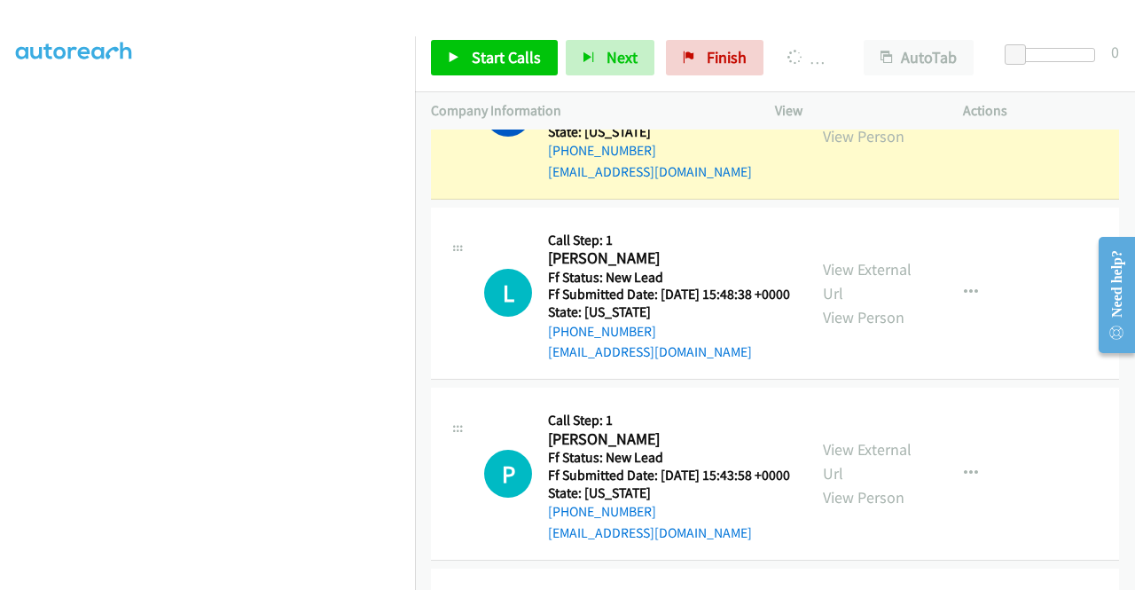
click at [0, 276] on aside "Dialing Mode: Power | Switch to Preview My Lists" at bounding box center [207, 135] width 415 height 982
click at [839, 122] on link "View External Url" at bounding box center [867, 100] width 89 height 44
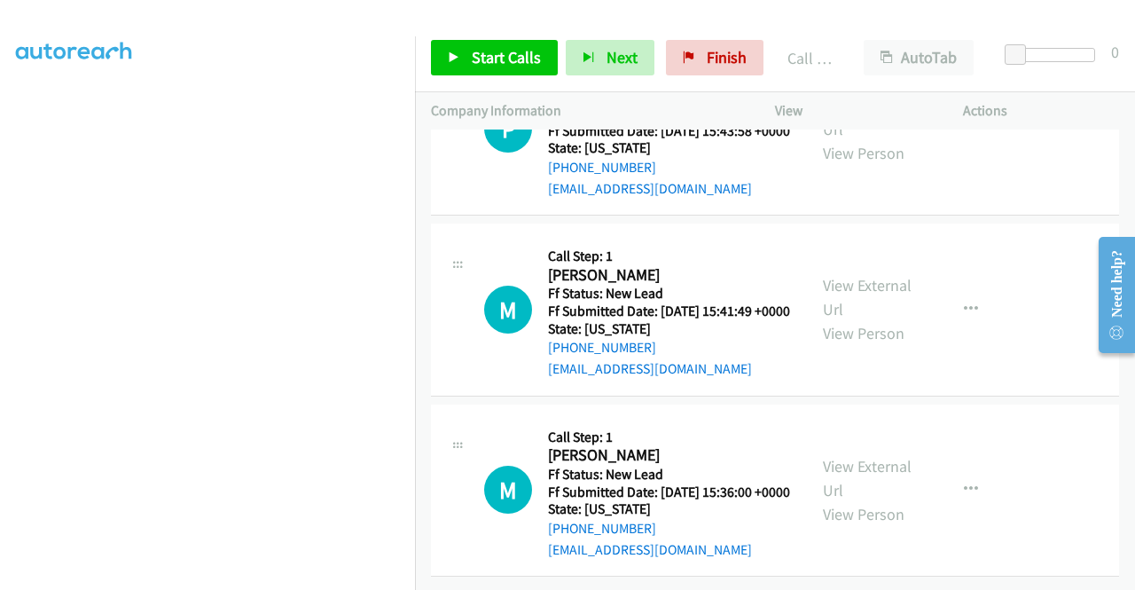
scroll to position [6756, 0]
click at [506, 47] on span "Start Calls" at bounding box center [506, 57] width 69 height 20
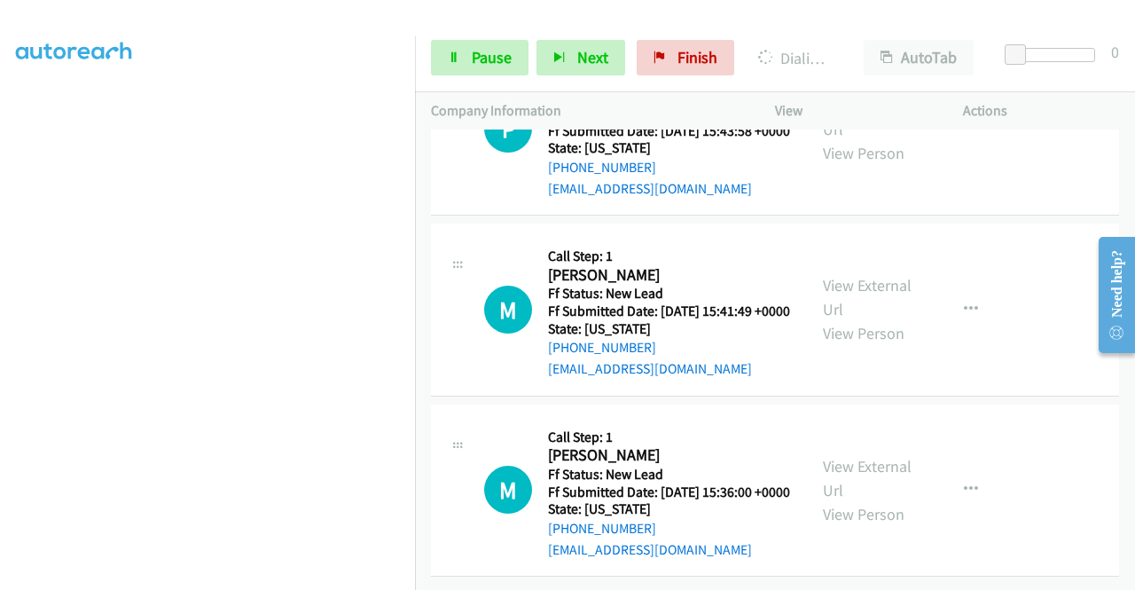
scroll to position [6309, 0]
click at [0, 255] on aside "Dialing Mode: Power | Switch to Preview My Lists" at bounding box center [207, 135] width 415 height 982
click at [452, 55] on icon at bounding box center [454, 58] width 12 height 12
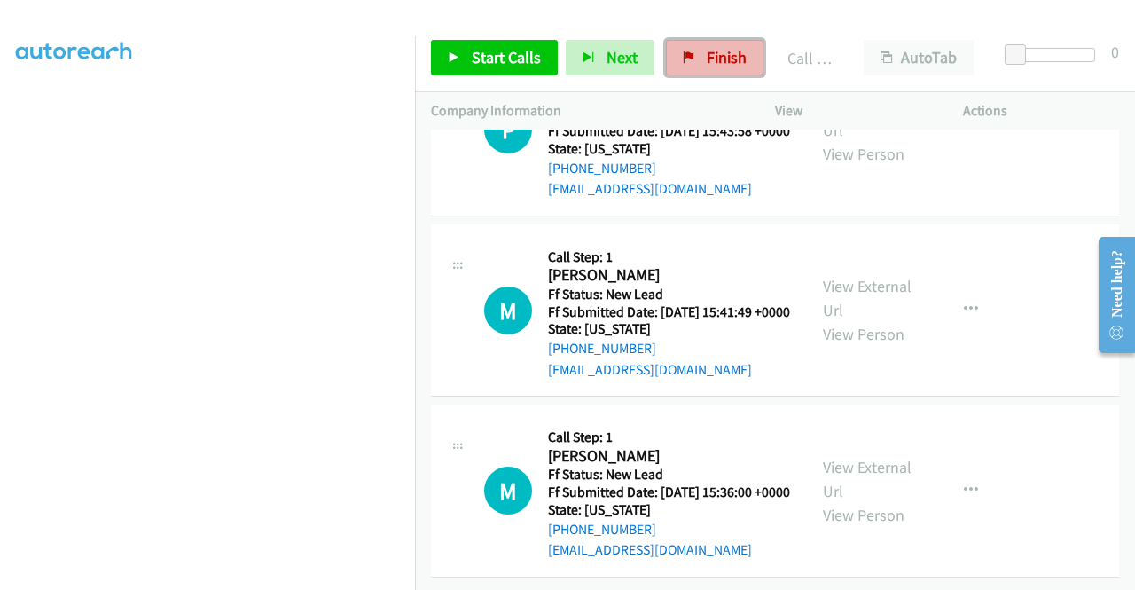
click at [708, 72] on link "Finish" at bounding box center [715, 57] width 98 height 35
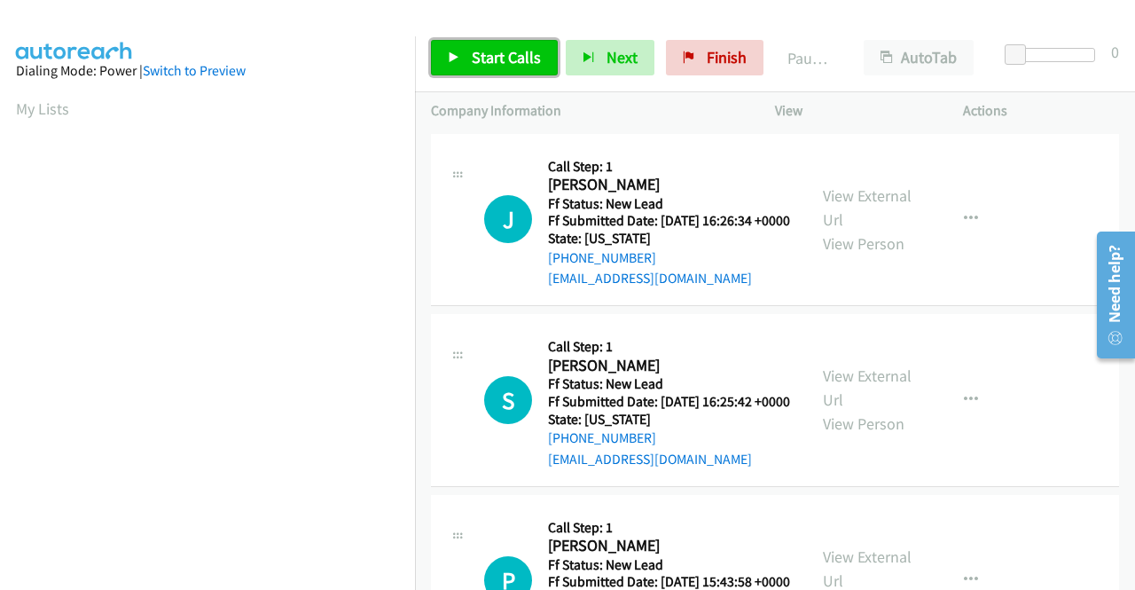
click at [510, 56] on span "Start Calls" at bounding box center [506, 57] width 69 height 20
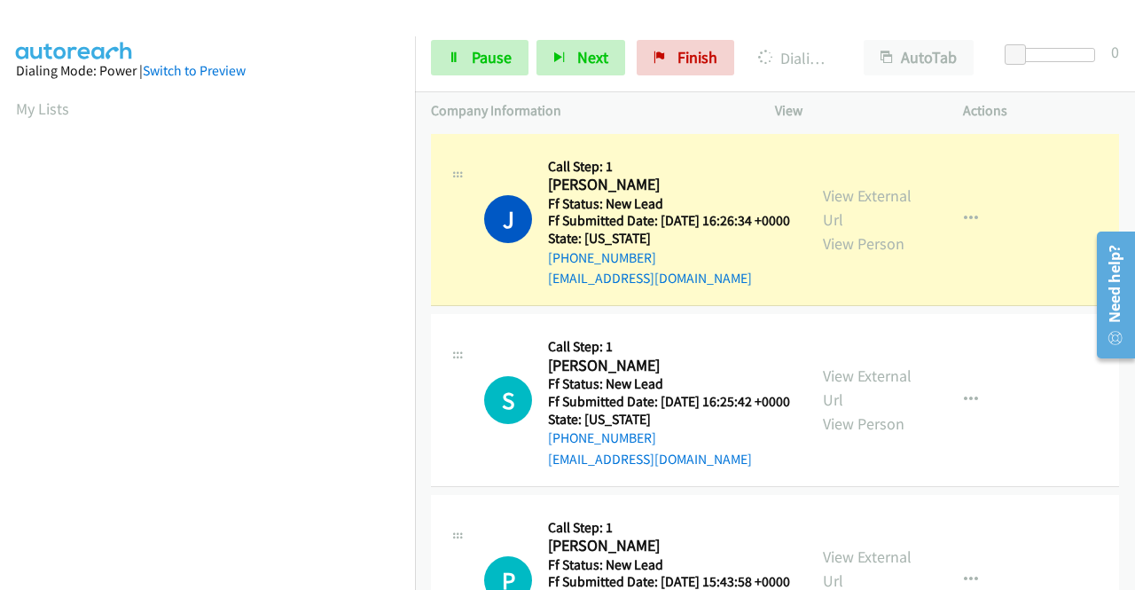
click at [858, 192] on div "View External Url View Person" at bounding box center [869, 220] width 92 height 72
click at [851, 196] on link "View External Url" at bounding box center [867, 207] width 89 height 44
click at [0, 270] on aside "Dialing Mode: Power | Switch to Preview My Lists" at bounding box center [207, 135] width 415 height 982
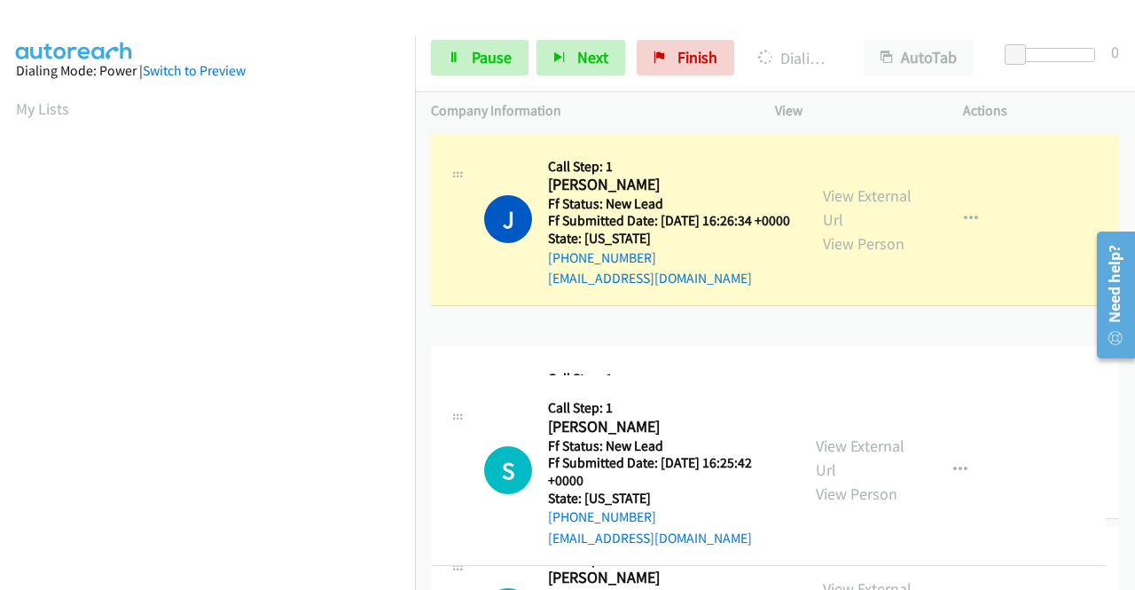
drag, startPoint x: 407, startPoint y: 379, endPoint x: 410, endPoint y: 474, distance: 94.9
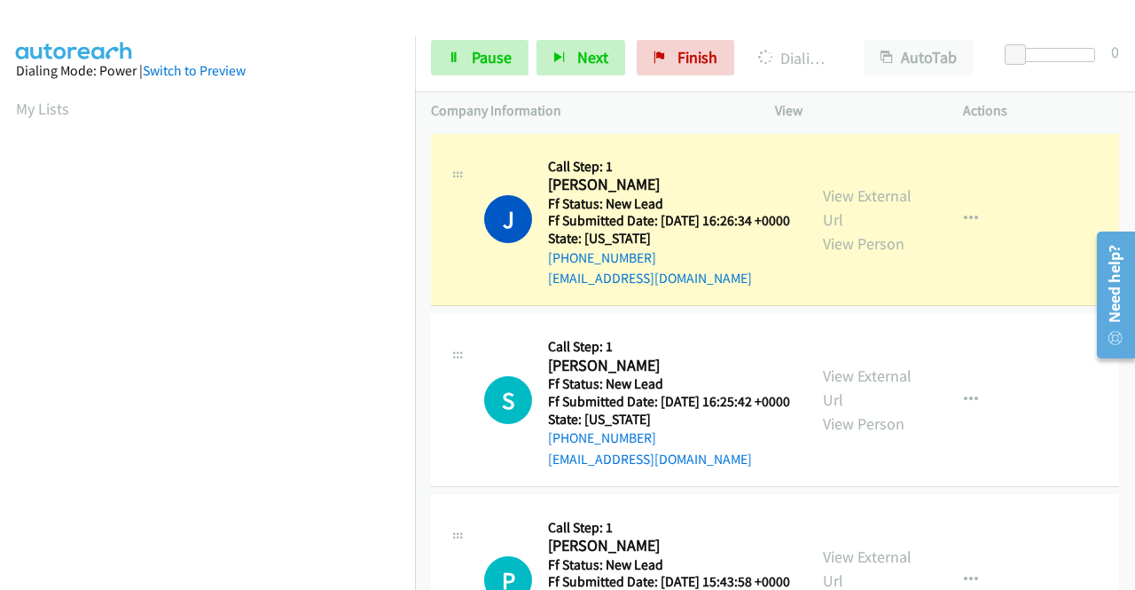
scroll to position [404, 0]
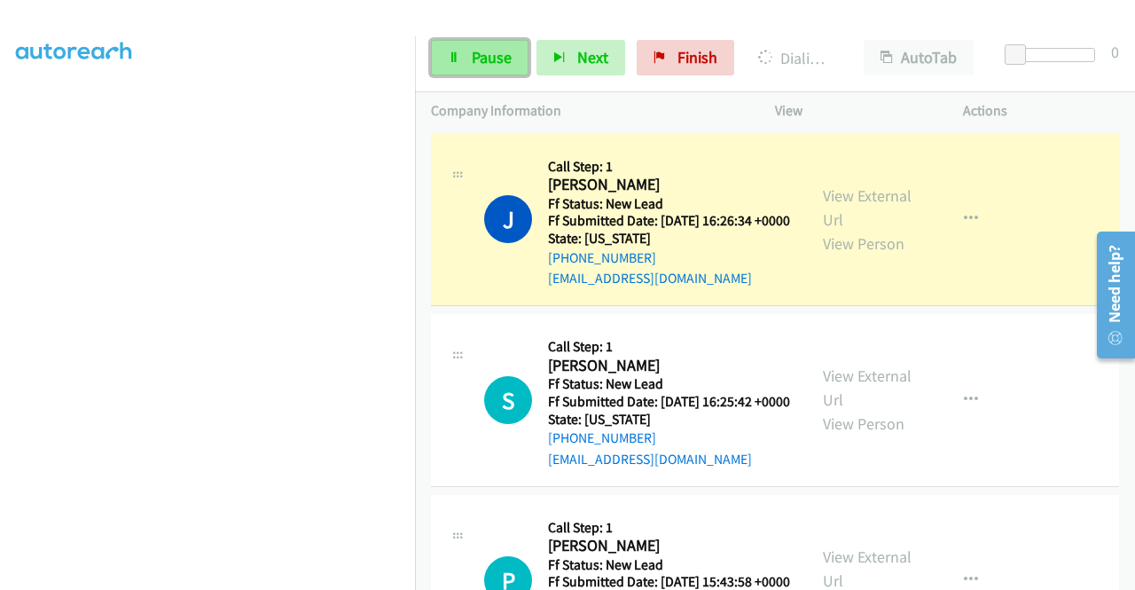
click at [457, 60] on icon at bounding box center [454, 58] width 12 height 12
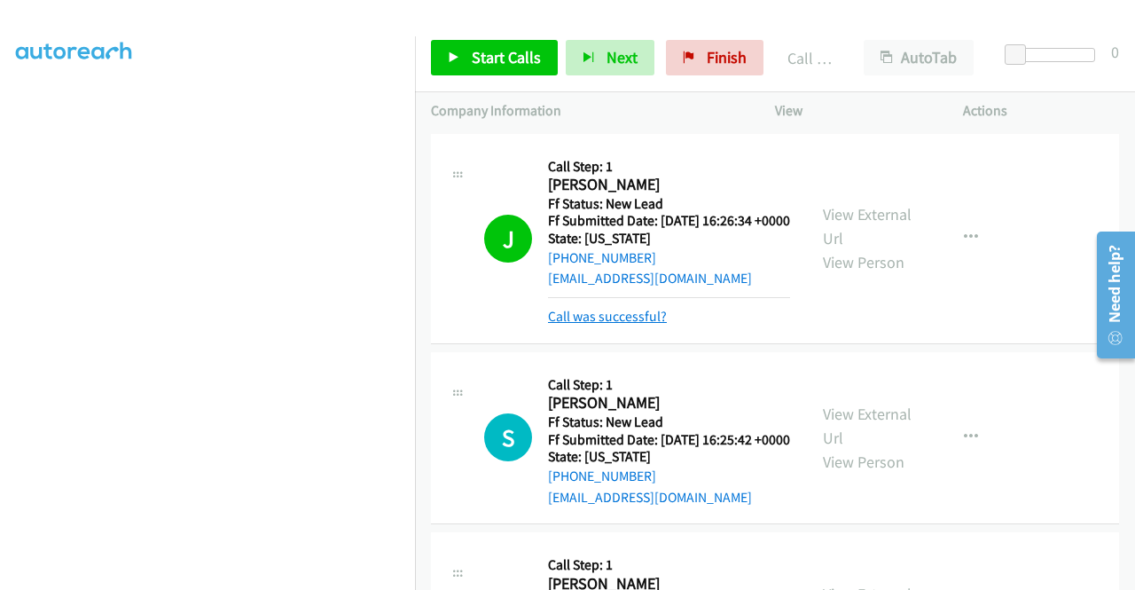
click at [599, 325] on link "Call was successful?" at bounding box center [607, 316] width 119 height 17
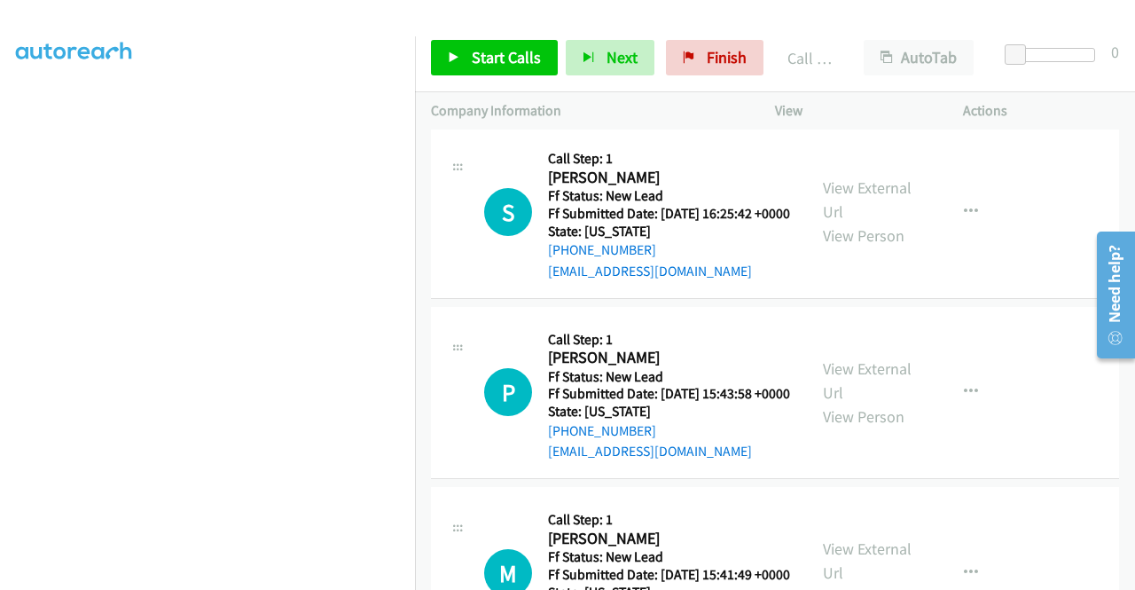
drag, startPoint x: 1129, startPoint y: 161, endPoint x: 50, endPoint y: 19, distance: 1088.5
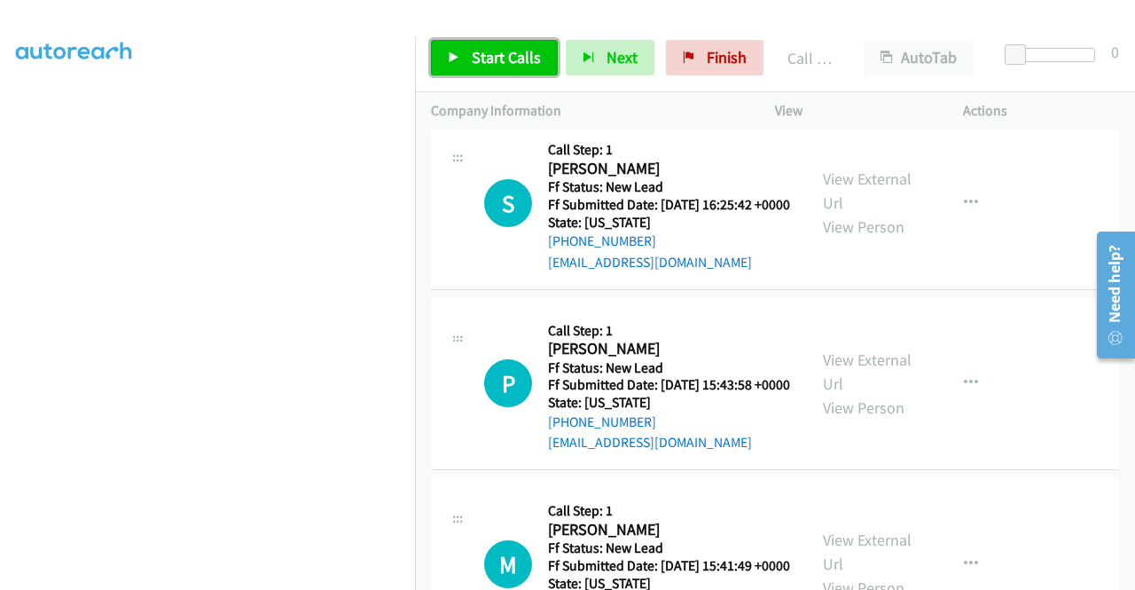
click at [460, 49] on link "Start Calls" at bounding box center [494, 57] width 127 height 35
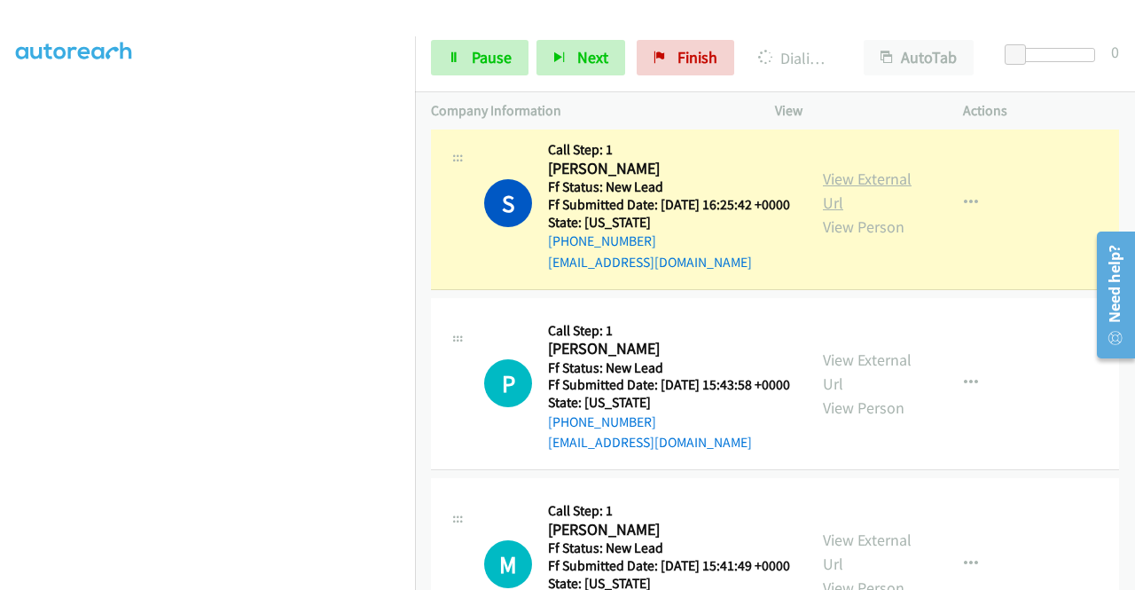
click at [843, 207] on link "View External Url" at bounding box center [867, 190] width 89 height 44
click at [0, 274] on aside "Dialing Mode: Power | Switch to Preview My Lists" at bounding box center [207, 135] width 415 height 982
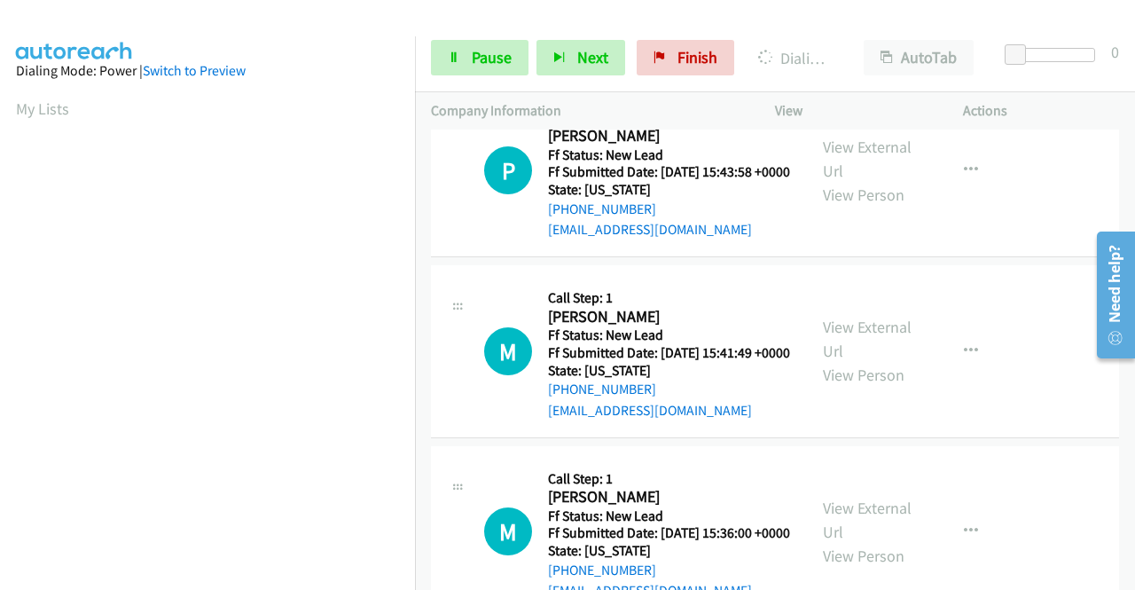
scroll to position [445, 0]
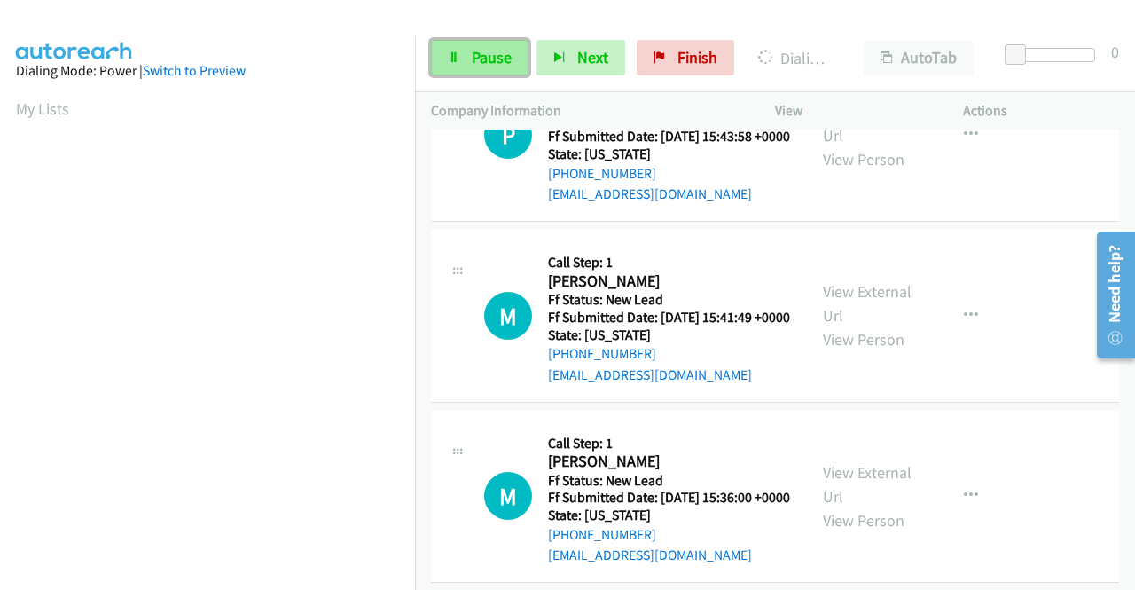
click at [472, 61] on span "Pause" at bounding box center [492, 57] width 40 height 20
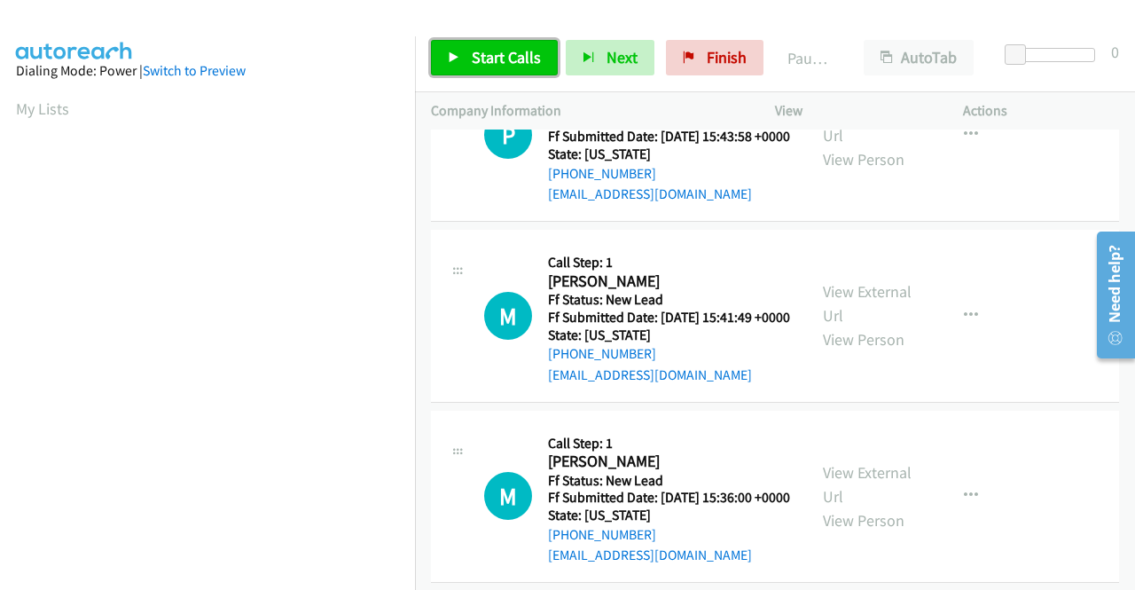
click at [461, 68] on link "Start Calls" at bounding box center [494, 57] width 127 height 35
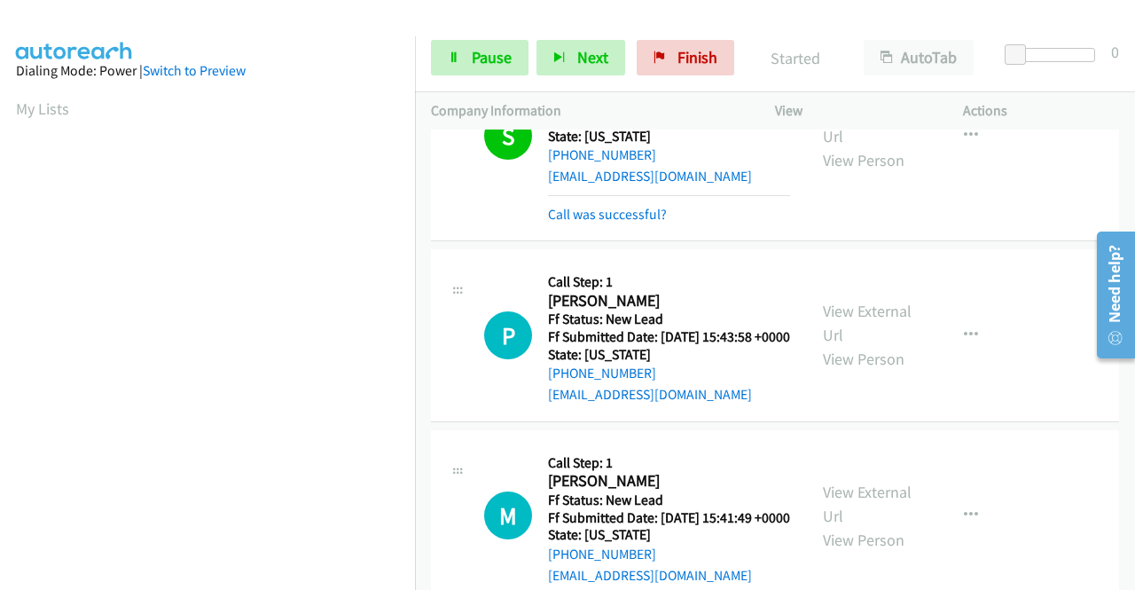
scroll to position [248, 0]
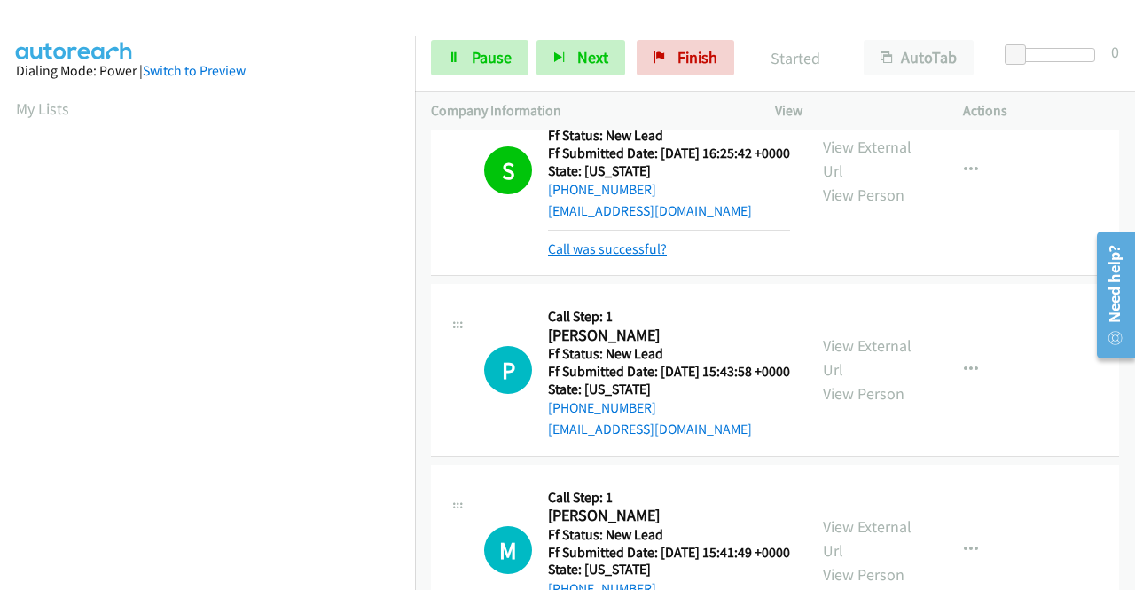
click at [630, 257] on link "Call was successful?" at bounding box center [607, 248] width 119 height 17
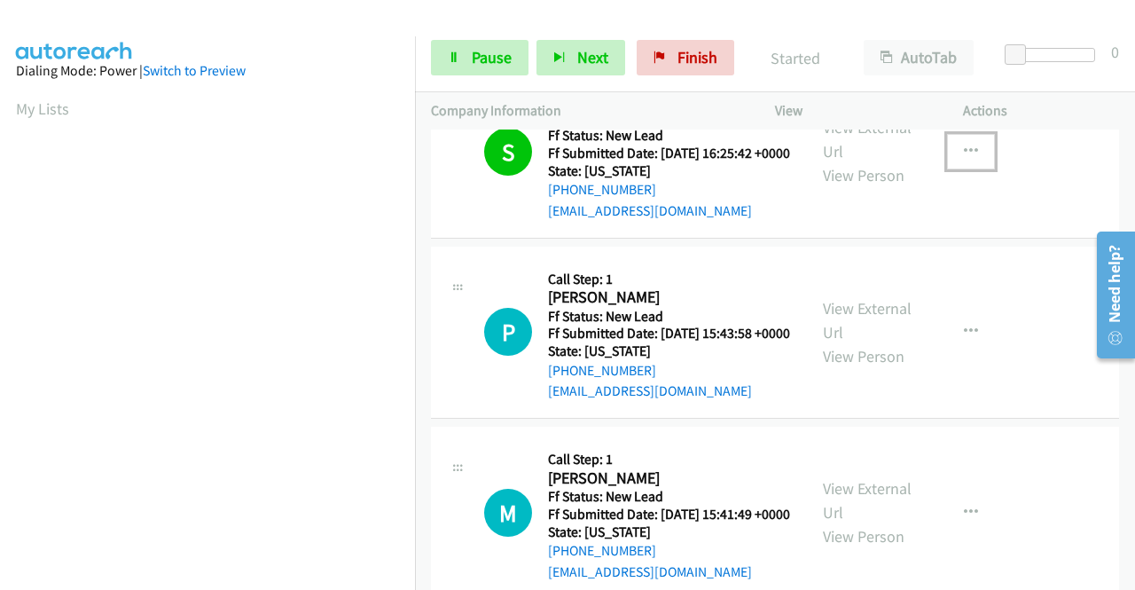
click at [972, 169] on button "button" at bounding box center [971, 151] width 48 height 35
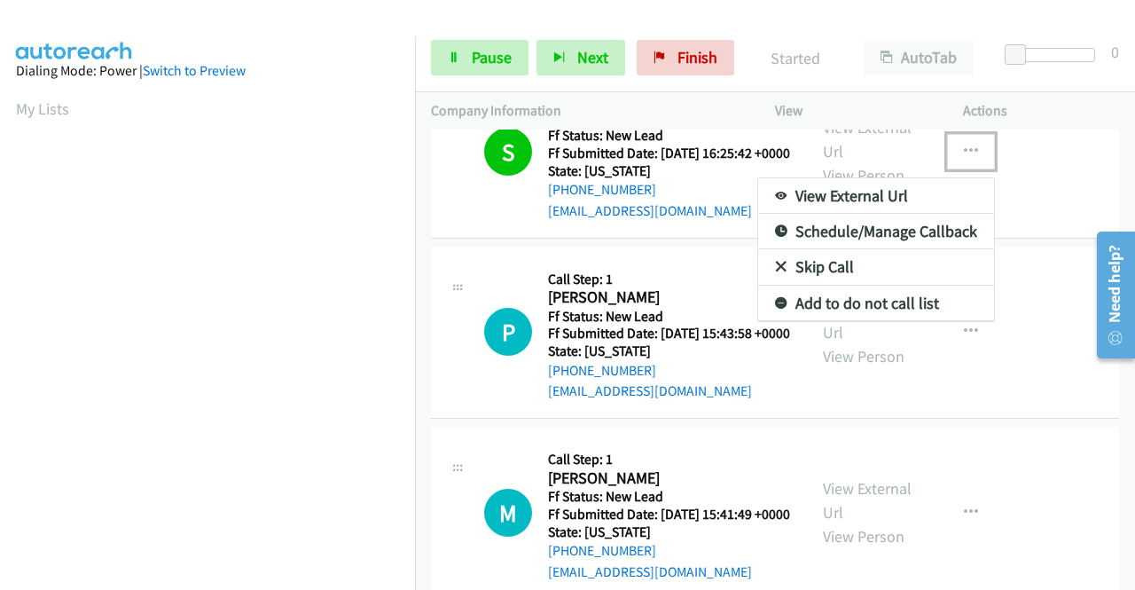
click at [860, 313] on link "Add to do not call list" at bounding box center [876, 303] width 236 height 35
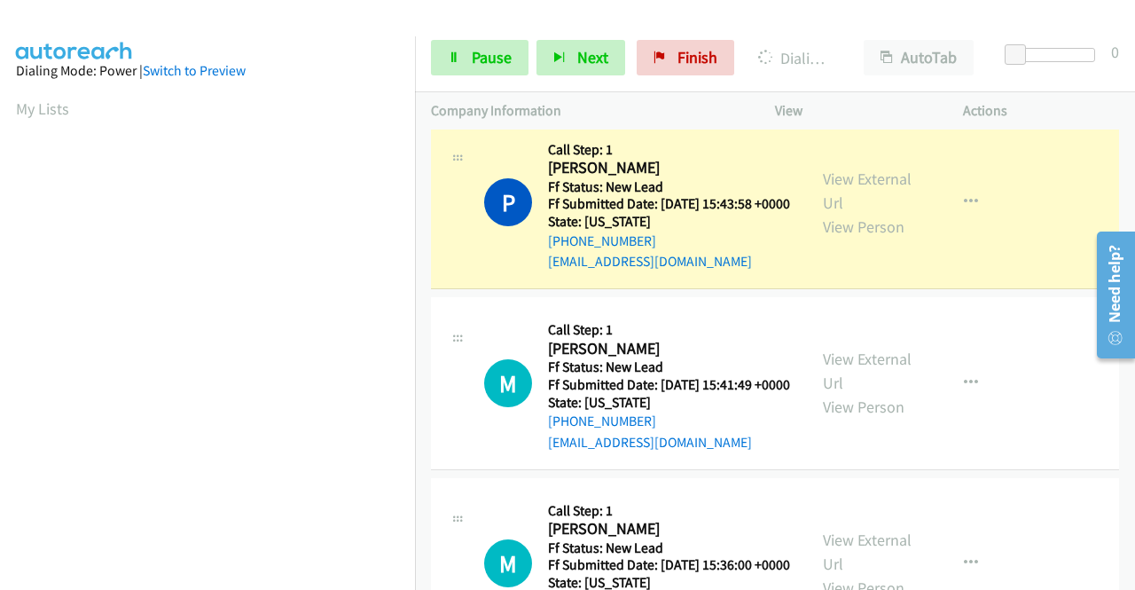
scroll to position [345, 0]
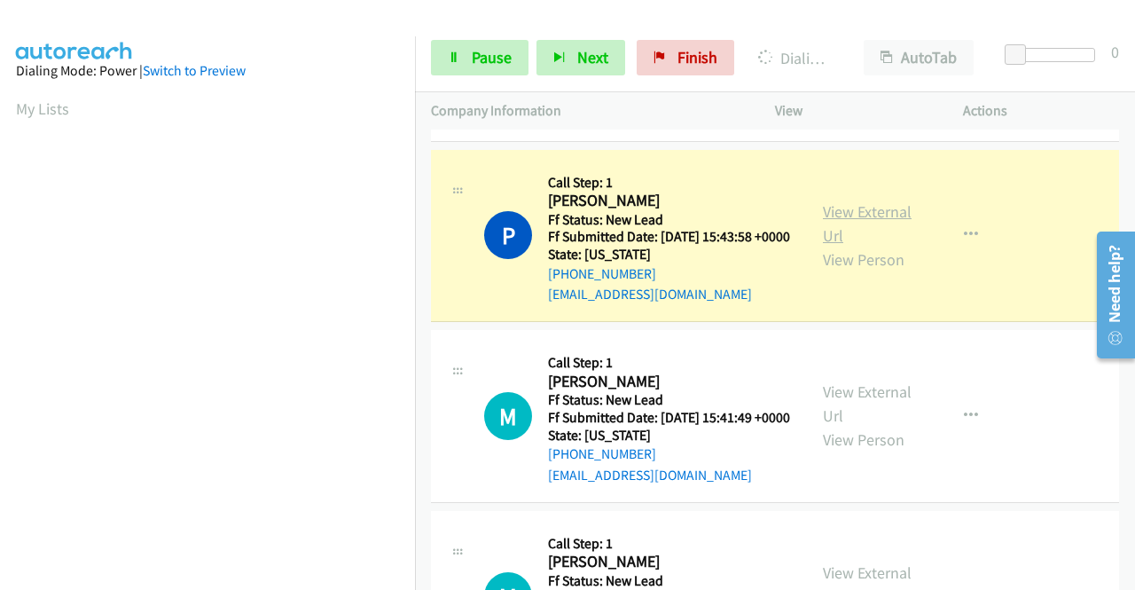
click at [866, 246] on link "View External Url" at bounding box center [867, 223] width 89 height 44
click at [0, 284] on aside "Dialing Mode: Power | Switch to Preview My Lists" at bounding box center [207, 148] width 415 height 982
click at [445, 79] on div "Start Calls Pause Next Finish Dialing Peter Mohr AutoTab AutoTab 0" at bounding box center [775, 58] width 720 height 68
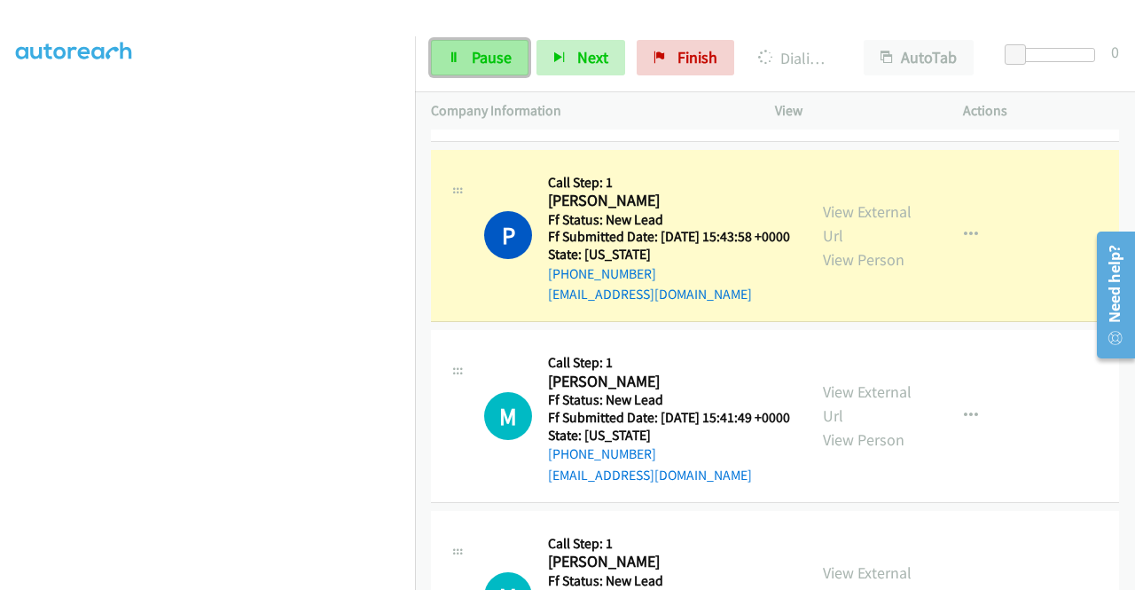
click at [458, 63] on link "Pause" at bounding box center [480, 57] width 98 height 35
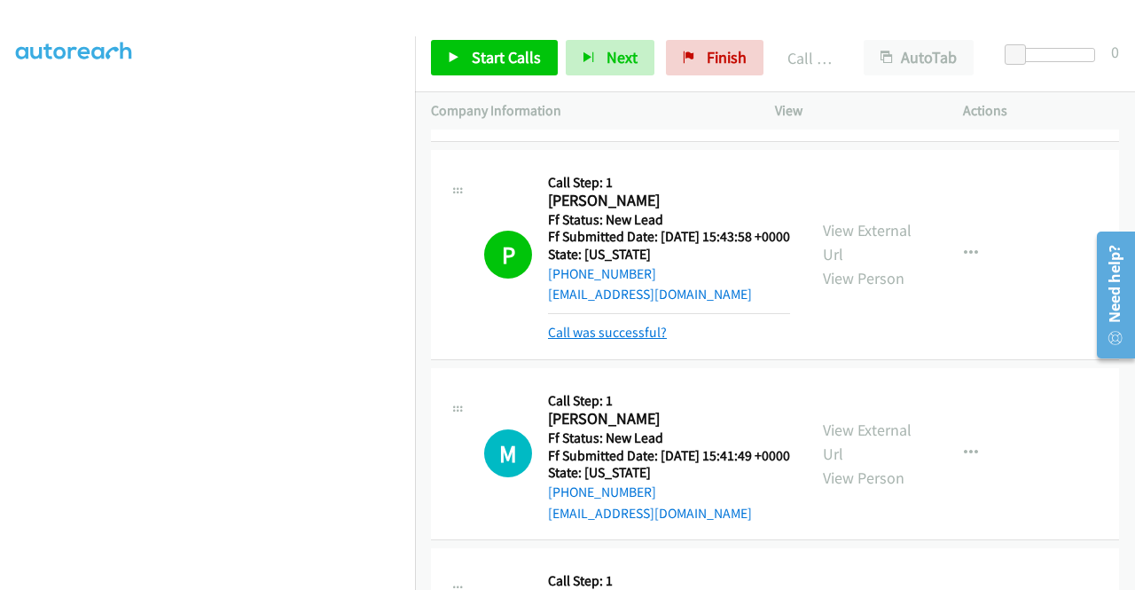
click at [607, 341] on link "Call was successful?" at bounding box center [607, 332] width 119 height 17
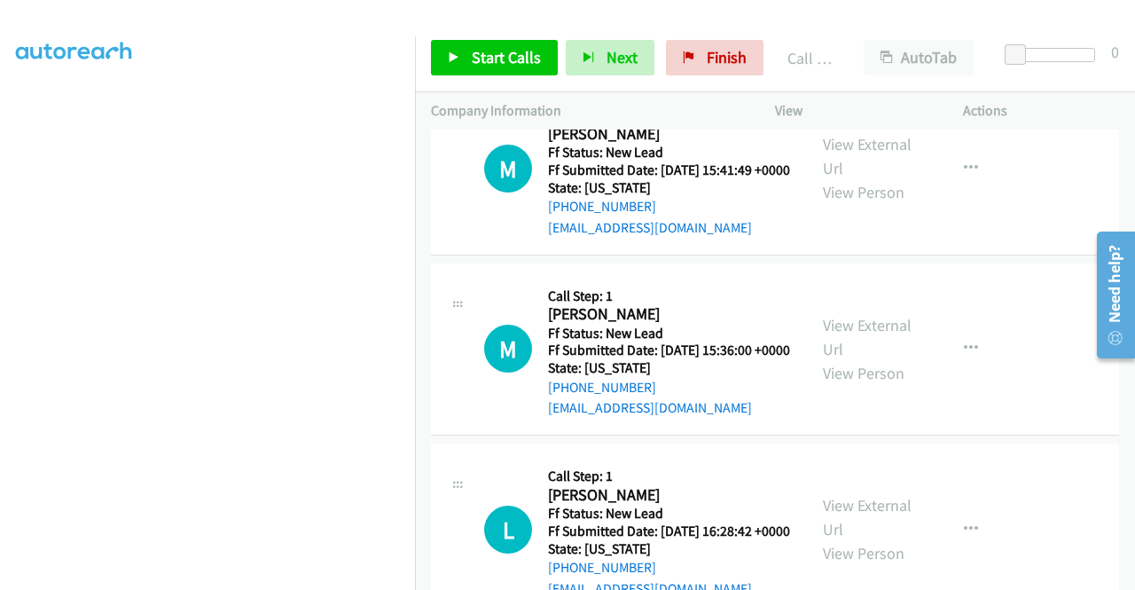
scroll to position [605, 0]
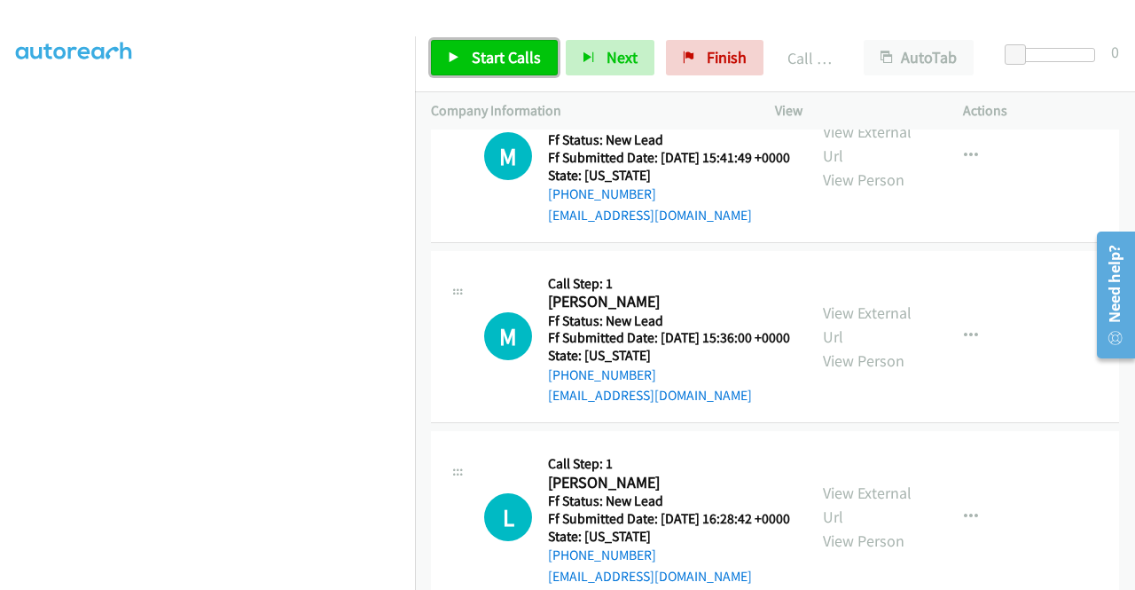
click at [505, 54] on span "Start Calls" at bounding box center [506, 57] width 69 height 20
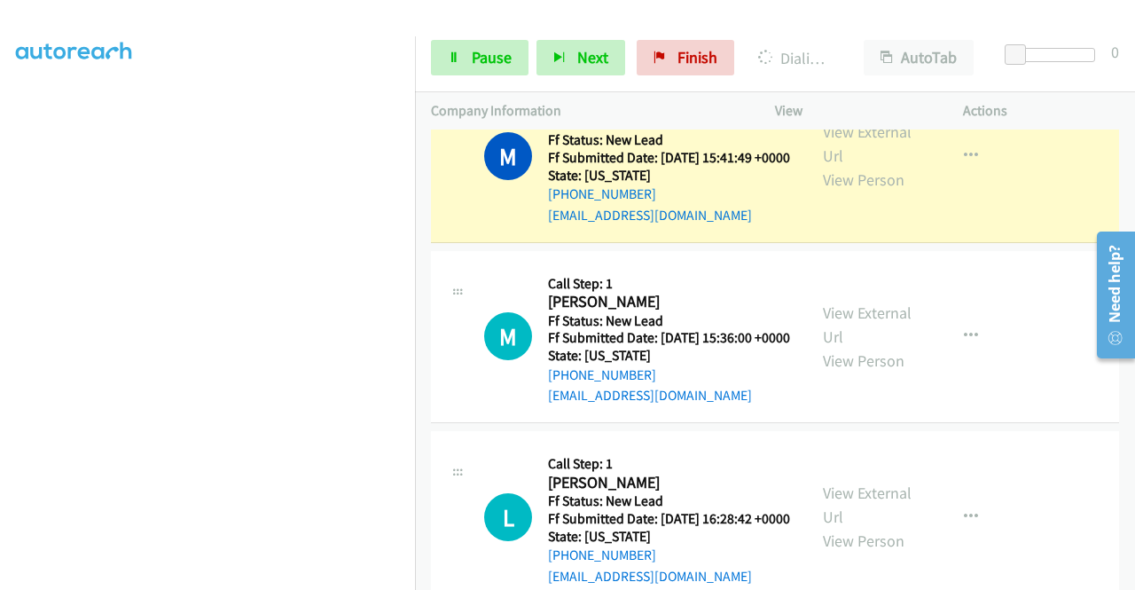
click at [871, 179] on div "View External Url View Person View External Url Email Schedule/Manage Callback …" at bounding box center [909, 156] width 204 height 140
click at [853, 166] on link "View External Url" at bounding box center [867, 143] width 89 height 44
click at [0, 293] on aside "Dialing Mode: Power | Switch to Preview My Lists" at bounding box center [207, 135] width 415 height 982
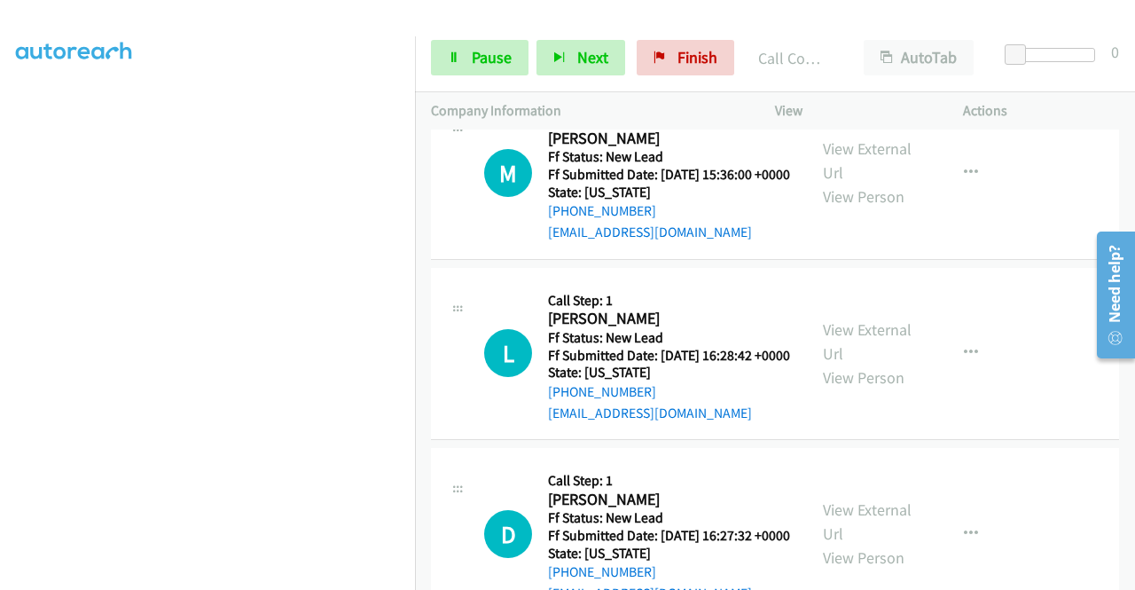
scroll to position [818, 0]
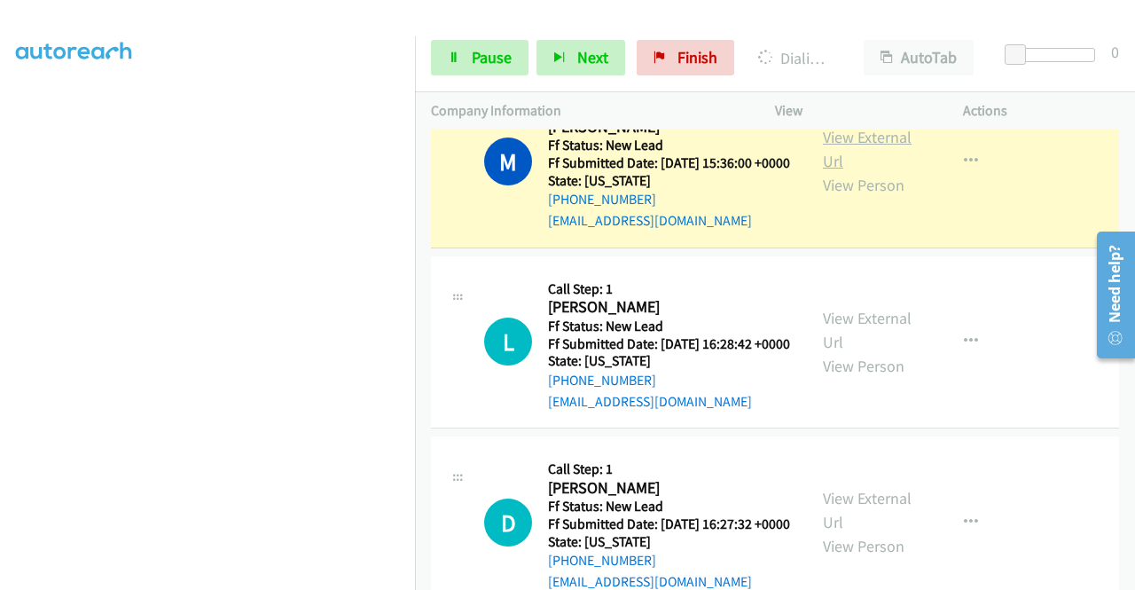
click at [850, 171] on link "View External Url" at bounding box center [867, 149] width 89 height 44
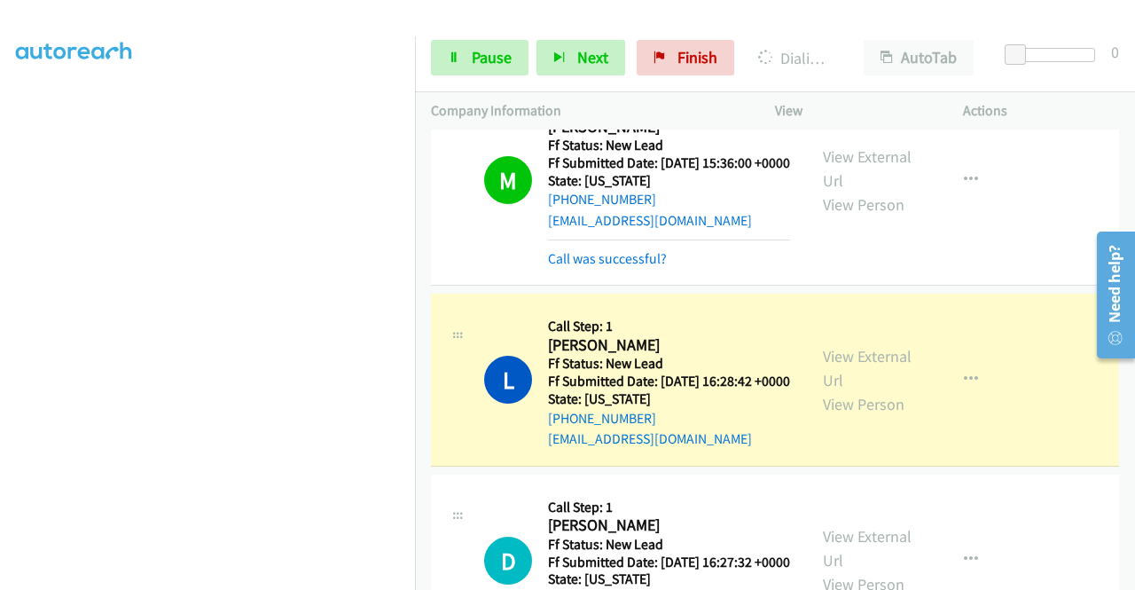
click at [891, 416] on div "View External Url View Person" at bounding box center [869, 380] width 92 height 72
click at [885, 390] on link "View External Url" at bounding box center [867, 368] width 89 height 44
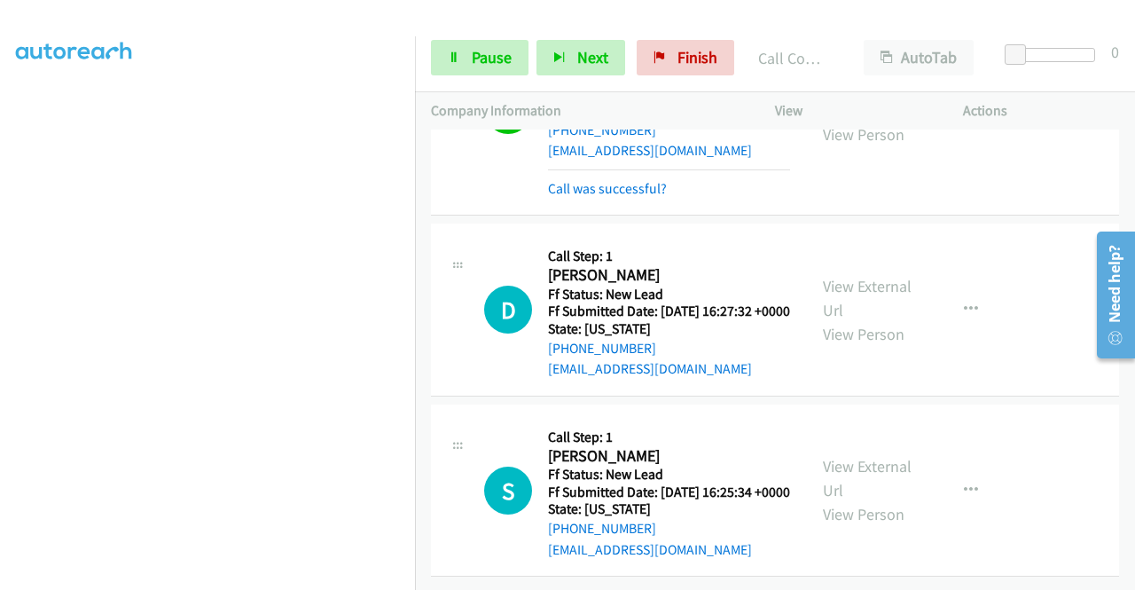
scroll to position [1208, 0]
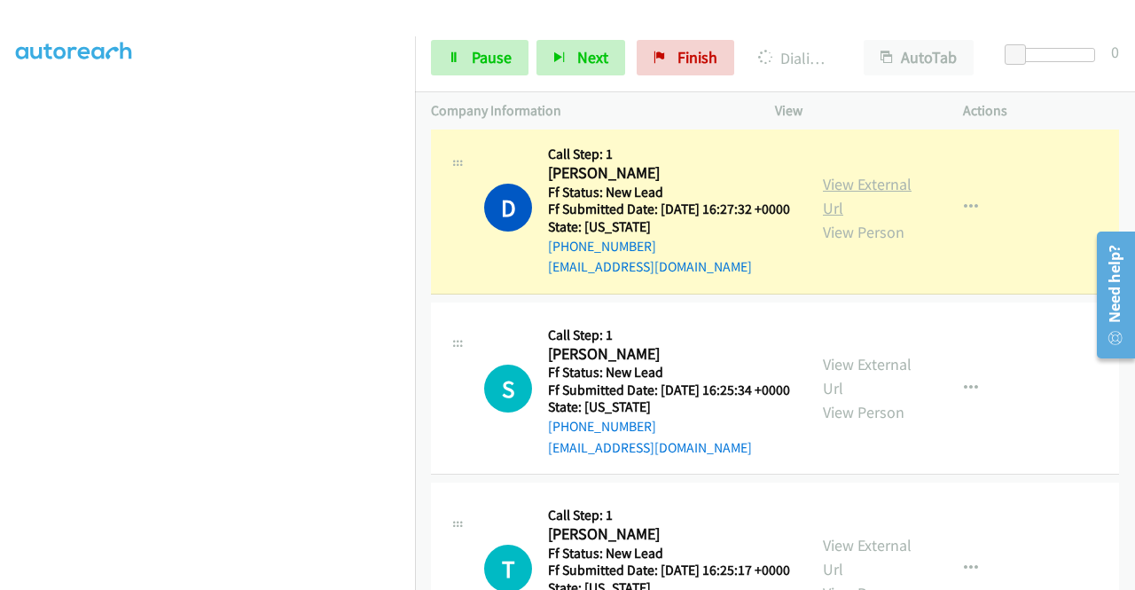
click at [854, 218] on link "View External Url" at bounding box center [867, 196] width 89 height 44
click at [488, 57] on span "Pause" at bounding box center [492, 57] width 40 height 20
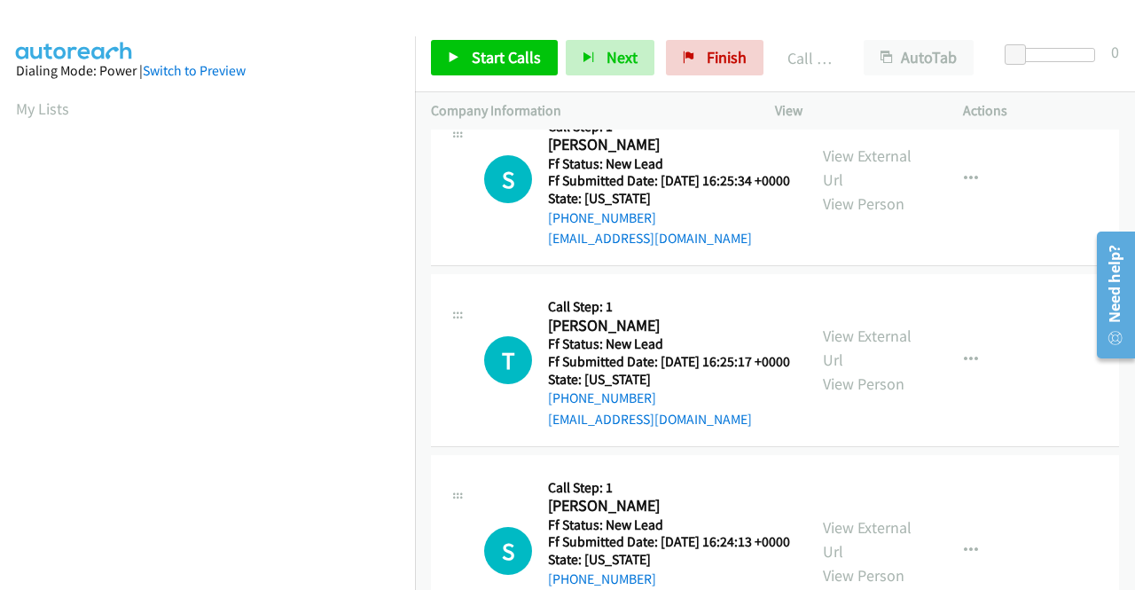
scroll to position [1475, 0]
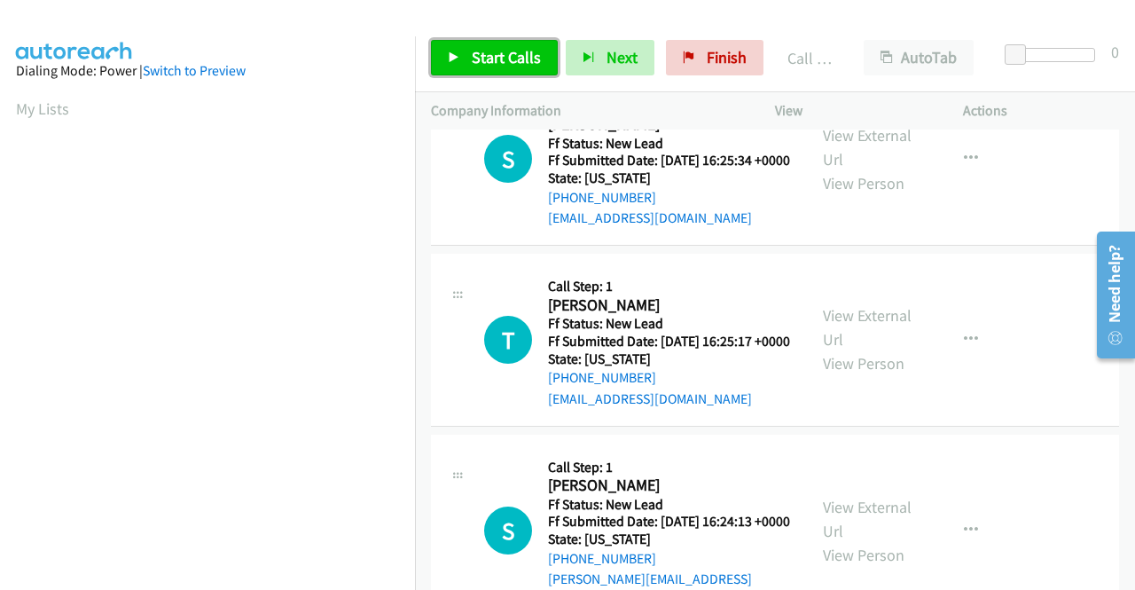
click at [507, 52] on span "Start Calls" at bounding box center [506, 57] width 69 height 20
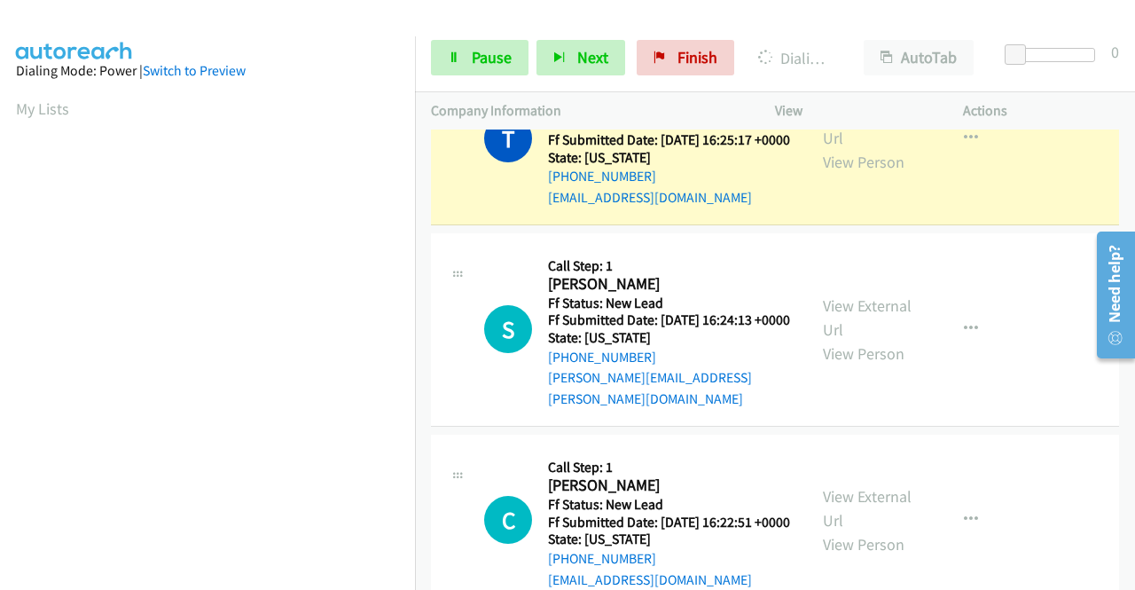
scroll to position [1699, 0]
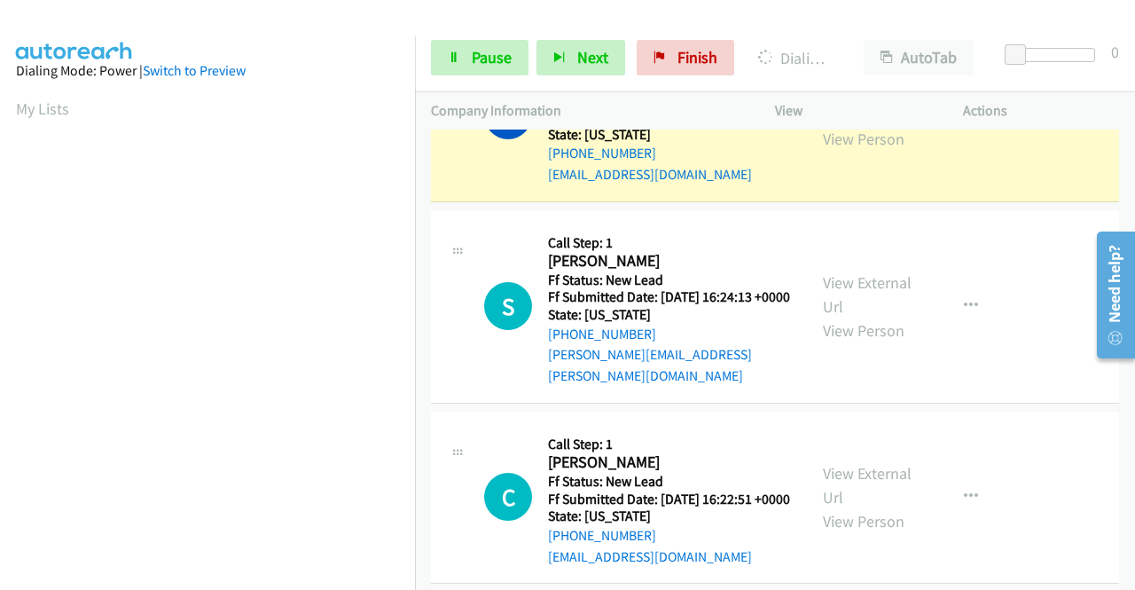
click at [849, 125] on link "View External Url" at bounding box center [867, 103] width 89 height 44
click at [0, 372] on aside "Dialing Mode: Power | Switch to Preview My Lists" at bounding box center [207, 527] width 415 height 982
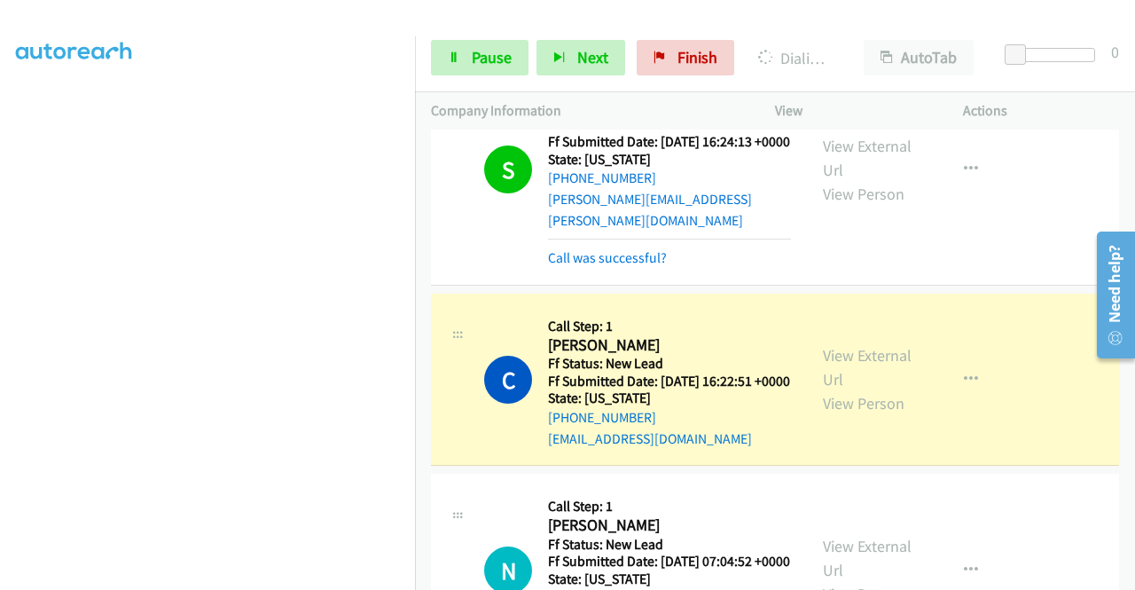
scroll to position [1887, 0]
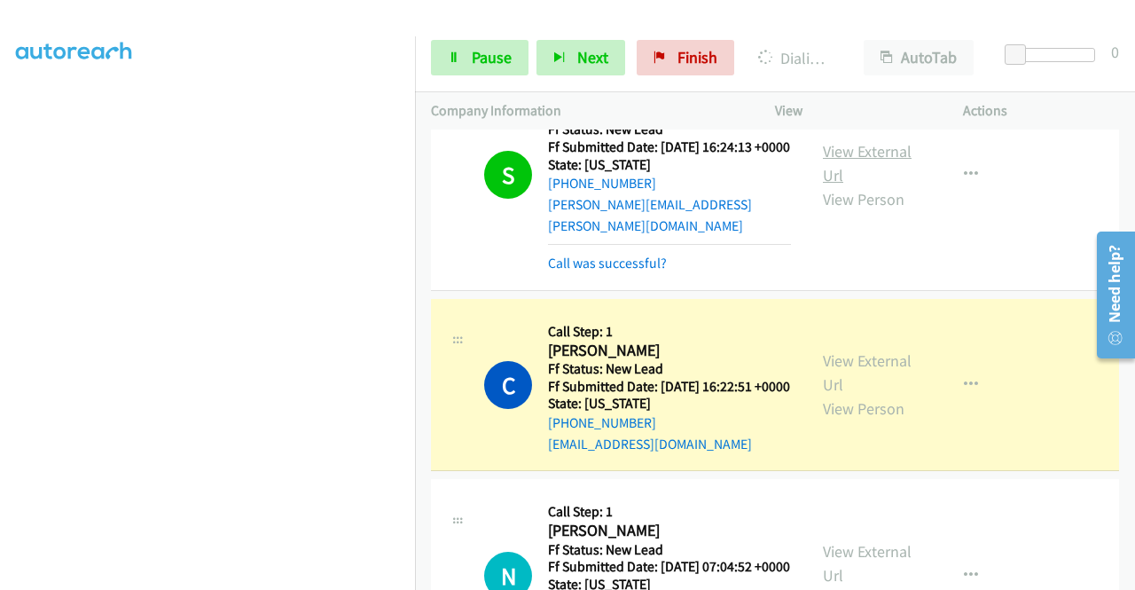
click at [872, 185] on link "View External Url" at bounding box center [867, 163] width 89 height 44
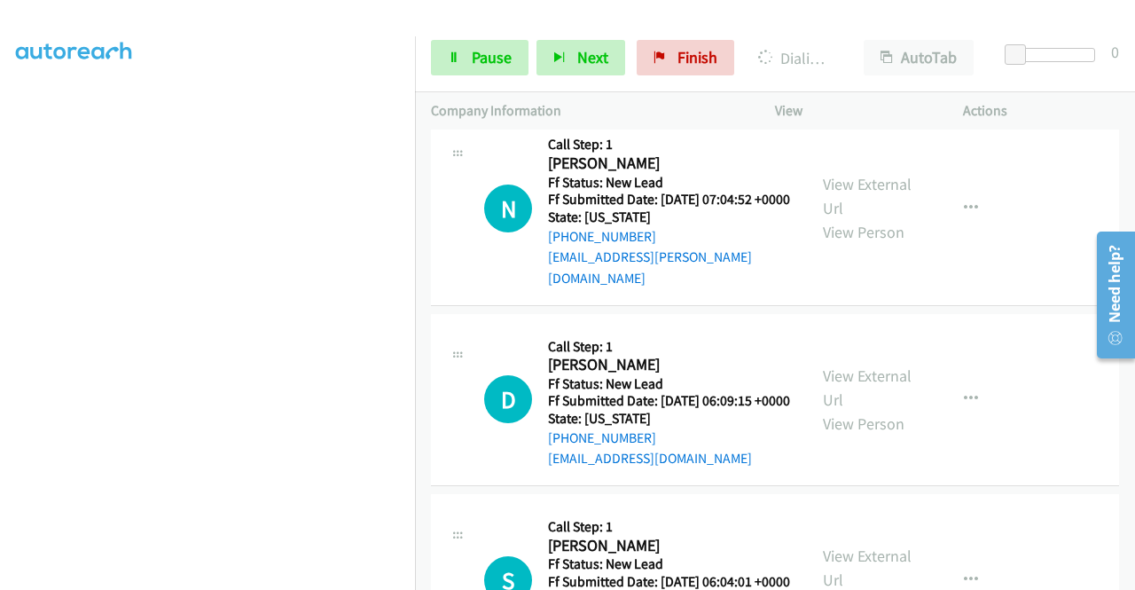
scroll to position [2266, 0]
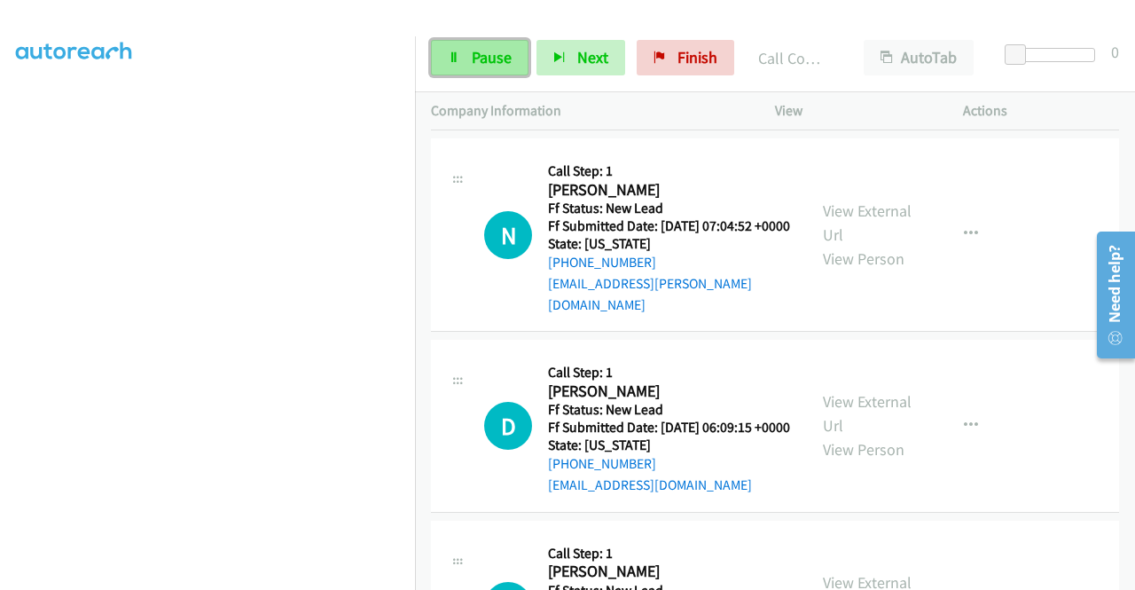
click at [495, 51] on span "Pause" at bounding box center [492, 57] width 40 height 20
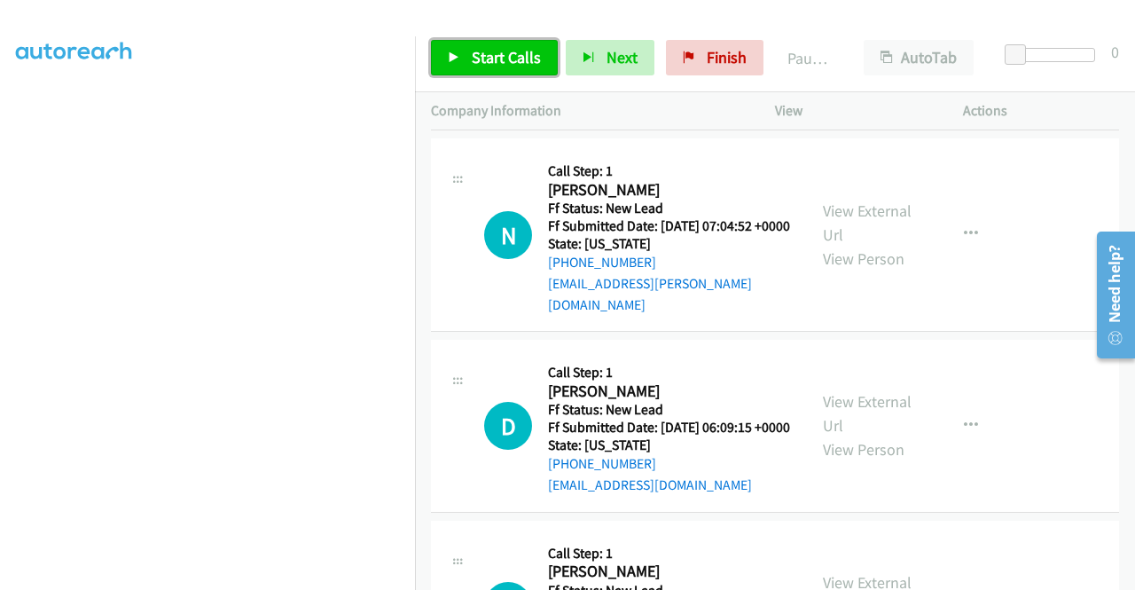
click at [495, 51] on span "Start Calls" at bounding box center [506, 57] width 69 height 20
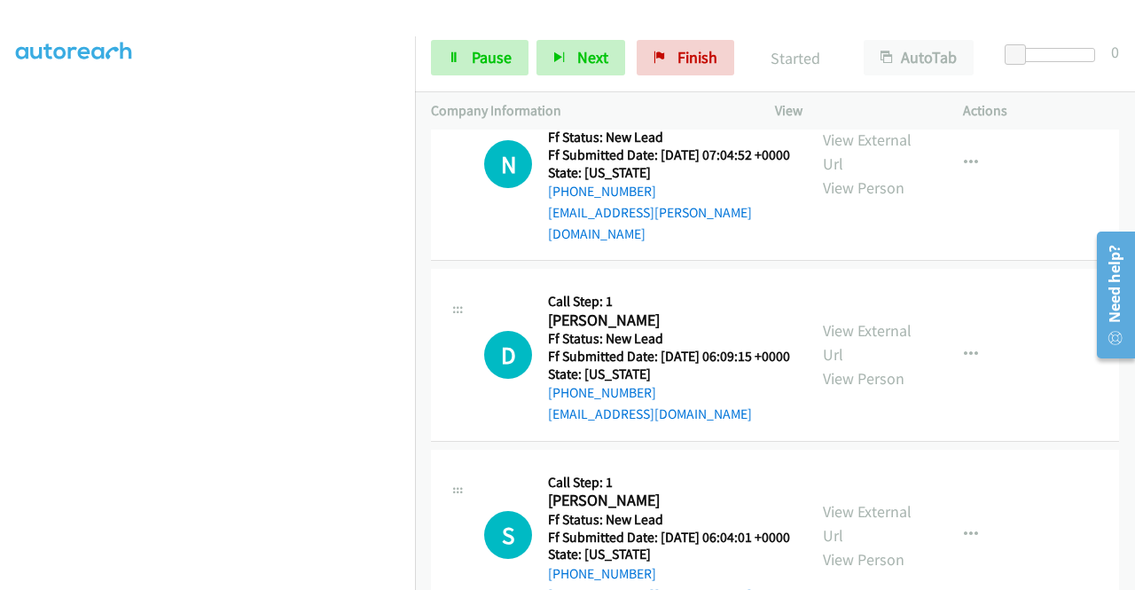
scroll to position [2372, 0]
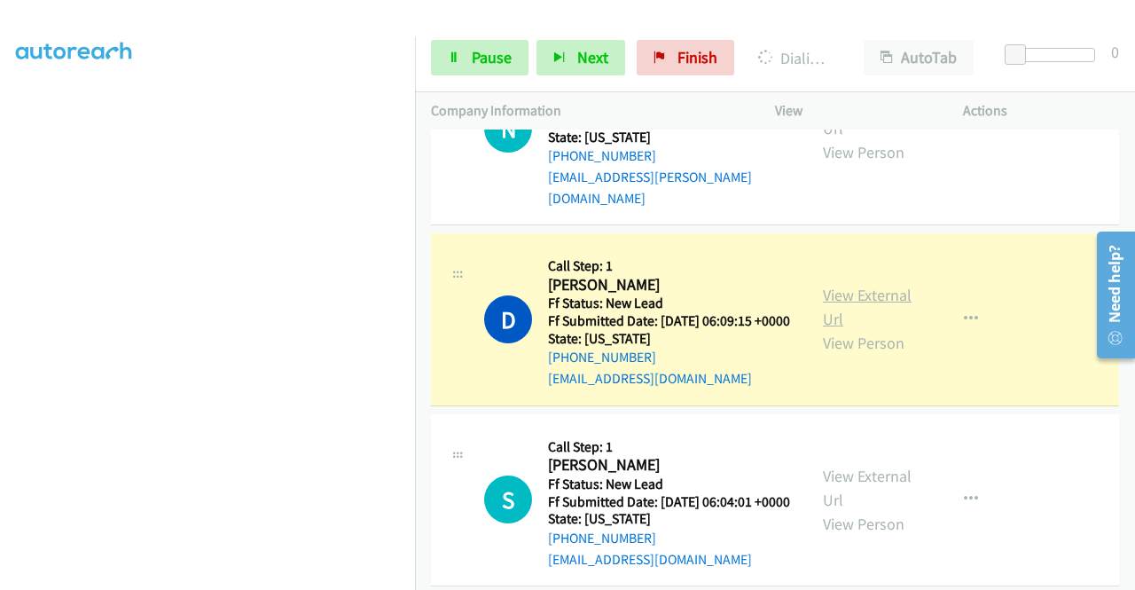
click at [842, 329] on link "View External Url" at bounding box center [867, 307] width 89 height 44
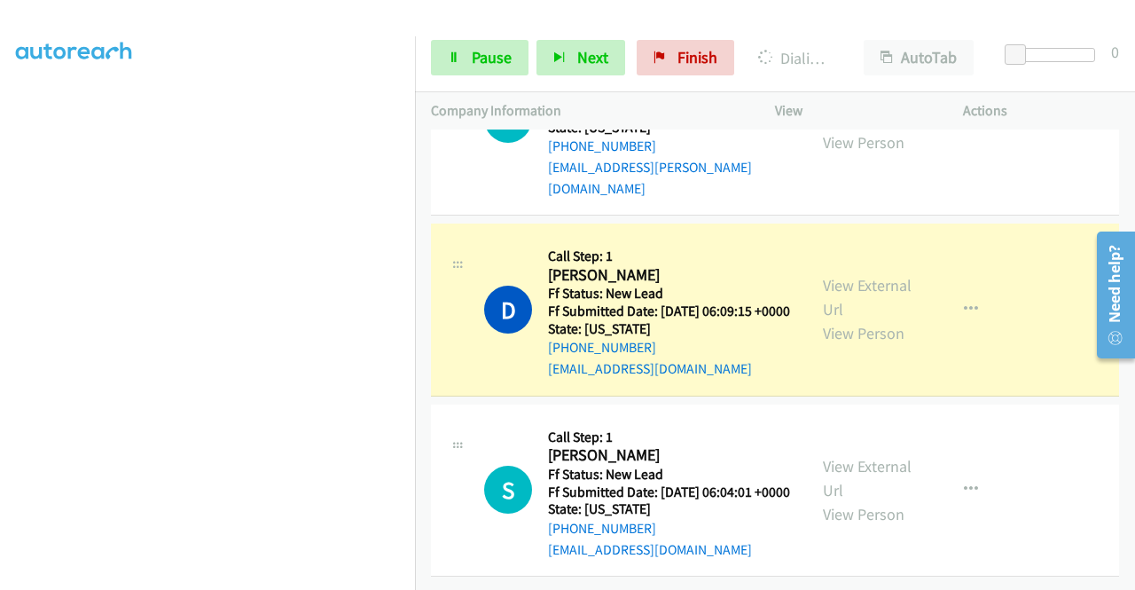
scroll to position [2591, 0]
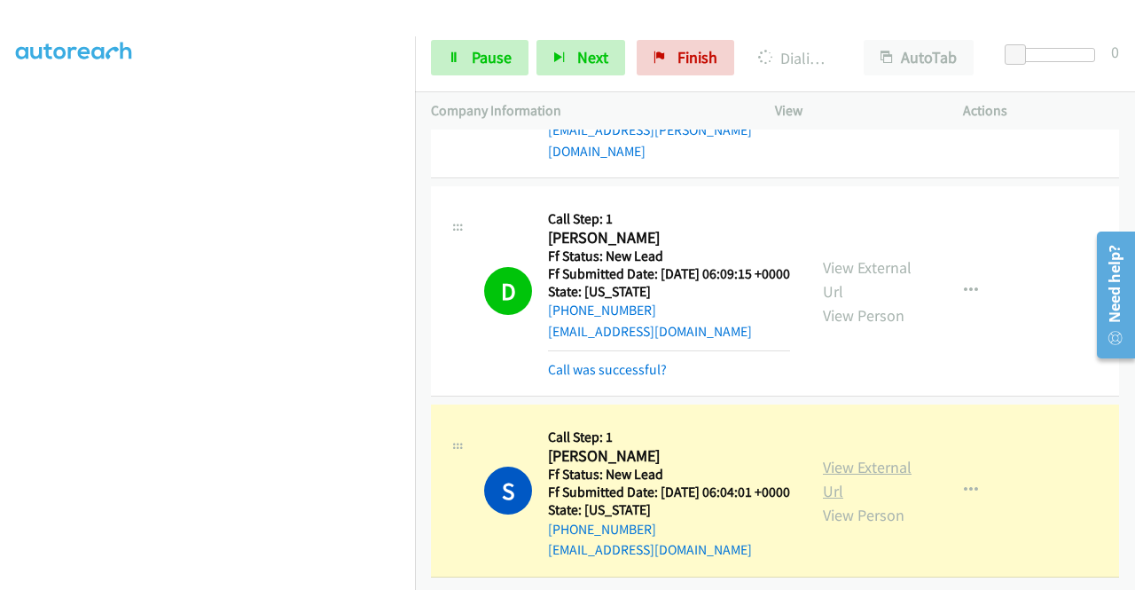
click at [860, 483] on link "View External Url" at bounding box center [867, 479] width 89 height 44
click at [480, 78] on div "Start Calls Pause Next Finish Dialing Sekou Jaleibah AutoTab AutoTab 0" at bounding box center [775, 58] width 720 height 68
click at [473, 54] on span "Pause" at bounding box center [492, 57] width 40 height 20
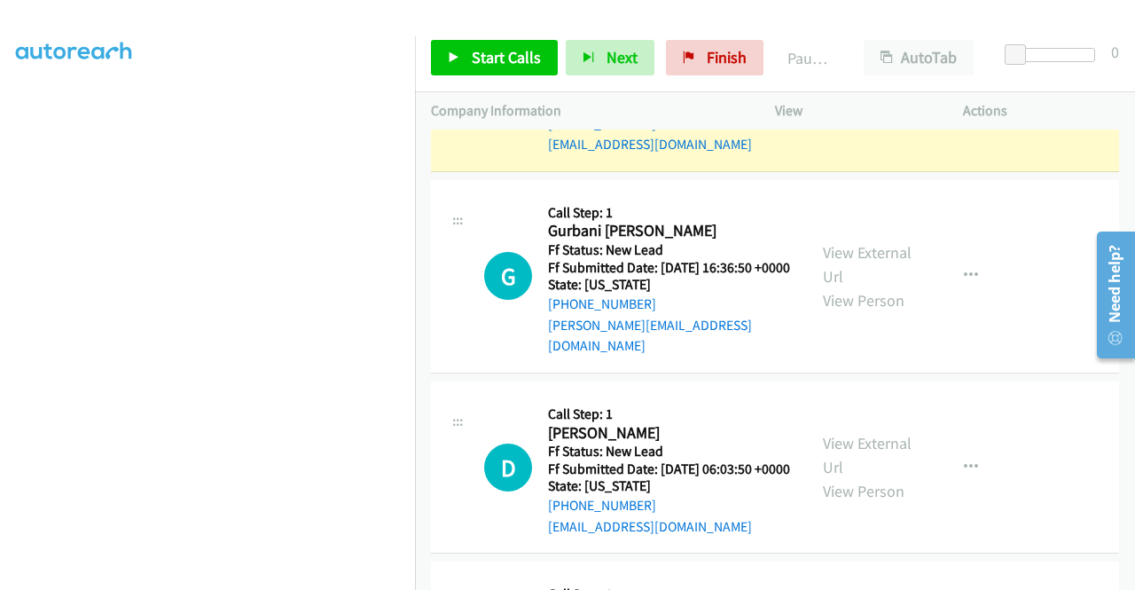
scroll to position [366, 0]
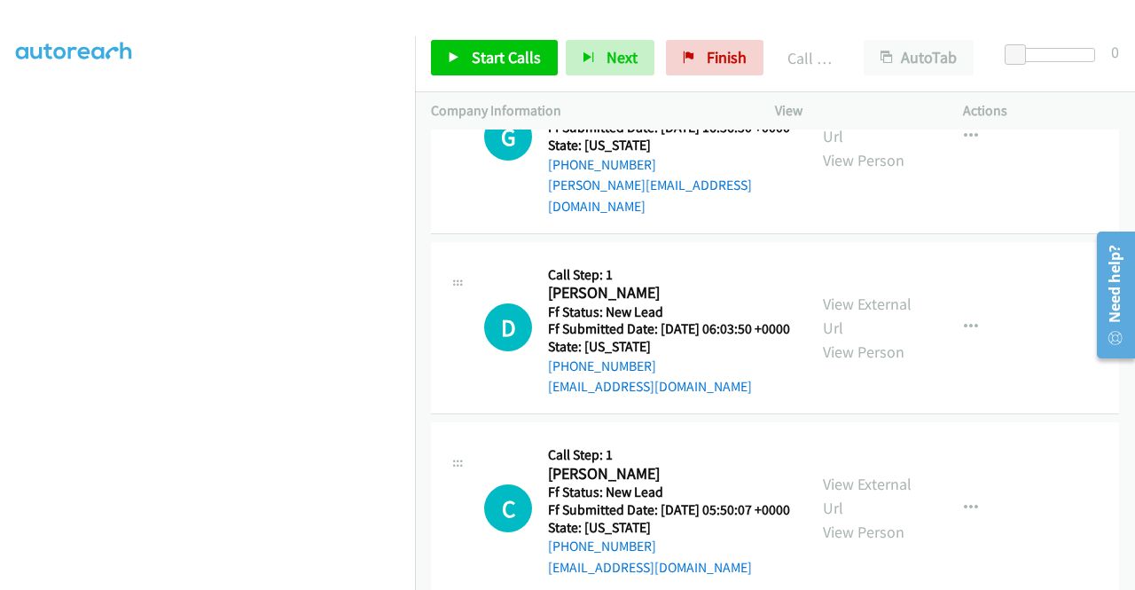
click at [635, 13] on link "Call was successful?" at bounding box center [607, 4] width 119 height 17
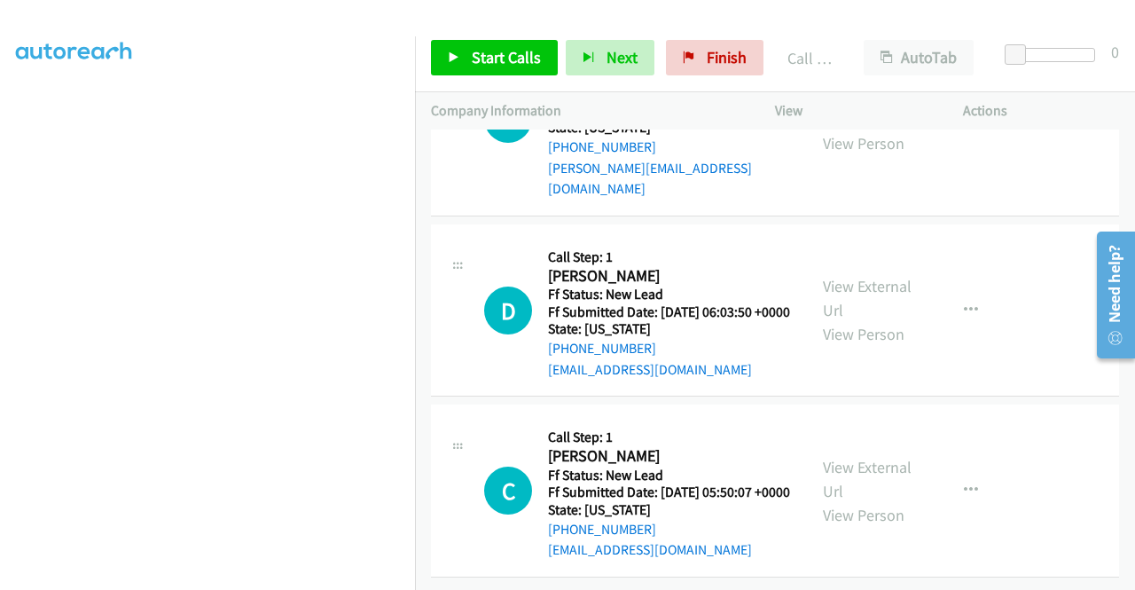
scroll to position [3042, 0]
click at [536, 67] on span "Start Calls" at bounding box center [506, 57] width 69 height 20
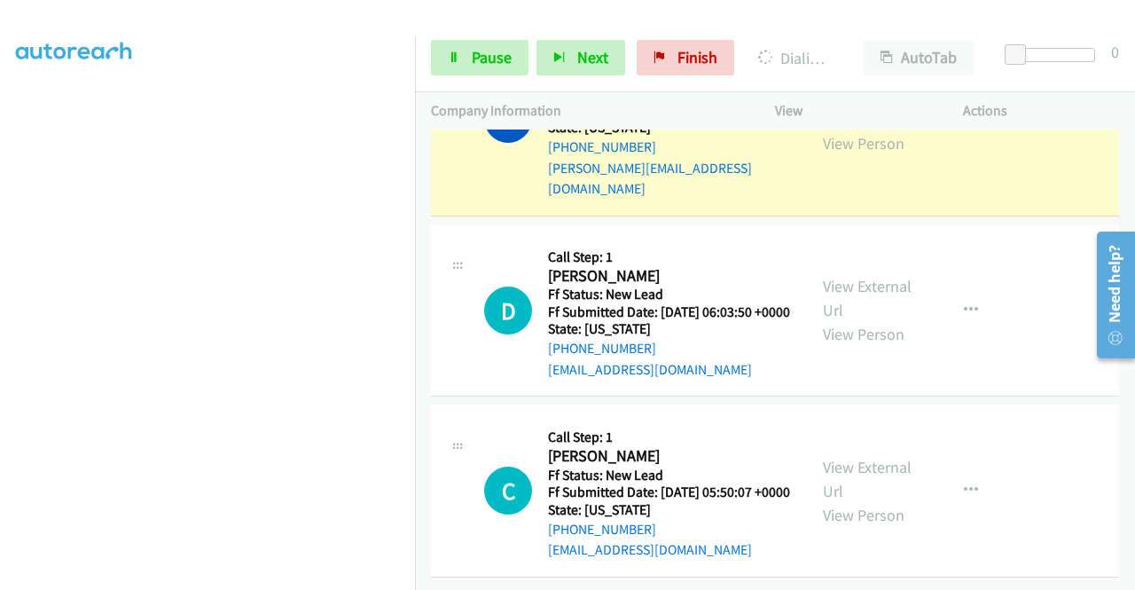
click at [835, 129] on link "View External Url" at bounding box center [867, 107] width 89 height 44
drag, startPoint x: 0, startPoint y: 350, endPoint x: 27, endPoint y: 367, distance: 31.5
click at [0, 350] on aside "Dialing Mode: Power | Switch to Preview My Lists" at bounding box center [207, 161] width 415 height 982
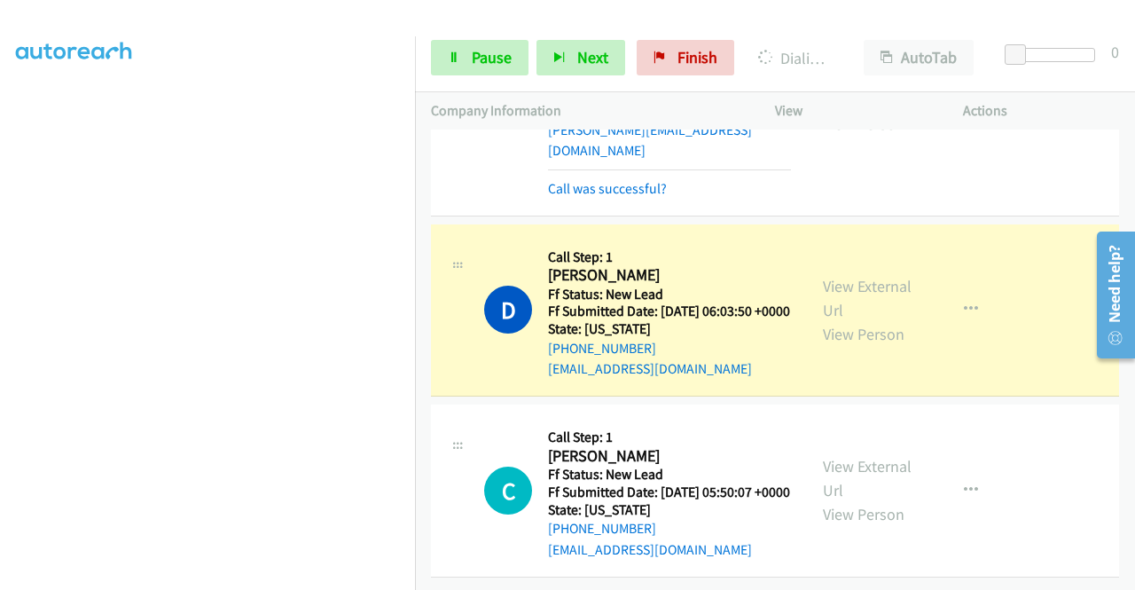
scroll to position [3259, 0]
click at [826, 276] on link "View External Url" at bounding box center [867, 298] width 89 height 44
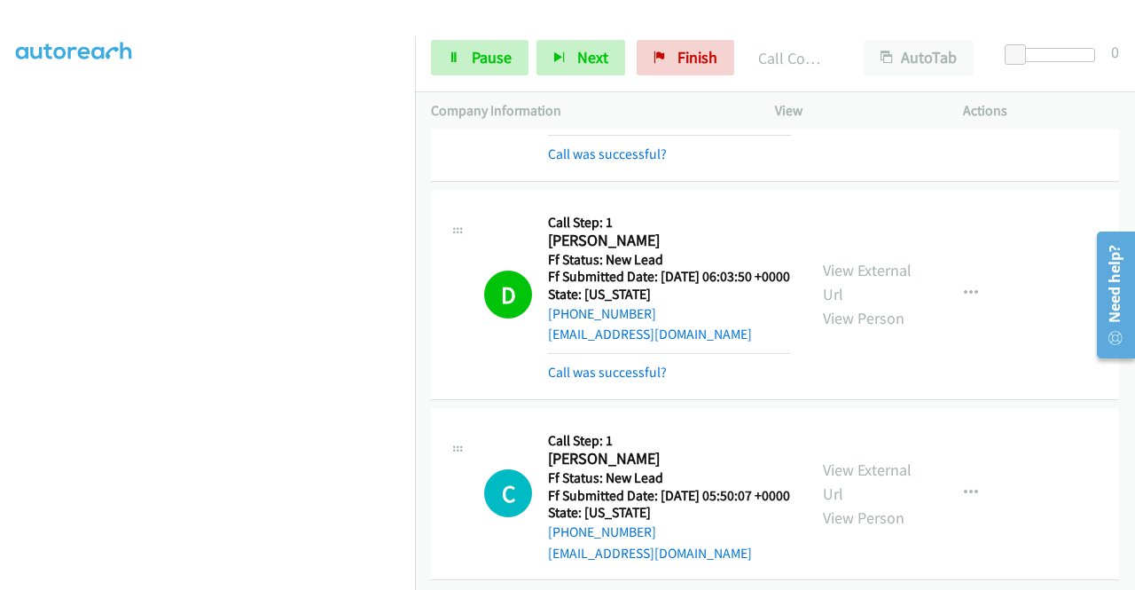
scroll to position [3296, 0]
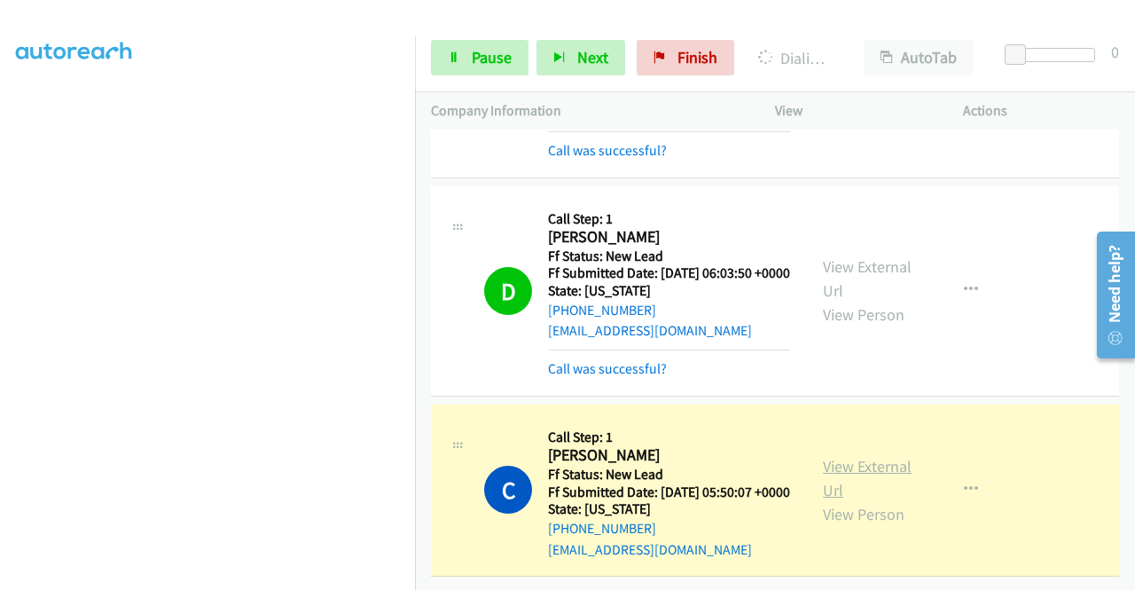
click at [873, 456] on link "View External Url" at bounding box center [867, 478] width 89 height 44
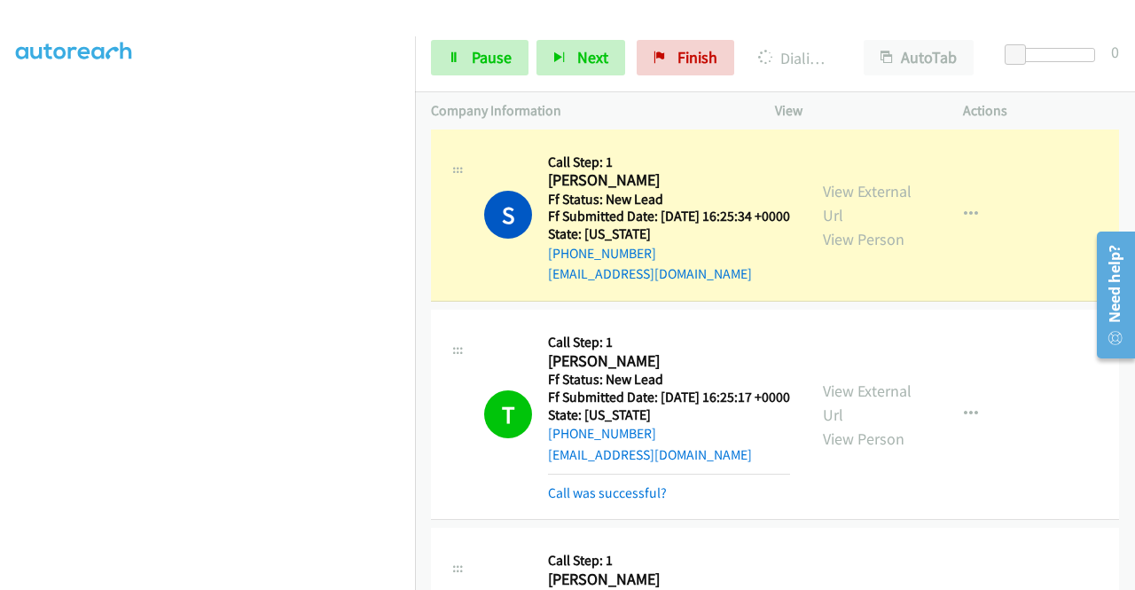
scroll to position [1437, 0]
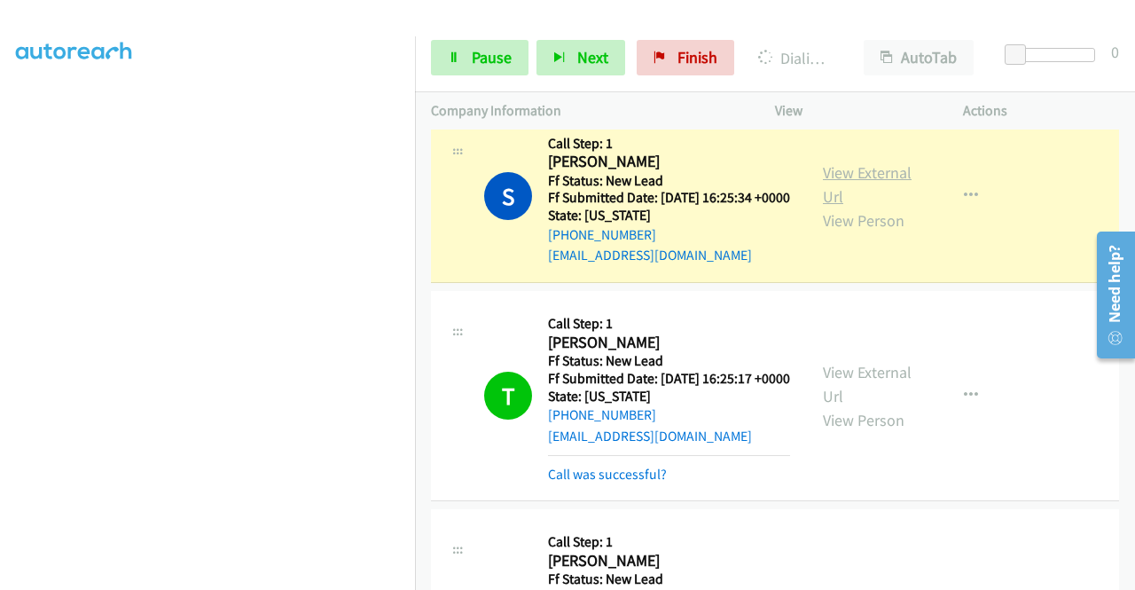
click at [864, 207] on link "View External Url" at bounding box center [867, 184] width 89 height 44
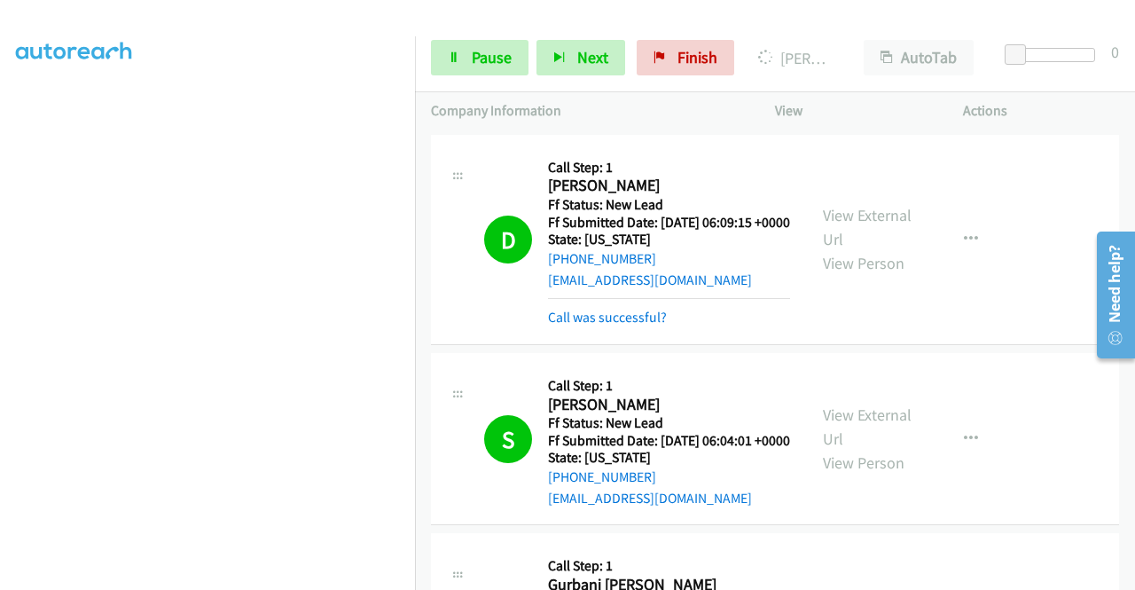
scroll to position [4001, 0]
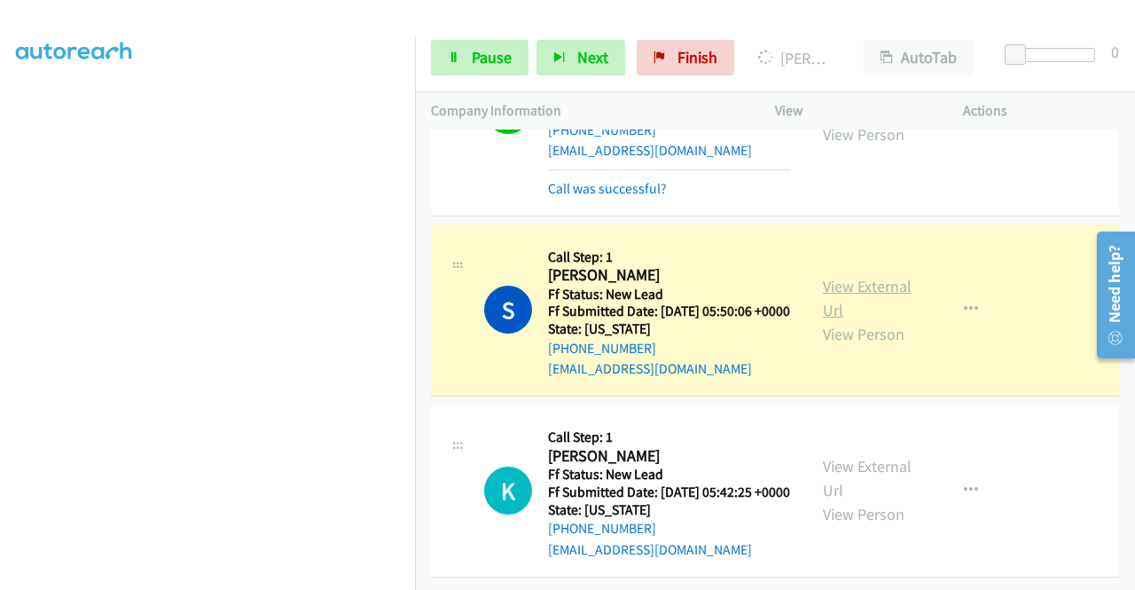
click at [823, 276] on link "View External Url" at bounding box center [867, 298] width 89 height 44
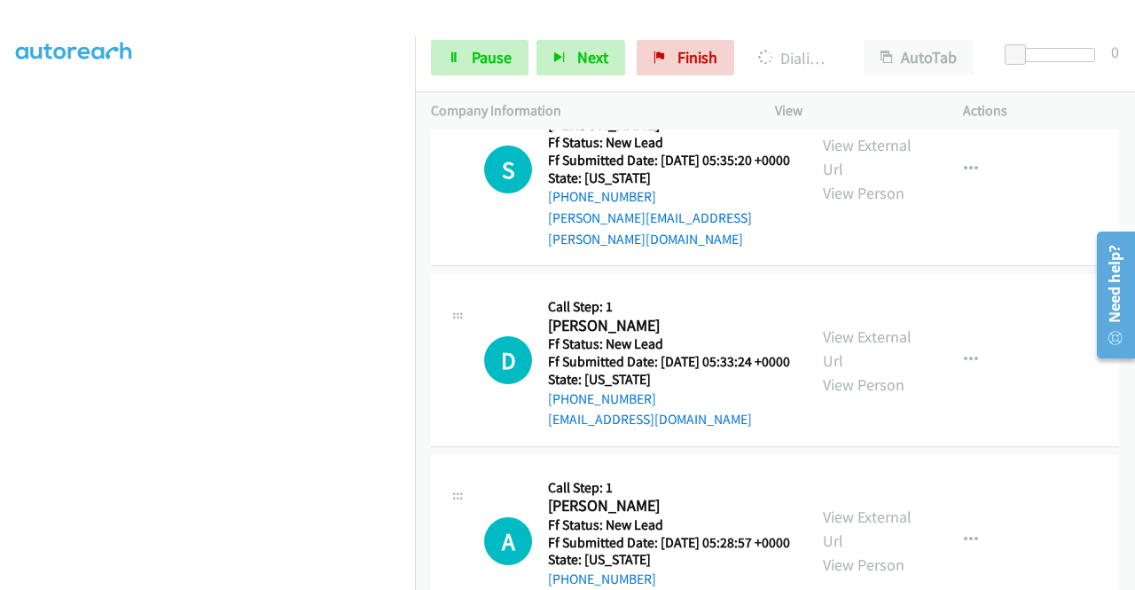
scroll to position [4240, 0]
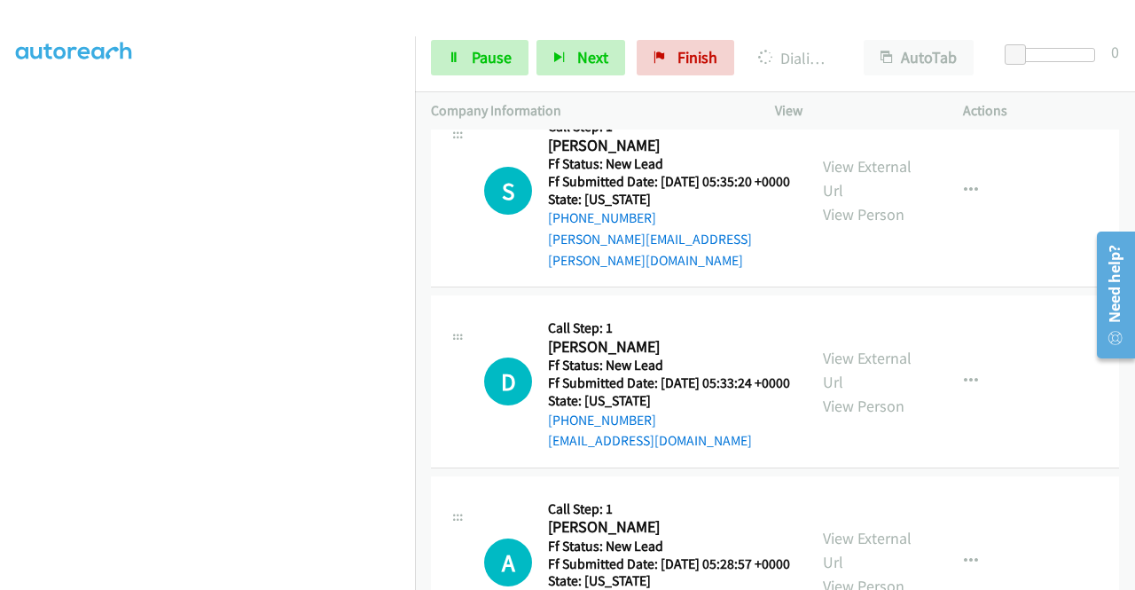
click at [416, 90] on td "K Callback Scheduled Call Step: 1 Katherine Thune America/Los_Angeles Ff Status…" at bounding box center [775, 0] width 720 height 181
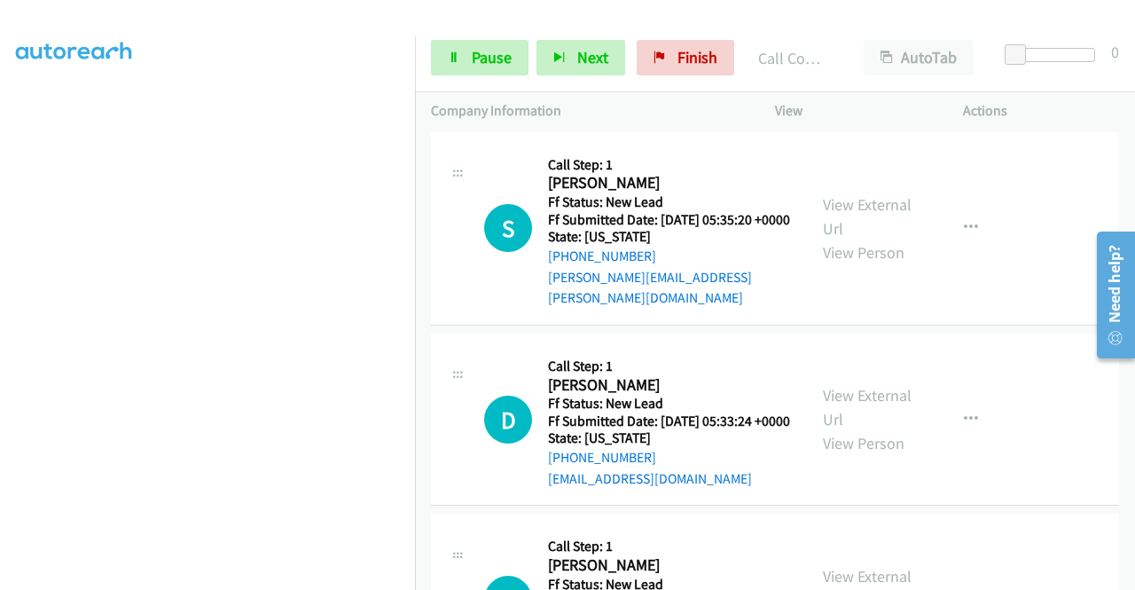
click at [773, 174] on h5 "Call Step: 1" at bounding box center [669, 165] width 243 height 18
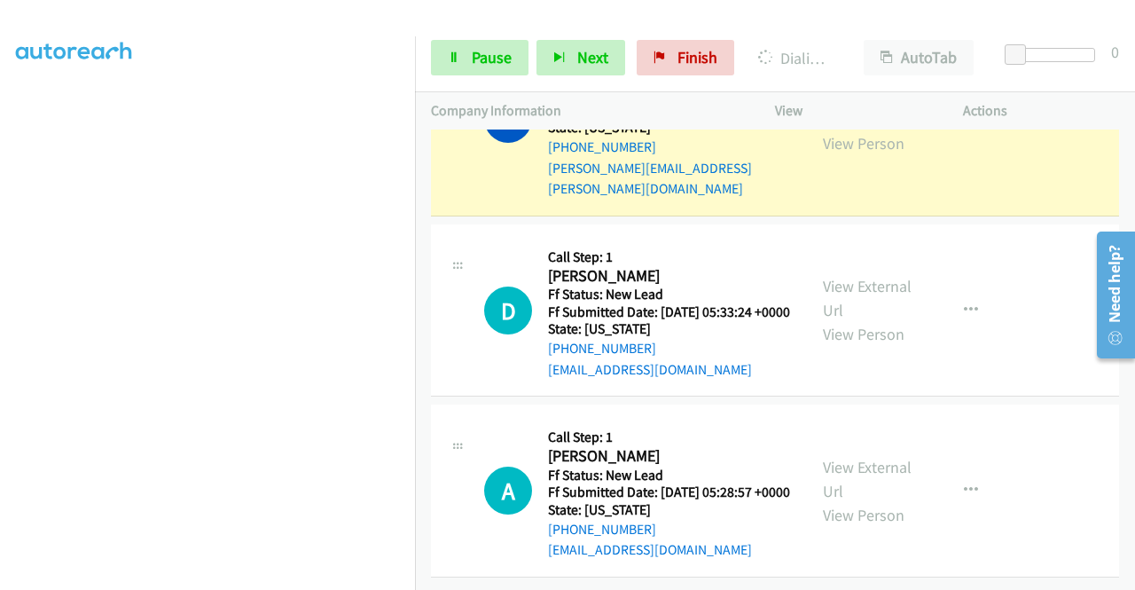
scroll to position [4397, 0]
click at [833, 129] on link "View External Url" at bounding box center [867, 107] width 89 height 44
click at [507, 65] on span "Pause" at bounding box center [492, 57] width 40 height 20
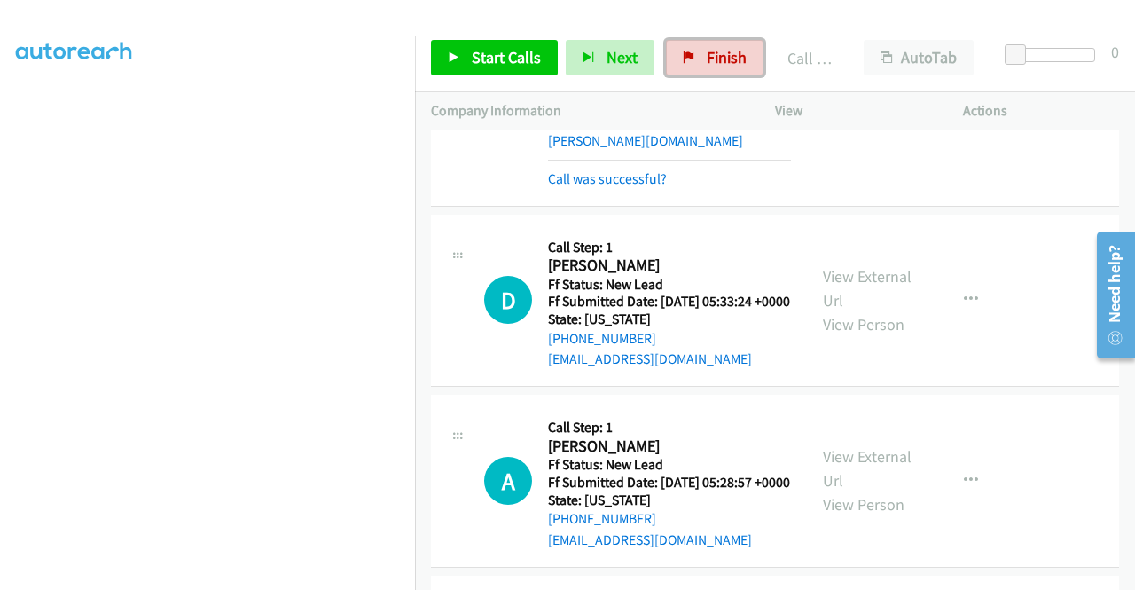
drag, startPoint x: 686, startPoint y: 54, endPoint x: 653, endPoint y: 102, distance: 58.6
click at [686, 54] on icon at bounding box center [689, 58] width 12 height 12
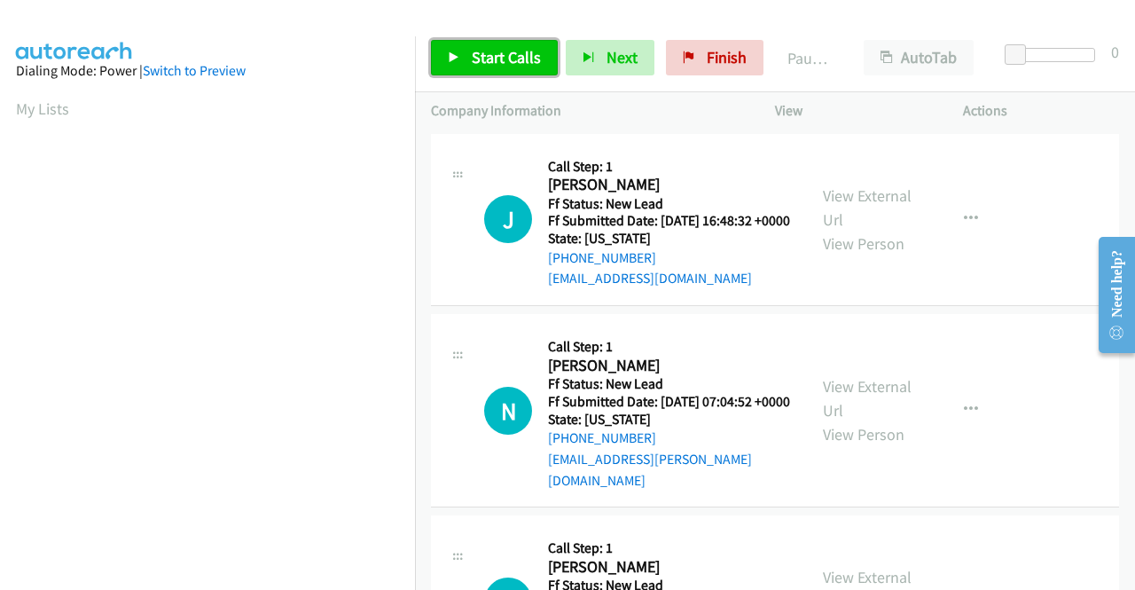
click at [520, 59] on span "Start Calls" at bounding box center [506, 57] width 69 height 20
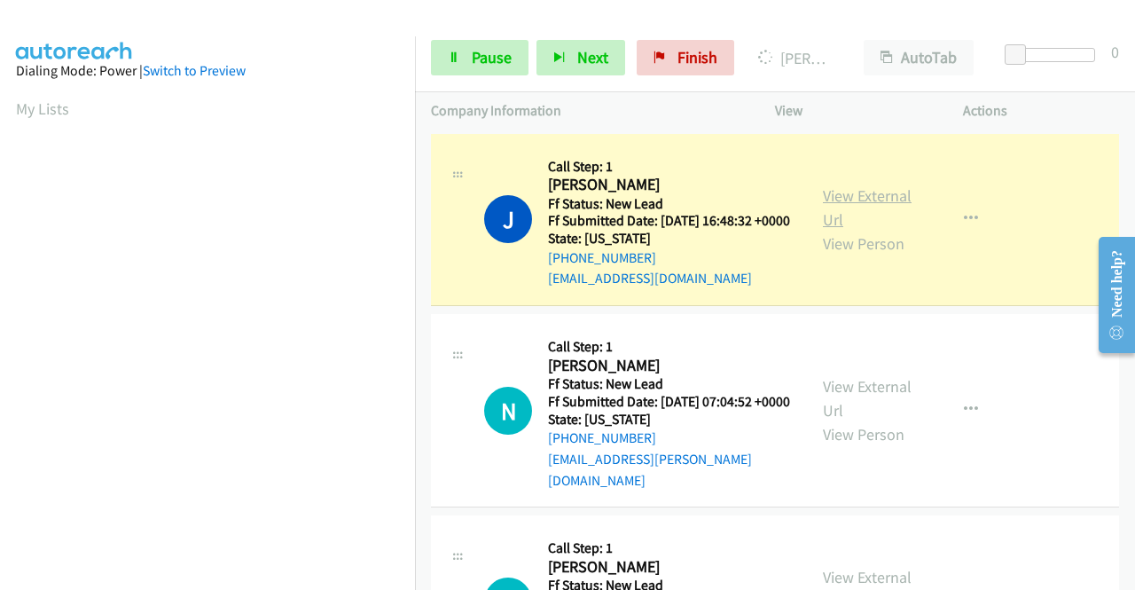
click at [839, 212] on link "View External Url" at bounding box center [867, 207] width 89 height 44
drag, startPoint x: 0, startPoint y: 225, endPoint x: 19, endPoint y: 231, distance: 19.4
click at [0, 225] on aside "Dialing Mode: Power | Switch to Preview My Lists" at bounding box center [207, 527] width 415 height 982
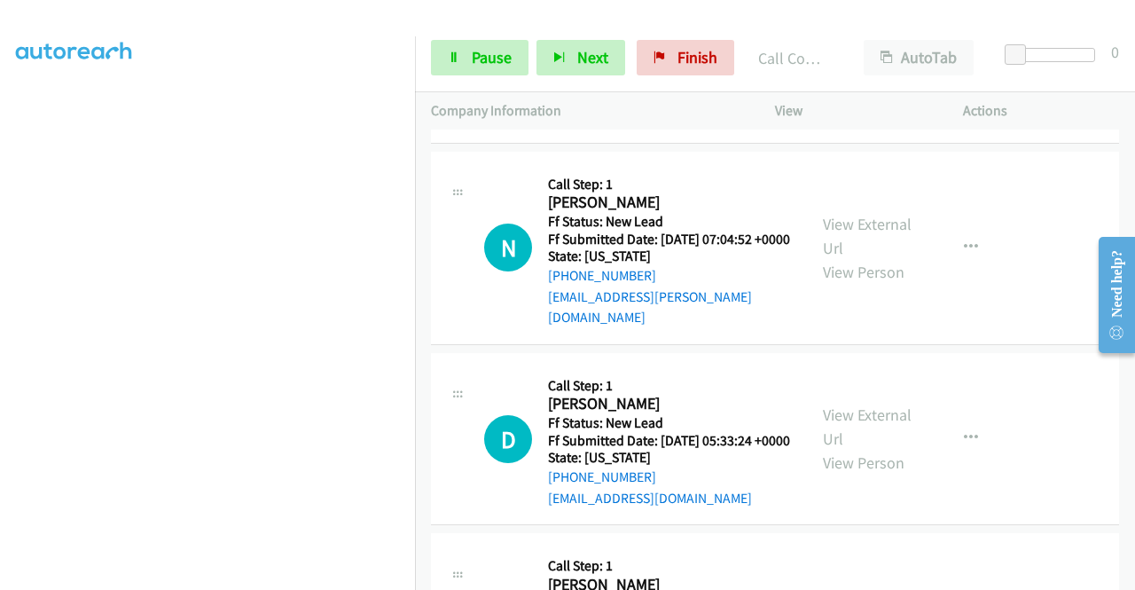
scroll to position [260, 0]
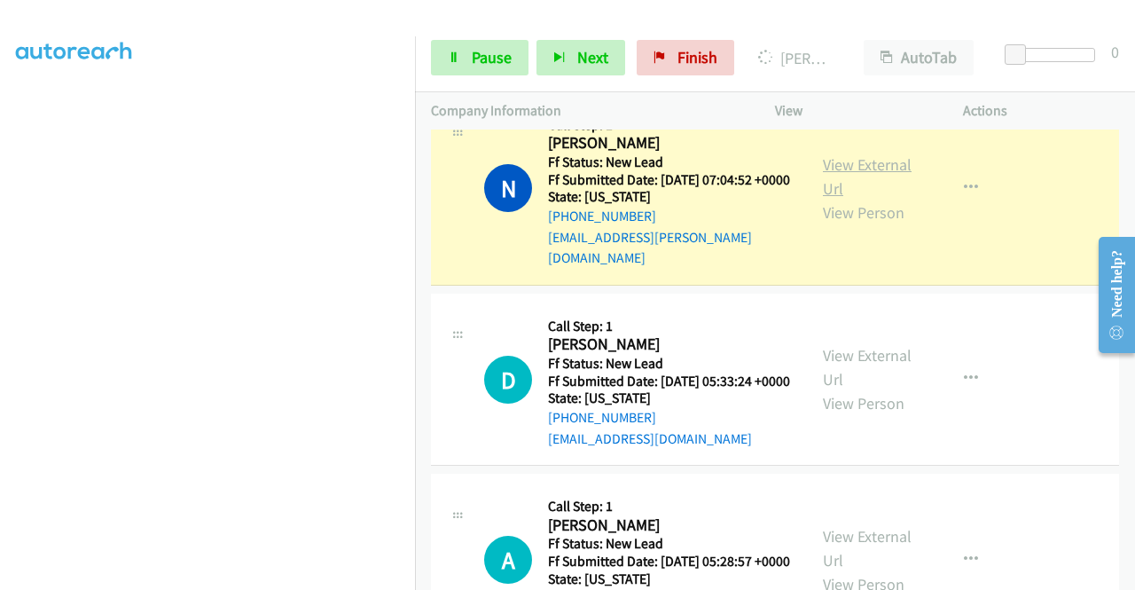
click at [852, 182] on link "View External Url" at bounding box center [867, 176] width 89 height 44
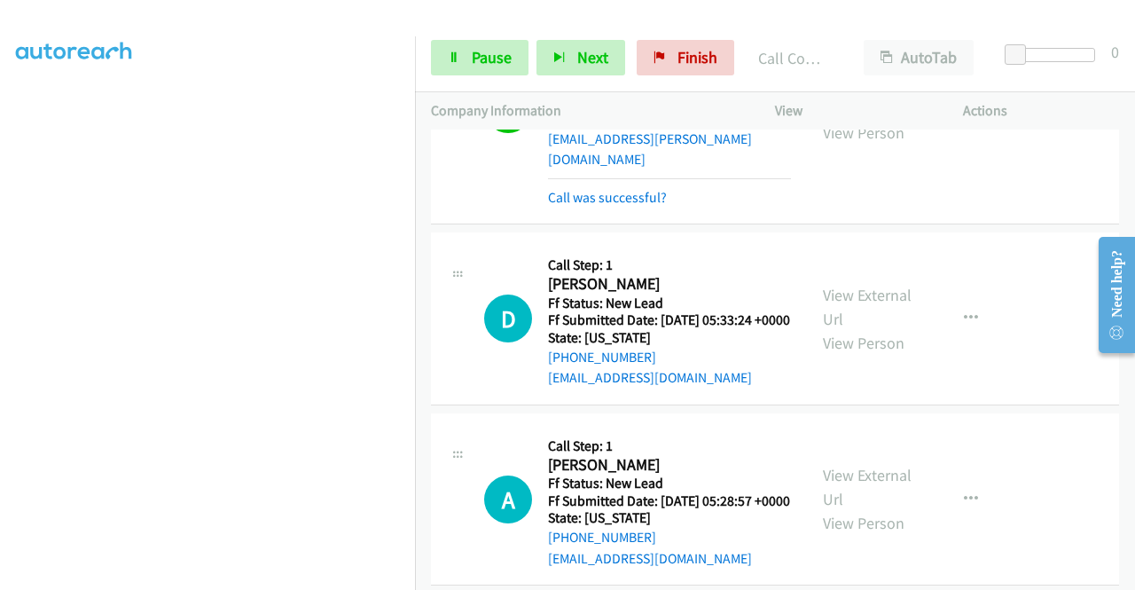
scroll to position [366, 0]
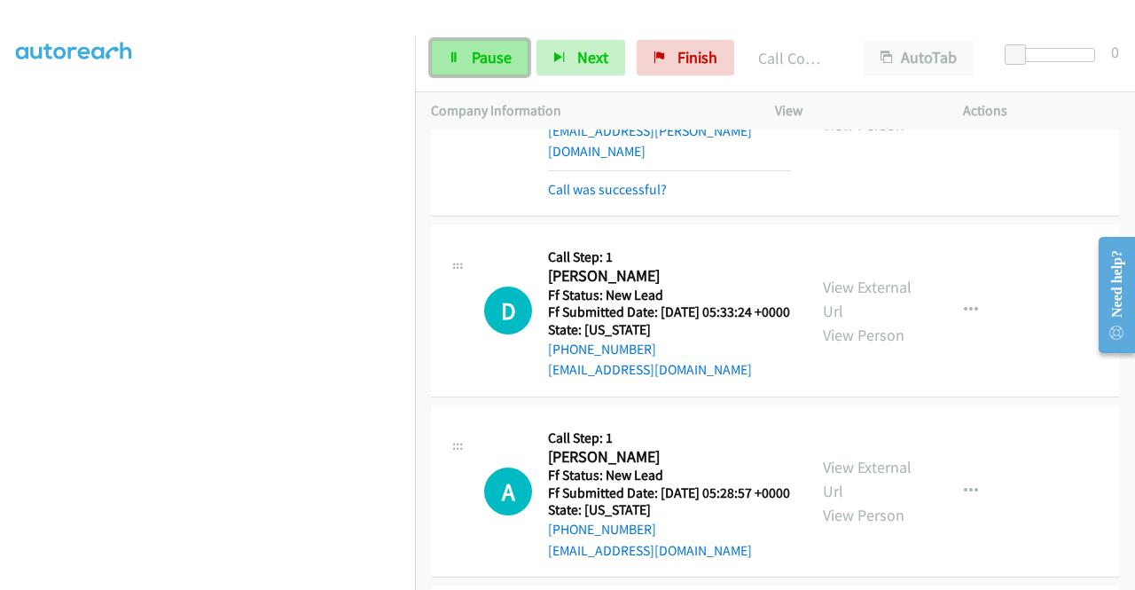
click at [505, 56] on span "Pause" at bounding box center [492, 57] width 40 height 20
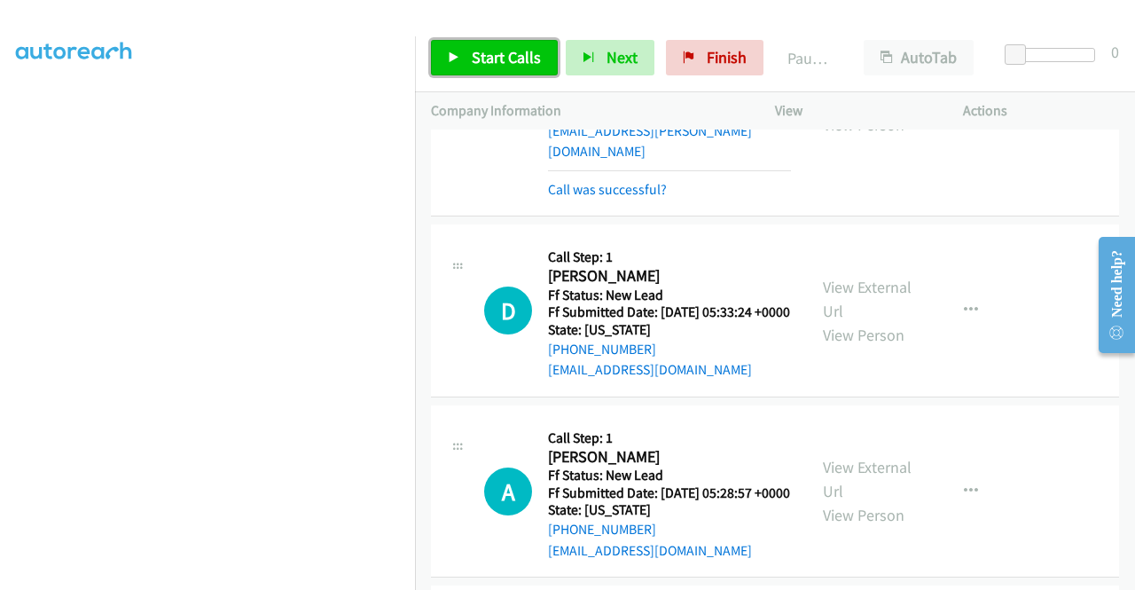
click at [505, 56] on span "Start Calls" at bounding box center [506, 57] width 69 height 20
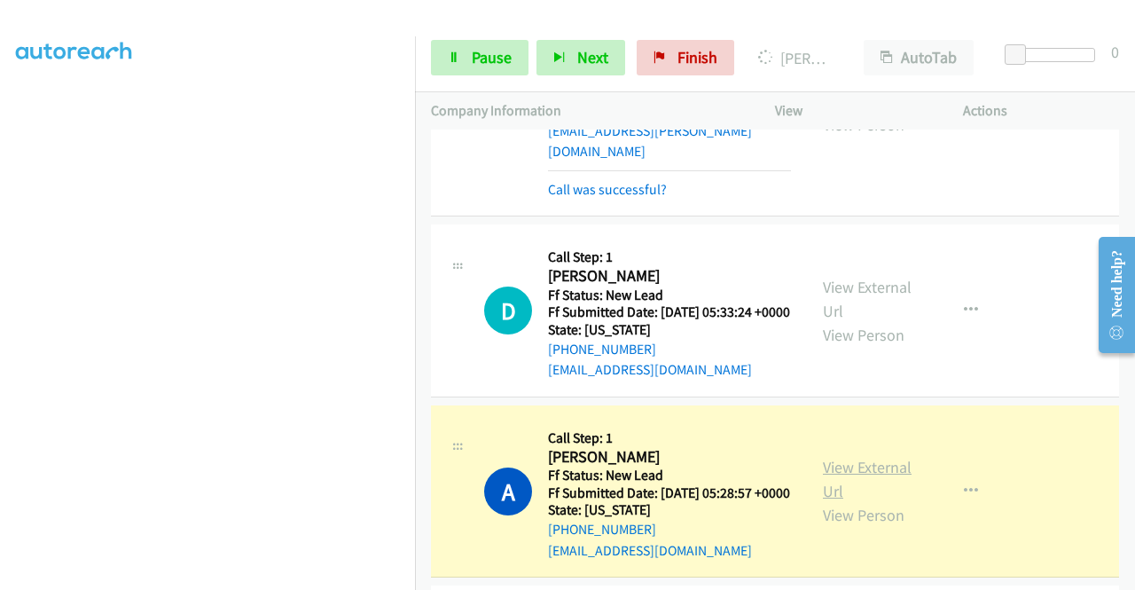
click at [855, 501] on link "View External Url" at bounding box center [867, 479] width 89 height 44
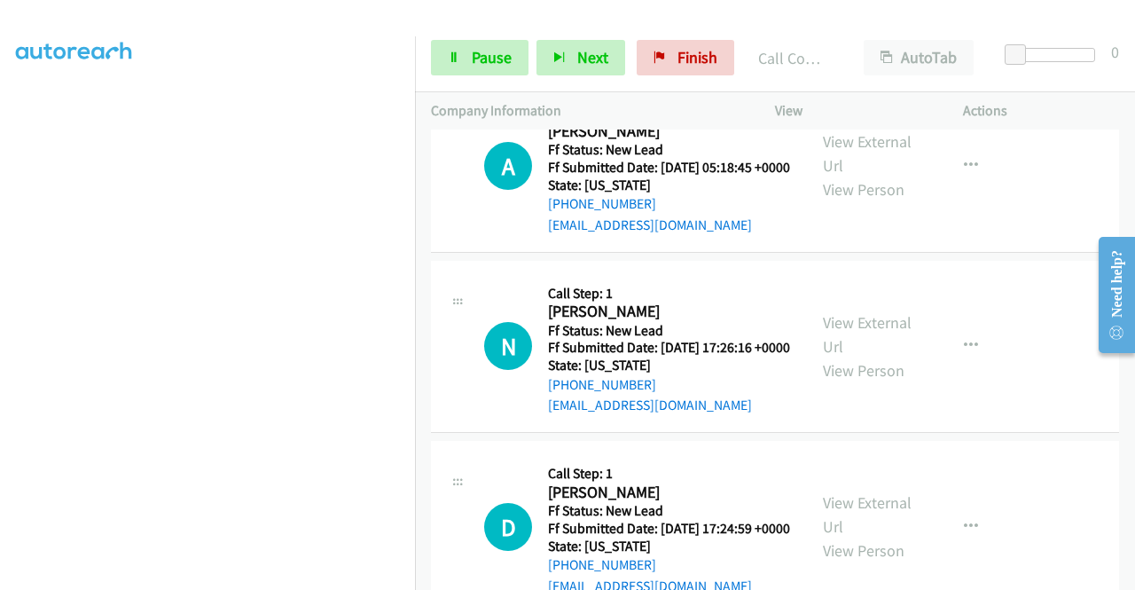
scroll to position [912, 0]
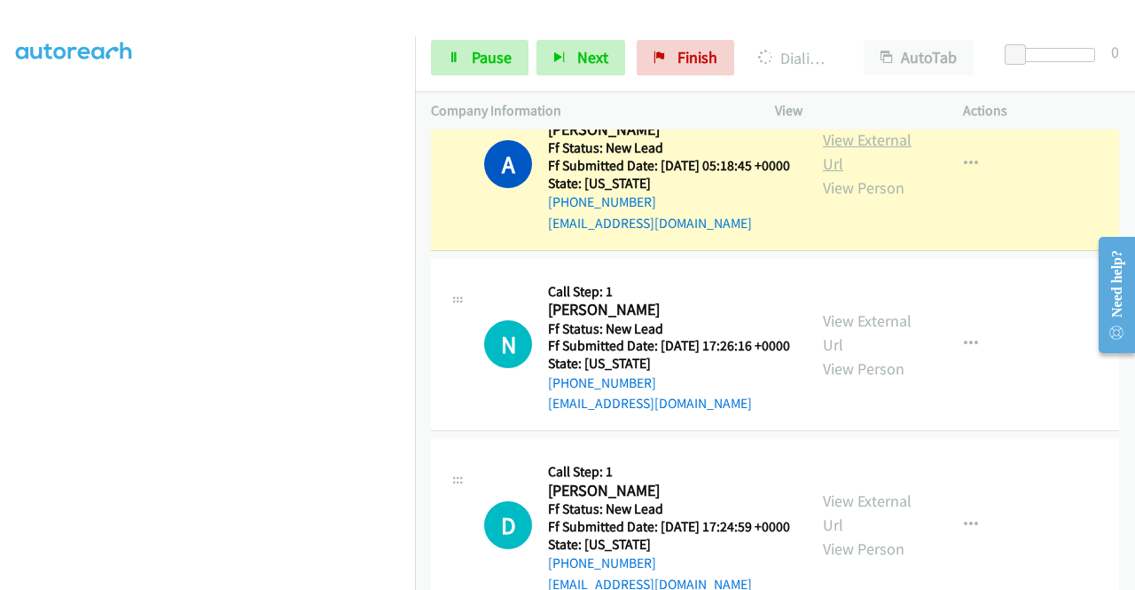
click at [863, 174] on link "View External Url" at bounding box center [867, 151] width 89 height 44
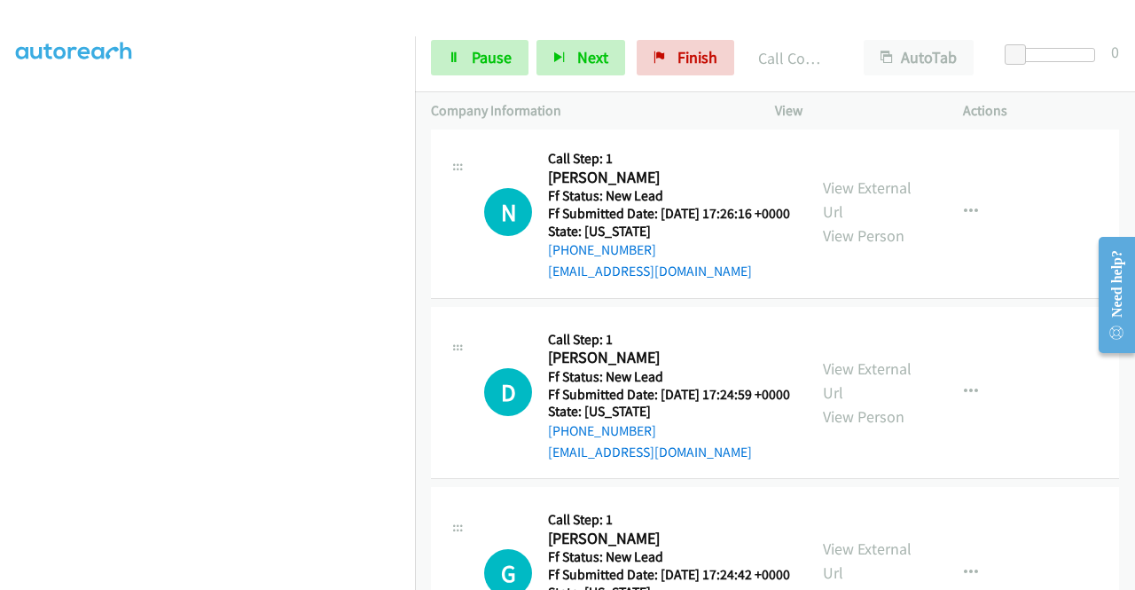
scroll to position [1074, 0]
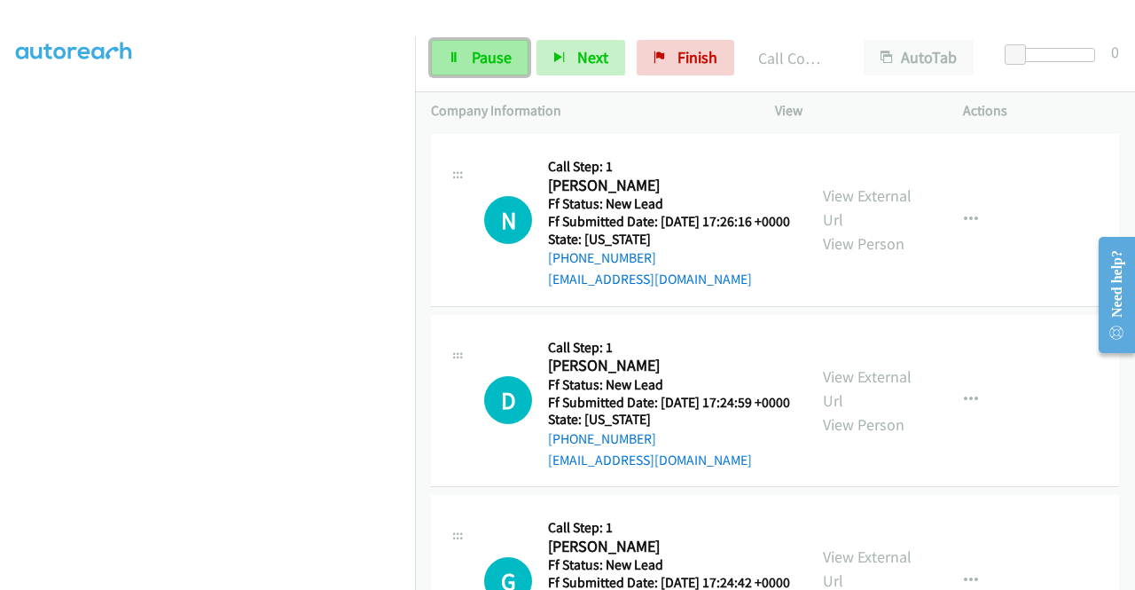
click at [505, 56] on span "Pause" at bounding box center [492, 57] width 40 height 20
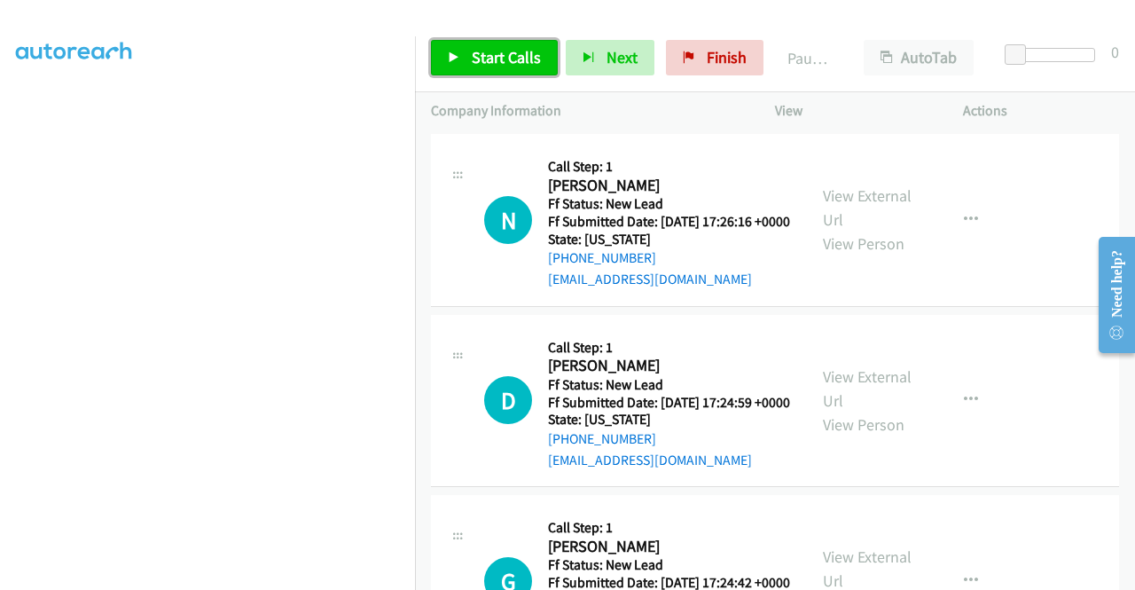
click at [488, 59] on span "Start Calls" at bounding box center [506, 57] width 69 height 20
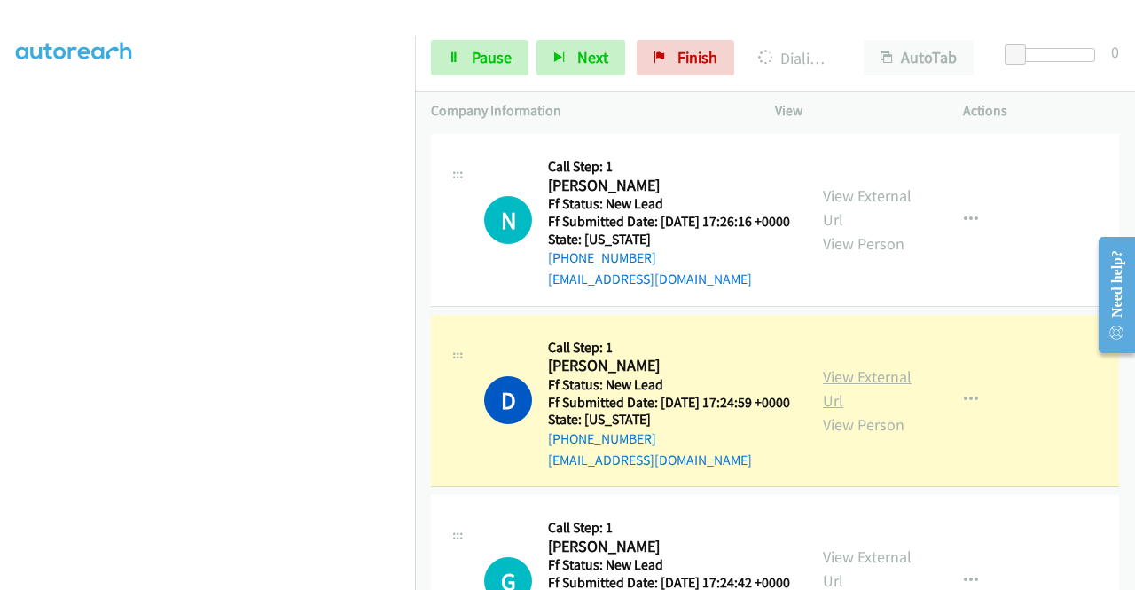
click at [839, 411] on link "View External Url" at bounding box center [867, 388] width 89 height 44
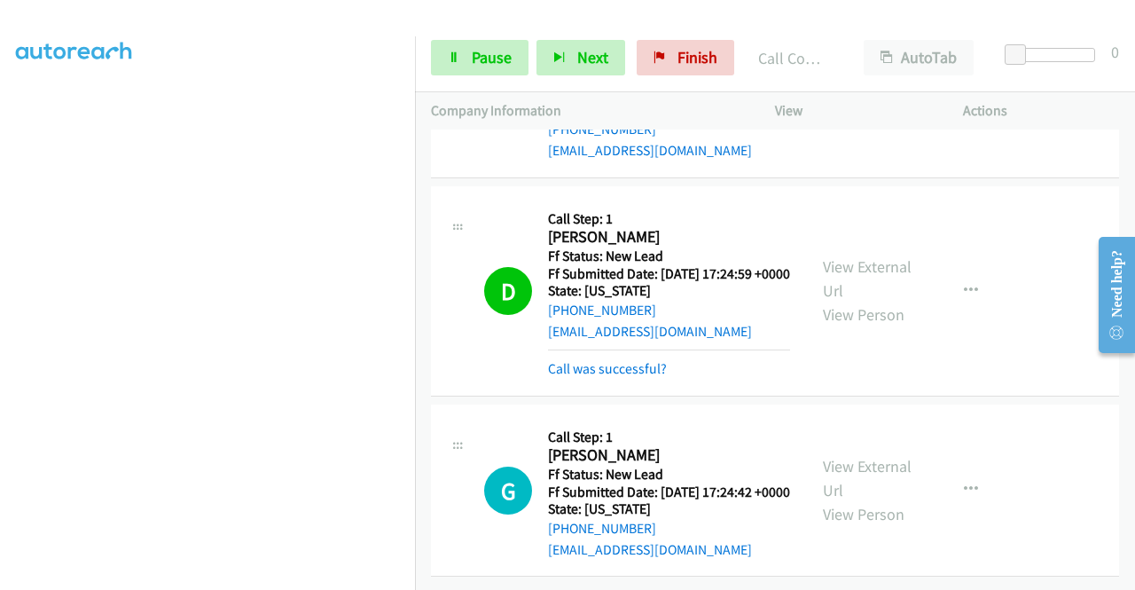
scroll to position [1330, 0]
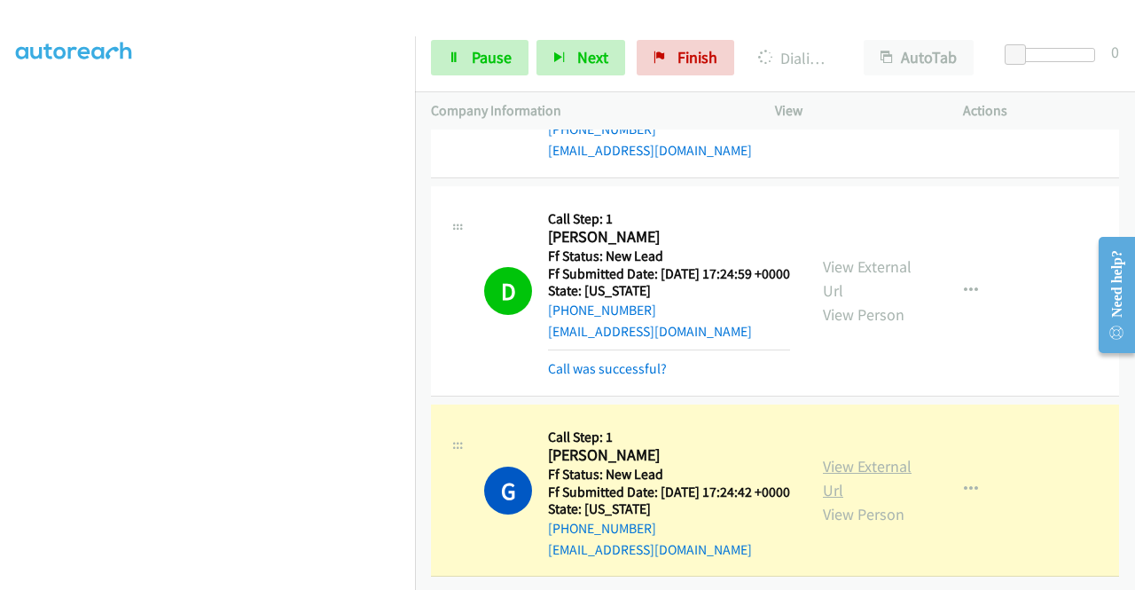
click at [884, 456] on link "View External Url" at bounding box center [867, 478] width 89 height 44
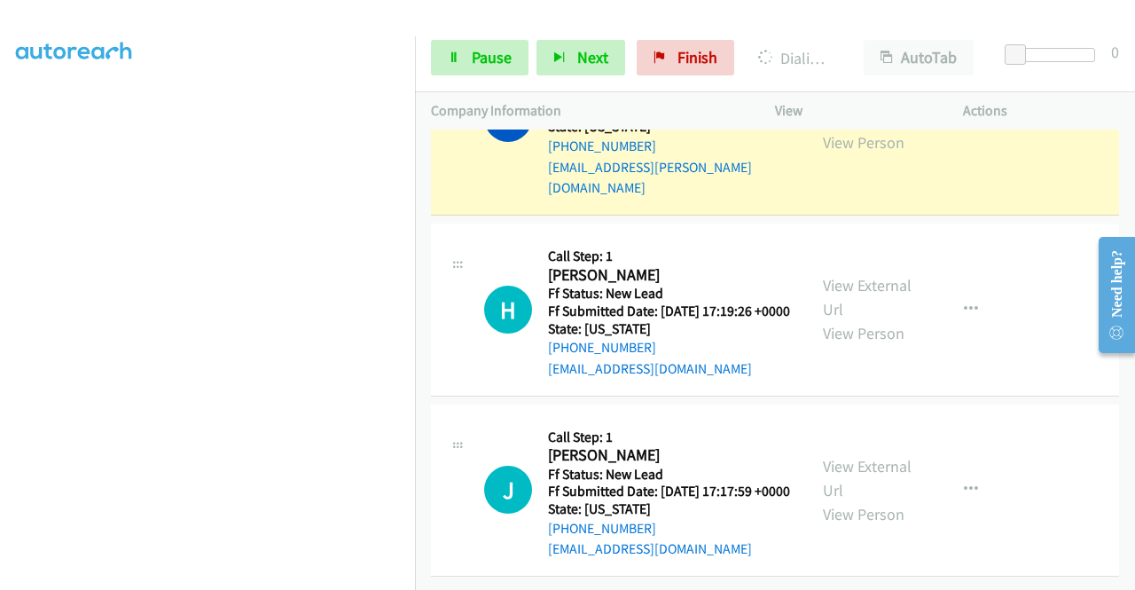
scroll to position [1793, 0]
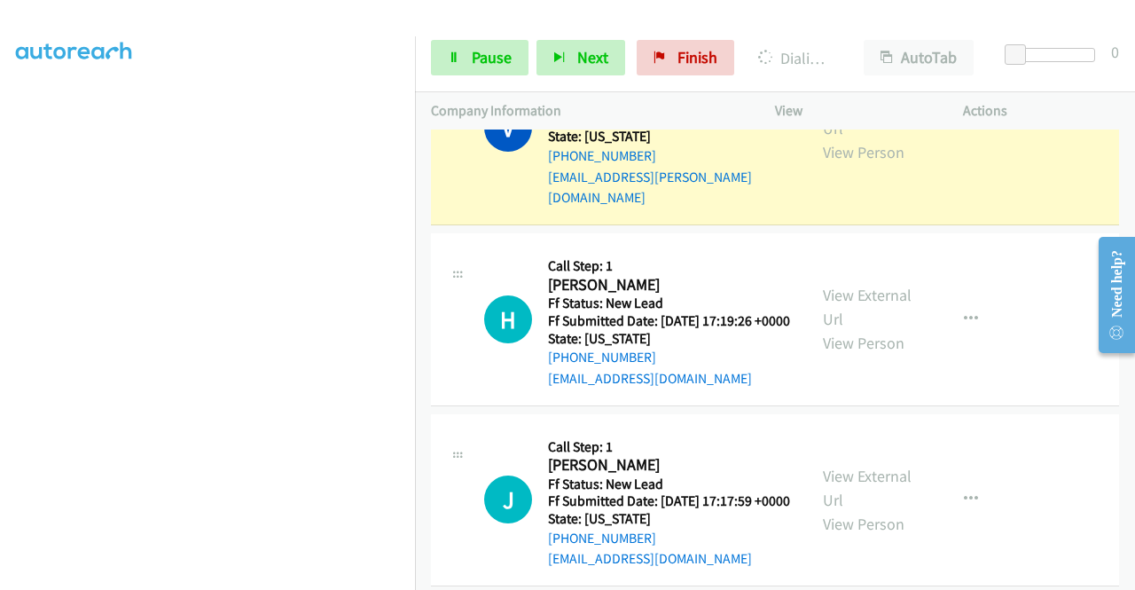
click at [867, 164] on div "View External Url View Person" at bounding box center [869, 128] width 92 height 72
click at [862, 138] on link "View External Url" at bounding box center [867, 116] width 89 height 44
click at [241, 578] on section at bounding box center [207, 169] width 383 height 849
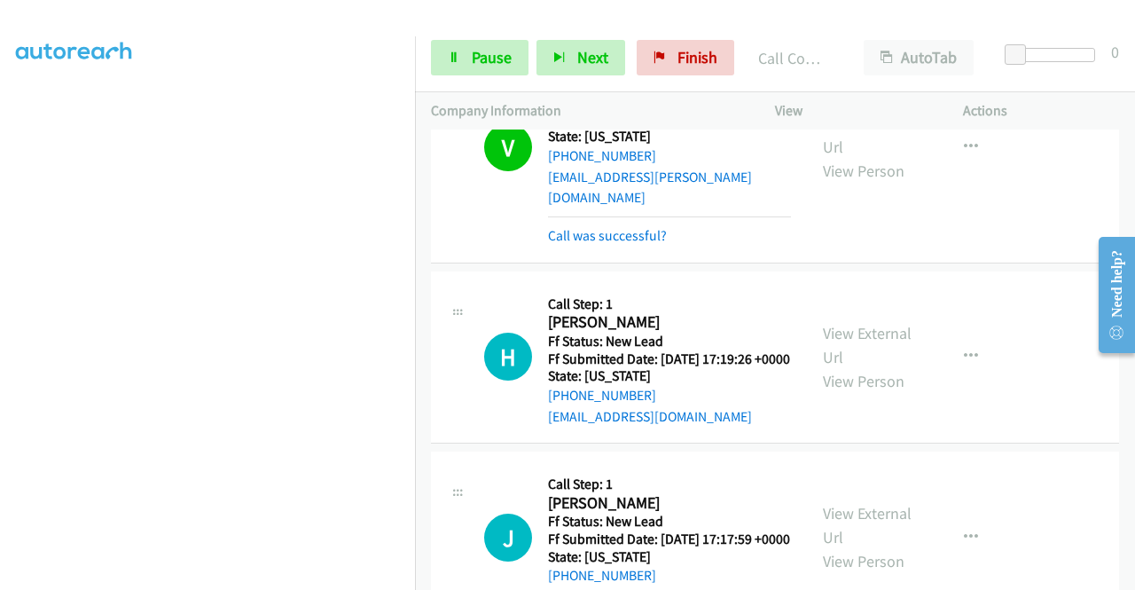
scroll to position [1998, 0]
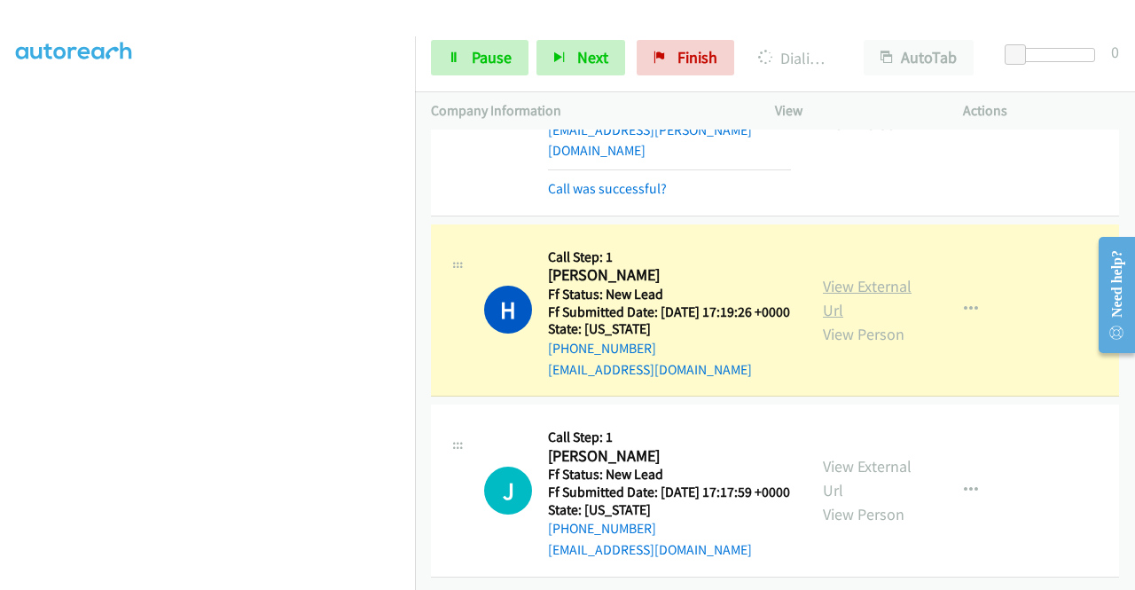
click at [860, 276] on link "View External Url" at bounding box center [867, 298] width 89 height 44
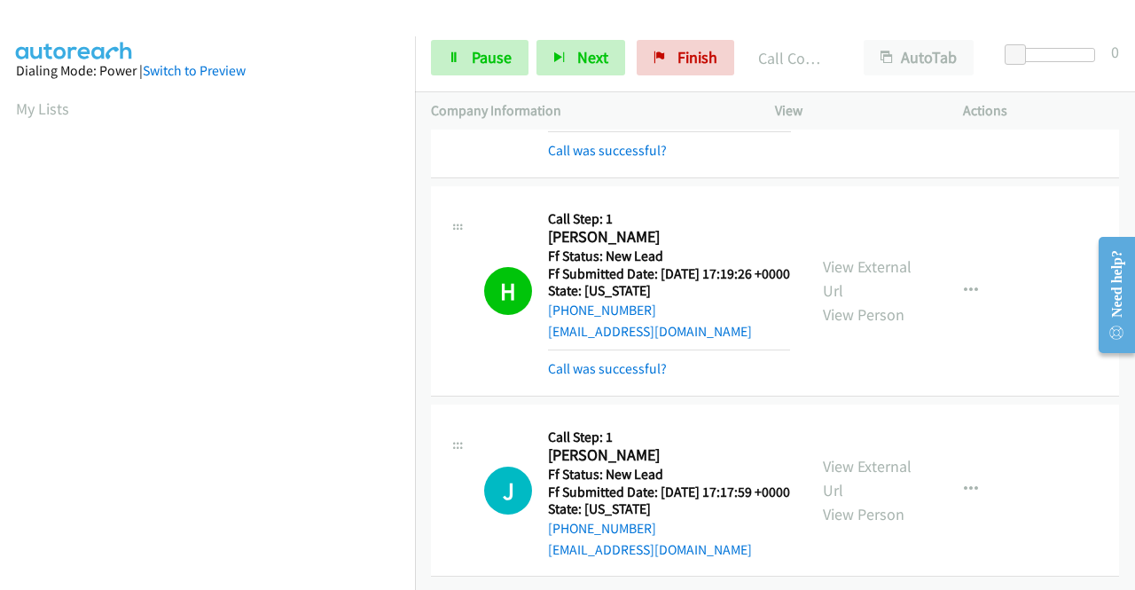
scroll to position [2036, 0]
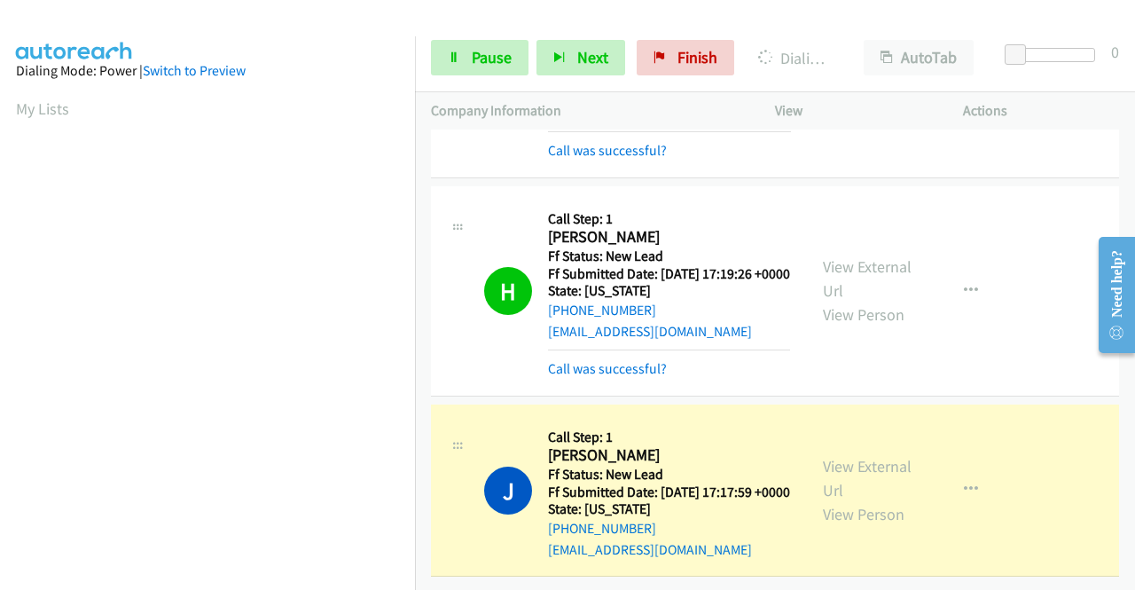
click at [858, 454] on div "View External Url View Person" at bounding box center [869, 490] width 92 height 72
click at [855, 456] on link "View External Url" at bounding box center [867, 478] width 89 height 44
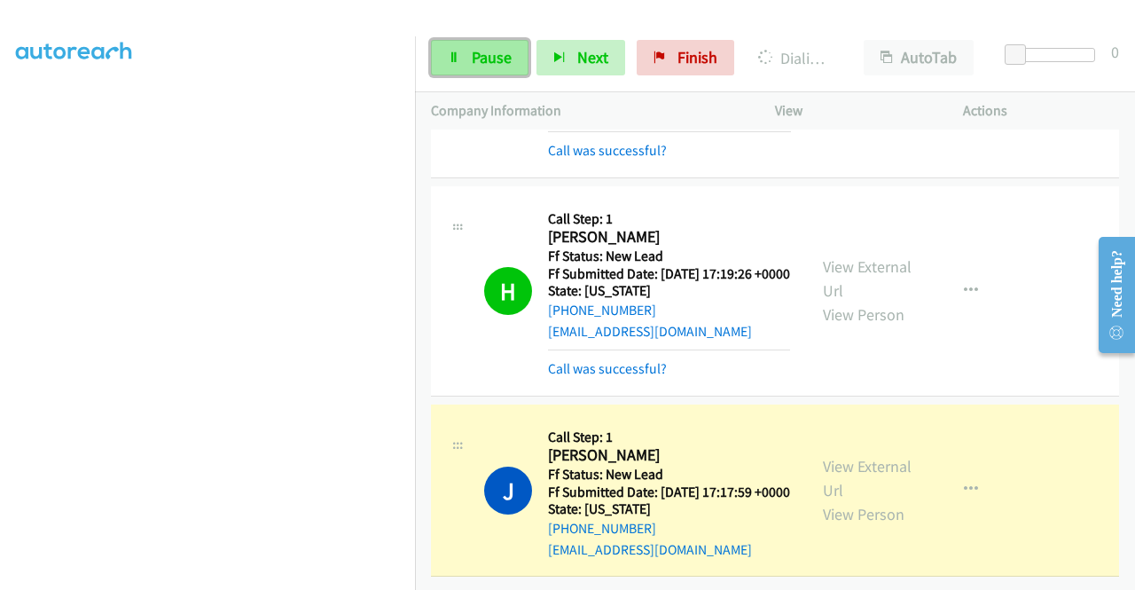
click at [495, 51] on span "Pause" at bounding box center [492, 57] width 40 height 20
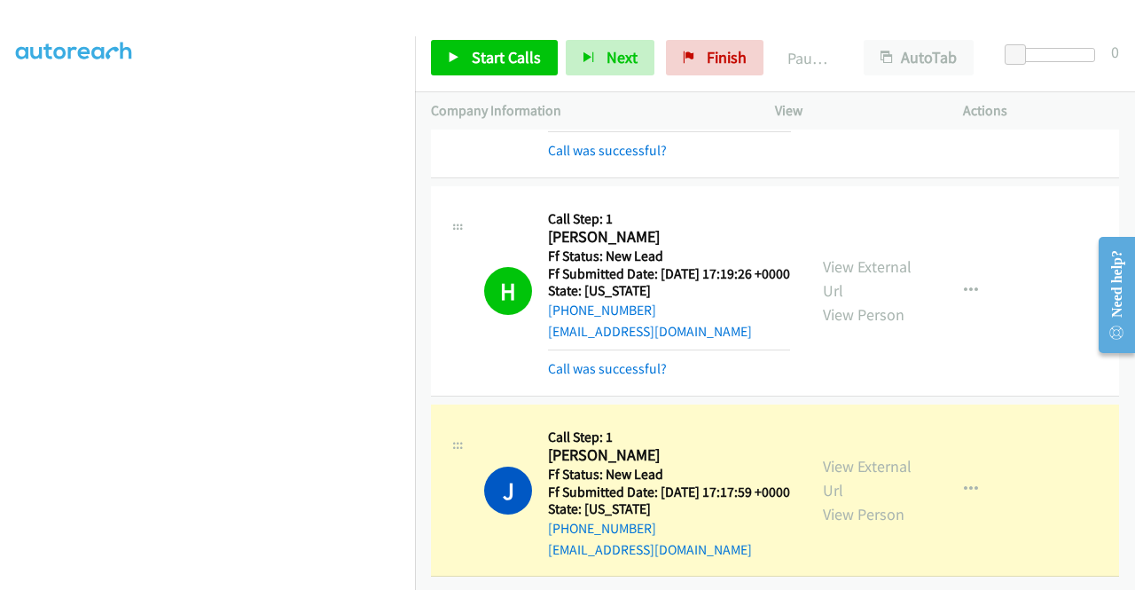
scroll to position [0, 0]
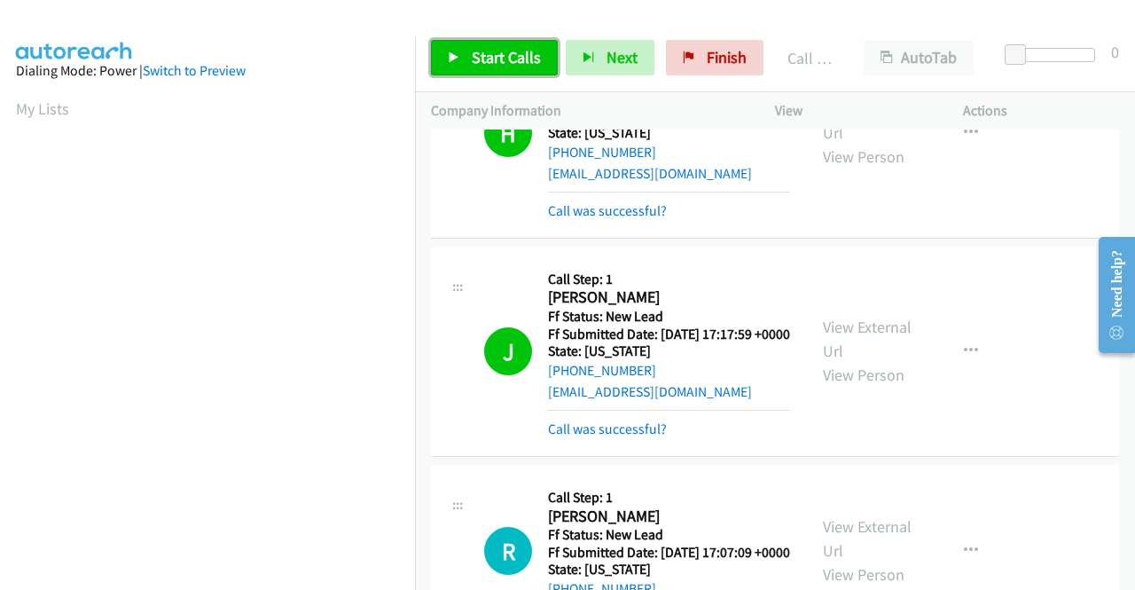
click at [482, 61] on span "Start Calls" at bounding box center [506, 57] width 69 height 20
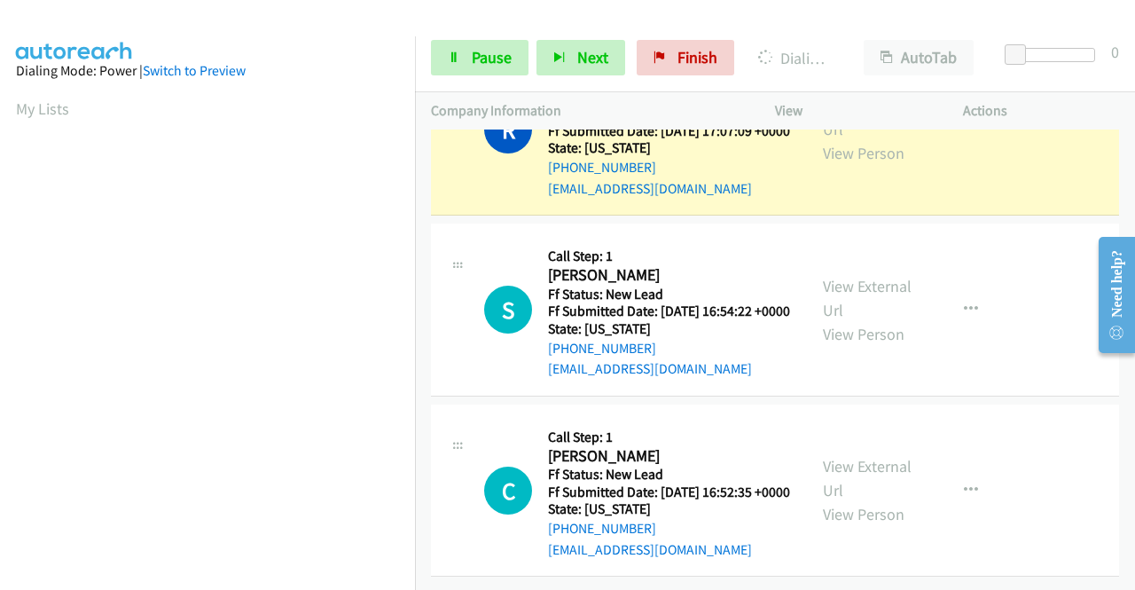
scroll to position [2557, 0]
click at [855, 139] on link "View External Url" at bounding box center [867, 117] width 89 height 44
click at [0, 311] on aside "Dialing Mode: Power | Switch to Preview My Lists" at bounding box center [207, 527] width 415 height 982
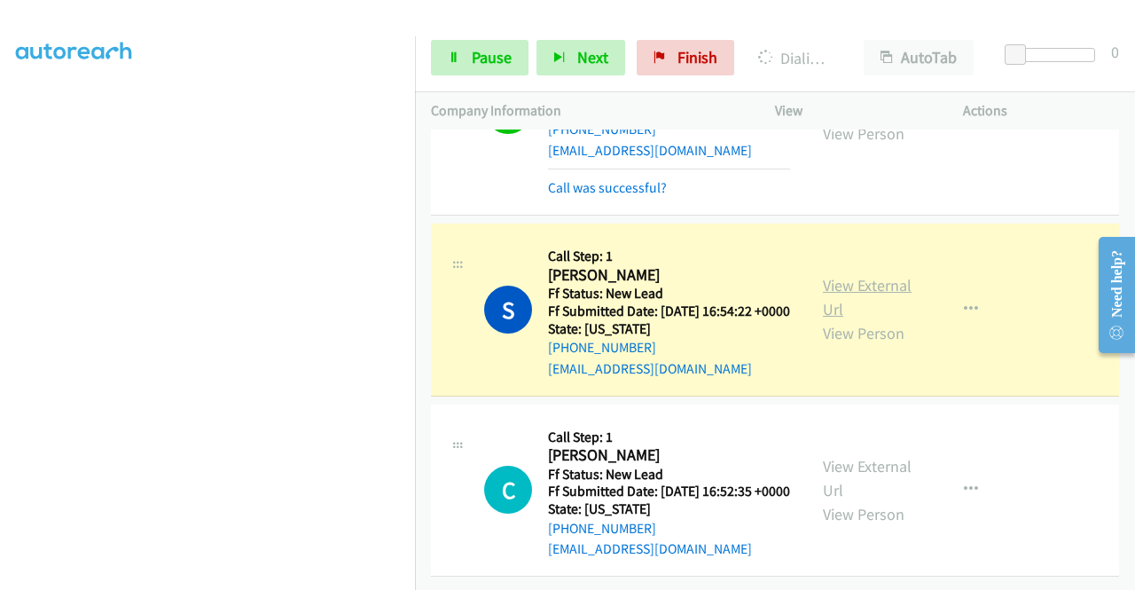
click at [872, 319] on link "View External Url" at bounding box center [867, 297] width 89 height 44
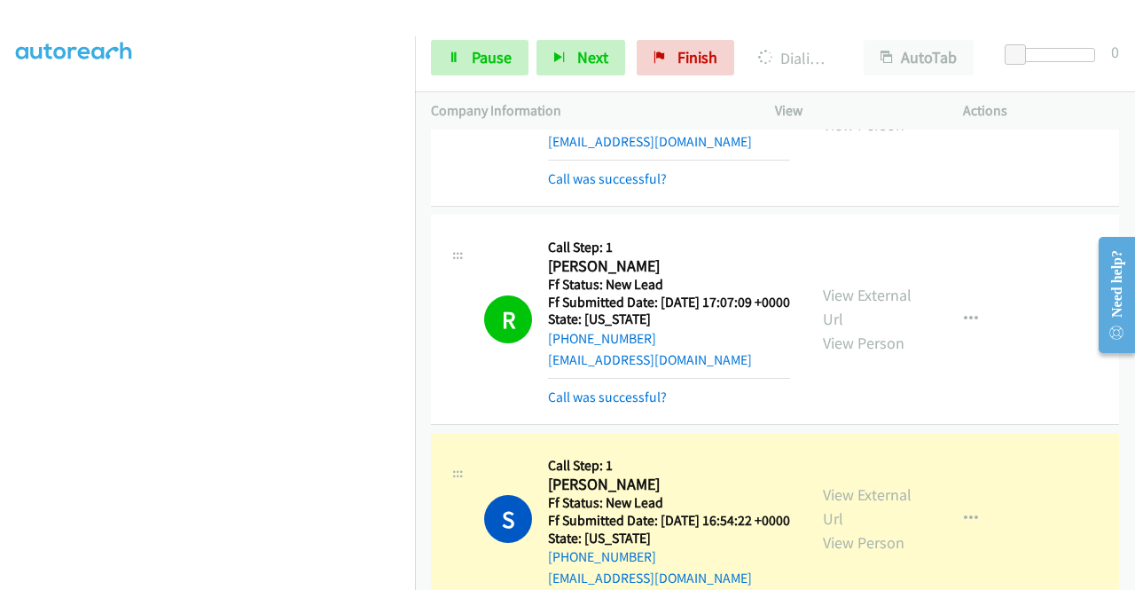
scroll to position [2272, 0]
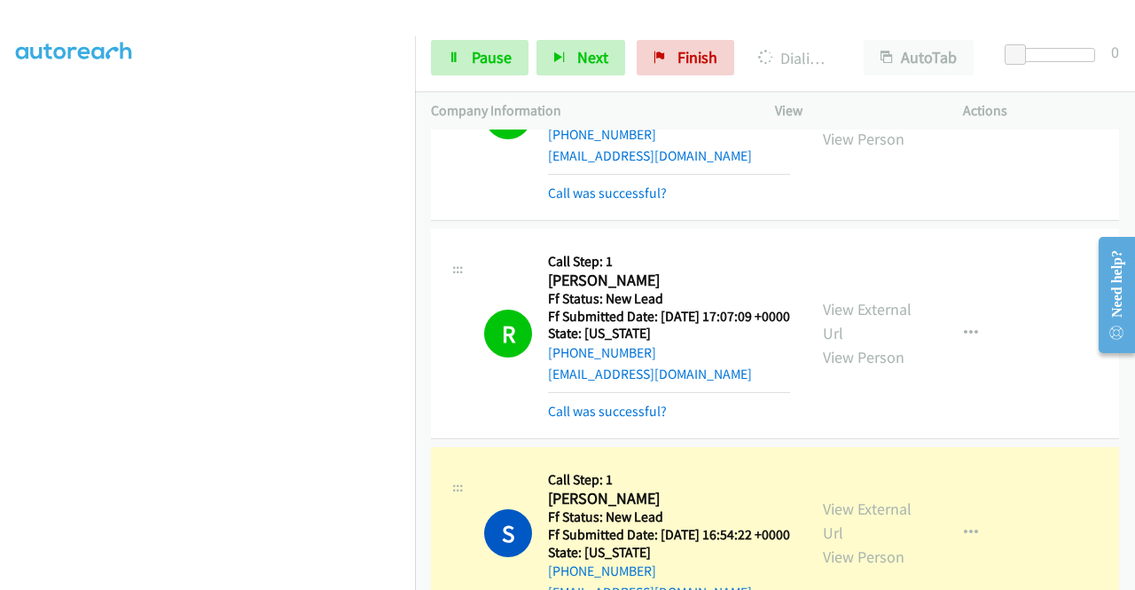
click at [845, 125] on link "View External Url" at bounding box center [867, 103] width 89 height 44
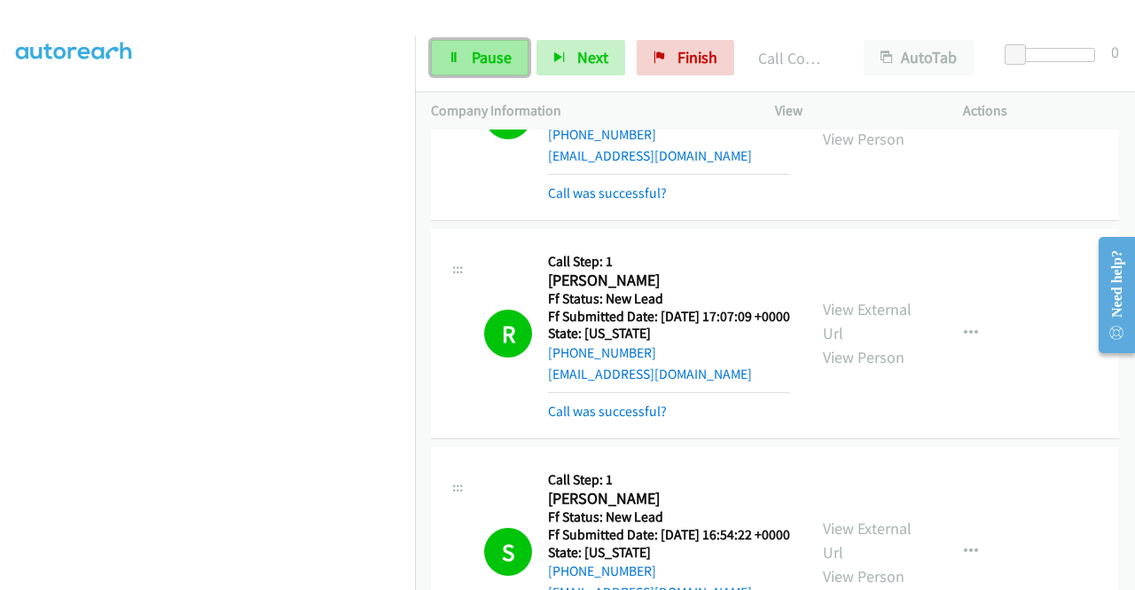
click at [463, 65] on link "Pause" at bounding box center [480, 57] width 98 height 35
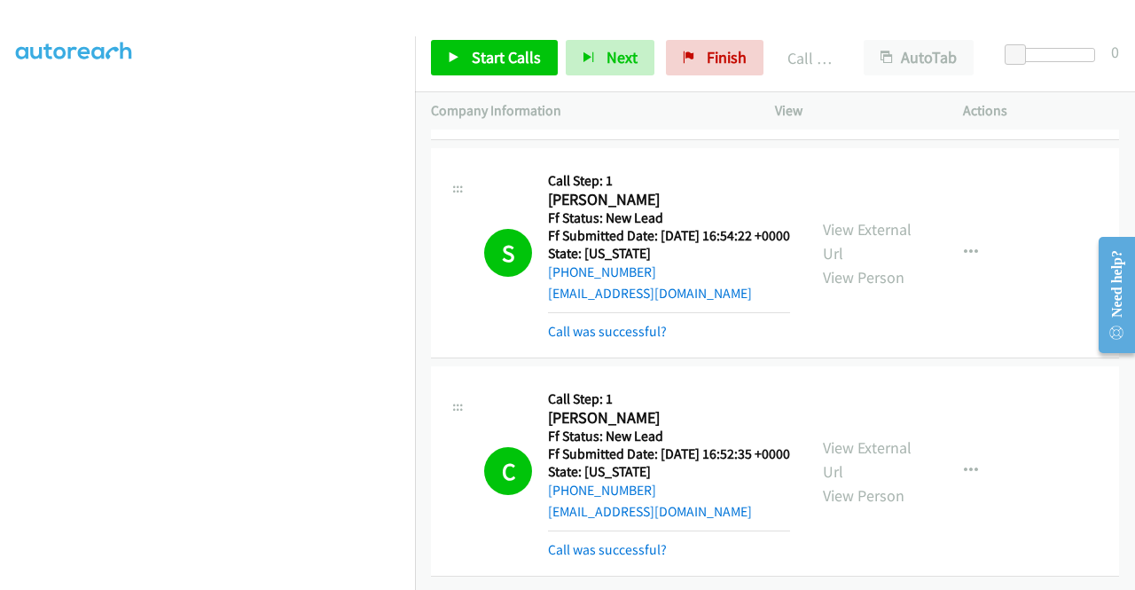
scroll to position [2778, 0]
click at [850, 458] on div "View External Url View Person" at bounding box center [869, 471] width 92 height 72
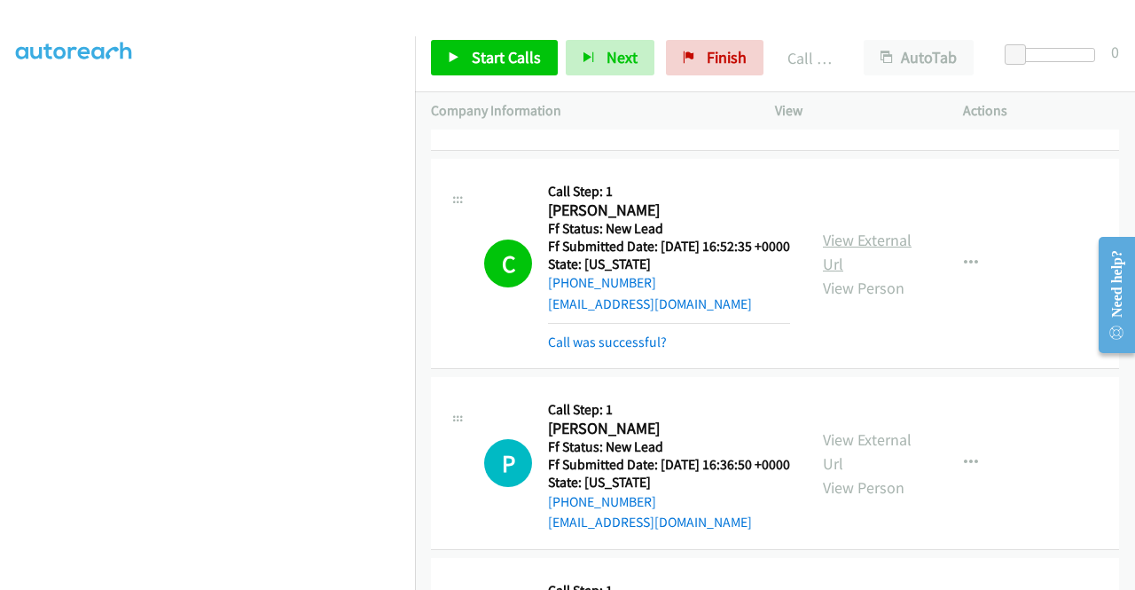
click at [860, 274] on link "View External Url" at bounding box center [867, 252] width 89 height 44
click at [823, 56] on link "View External Url" at bounding box center [867, 34] width 89 height 44
click at [497, 65] on span "Start Calls" at bounding box center [506, 57] width 69 height 20
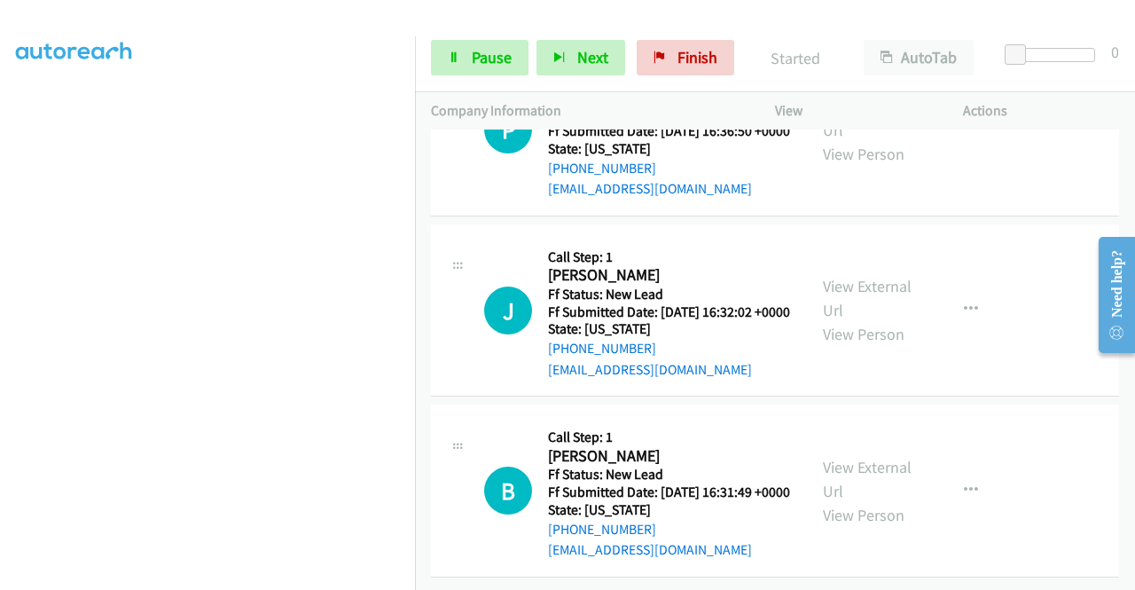
scroll to position [3238, 0]
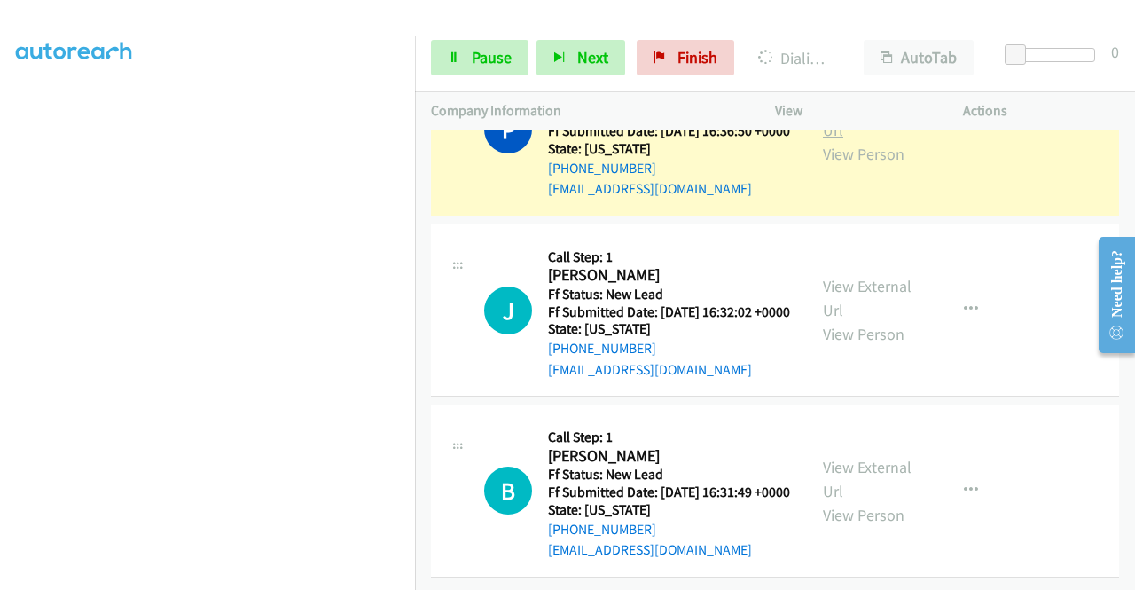
click at [869, 140] on link "View External Url" at bounding box center [867, 118] width 89 height 44
click at [0, 270] on aside "Dialing Mode: Power | Switch to Preview My Lists" at bounding box center [207, 135] width 415 height 982
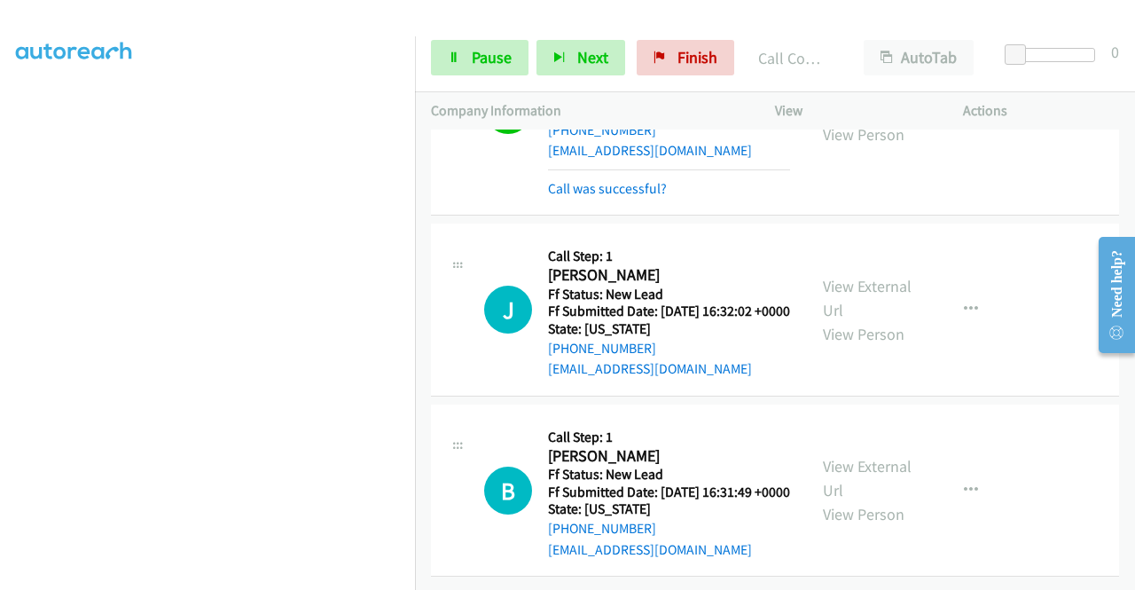
scroll to position [3409, 0]
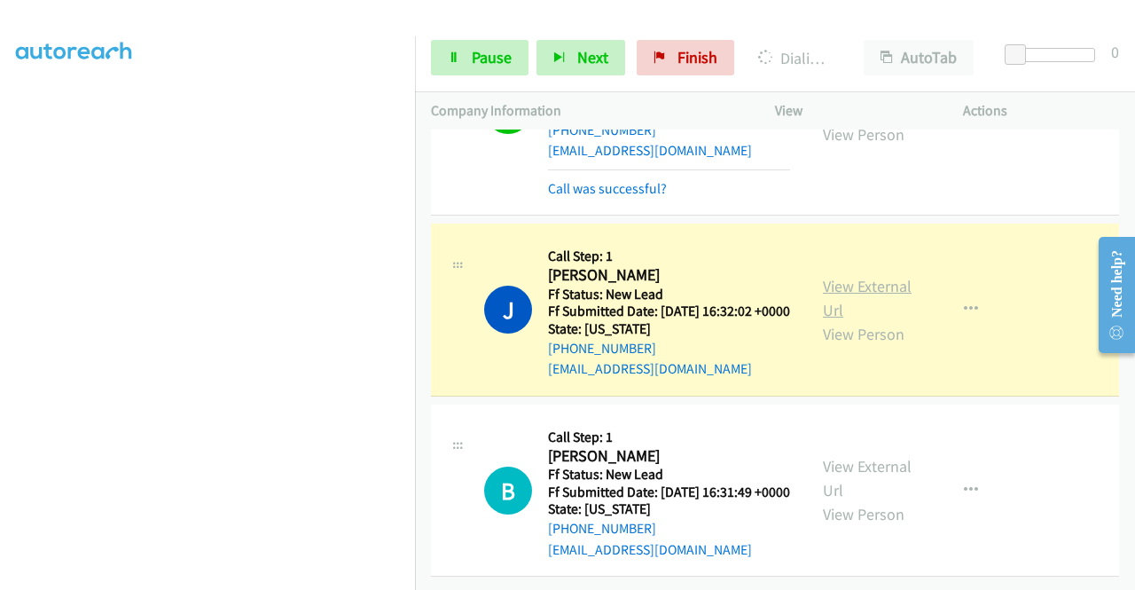
click at [835, 276] on link "View External Url" at bounding box center [867, 298] width 89 height 44
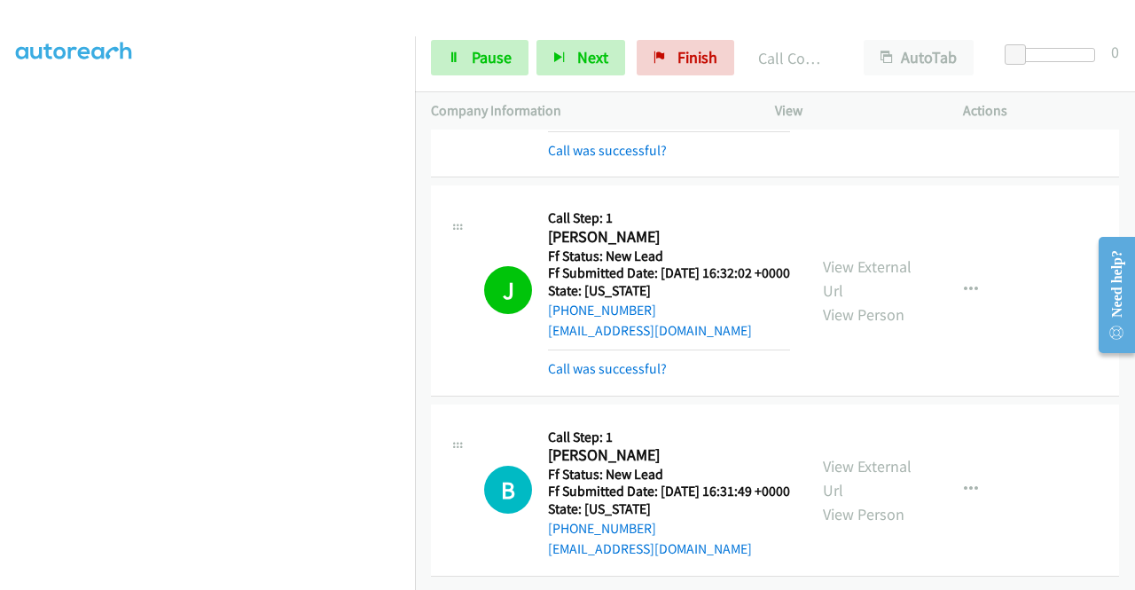
scroll to position [366, 0]
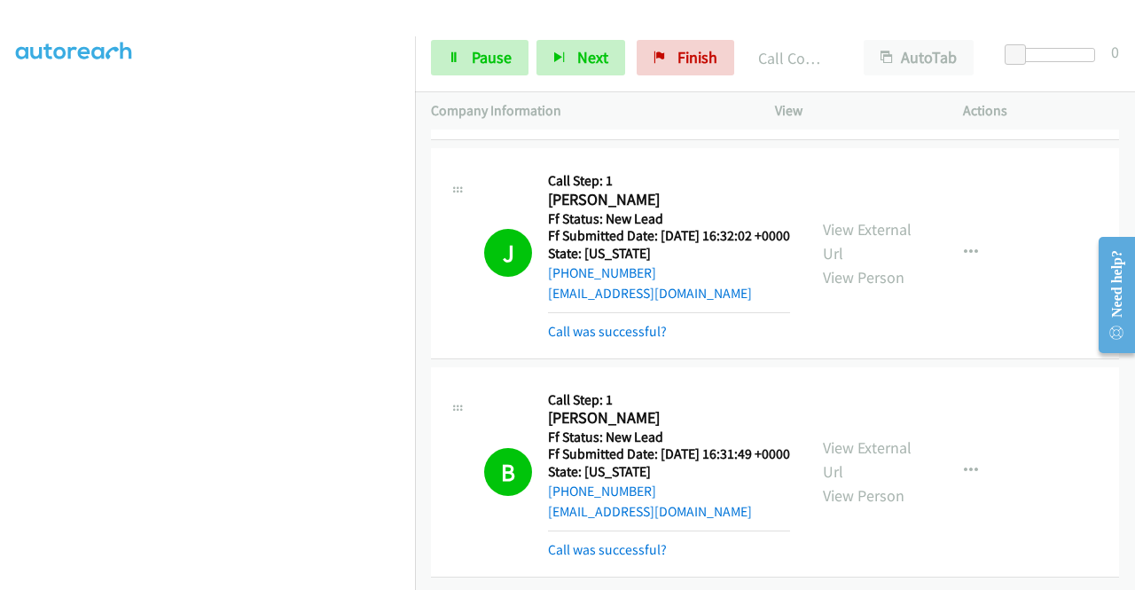
click at [862, 448] on div "View External Url View Person View External Url Email Schedule/Manage Callback …" at bounding box center [909, 471] width 204 height 177
click at [850, 450] on div "View External Url View Person" at bounding box center [869, 471] width 92 height 72
click at [842, 459] on link "View External Url" at bounding box center [867, 459] width 89 height 44
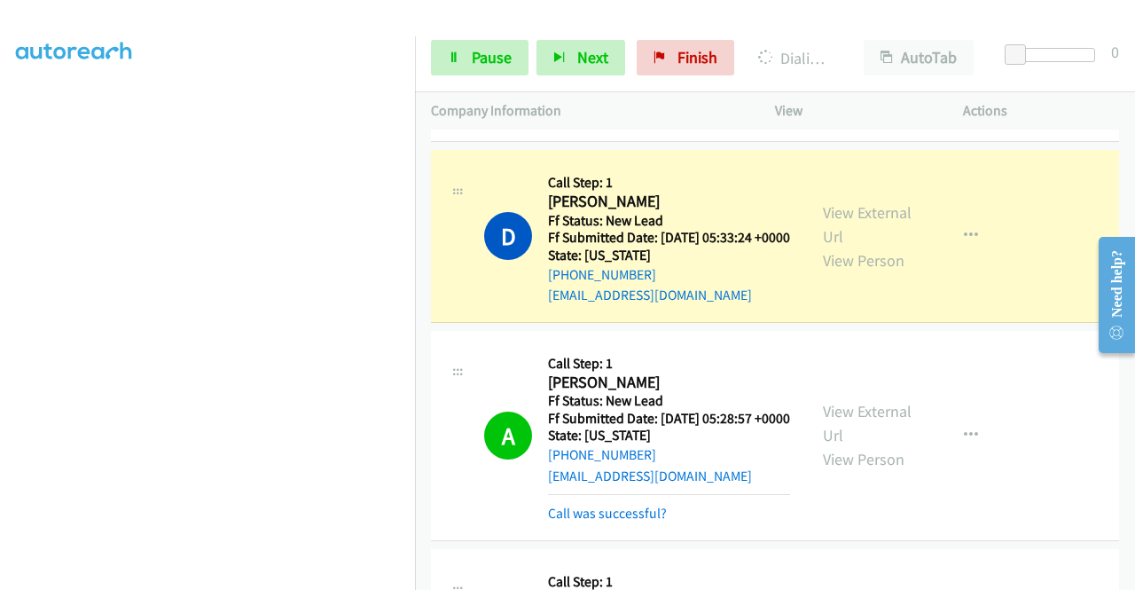
scroll to position [293, 0]
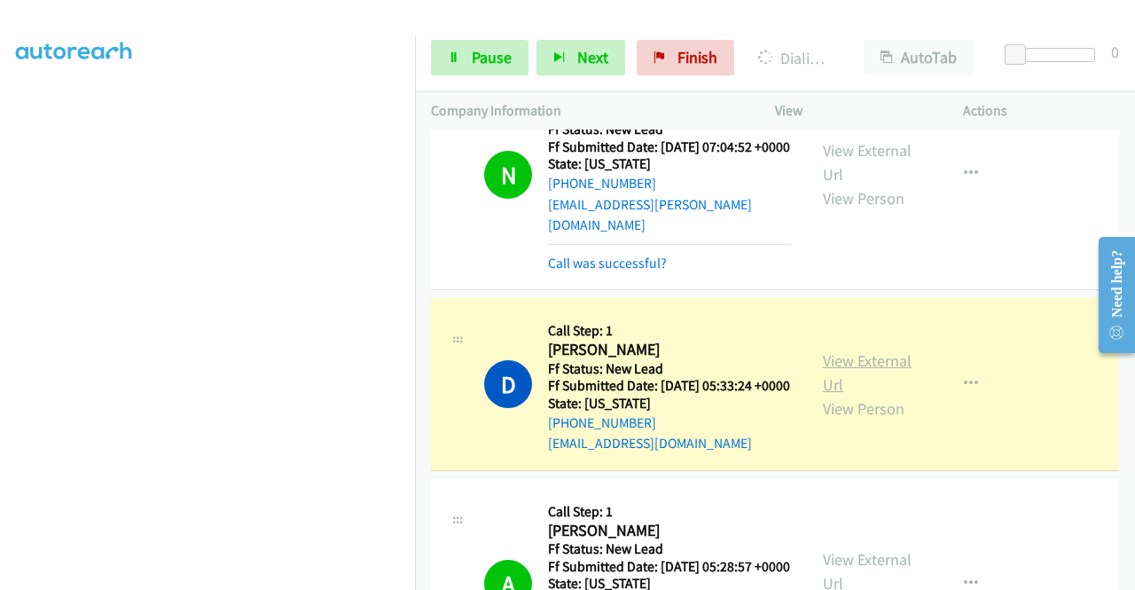
click at [833, 375] on link "View External Url" at bounding box center [867, 372] width 89 height 44
click at [472, 67] on span "Pause" at bounding box center [492, 57] width 40 height 20
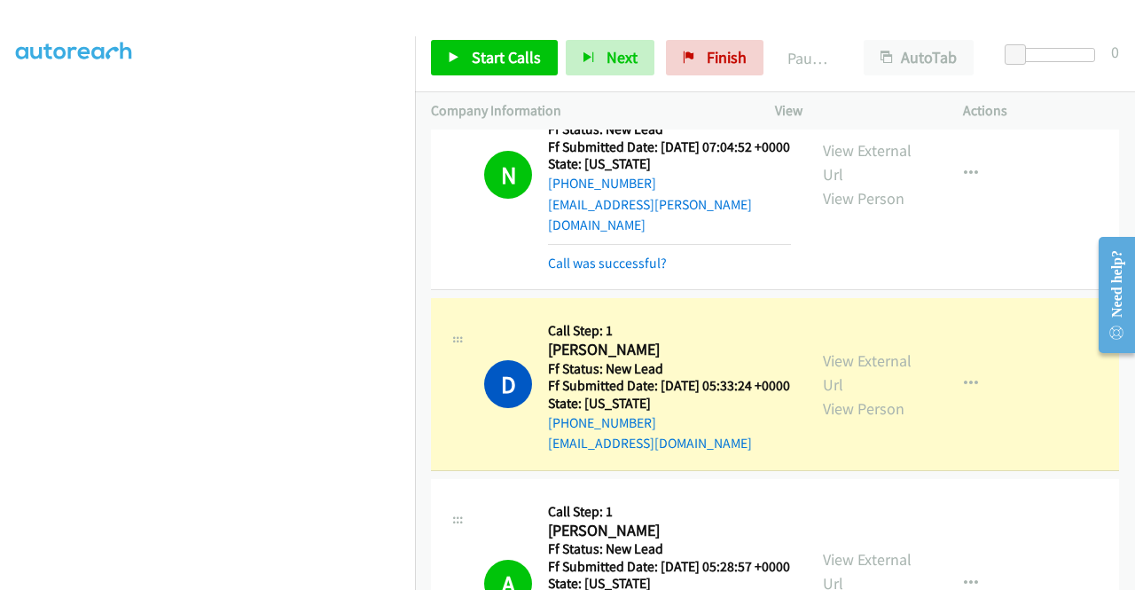
scroll to position [0, 0]
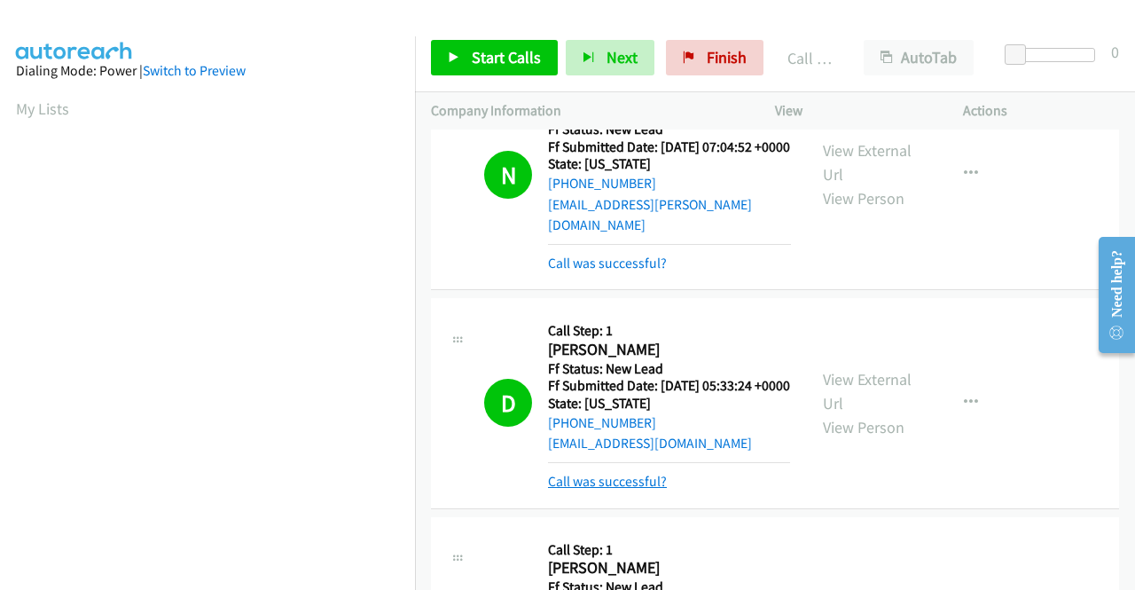
click at [629, 489] on link "Call was successful?" at bounding box center [607, 481] width 119 height 17
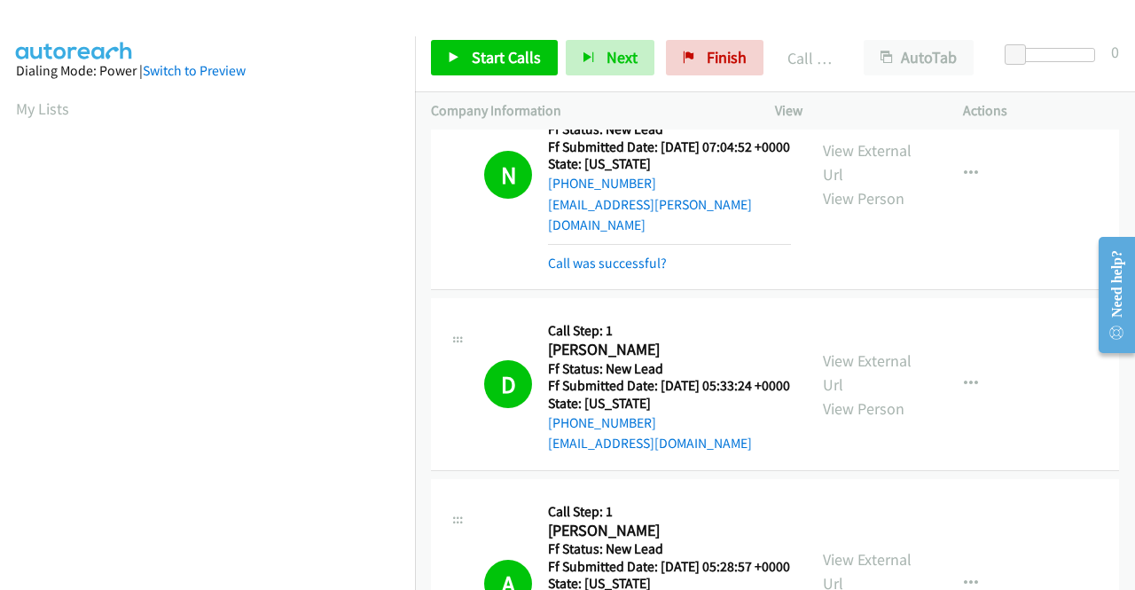
click at [1121, 570] on td "A Callback Scheduled Call Step: 1 Ann Freise America/Los_Angeles Ff Status: New…" at bounding box center [775, 583] width 720 height 218
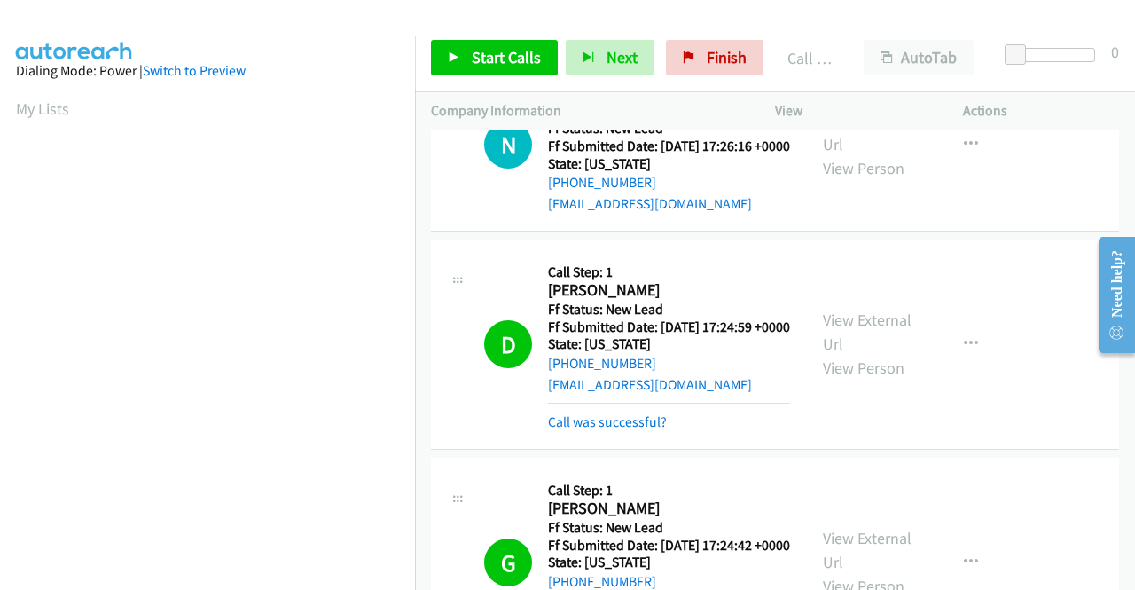
scroll to position [1125, 0]
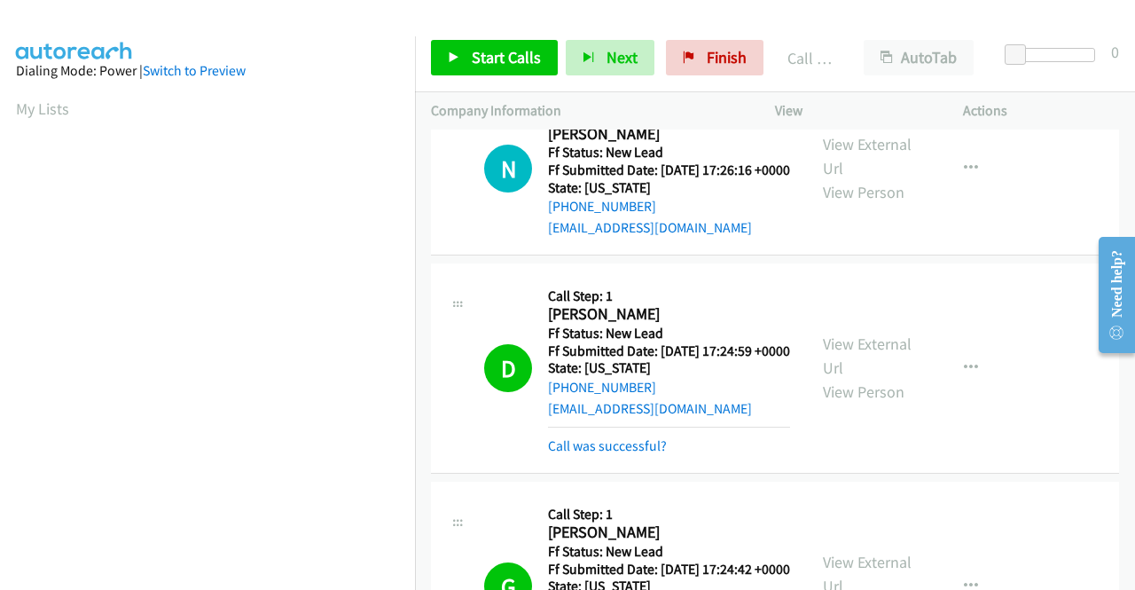
drag, startPoint x: 1131, startPoint y: 189, endPoint x: 16, endPoint y: 47, distance: 1124.5
click at [543, 46] on link "Start Calls" at bounding box center [494, 57] width 127 height 35
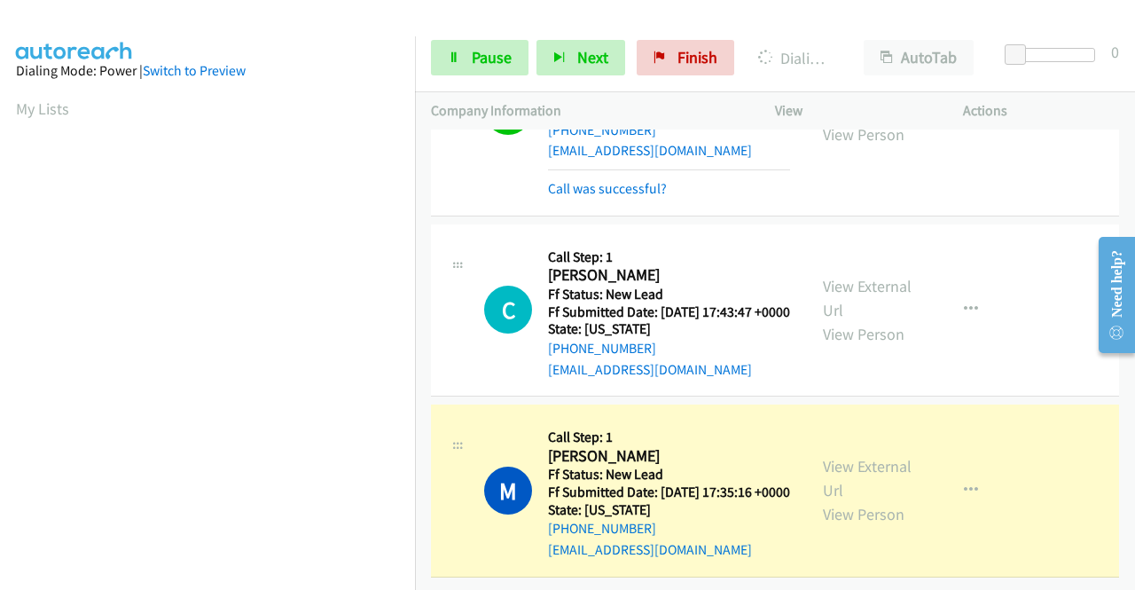
scroll to position [3879, 0]
click at [815, 435] on div "View External Url View Person View External Url Email Schedule/Manage Callback …" at bounding box center [909, 490] width 204 height 140
click at [841, 456] on link "View External Url" at bounding box center [867, 478] width 89 height 44
click at [0, 361] on aside "Dialing Mode: Power | Switch to Preview My Lists" at bounding box center [207, 527] width 415 height 982
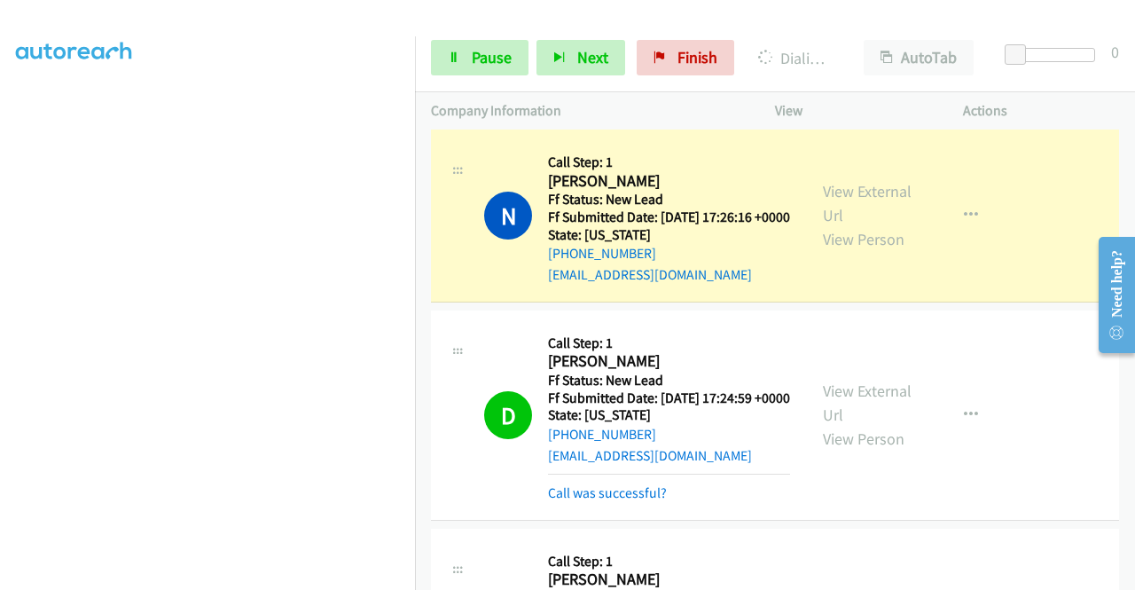
scroll to position [991, 0]
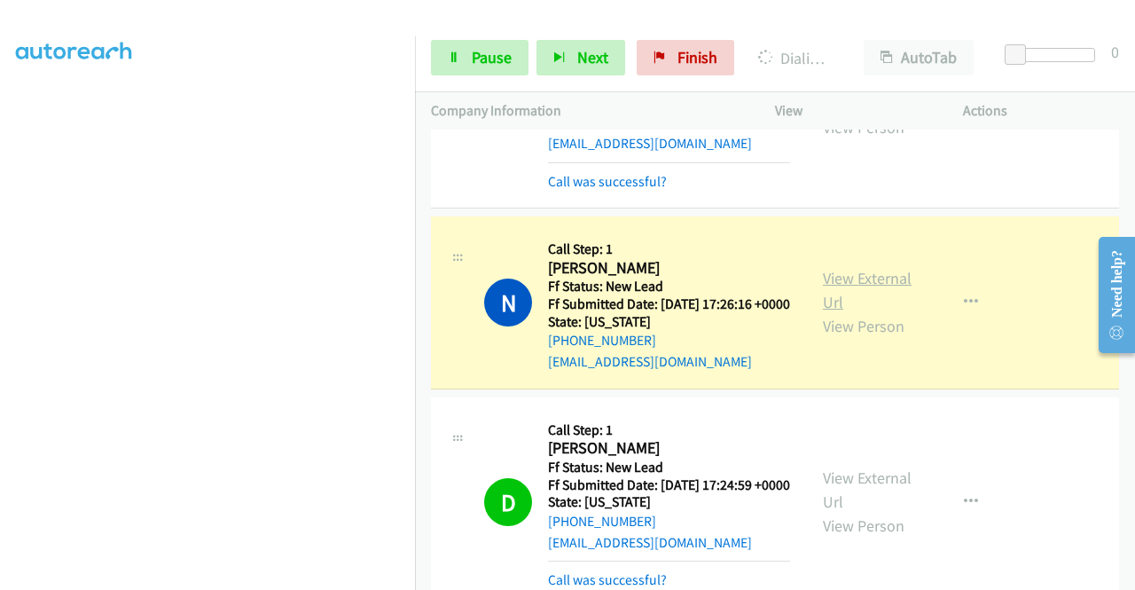
click at [837, 312] on link "View External Url" at bounding box center [867, 290] width 89 height 44
click at [270, 577] on section at bounding box center [207, 169] width 383 height 849
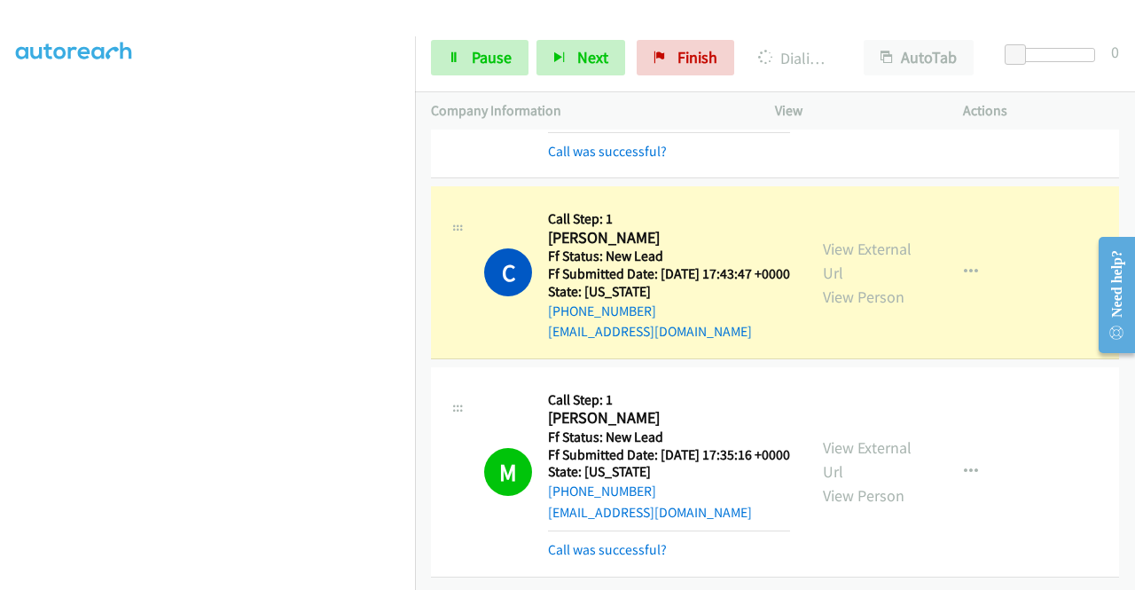
scroll to position [3954, 0]
click at [840, 437] on link "View External Url" at bounding box center [867, 459] width 89 height 44
click at [859, 239] on link "View External Url" at bounding box center [867, 261] width 89 height 44
click at [415, 216] on td "C Callback Scheduled Call Step: 1 Chabrice Dempsey America/Chicago Ff Status: N…" at bounding box center [775, 273] width 720 height 181
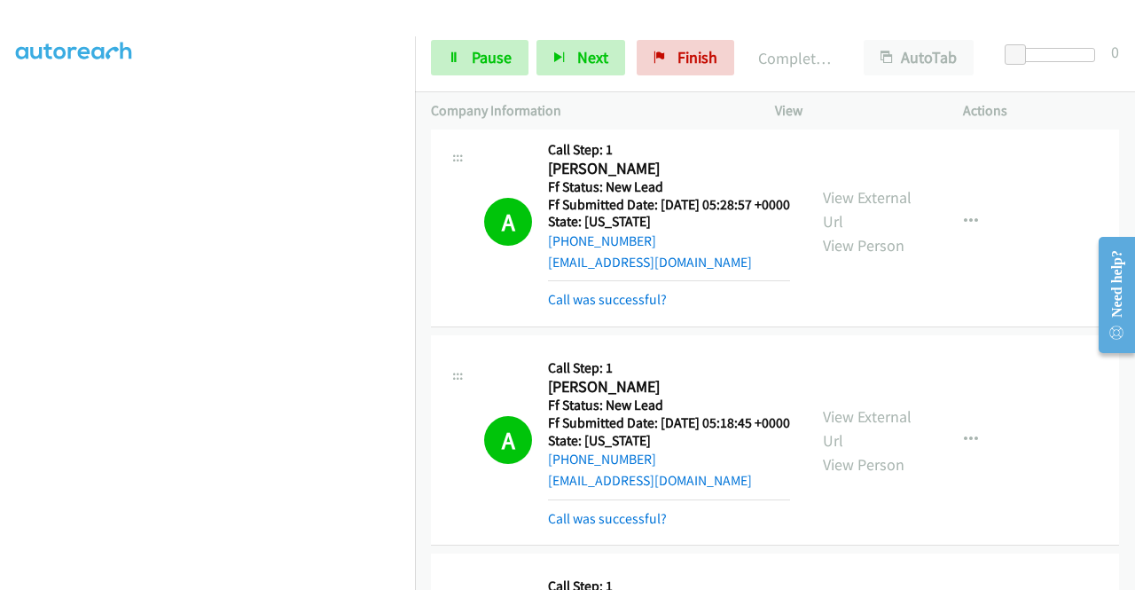
scroll to position [0, 0]
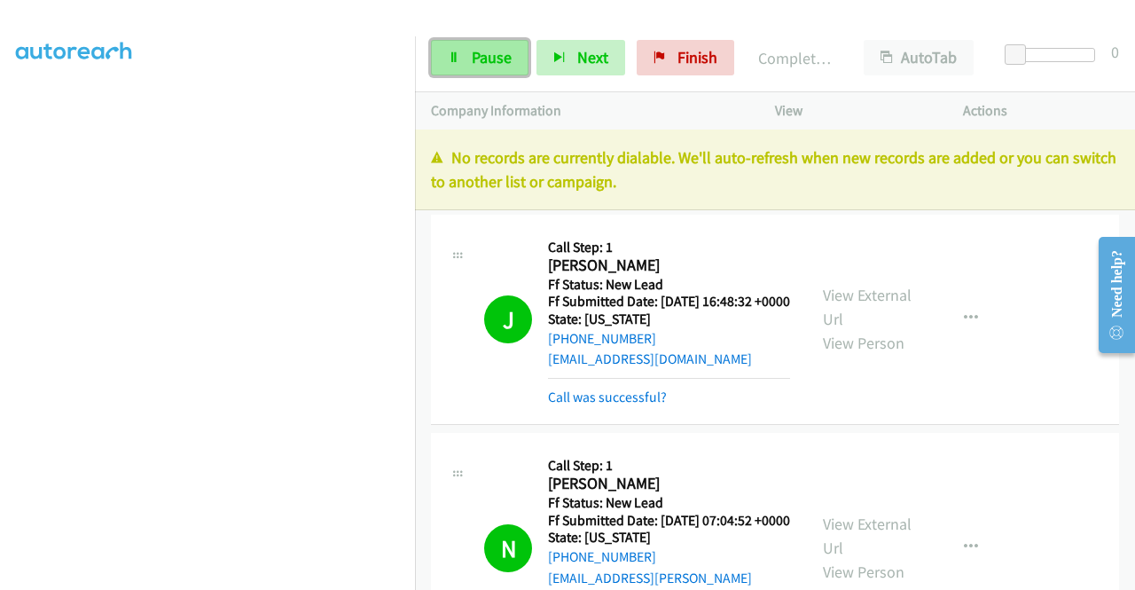
click at [488, 59] on span "Pause" at bounding box center [492, 57] width 40 height 20
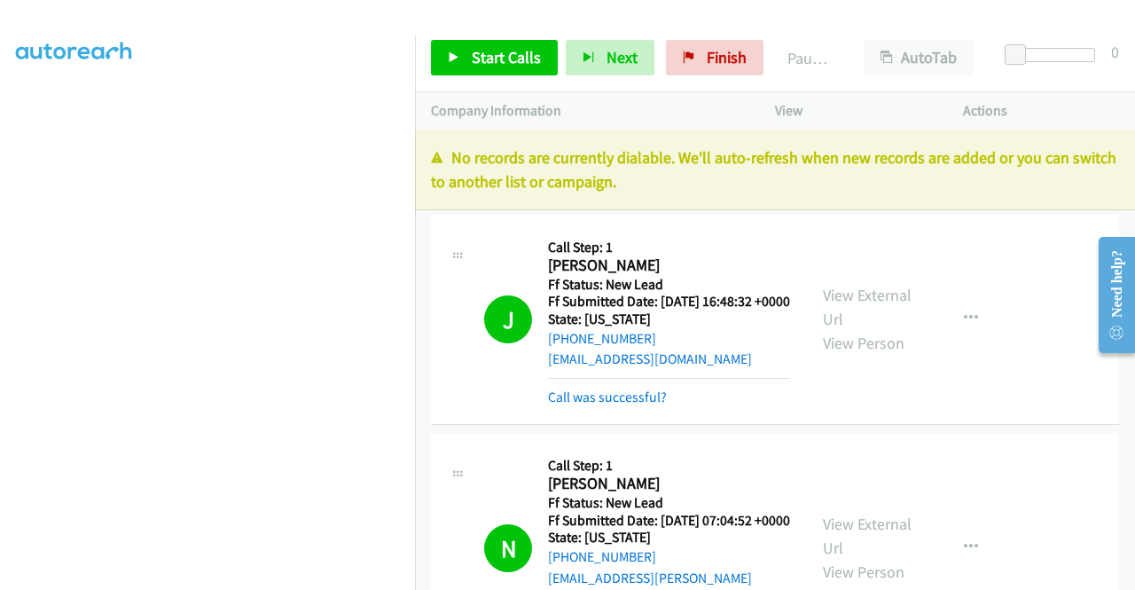
click at [697, 34] on div "Start Calls Pause Next Finish Paused AutoTab AutoTab 0" at bounding box center [775, 58] width 720 height 68
click at [693, 49] on link "Finish" at bounding box center [715, 57] width 98 height 35
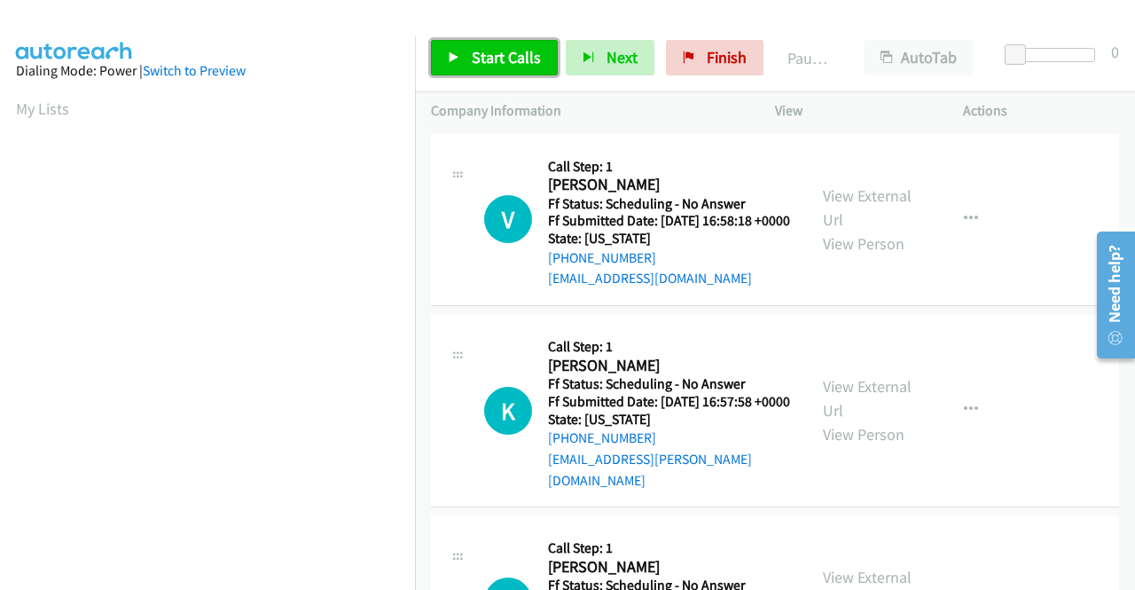
click at [447, 56] on link "Start Calls" at bounding box center [494, 57] width 127 height 35
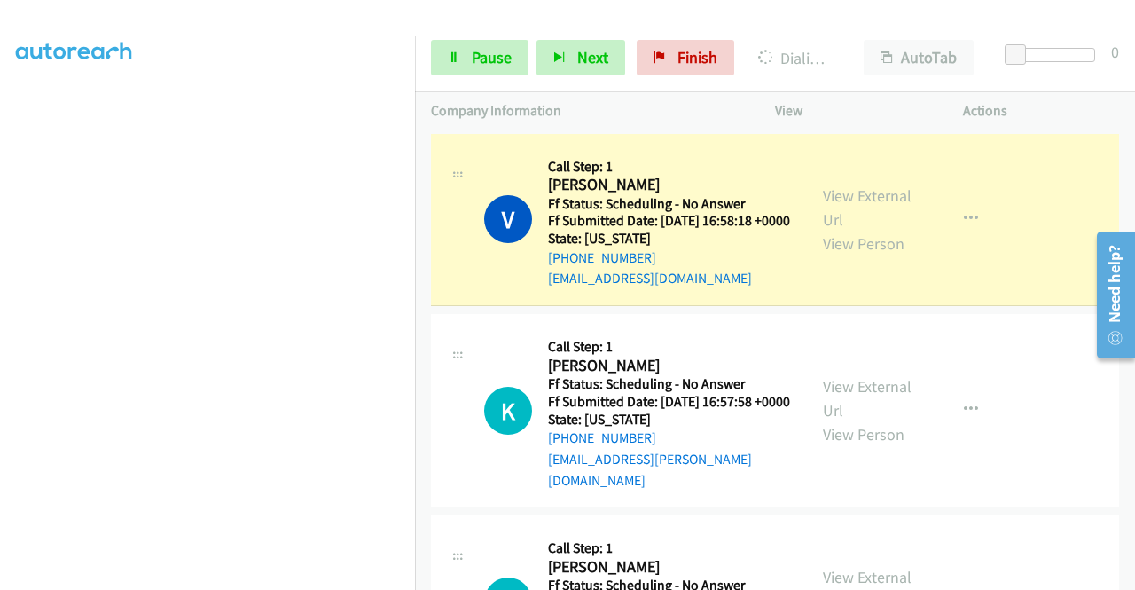
scroll to position [404, 0]
click at [837, 206] on link "View External Url" at bounding box center [867, 207] width 89 height 44
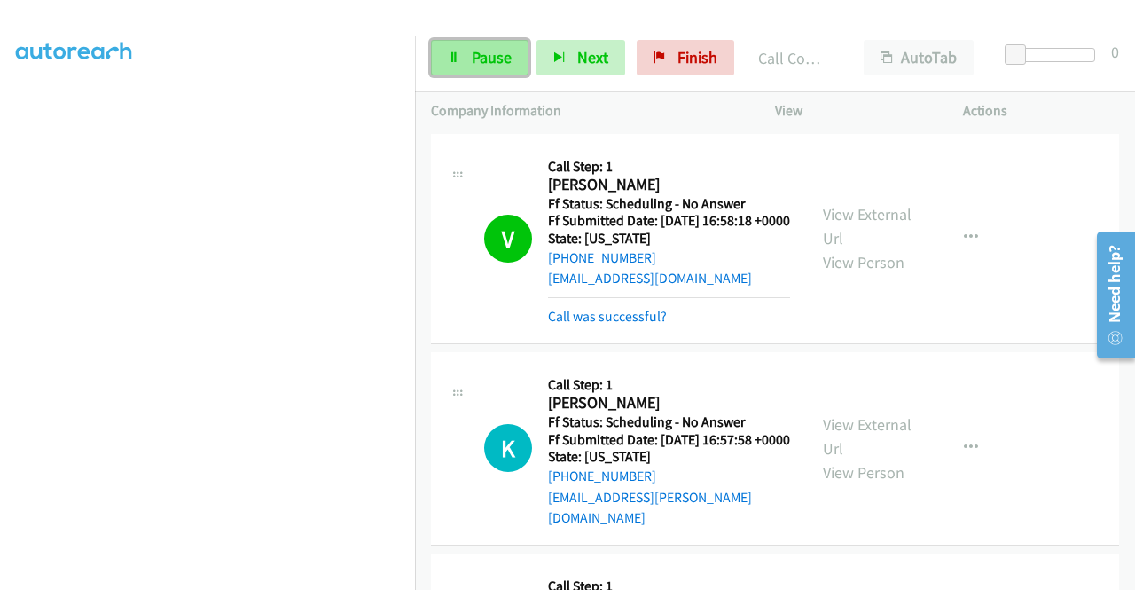
click at [474, 52] on span "Pause" at bounding box center [492, 57] width 40 height 20
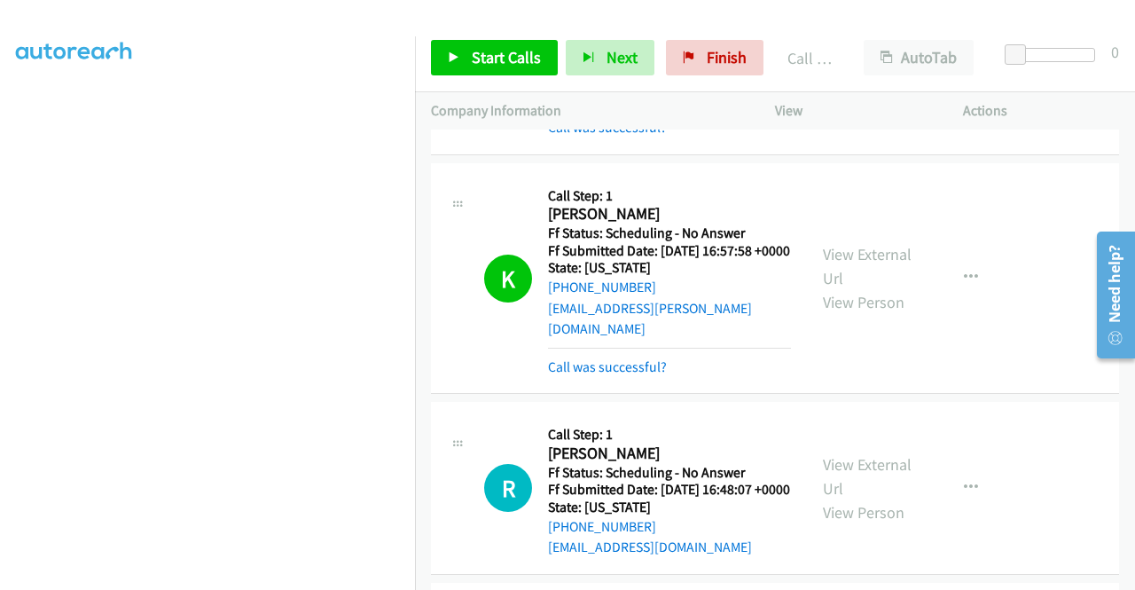
scroll to position [247, 0]
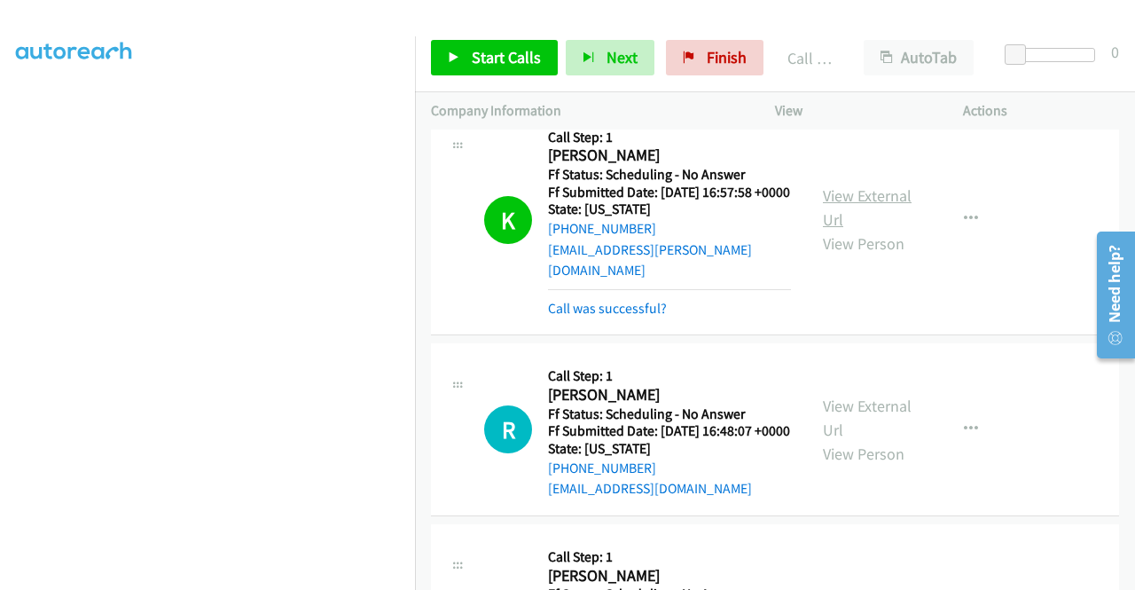
click at [878, 209] on link "View External Url" at bounding box center [867, 207] width 89 height 44
click at [701, 44] on link "Finish" at bounding box center [715, 57] width 98 height 35
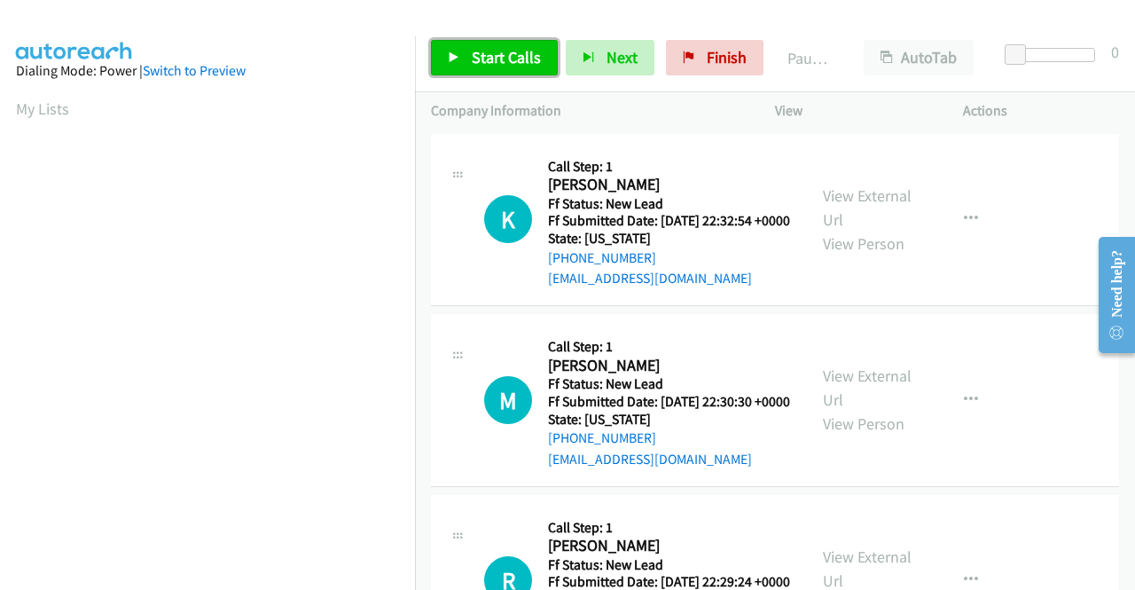
click at [499, 47] on span "Start Calls" at bounding box center [506, 57] width 69 height 20
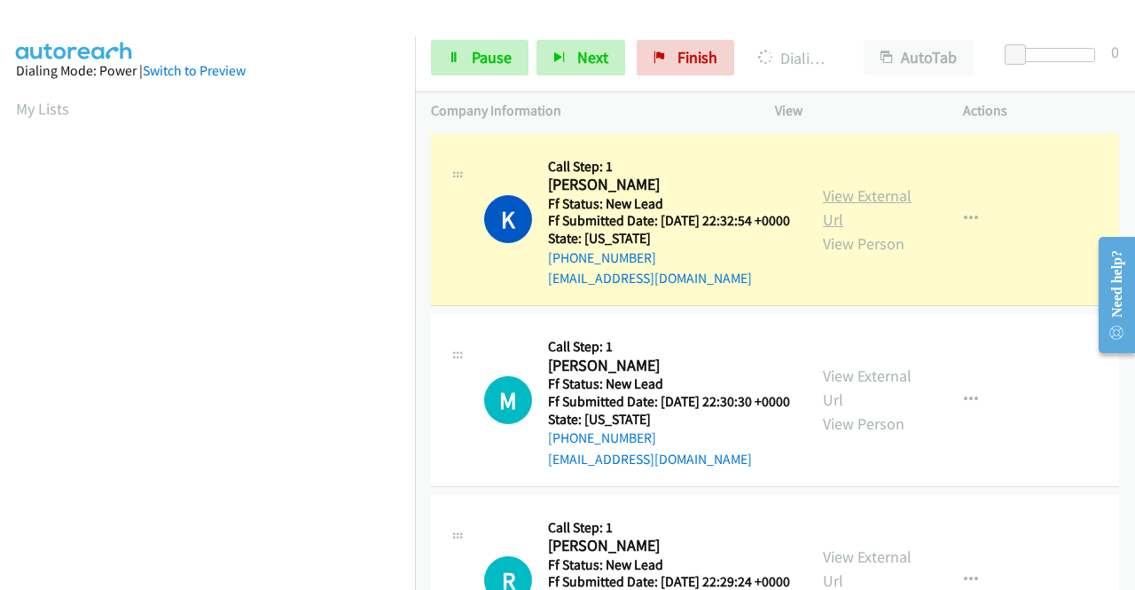
click at [865, 211] on link "View External Url" at bounding box center [867, 207] width 89 height 44
click at [0, 211] on aside "Dialing Mode: Power | Switch to Preview My Lists" at bounding box center [207, 527] width 415 height 982
click at [416, 237] on td "K Callback Scheduled Call Step: 1 Kate Wysolmerski America/New_York Ff Status: …" at bounding box center [775, 219] width 720 height 181
click at [415, 239] on nav "Dialing Mode: Power | Switch to Preview My Lists" at bounding box center [208, 331] width 416 height 590
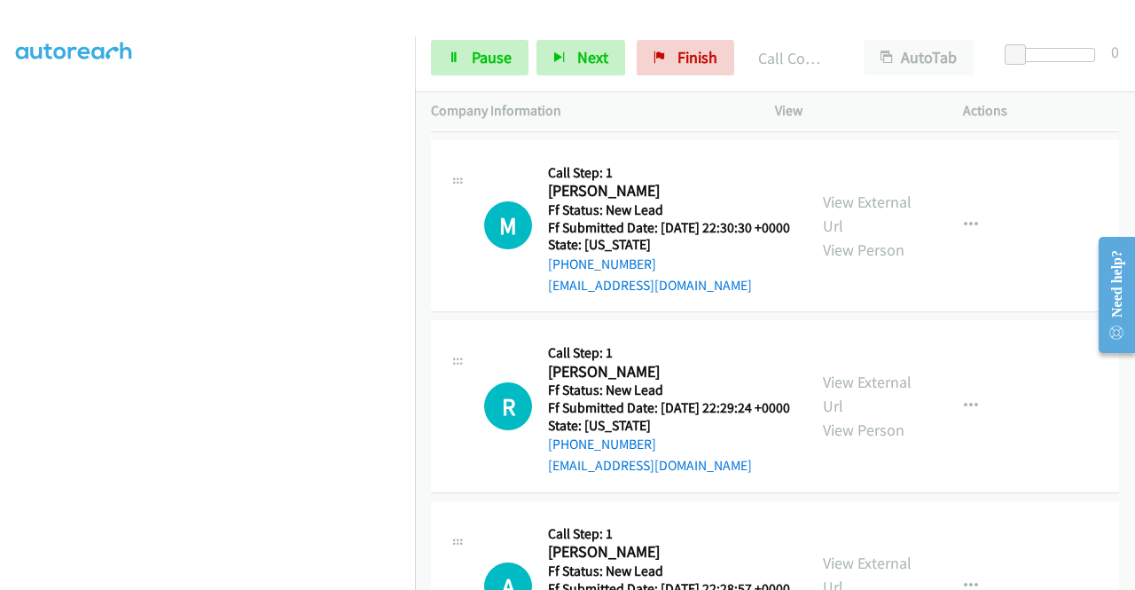
scroll to position [225, 0]
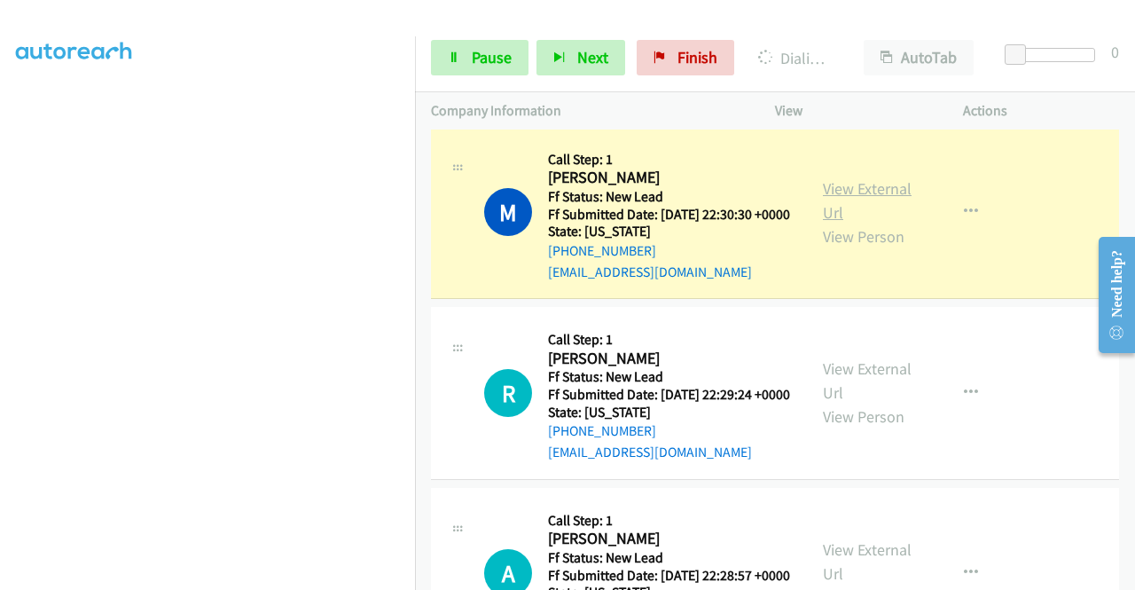
click at [835, 210] on link "View External Url" at bounding box center [867, 200] width 89 height 44
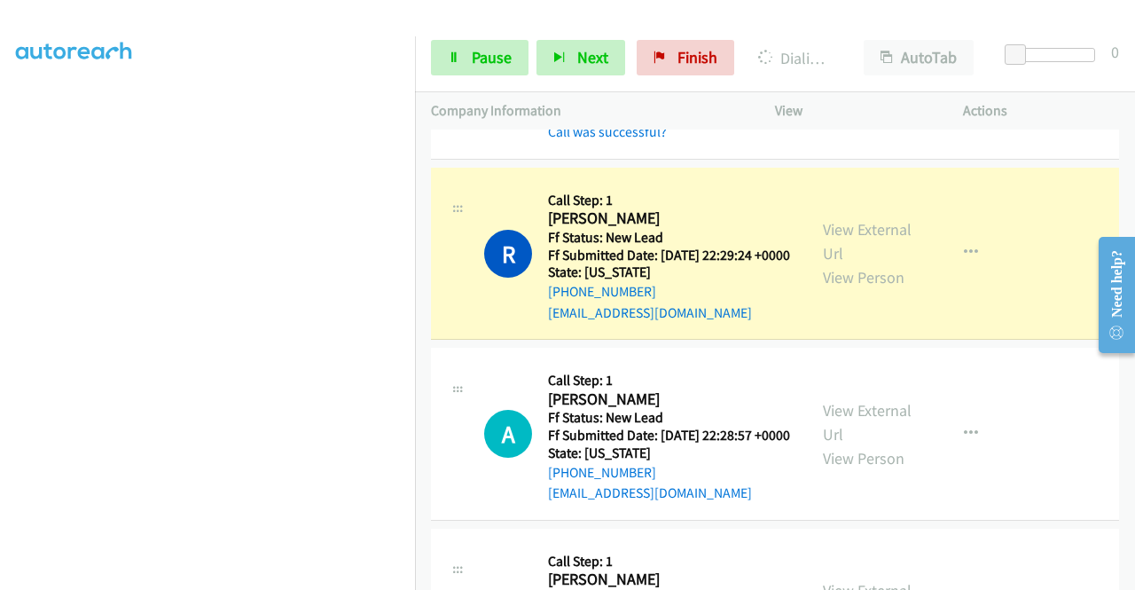
scroll to position [509, 0]
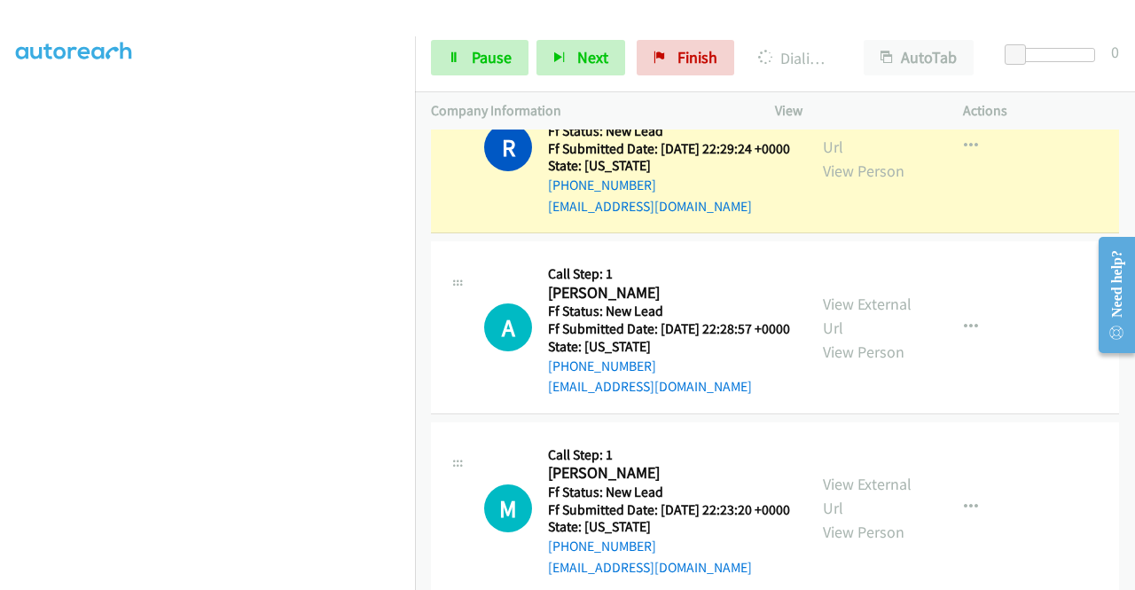
click at [851, 153] on div "View External Url View Person" at bounding box center [869, 147] width 92 height 72
click at [841, 157] on link "View External Url" at bounding box center [867, 135] width 89 height 44
click at [497, 68] on link "Pause" at bounding box center [480, 57] width 98 height 35
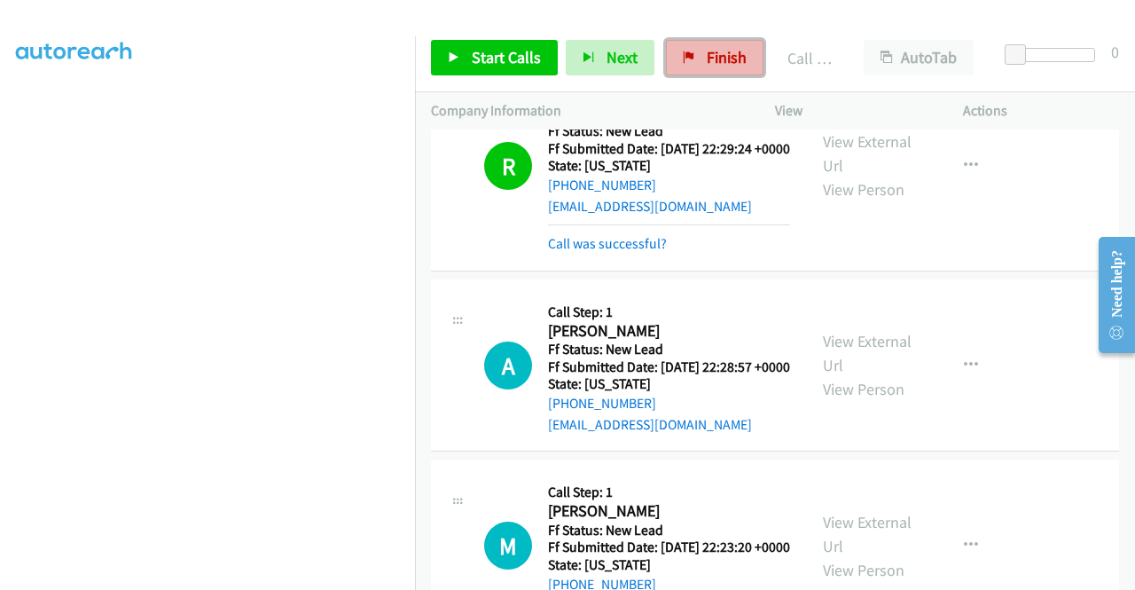
click at [740, 61] on link "Finish" at bounding box center [715, 57] width 98 height 35
